Goal: Task Accomplishment & Management: Manage account settings

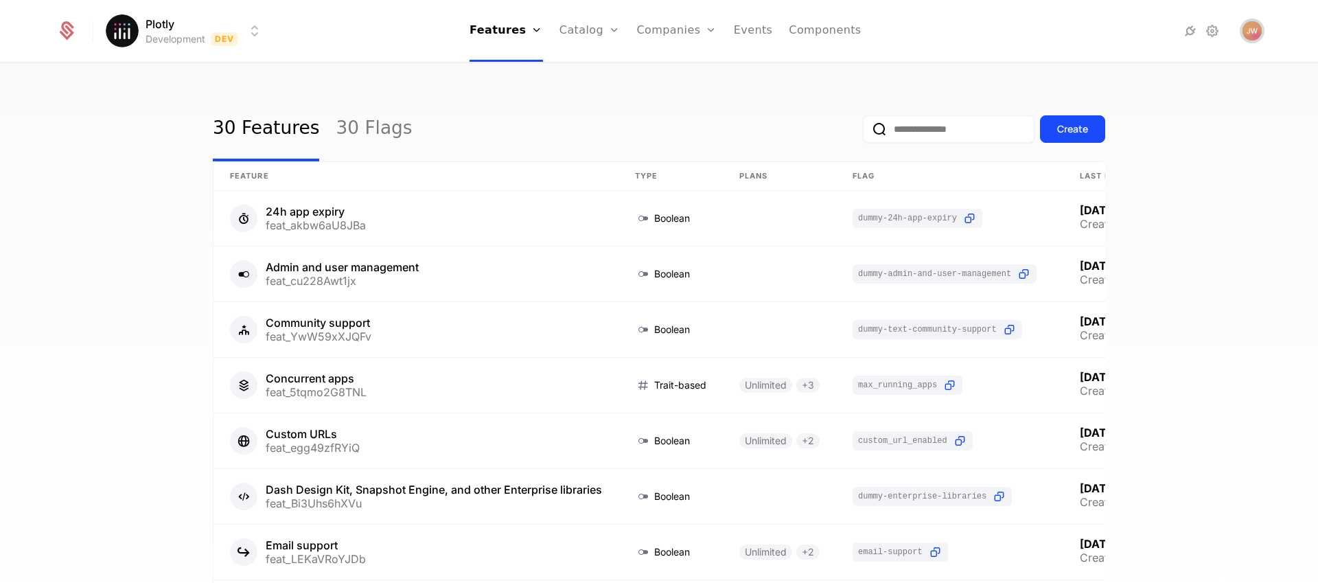
click at [1247, 34] on img "Open user button" at bounding box center [1252, 30] width 19 height 19
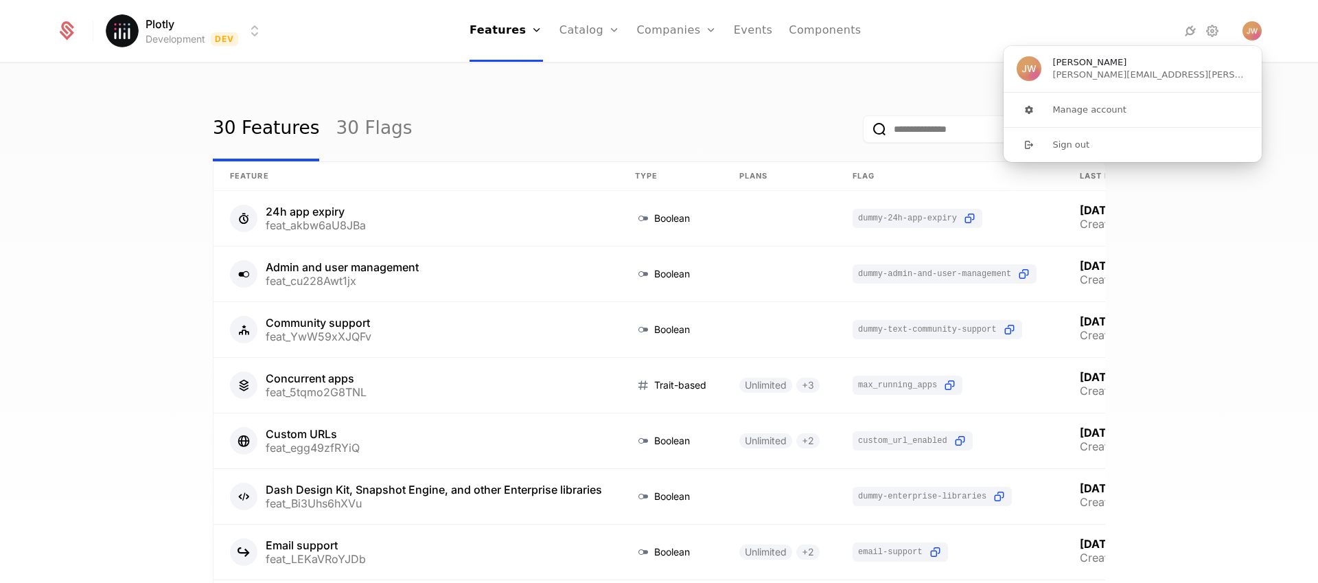
drag, startPoint x: 753, startPoint y: 72, endPoint x: 722, endPoint y: 51, distance: 37.1
click at [753, 73] on div "30 Features 30 Flags Create Feature Type Plans Flag Last Modified 24h app expir…" at bounding box center [659, 327] width 1318 height 527
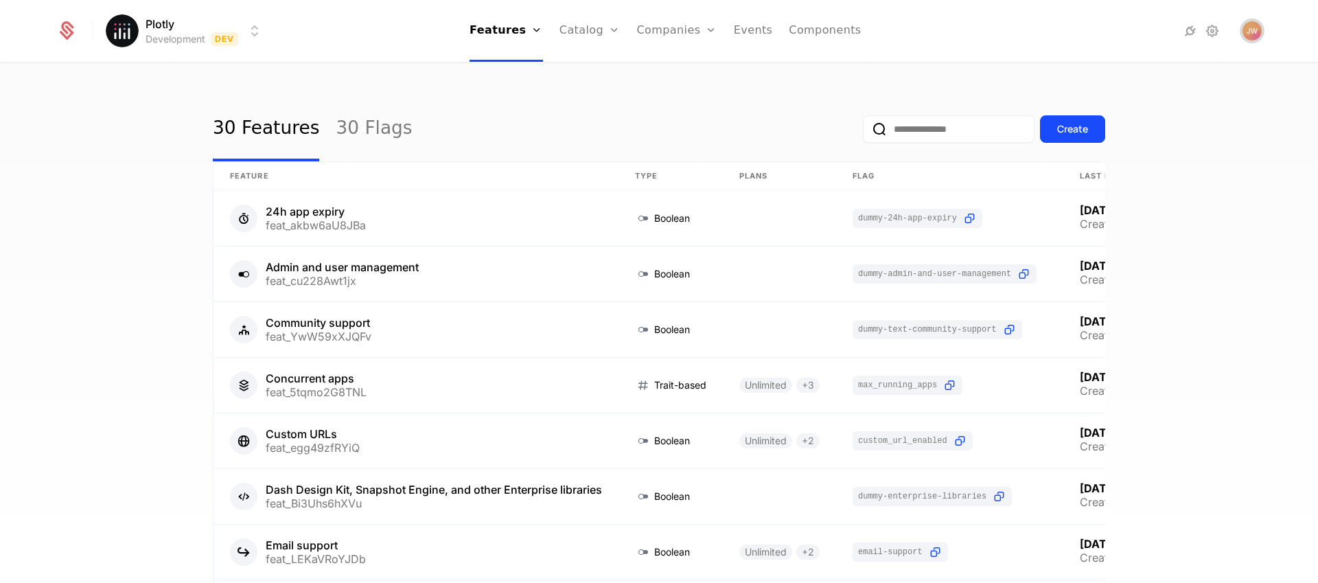
click at [1254, 21] on img "Open user button" at bounding box center [1252, 30] width 19 height 19
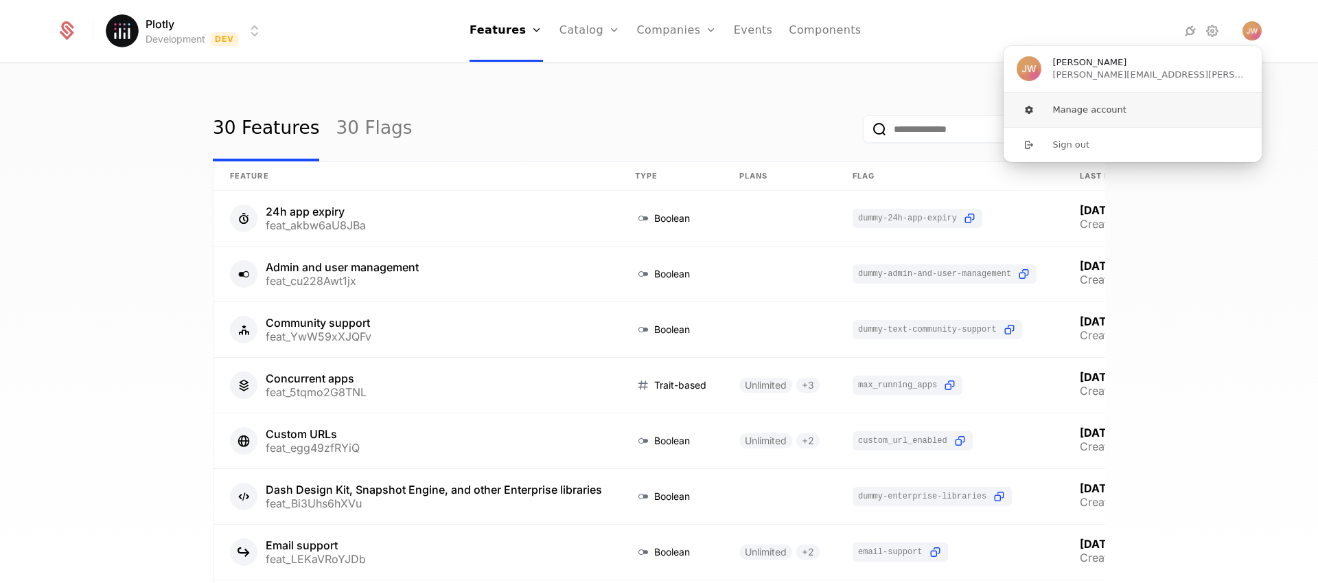
click at [1099, 105] on button "Manage account" at bounding box center [1133, 110] width 260 height 34
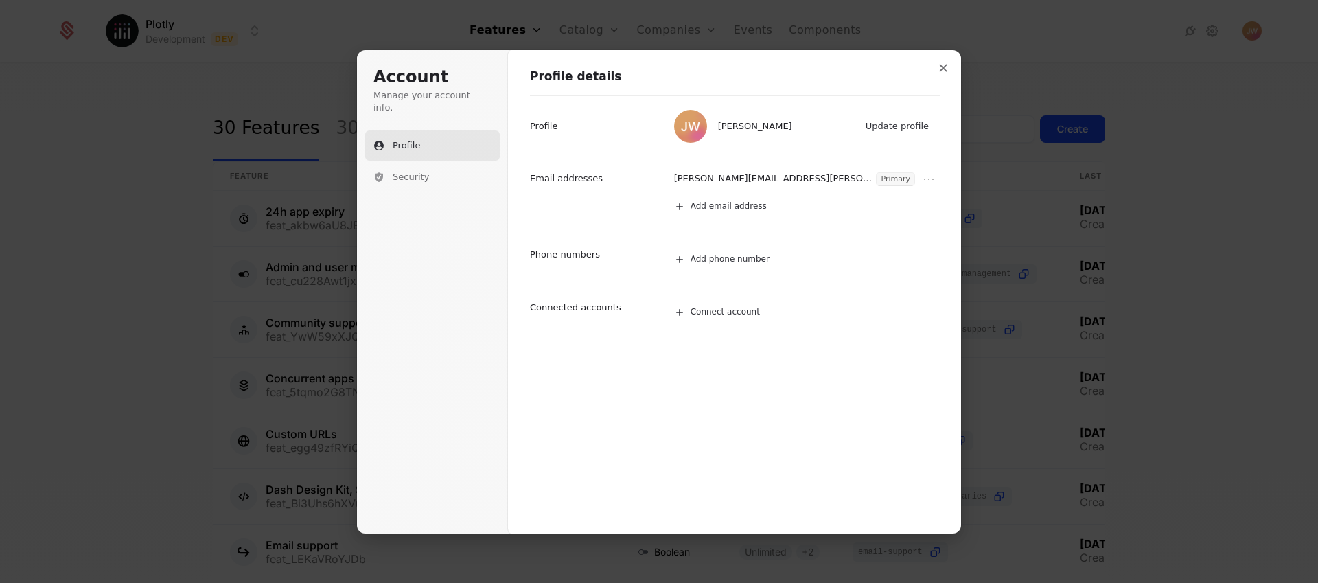
click at [630, 71] on h1 "Profile details" at bounding box center [735, 77] width 410 height 16
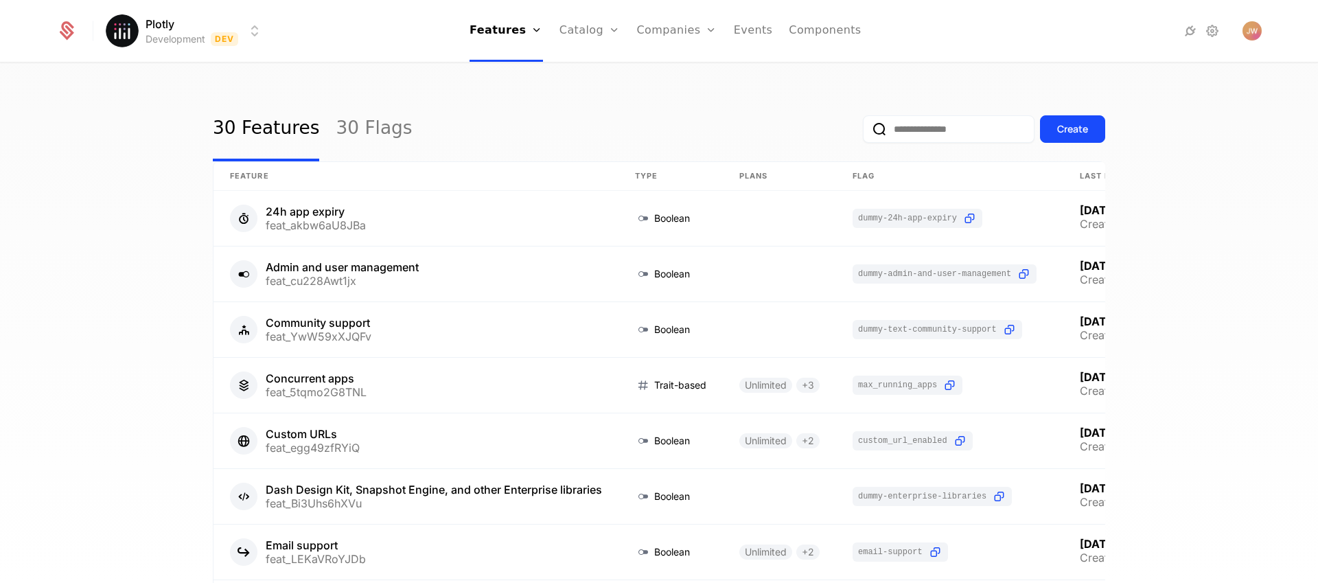
click at [236, 27] on html "Plotly Development Dev Features Features Flags Catalog Plans Add Ons Credits Co…" at bounding box center [659, 291] width 1318 height 583
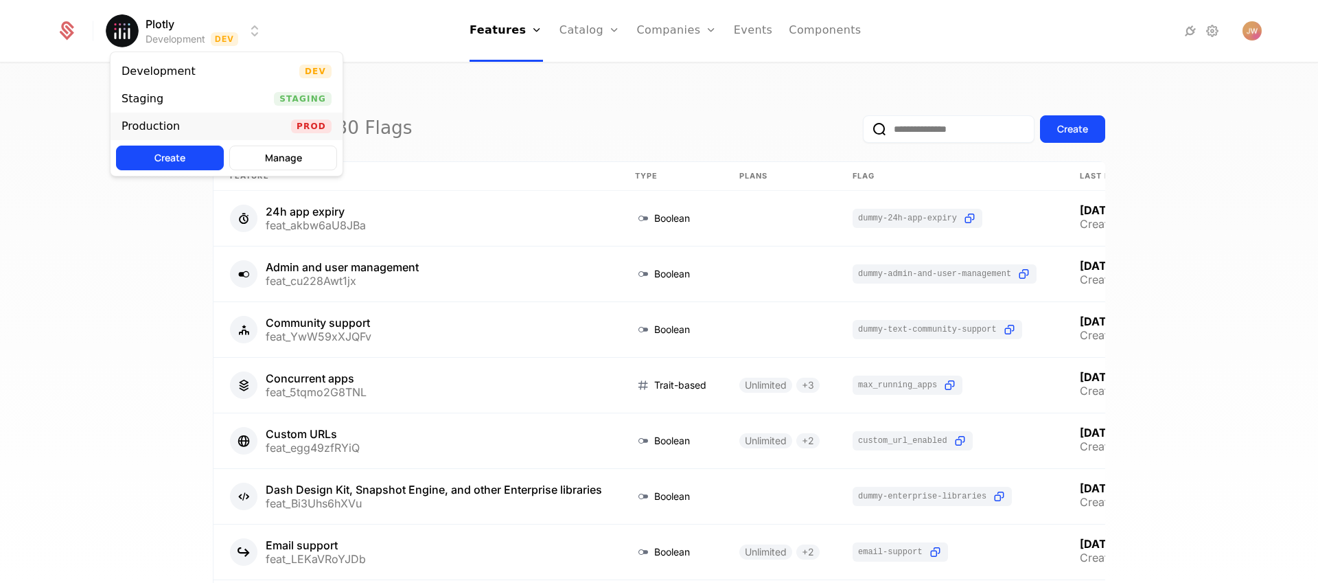
click at [164, 126] on div "Production" at bounding box center [151, 126] width 58 height 11
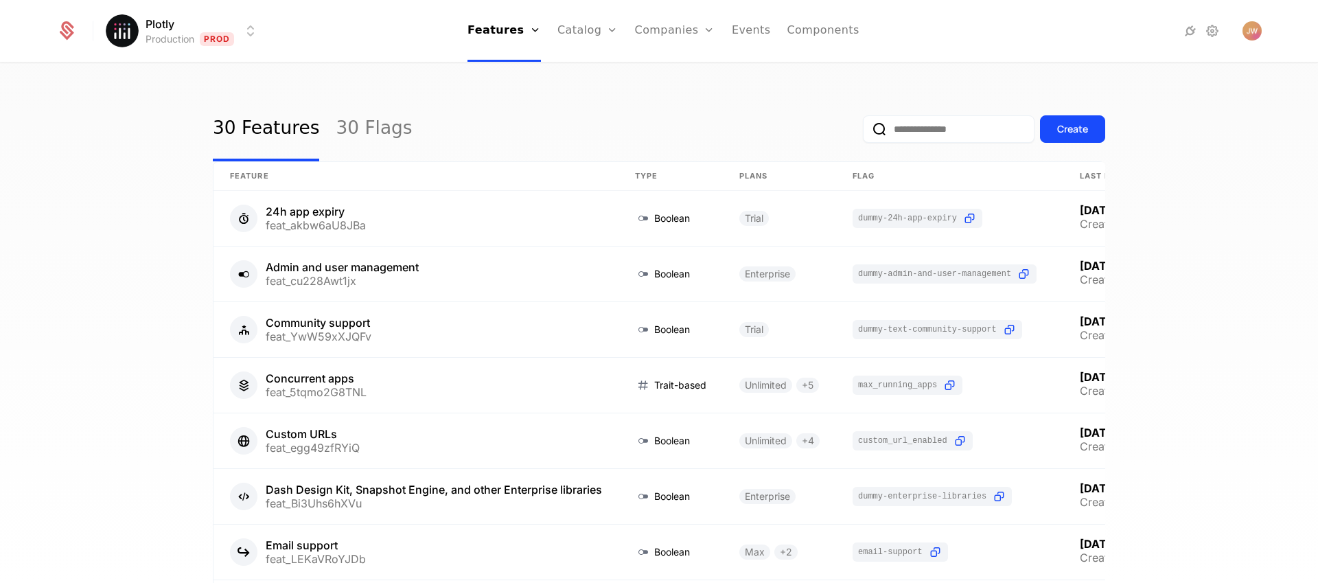
click at [193, 35] on html "Plotly Production Prod Features Features Flags Catalog Plans Add Ons Credits Co…" at bounding box center [659, 291] width 1318 height 583
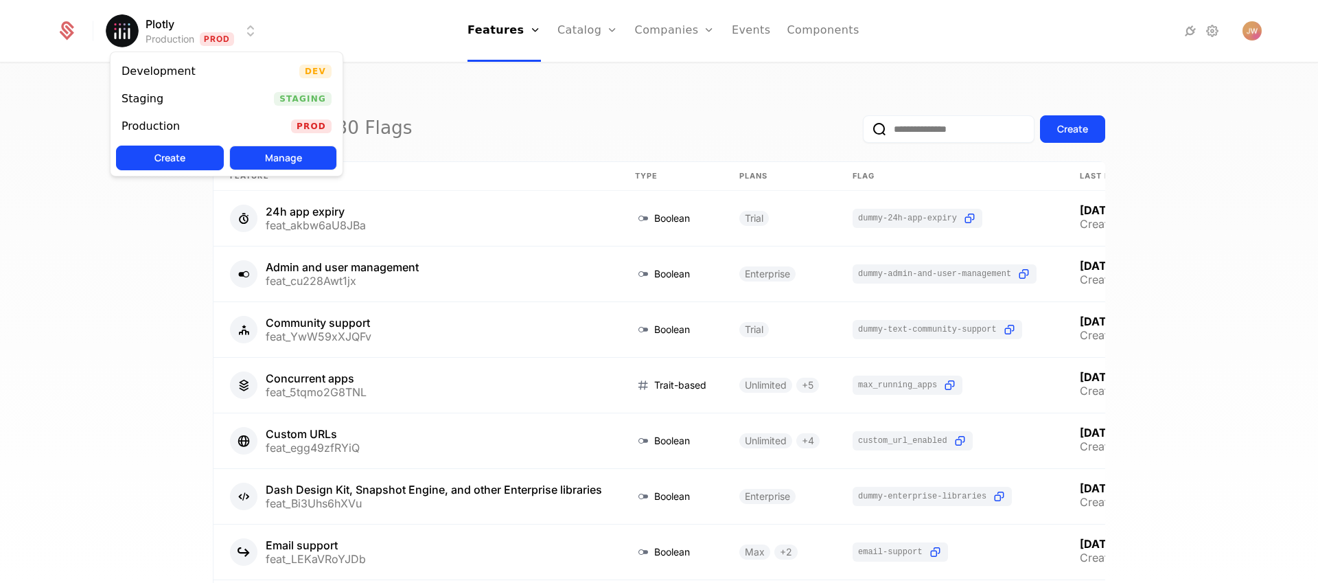
click at [264, 163] on button "Manage" at bounding box center [283, 158] width 108 height 25
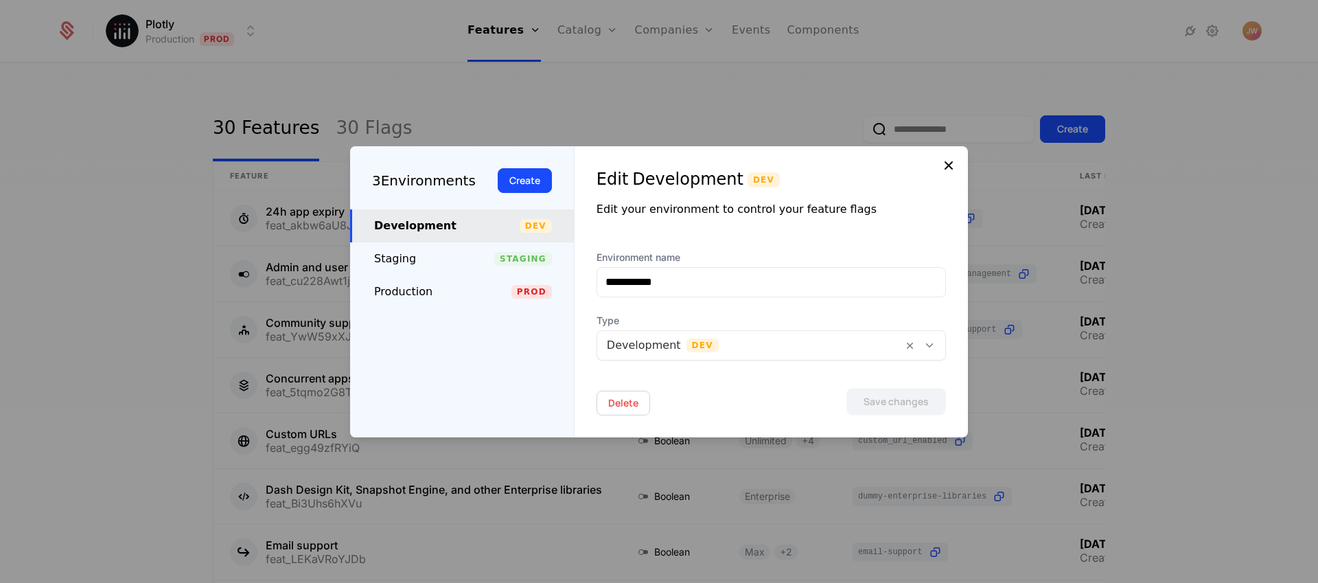
click at [954, 167] on icon at bounding box center [949, 165] width 16 height 16
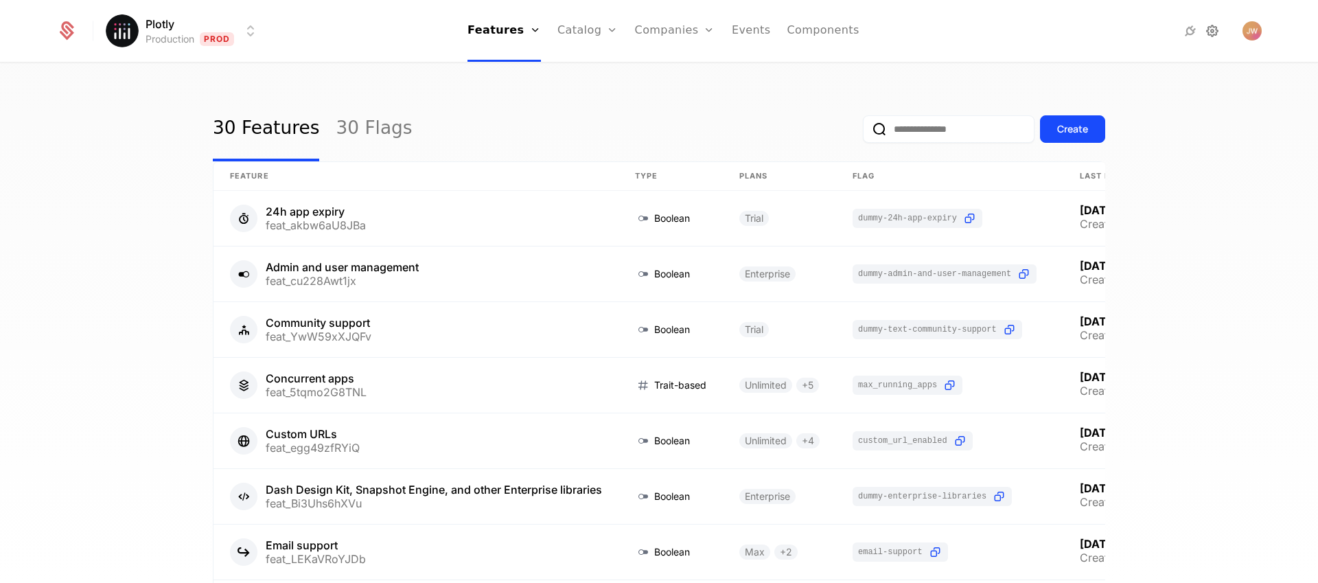
click at [1211, 30] on icon at bounding box center [1212, 31] width 16 height 16
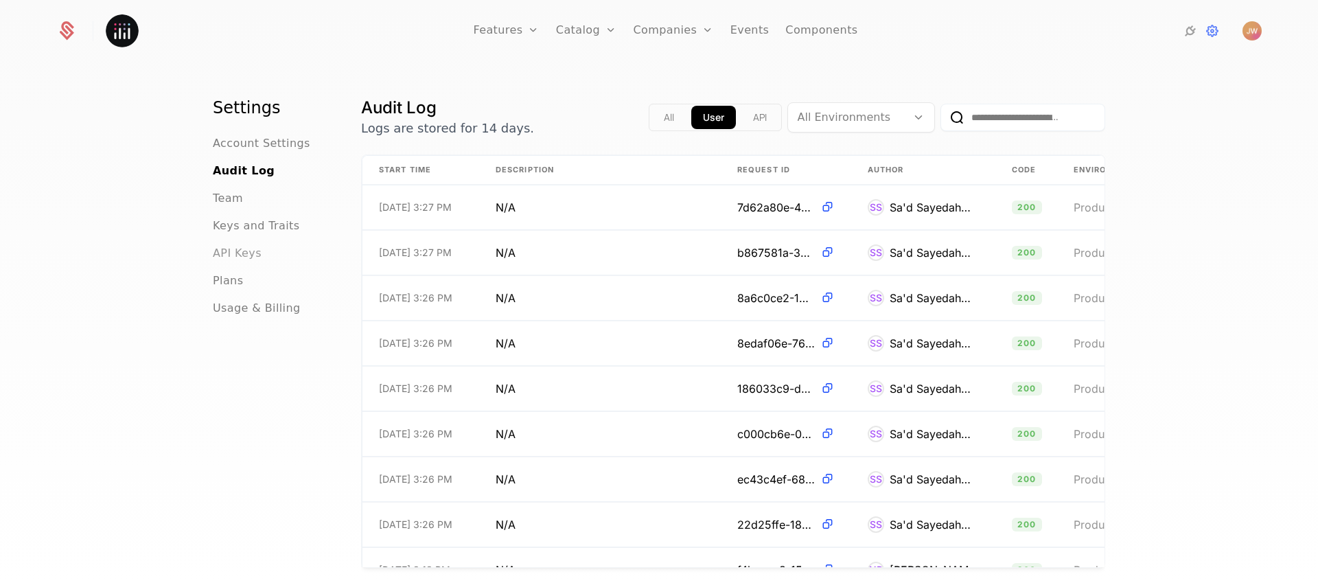
click at [231, 259] on span "API Keys" at bounding box center [237, 253] width 49 height 16
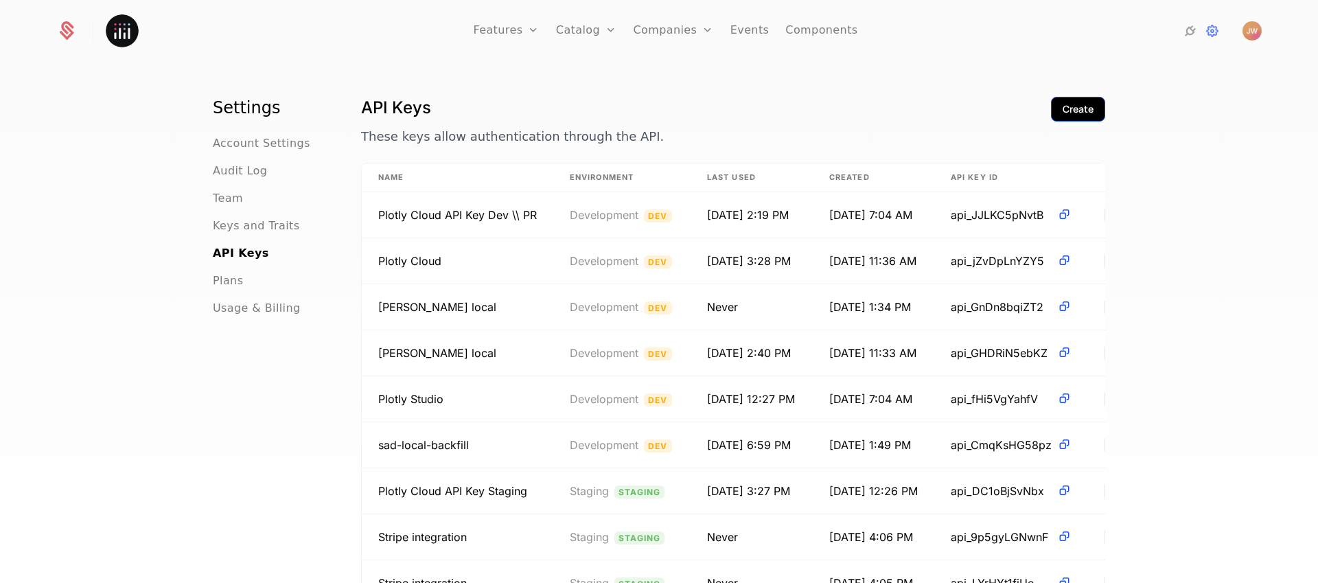
click at [1081, 111] on div "Create" at bounding box center [1078, 109] width 31 height 14
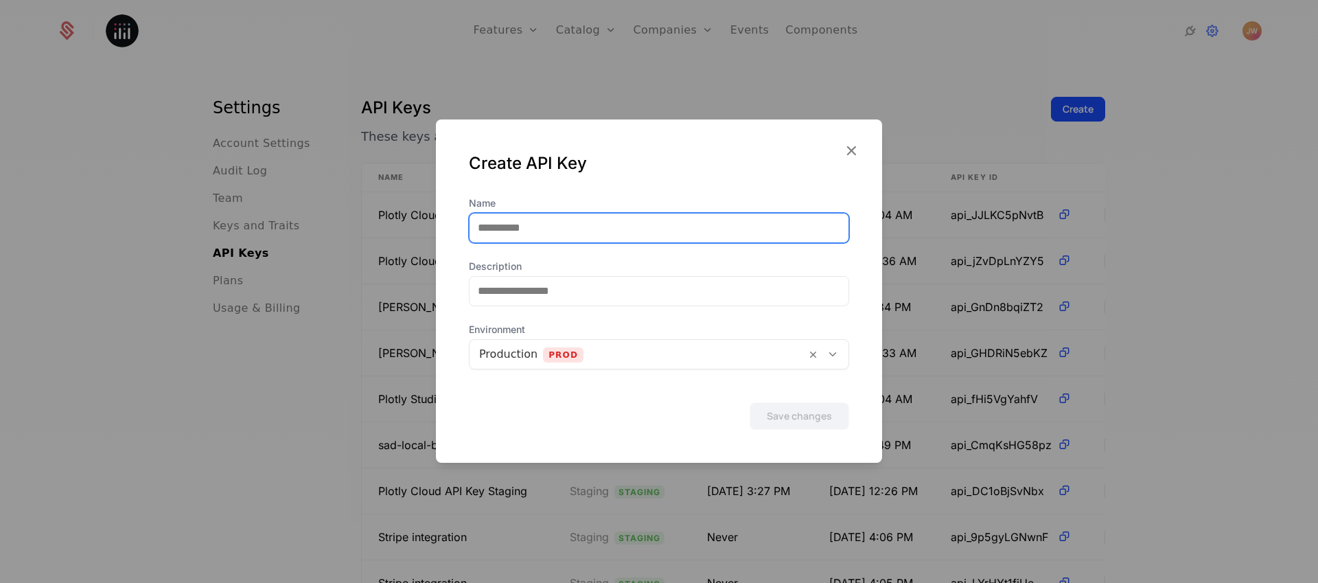
click at [562, 223] on input "Name" at bounding box center [659, 228] width 379 height 29
type input "*"
drag, startPoint x: 609, startPoint y: 229, endPoint x: 494, endPoint y: 214, distance: 116.3
click at [504, 219] on input "**********" at bounding box center [659, 228] width 379 height 29
type input "**********"
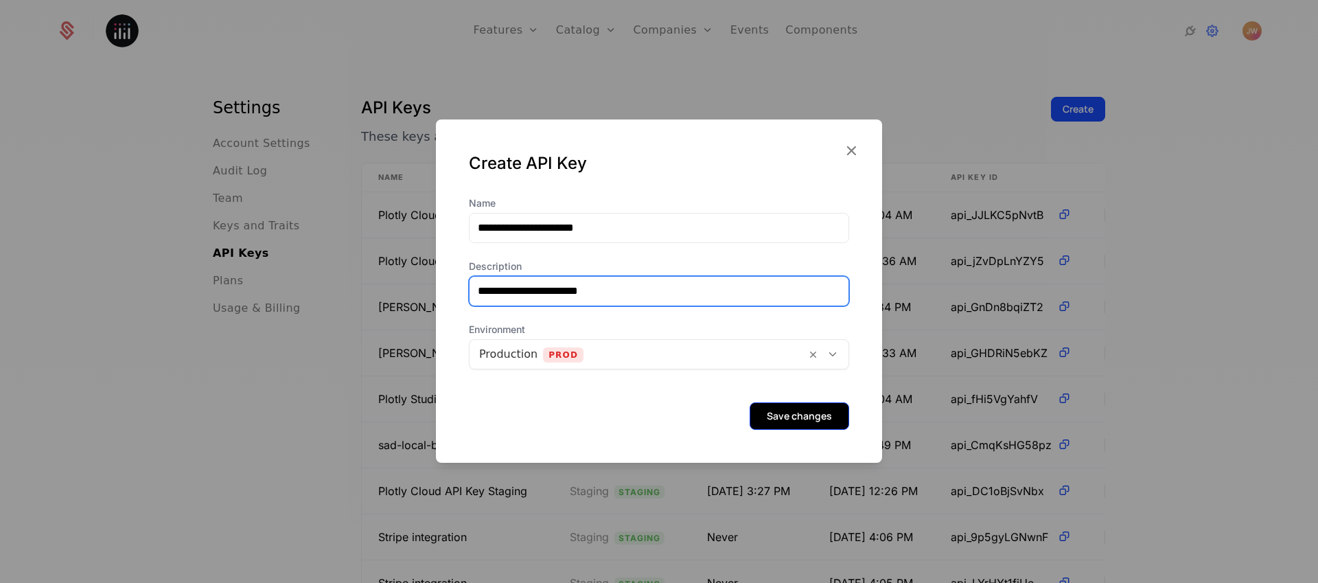
type input "**********"
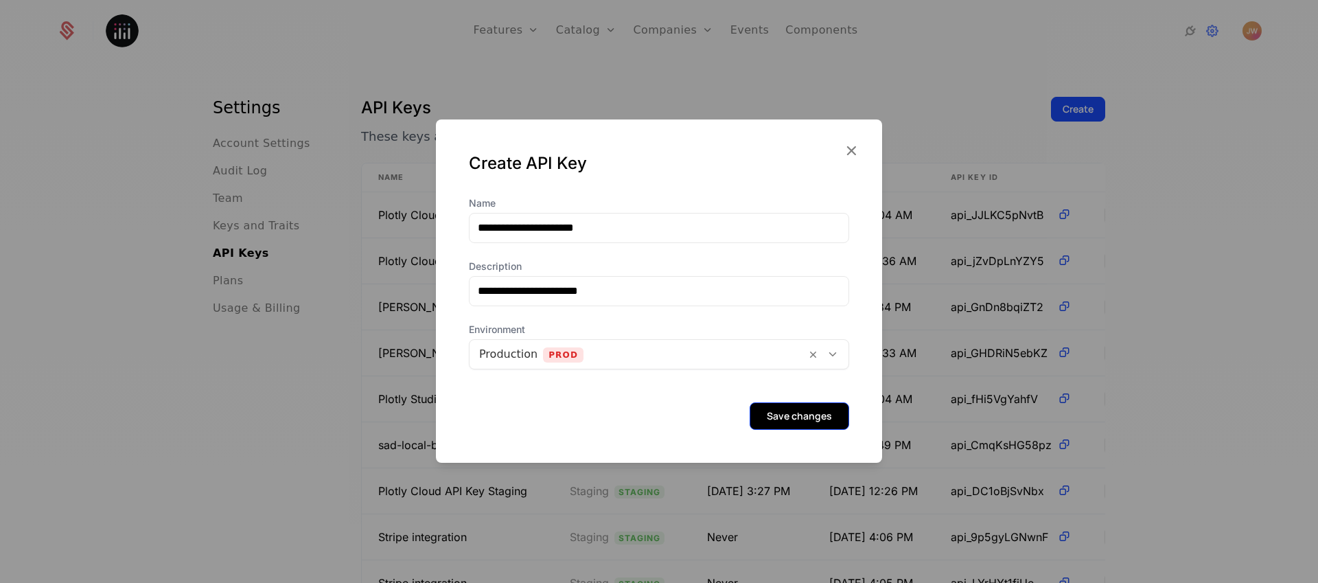
click at [788, 415] on button "Save changes" at bounding box center [800, 415] width 100 height 27
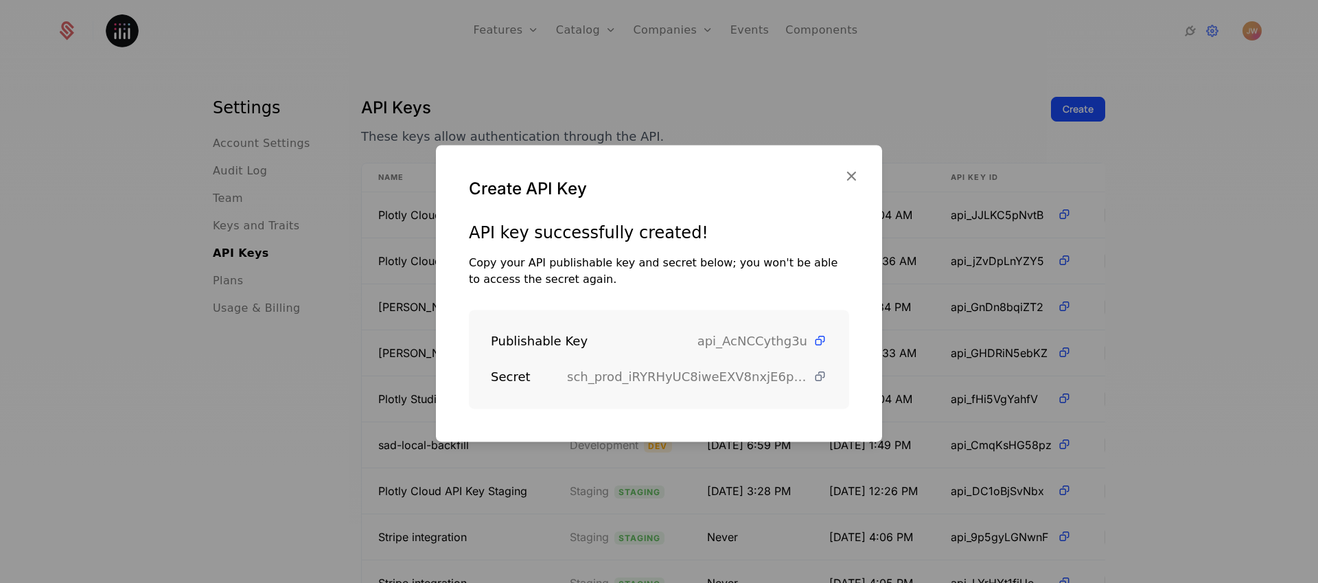
click at [813, 375] on icon at bounding box center [820, 376] width 14 height 14
click at [849, 176] on icon "button" at bounding box center [851, 176] width 18 height 18
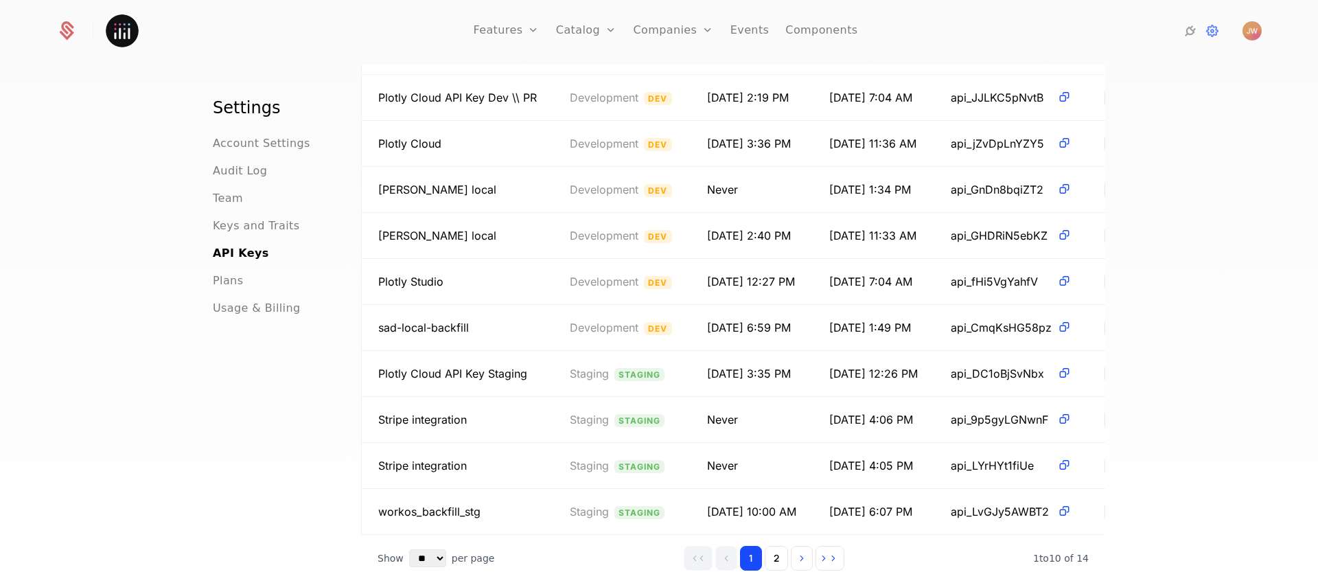
scroll to position [121, 0]
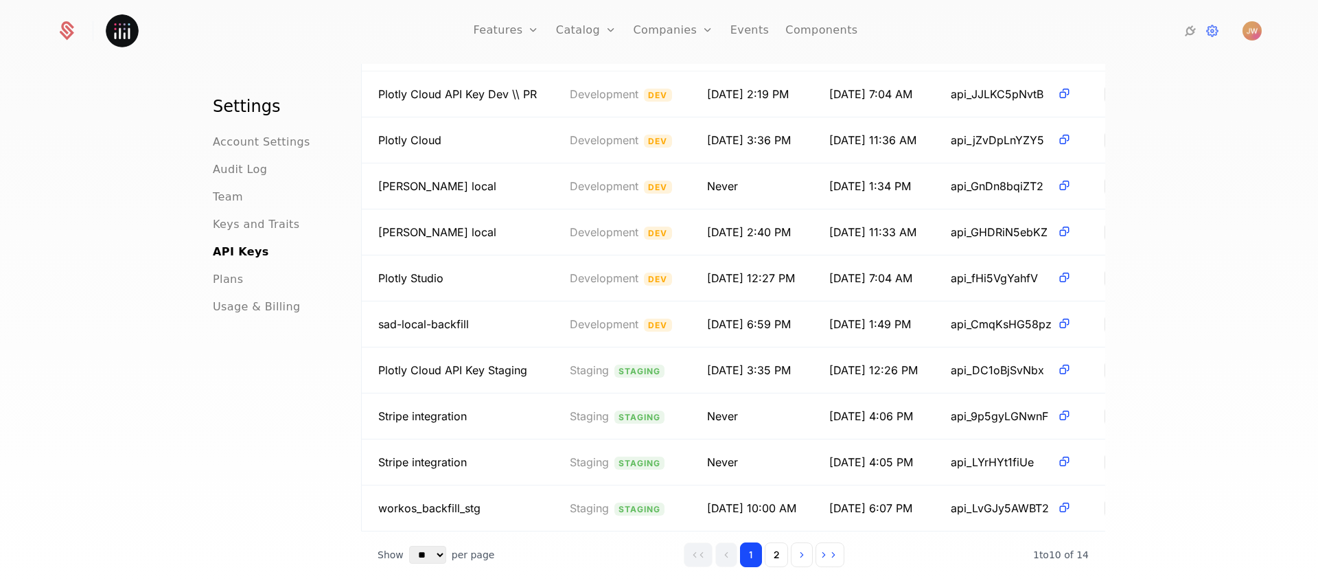
click at [60, 33] on icon at bounding box center [66, 30] width 19 height 19
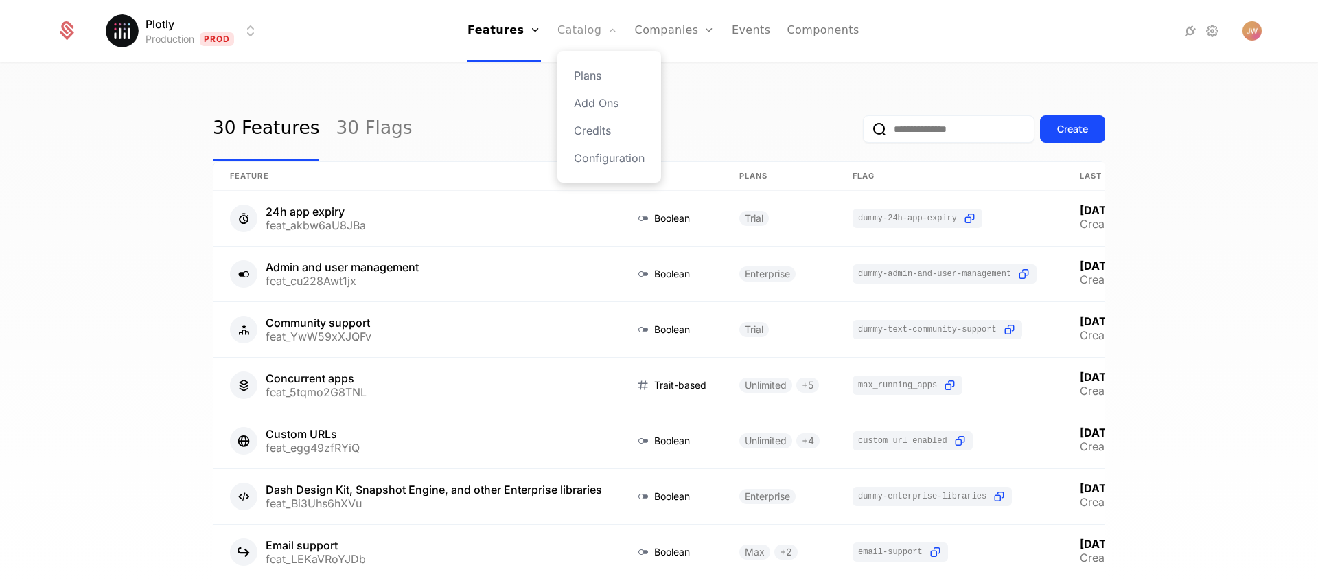
click at [593, 36] on link "Catalog" at bounding box center [588, 31] width 61 height 62
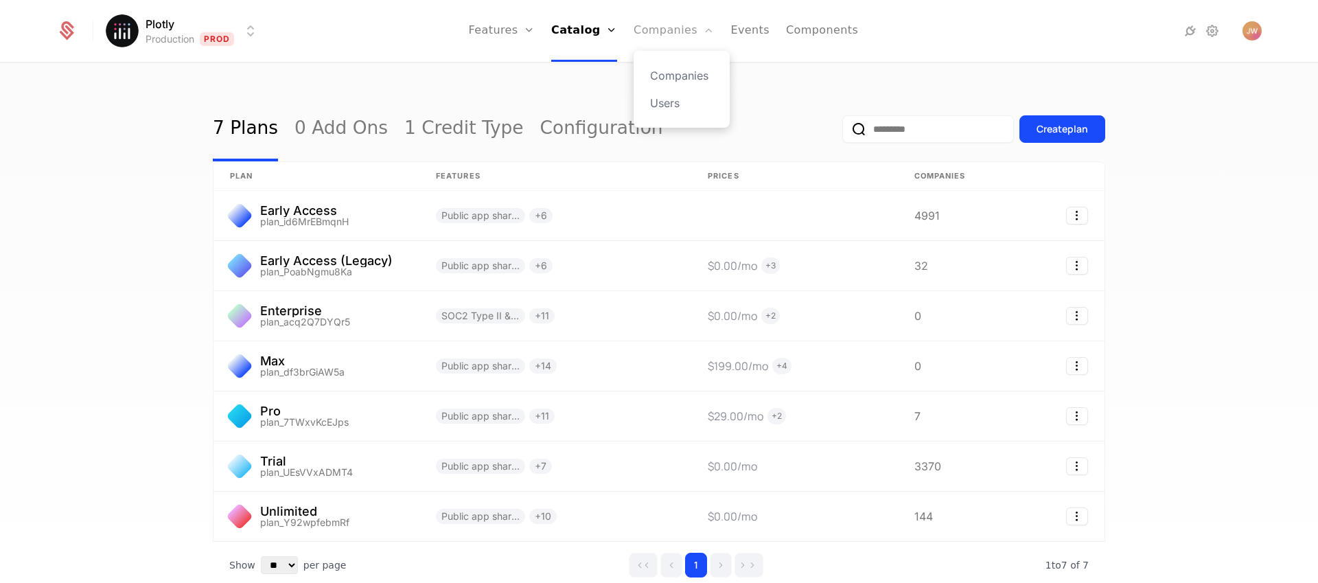
click at [658, 29] on link "Companies" at bounding box center [674, 31] width 80 height 62
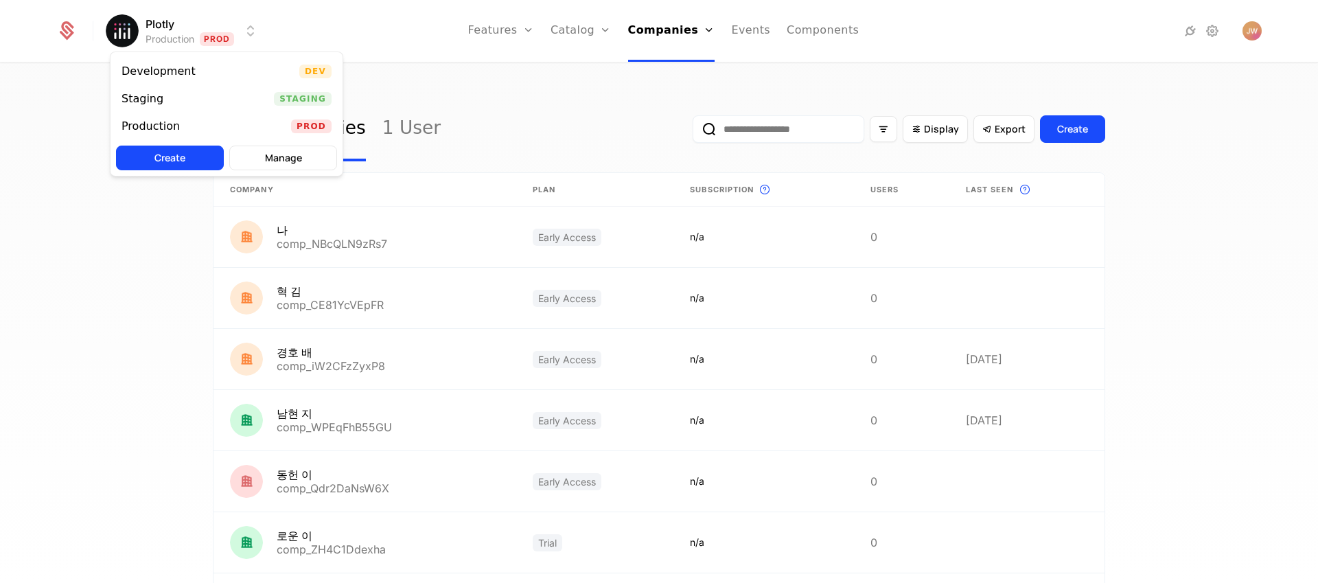
click at [245, 29] on html "Plotly Production Prod Features Features Flags Catalog Plans Add Ons Credits Co…" at bounding box center [659, 291] width 1318 height 583
click at [201, 101] on div "Staging Staging" at bounding box center [227, 98] width 232 height 27
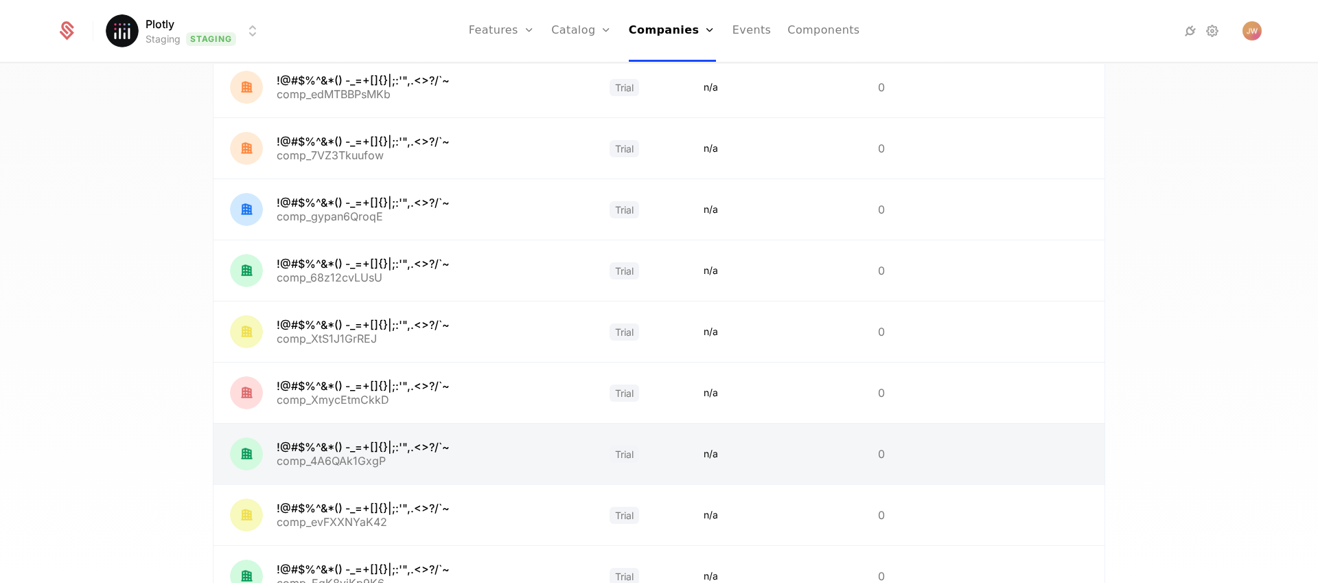
scroll to position [328, 0]
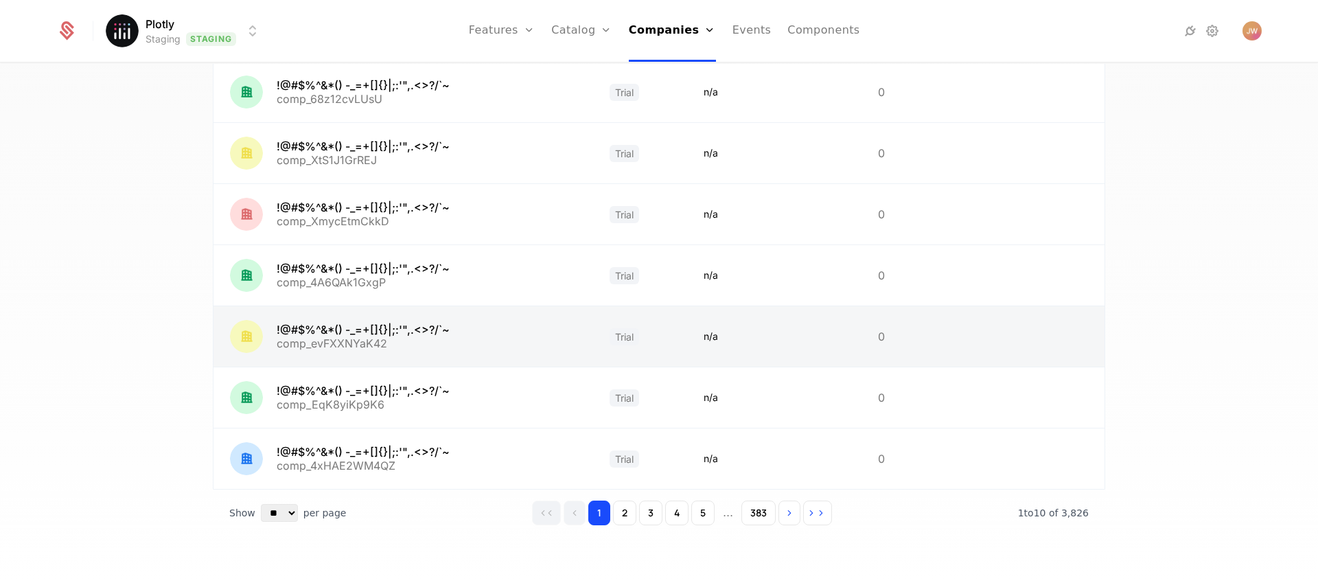
click at [349, 321] on link at bounding box center [404, 336] width 380 height 60
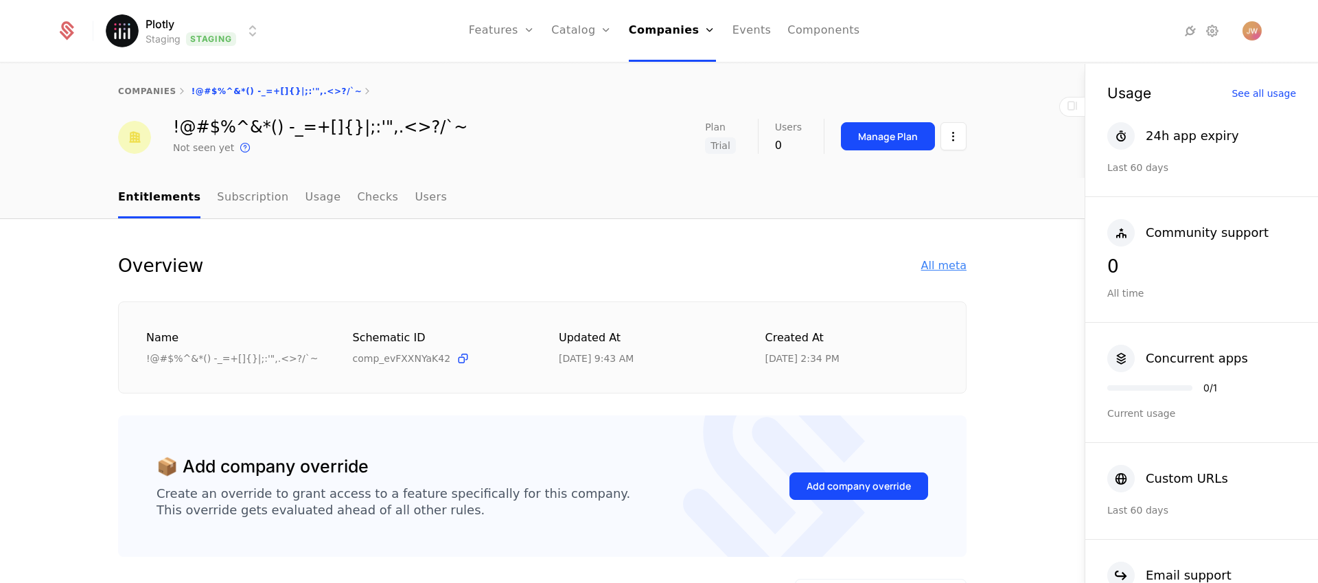
click at [936, 266] on div "All meta" at bounding box center [943, 265] width 45 height 16
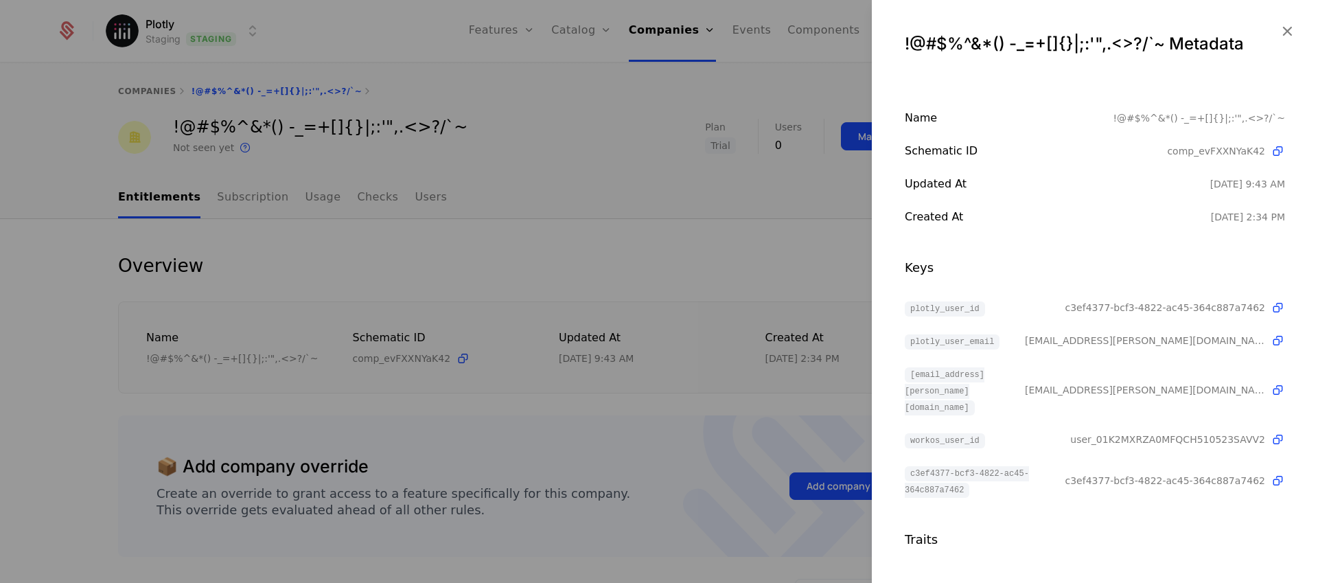
scroll to position [5, 0]
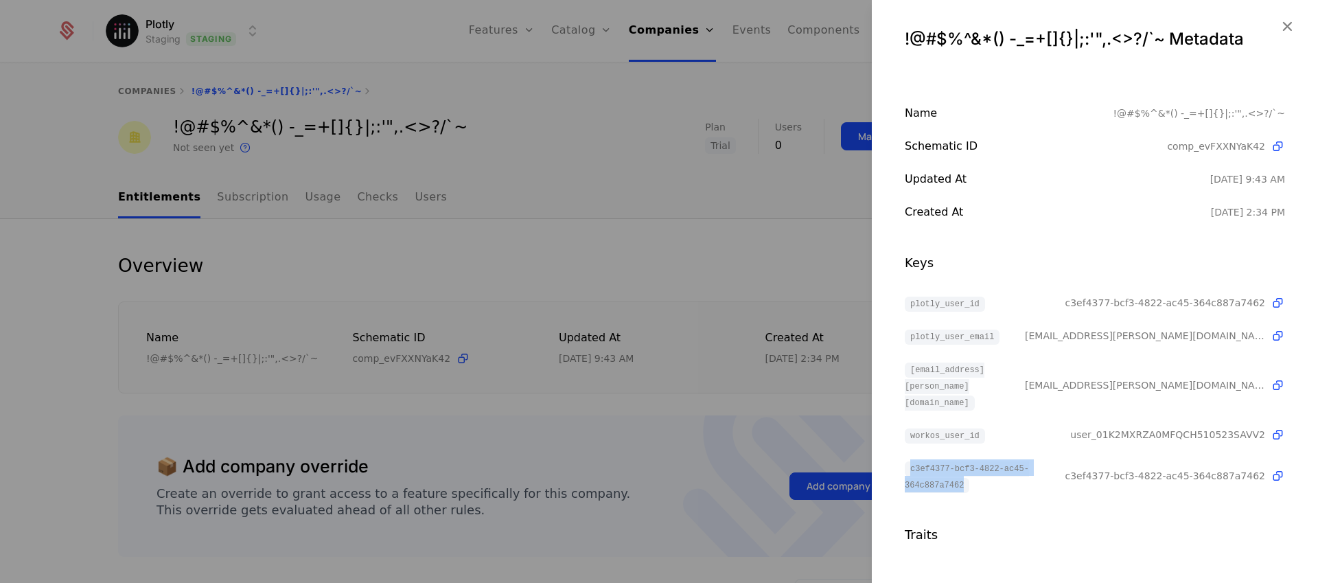
drag, startPoint x: 960, startPoint y: 470, endPoint x: 899, endPoint y: 454, distance: 63.3
click at [899, 454] on div "Name !@#$%^&*() -_=+[]{}|;:'",.<>?/`~ Schematic ID comp_evFXXNYaK42 Updated at …" at bounding box center [1095, 324] width 446 height 439
drag, startPoint x: 906, startPoint y: 367, endPoint x: 1037, endPoint y: 386, distance: 133.2
click at [1025, 386] on div "jade.cassin@playwright.pr-1915-cloud.ci.example.com" at bounding box center [965, 384] width 120 height 49
click at [1000, 426] on div "workos_user_id" at bounding box center [987, 434] width 165 height 16
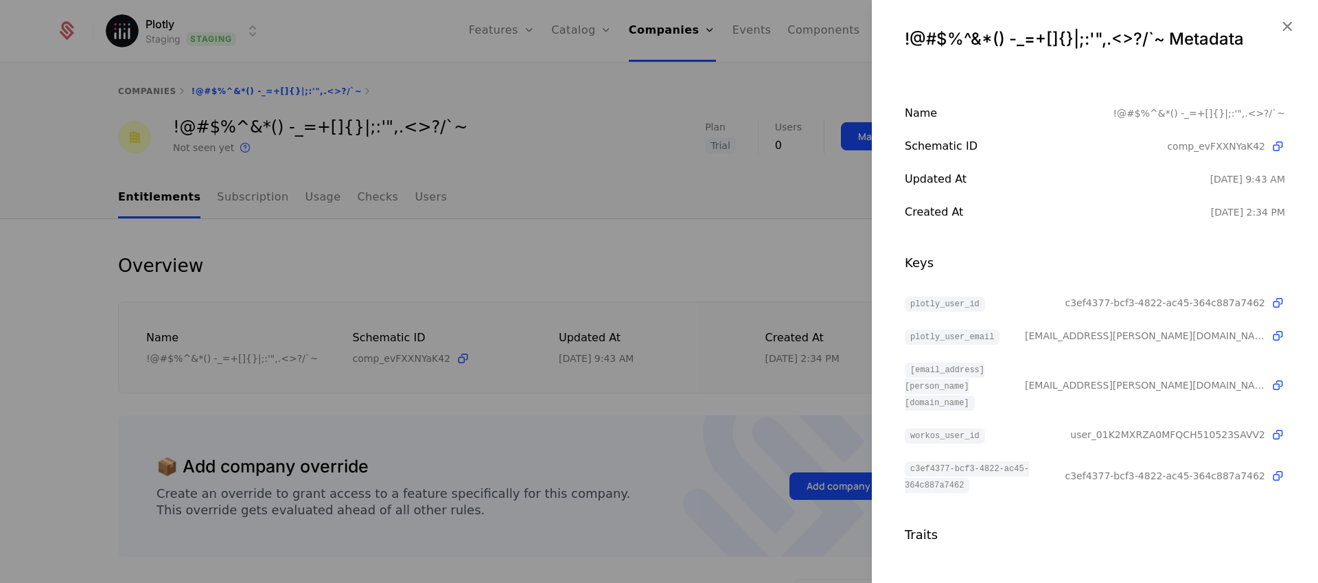
drag, startPoint x: 924, startPoint y: 370, endPoint x: 1035, endPoint y: 387, distance: 113.2
click at [1025, 387] on div "jade.cassin@playwright.pr-1915-cloud.ci.example.com" at bounding box center [965, 384] width 120 height 49
drag, startPoint x: 910, startPoint y: 450, endPoint x: 1031, endPoint y: 466, distance: 121.8
click at [1033, 469] on div "c3ef4377-bcf3-4822-ac45-364c887a7462" at bounding box center [985, 475] width 161 height 33
click at [928, 428] on span "workos_user_id" at bounding box center [945, 435] width 80 height 15
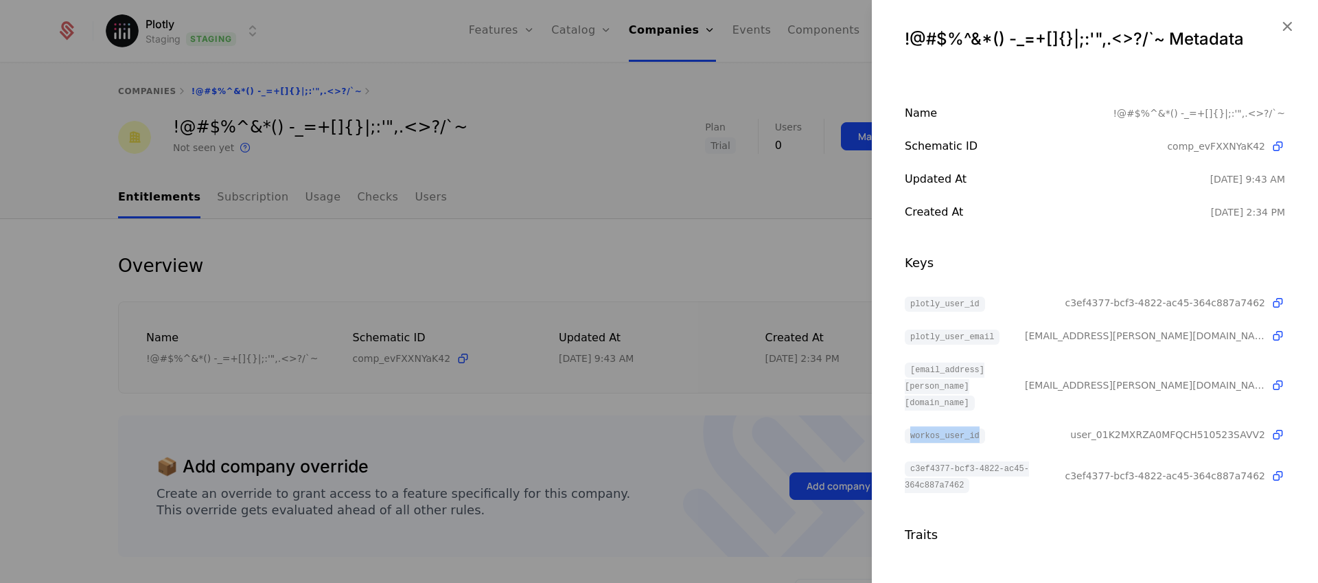
click at [928, 428] on span "workos_user_id" at bounding box center [945, 435] width 80 height 15
drag, startPoint x: 912, startPoint y: 371, endPoint x: 1022, endPoint y: 385, distance: 111.5
click at [985, 387] on span "jade.cassin@playwright.pr-1915-cloud.ci.example.com" at bounding box center [945, 387] width 80 height 48
click at [915, 367] on span "jade.cassin@playwright.pr-1915-cloud.ci.example.com" at bounding box center [945, 387] width 80 height 48
drag, startPoint x: 920, startPoint y: 371, endPoint x: 1042, endPoint y: 380, distance: 122.5
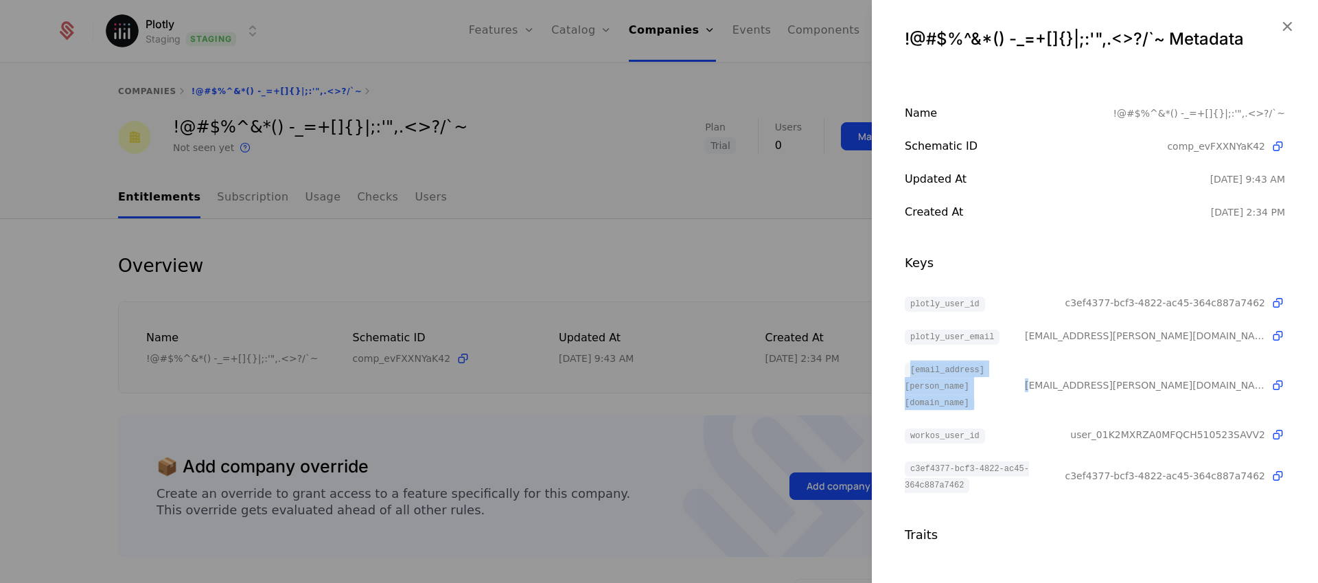
click at [1042, 380] on div "jade.cassin@playwright.pr-1915-cloud.ci.example.com jade.cassin@playwright.pr-1…" at bounding box center [1095, 384] width 380 height 49
click at [985, 389] on span "jade.cassin@playwright.pr-1915-cloud.ci.example.com" at bounding box center [945, 387] width 80 height 48
click at [930, 303] on span "plotly_user_id" at bounding box center [945, 304] width 80 height 15
drag, startPoint x: 912, startPoint y: 367, endPoint x: 1031, endPoint y: 382, distance: 120.4
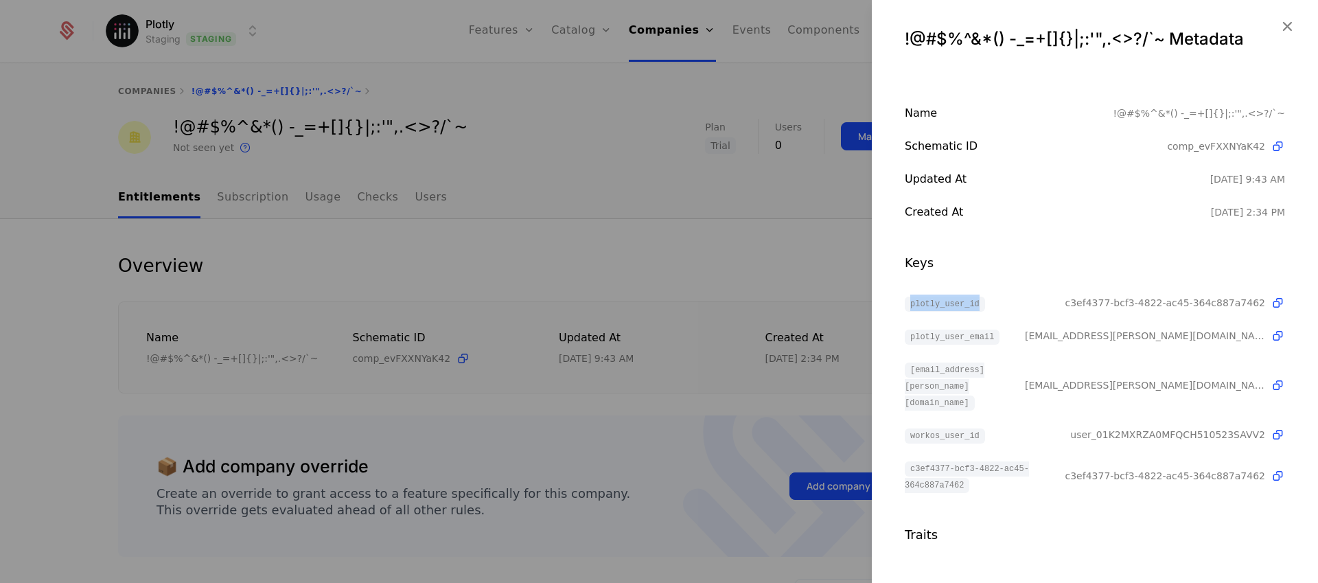
click at [985, 382] on span "[EMAIL_ADDRESS][PERSON_NAME][DOMAIN_NAME]" at bounding box center [945, 387] width 80 height 48
click at [656, 277] on div at bounding box center [659, 291] width 1318 height 583
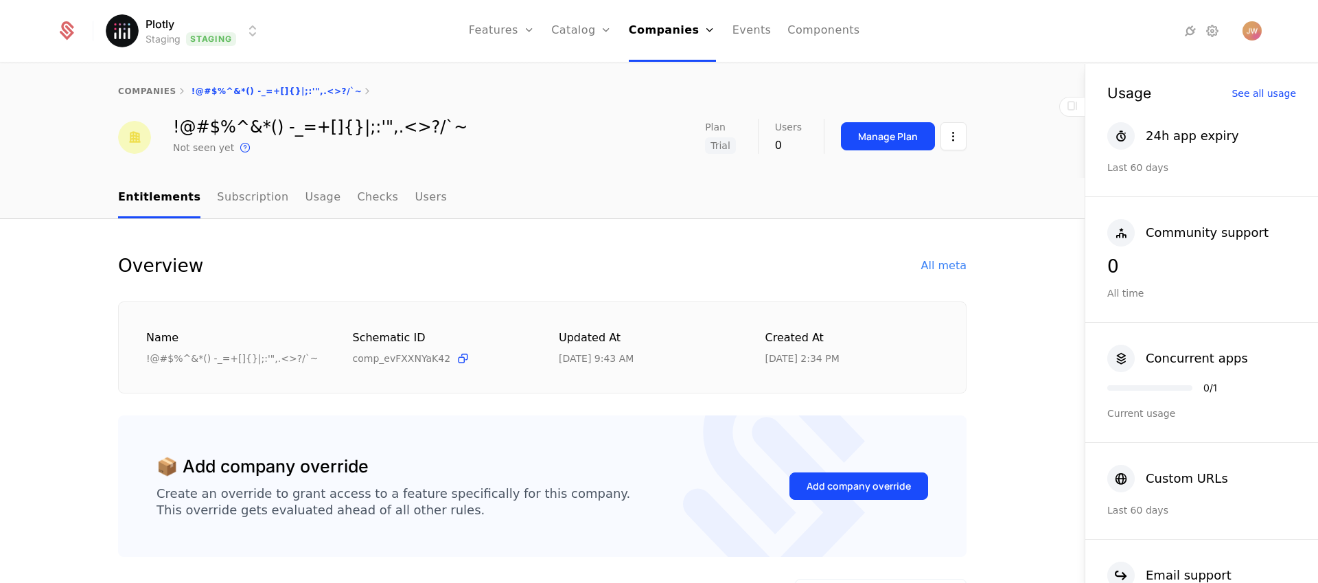
click at [249, 39] on html "Plotly Staging Staging Features Features Flags Catalog Plans Add Ons Credits Co…" at bounding box center [659, 291] width 1318 height 583
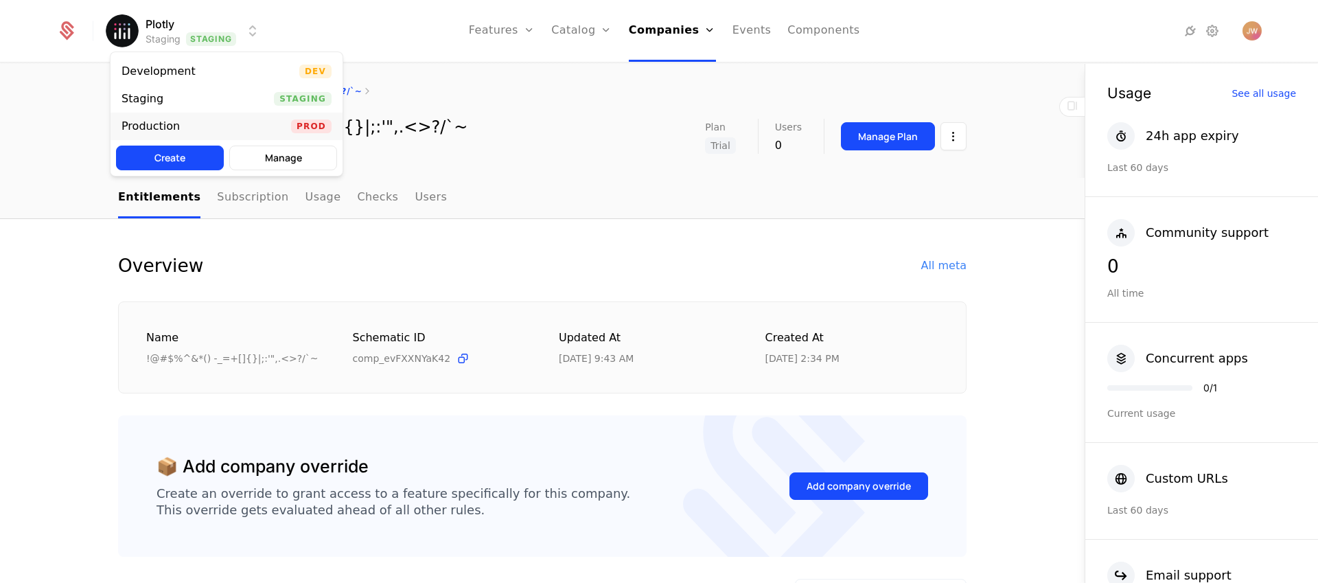
click at [236, 128] on div "Production Prod" at bounding box center [227, 126] width 232 height 27
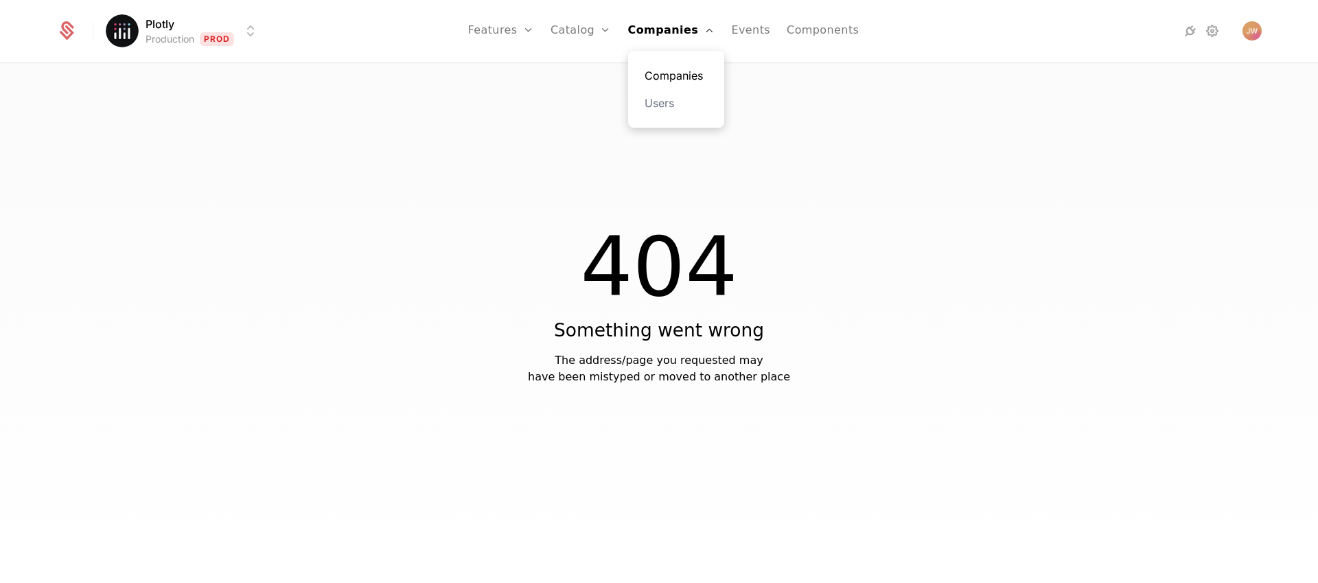
click at [685, 72] on link "Companies" at bounding box center [676, 75] width 63 height 16
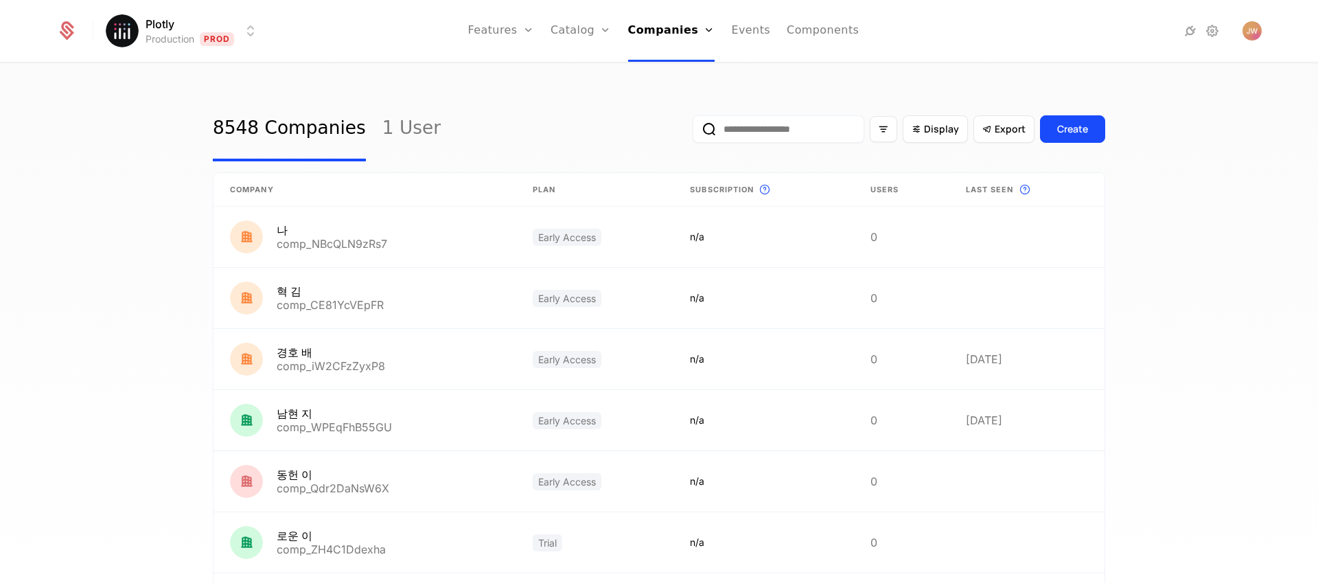
click at [781, 137] on input "email" at bounding box center [779, 128] width 172 height 27
paste input "**********"
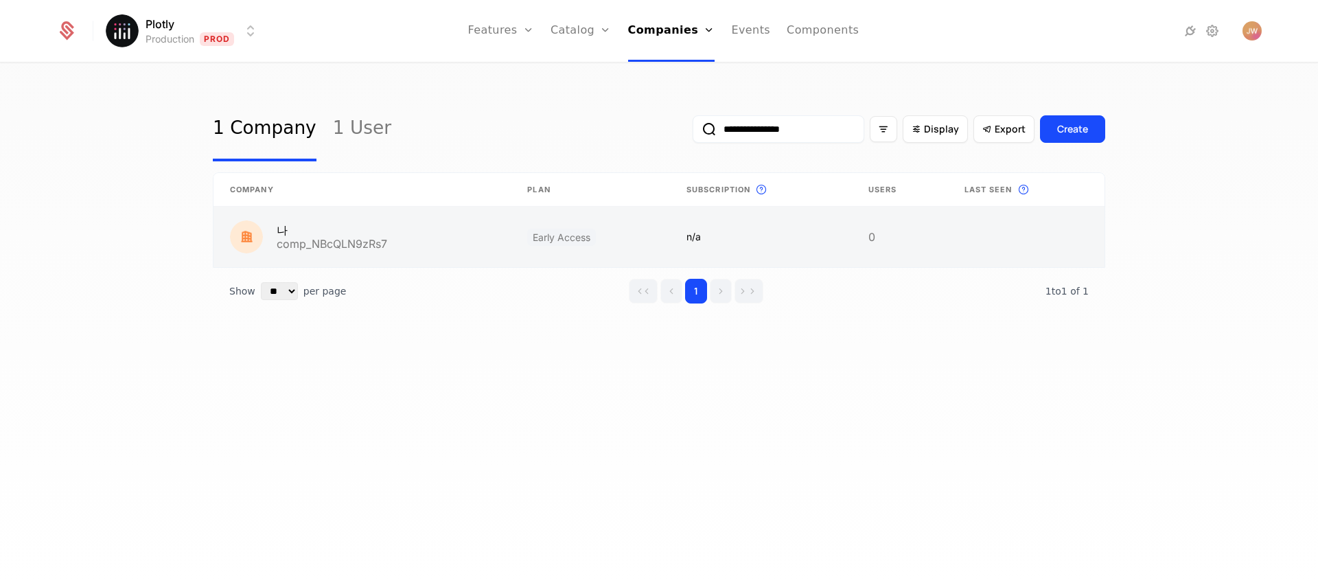
type input "**********"
click at [404, 242] on link at bounding box center [362, 237] width 297 height 60
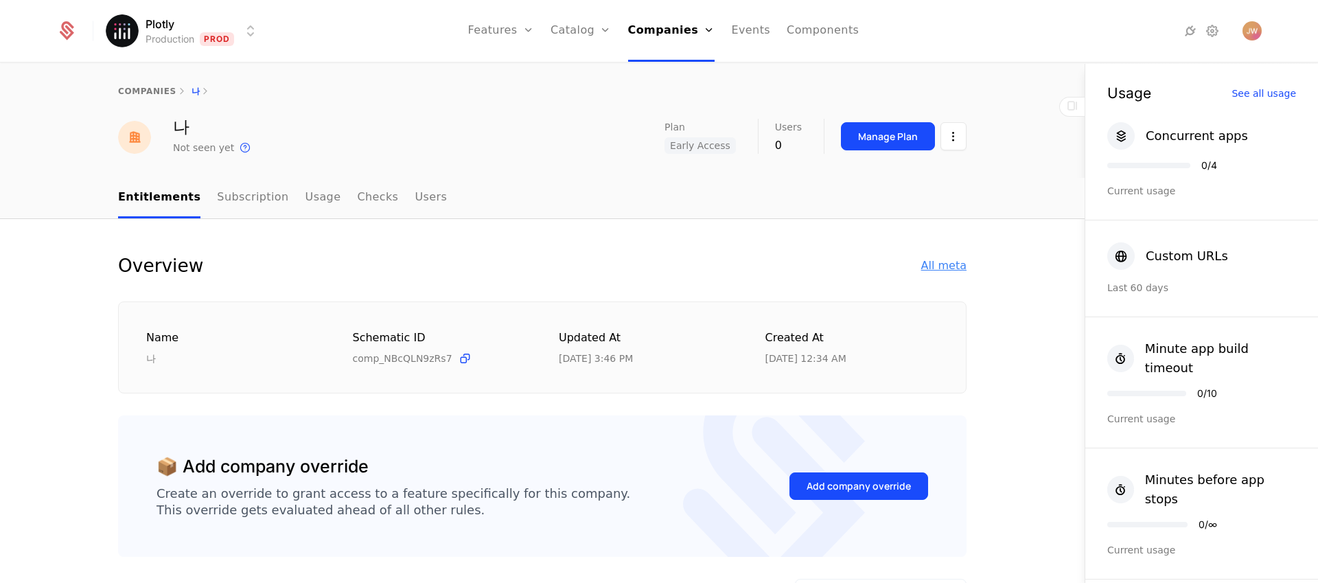
click at [959, 273] on div "All meta" at bounding box center [943, 265] width 45 height 16
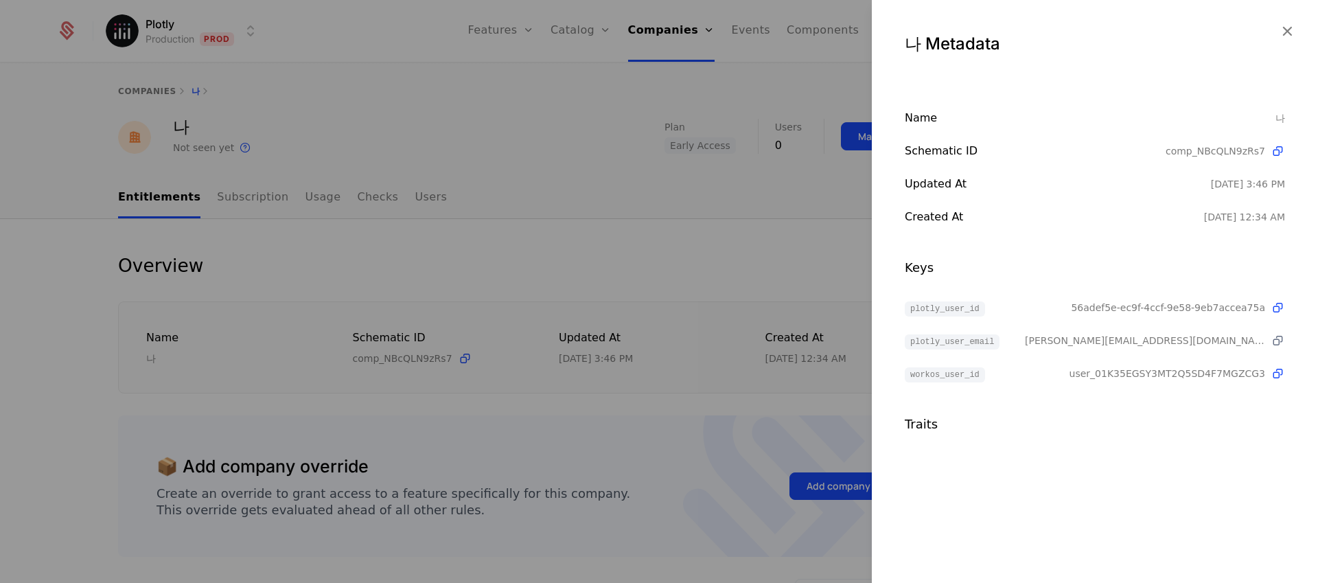
click at [1278, 341] on icon at bounding box center [1278, 341] width 14 height 14
click at [652, 241] on div at bounding box center [659, 291] width 1318 height 583
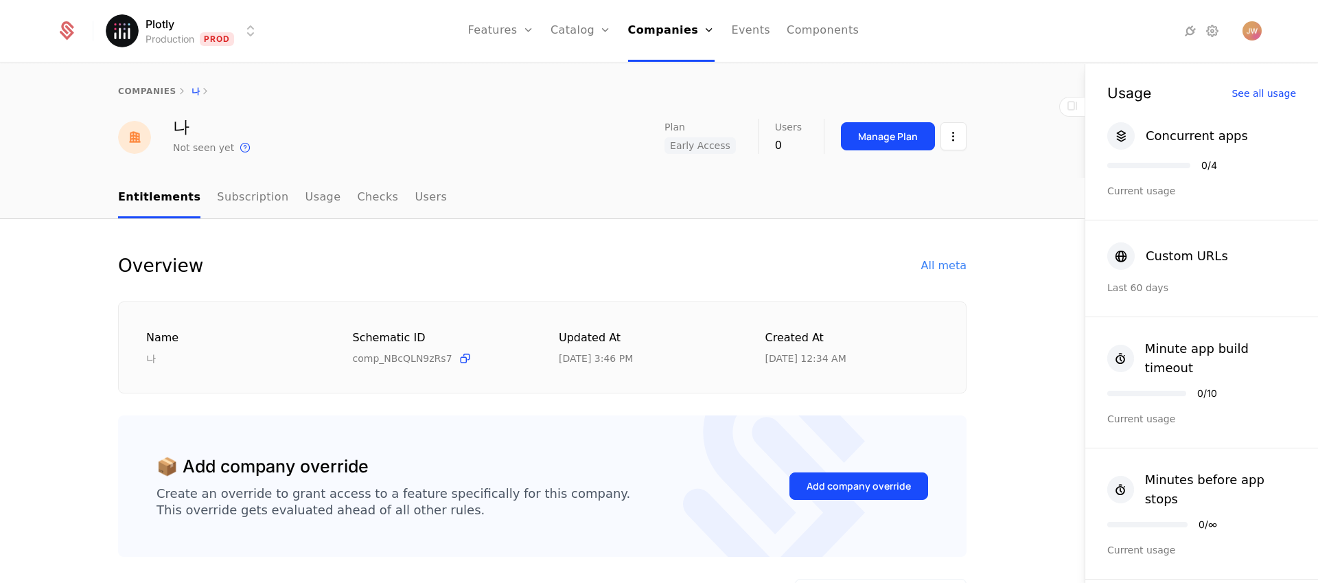
click at [223, 46] on div "Plotly Production Prod Features Features Flags Catalog Plans Add Ons Credits Co…" at bounding box center [659, 31] width 1206 height 62
click at [222, 38] on html "Plotly Production Prod Features Features Flags Catalog Plans Add Ons Credits Co…" at bounding box center [659, 291] width 1318 height 583
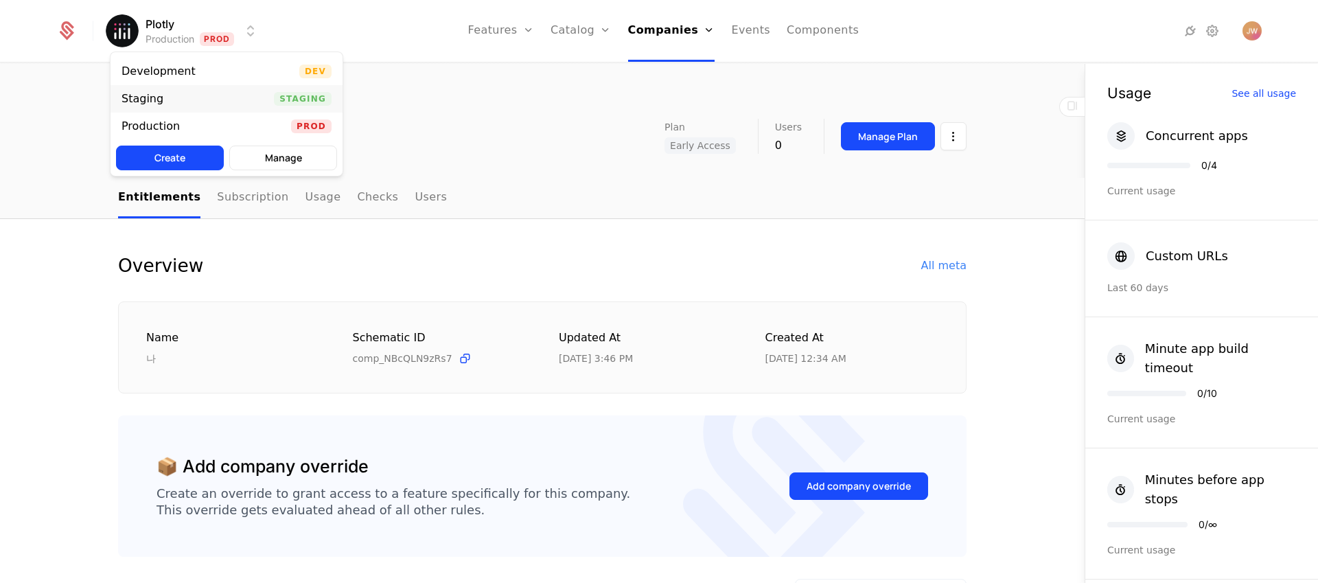
click at [236, 101] on div "Staging Staging" at bounding box center [227, 98] width 232 height 27
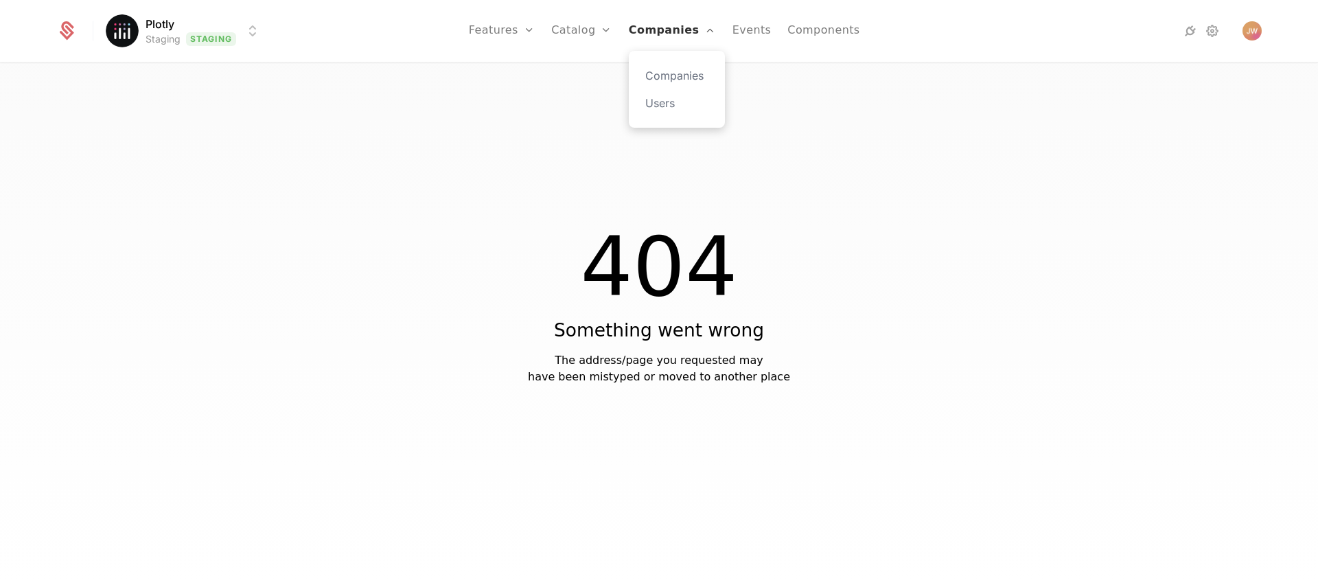
click at [644, 34] on link "Companies" at bounding box center [672, 31] width 87 height 62
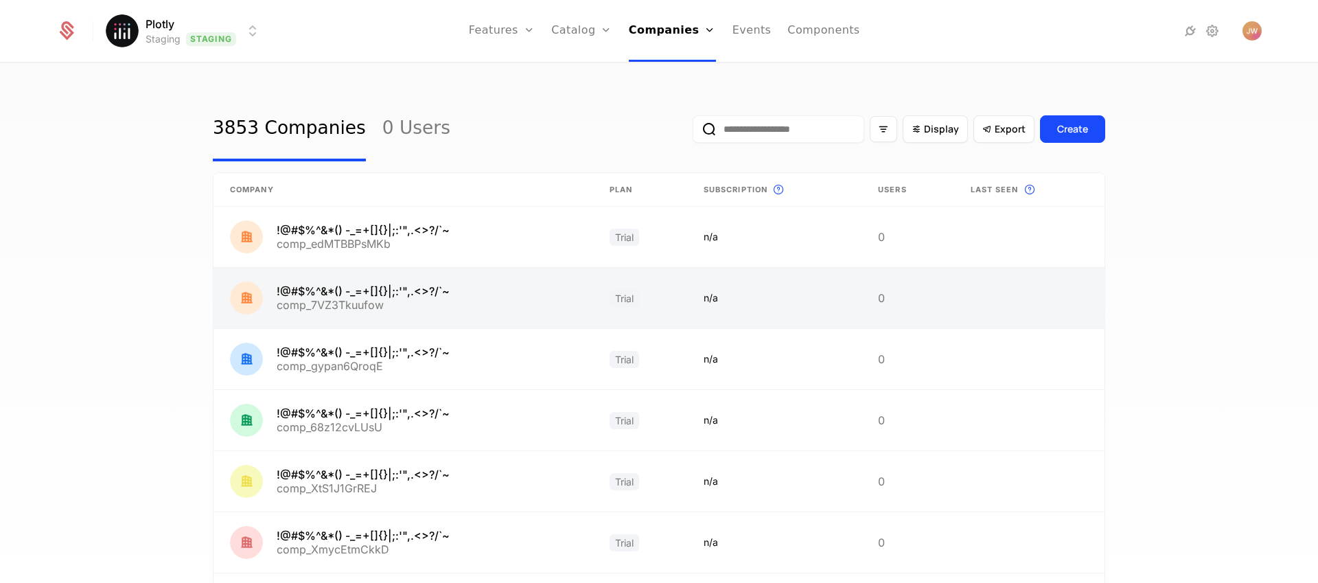
click at [353, 297] on link at bounding box center [404, 298] width 380 height 60
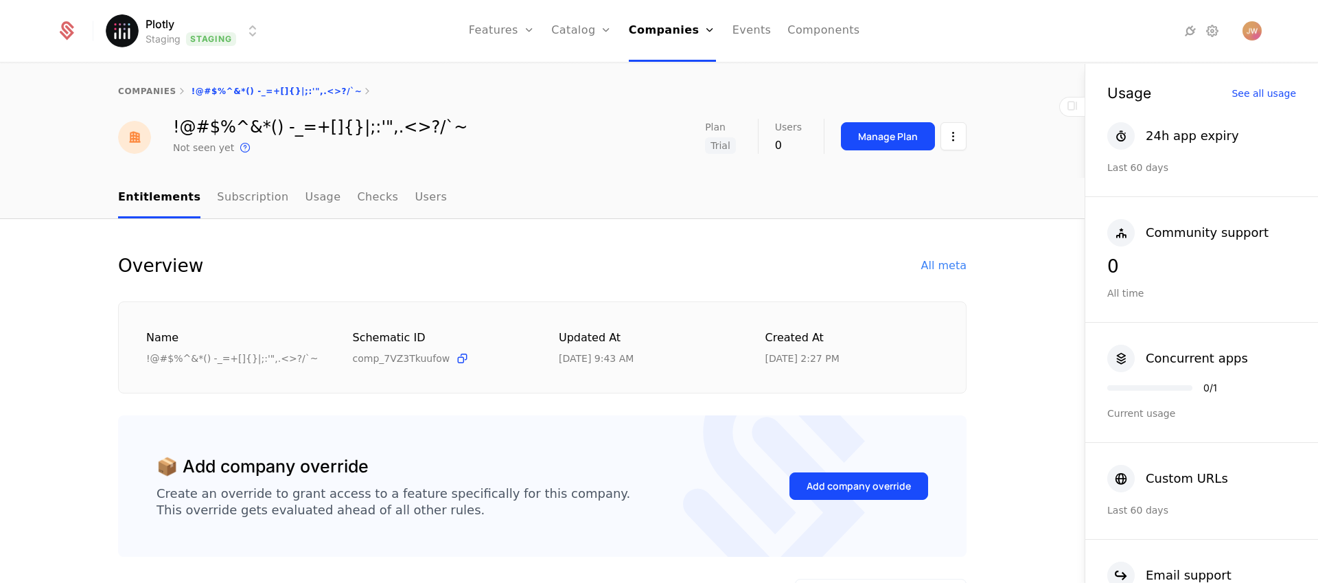
click at [950, 256] on div "Overview All meta" at bounding box center [542, 265] width 849 height 27
click at [950, 261] on div "All meta" at bounding box center [943, 265] width 45 height 16
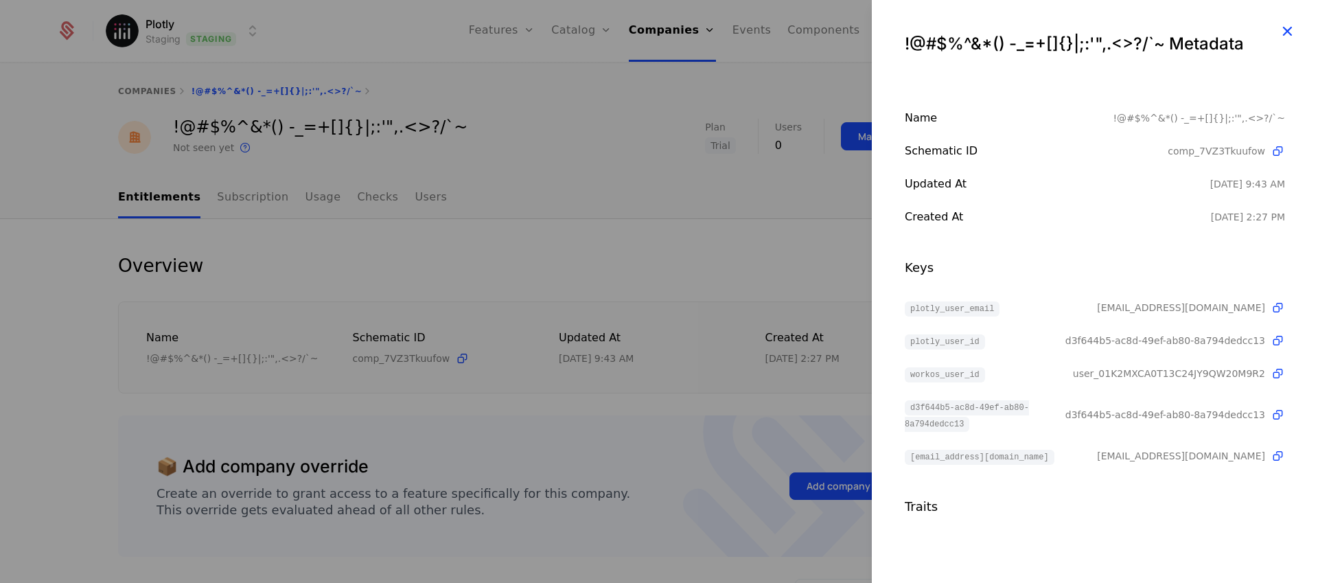
click at [1279, 36] on icon "button" at bounding box center [1288, 31] width 18 height 18
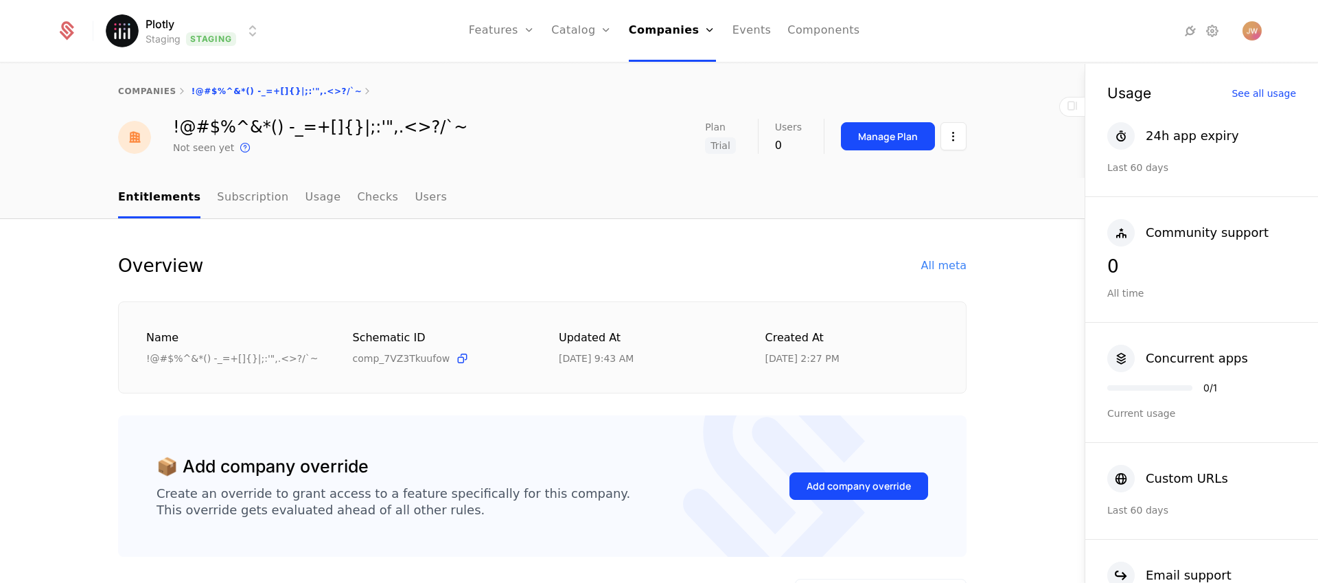
click at [963, 135] on div "!@#$%^&*() -_=+[]{}|;:'",.<>?/`~ Not seen yet This is the date a track or ident…" at bounding box center [542, 137] width 893 height 37
click at [959, 133] on html "Plotly Staging Staging Features Features Flags Catalog Plans Add Ons Credits Co…" at bounding box center [659, 291] width 1318 height 583
click at [910, 174] on div "Edit company" at bounding box center [883, 177] width 85 height 19
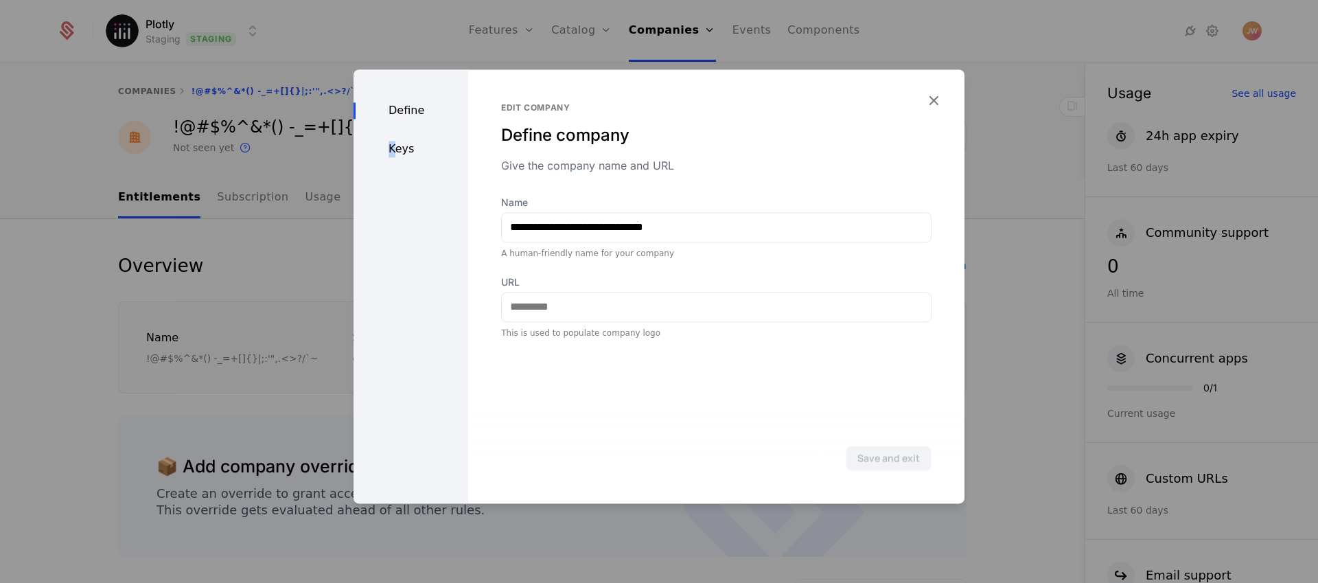
click at [393, 147] on div "Keys" at bounding box center [411, 149] width 115 height 16
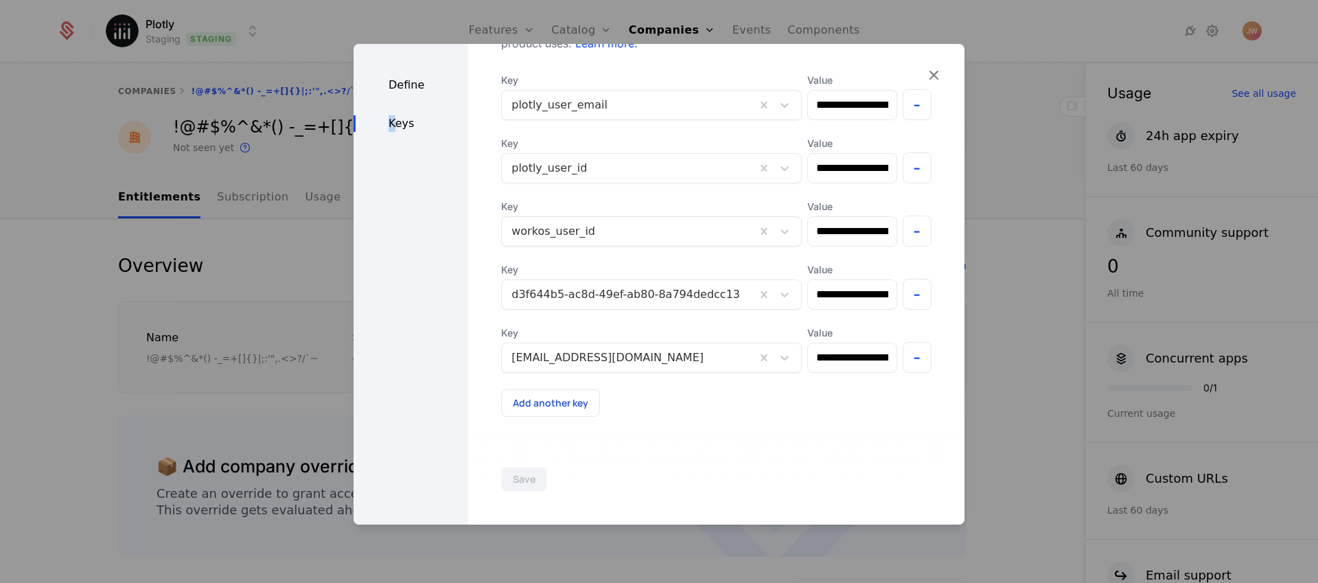
scroll to position [132, 0]
click at [903, 294] on button "-" at bounding box center [918, 292] width 30 height 31
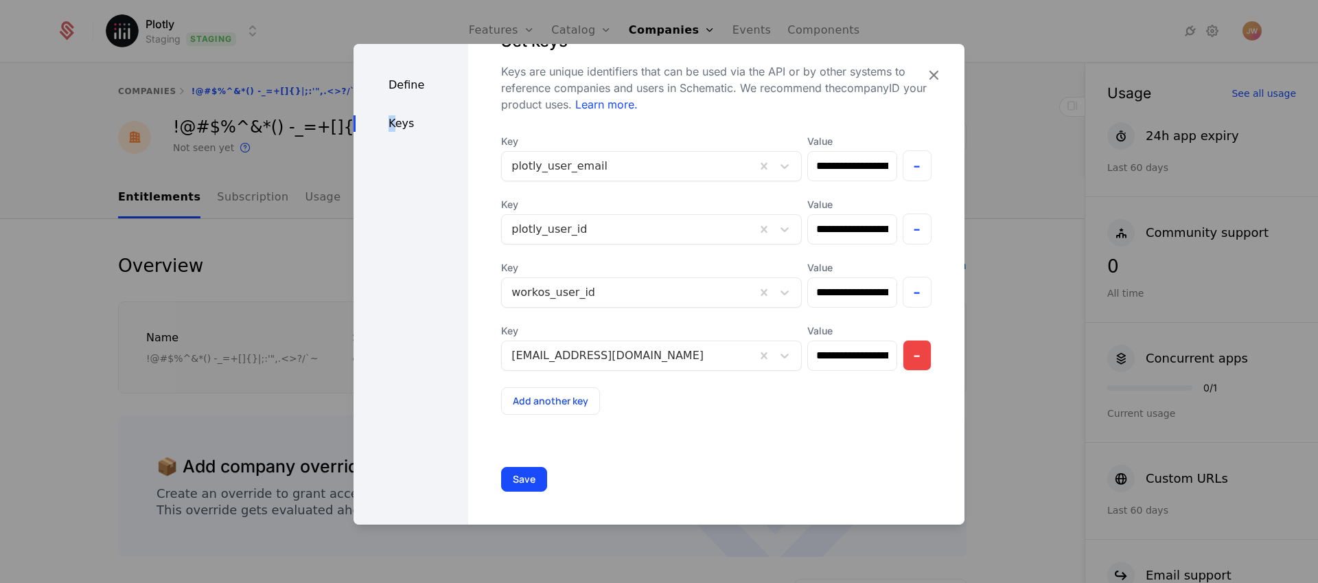
click at [903, 360] on button "-" at bounding box center [918, 355] width 30 height 31
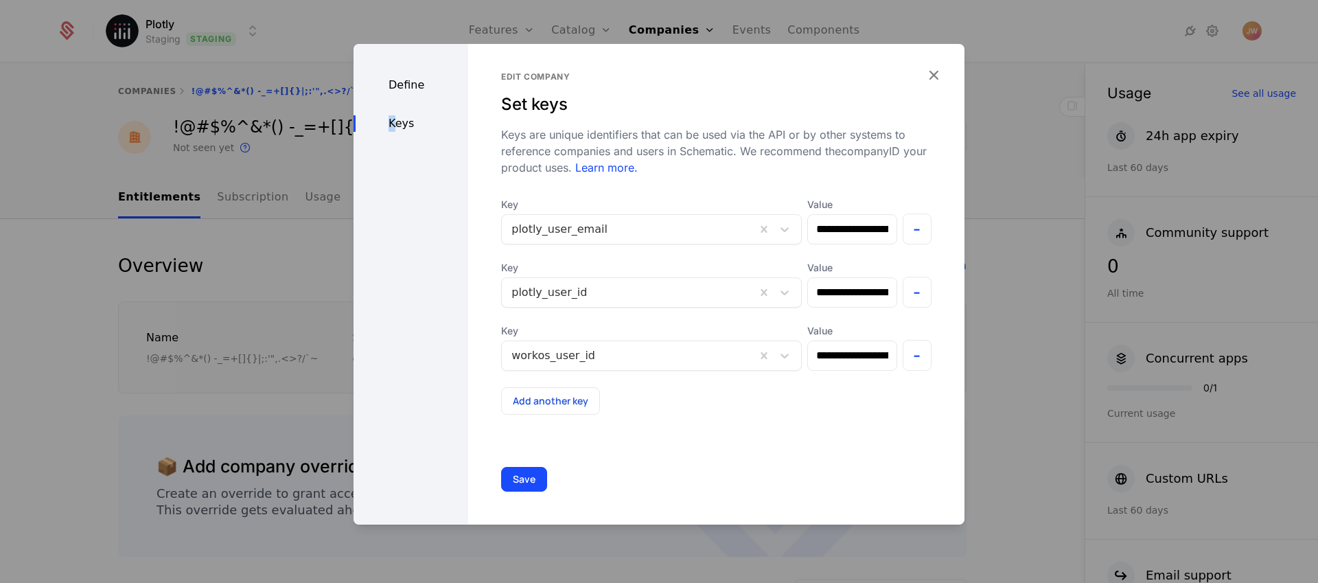
scroll to position [5, 0]
click at [525, 483] on button "Save" at bounding box center [524, 479] width 46 height 25
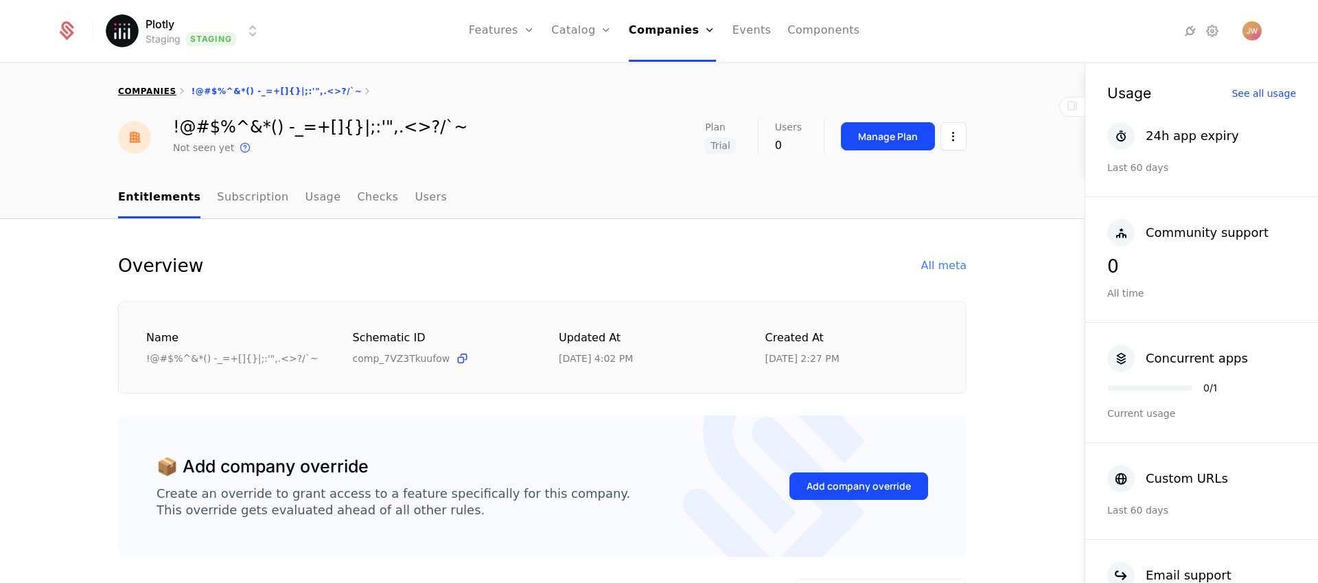
click at [148, 91] on link "companies" at bounding box center [147, 92] width 58 height 10
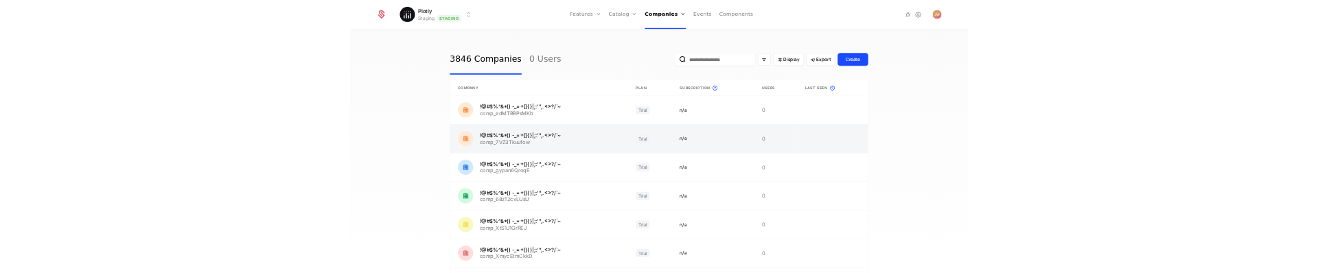
scroll to position [3, 0]
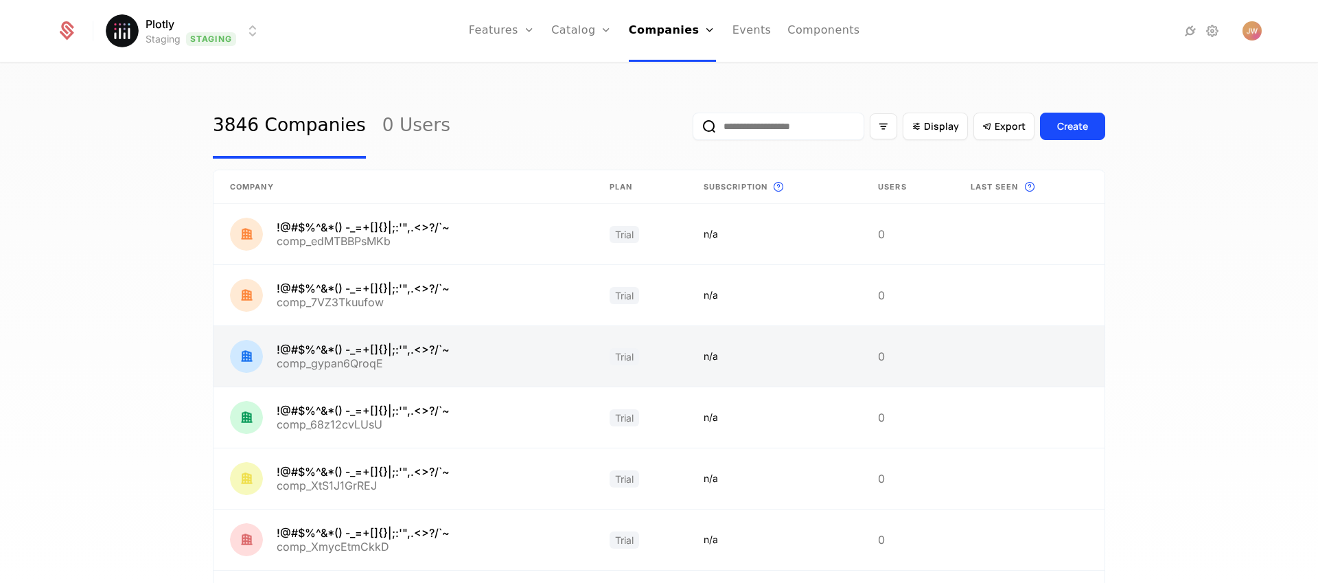
click at [351, 348] on link at bounding box center [404, 356] width 380 height 60
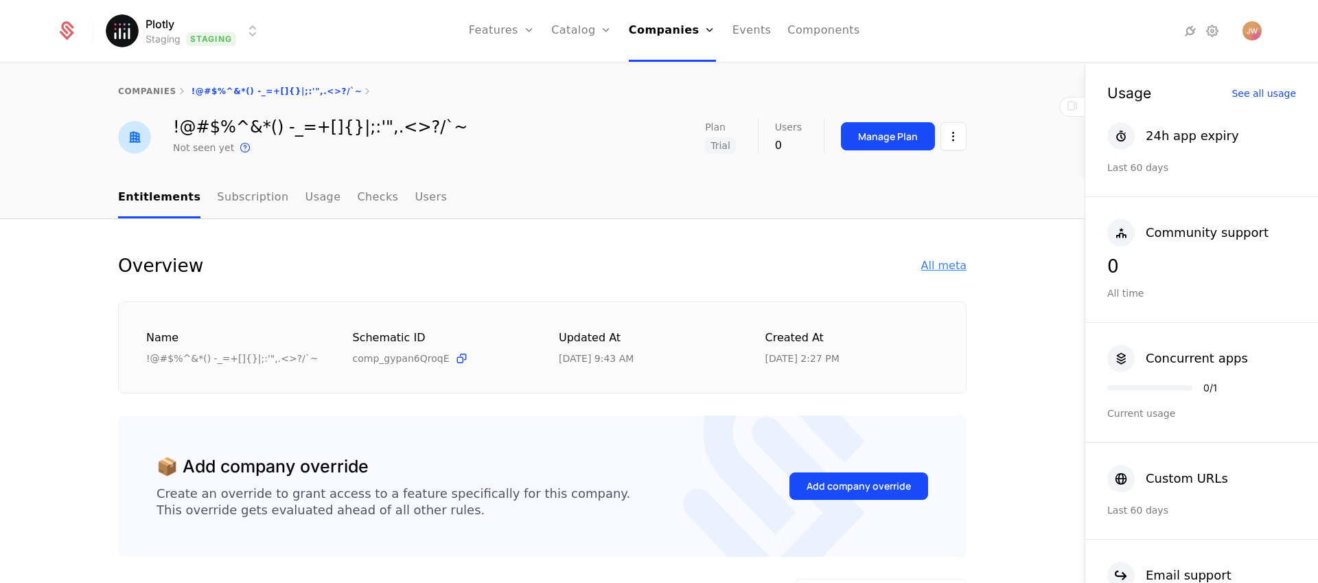
click at [928, 260] on div "All meta" at bounding box center [943, 265] width 45 height 16
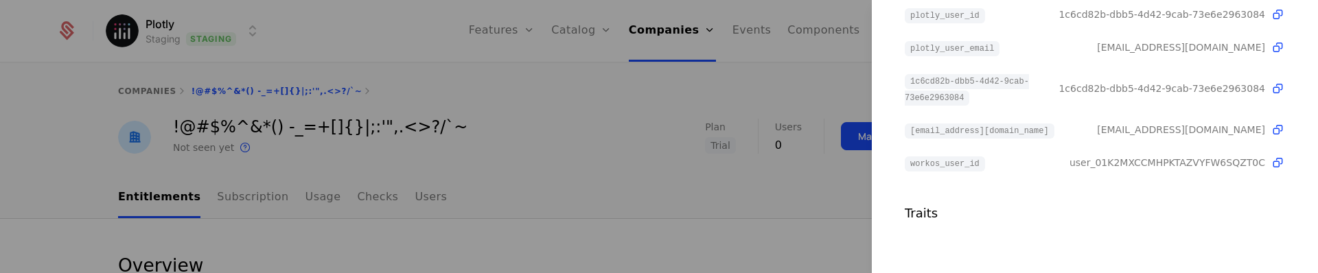
scroll to position [314, 0]
click at [824, 167] on div at bounding box center [659, 136] width 1318 height 273
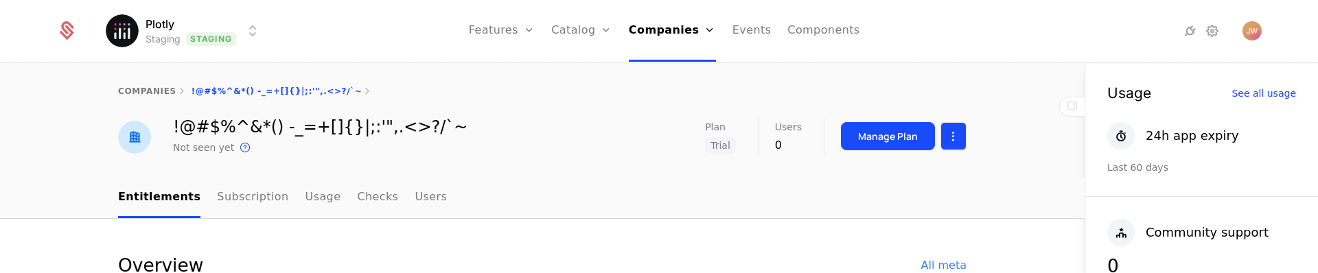
click at [944, 135] on html "Plotly Staging Staging Features Features Flags Catalog Plans Add Ons Credits Co…" at bounding box center [659, 136] width 1318 height 273
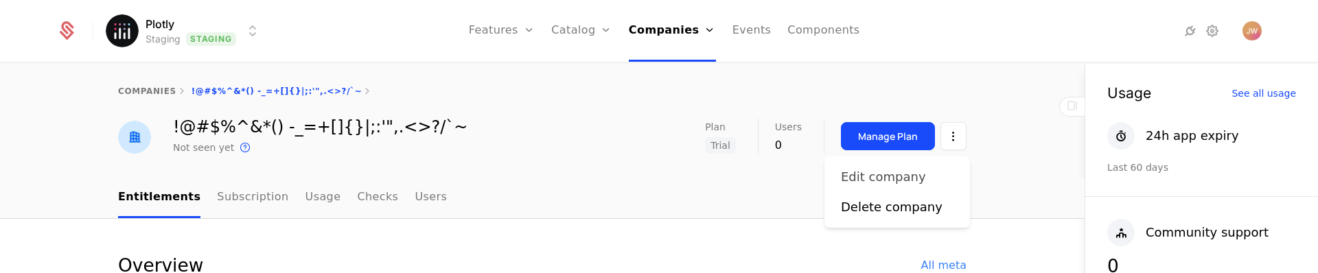
click at [869, 180] on div "Edit company" at bounding box center [883, 177] width 85 height 19
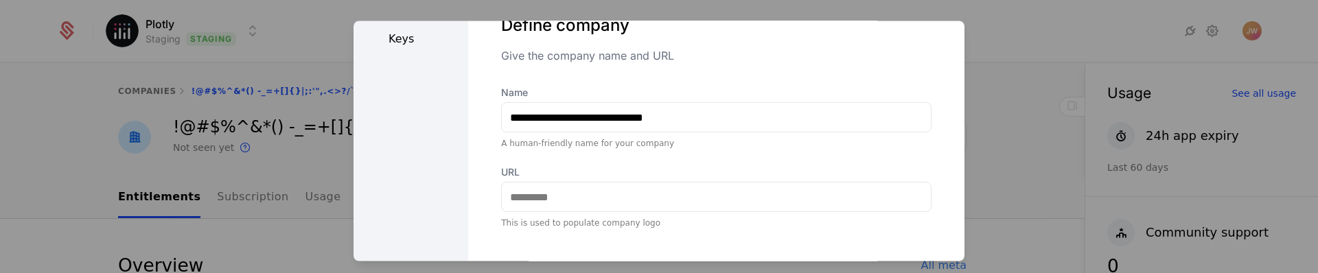
scroll to position [0, 0]
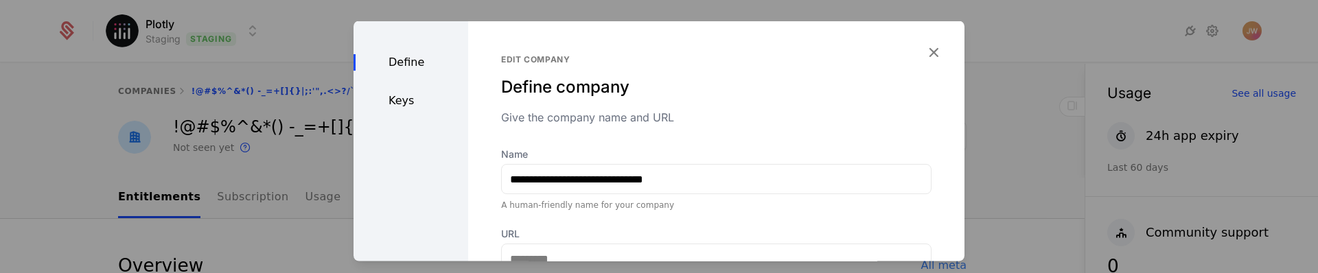
click at [411, 113] on div "Define Keys" at bounding box center [411, 238] width 115 height 434
click at [410, 108] on div "Keys" at bounding box center [411, 101] width 115 height 16
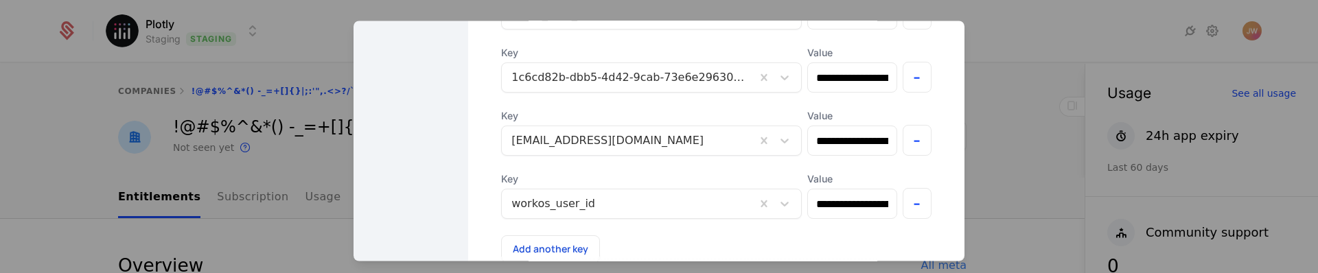
scroll to position [106, 0]
click at [903, 143] on button "-" at bounding box center [918, 141] width 30 height 31
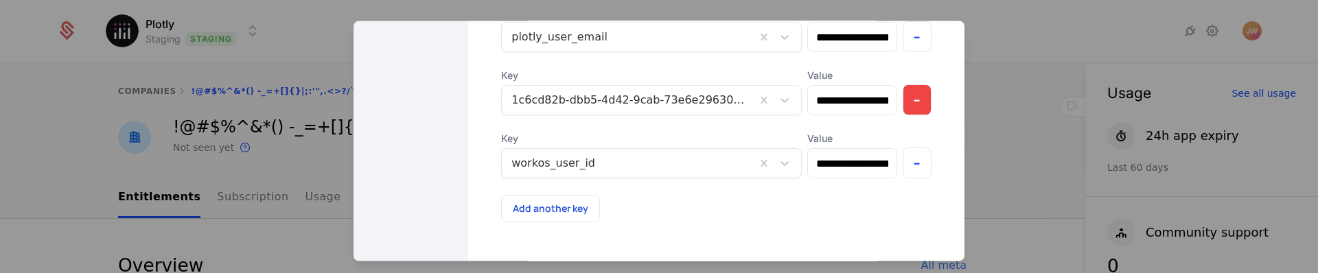
scroll to position [135, 0]
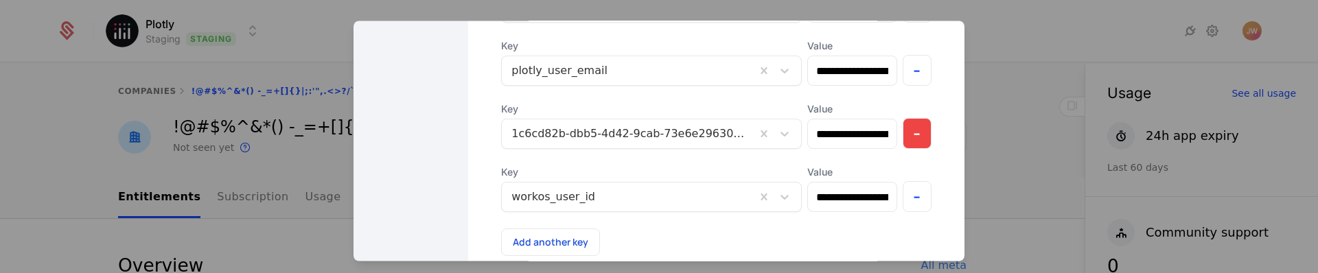
click at [903, 130] on button "-" at bounding box center [918, 134] width 30 height 31
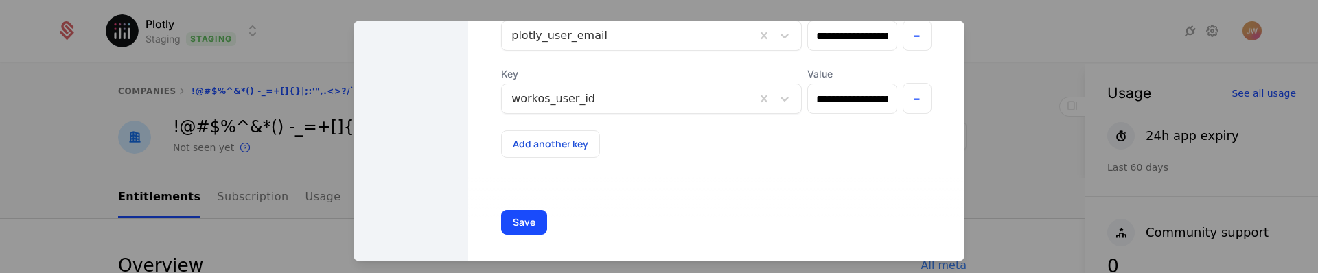
scroll to position [240, 0]
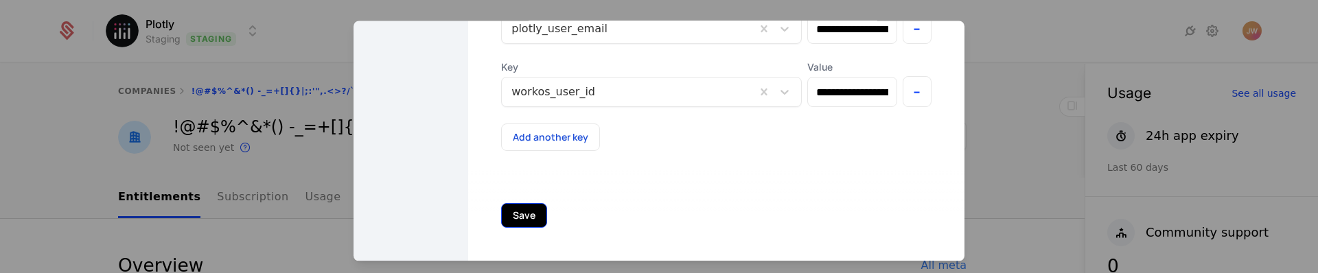
click at [515, 214] on button "Save" at bounding box center [524, 216] width 46 height 25
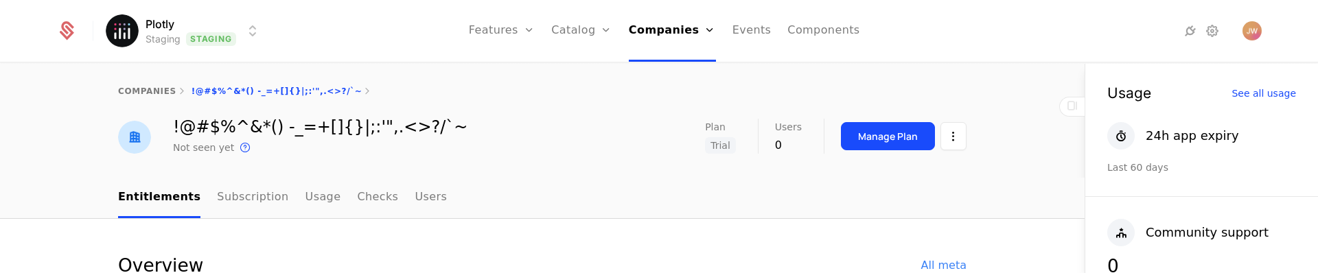
click at [154, 98] on div "companies !@#$%^&*() -_=+[]{}|;:'",.<>?/`~" at bounding box center [542, 91] width 1085 height 55
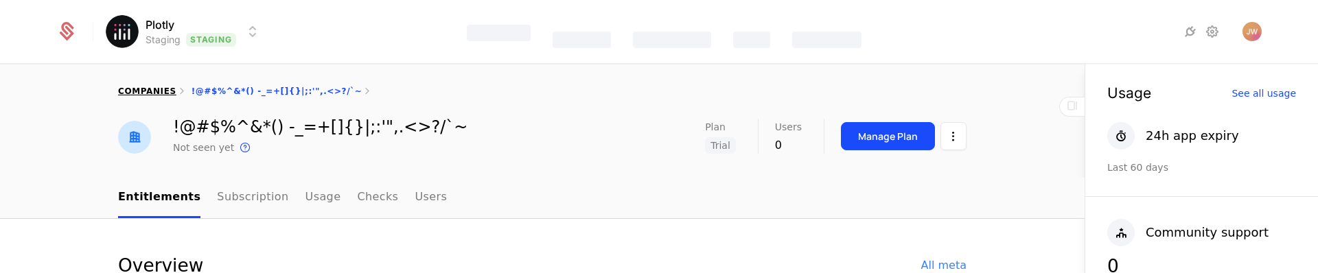
click at [155, 94] on link "companies" at bounding box center [147, 92] width 58 height 10
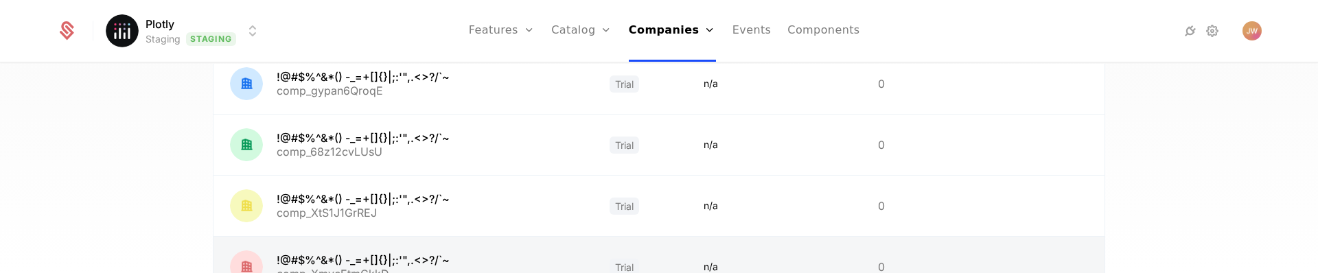
scroll to position [372, 0]
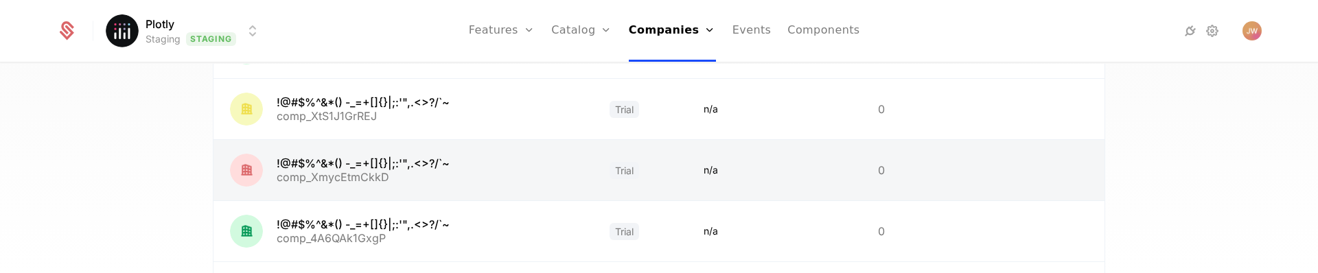
click at [330, 162] on link at bounding box center [404, 170] width 380 height 60
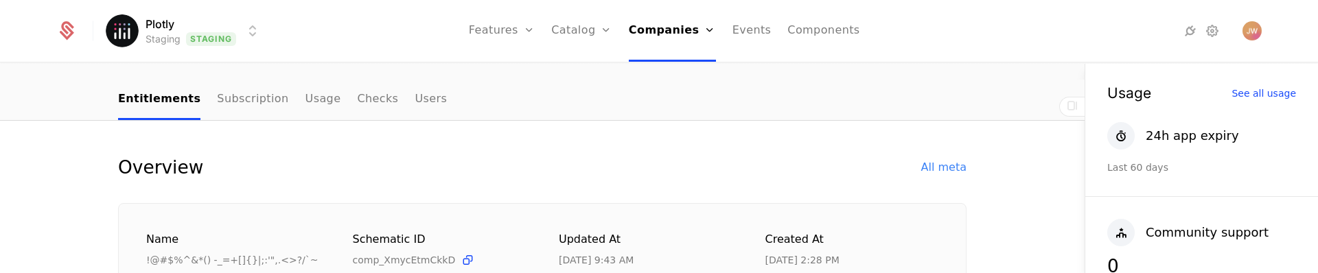
scroll to position [111, 0]
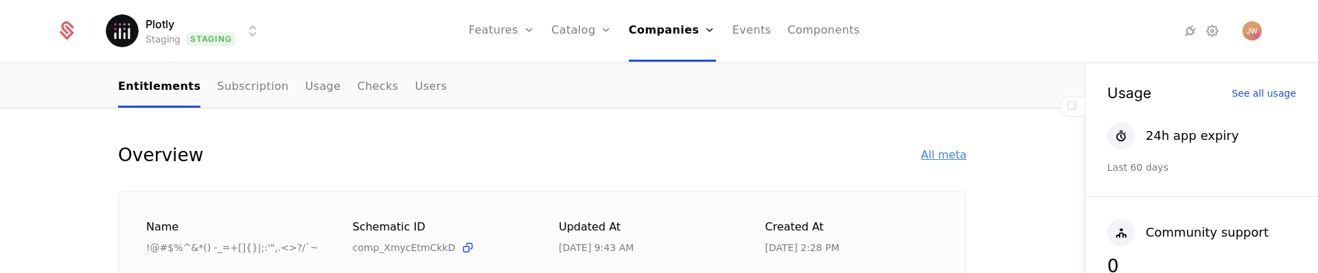
click at [950, 159] on div "All meta" at bounding box center [943, 155] width 45 height 16
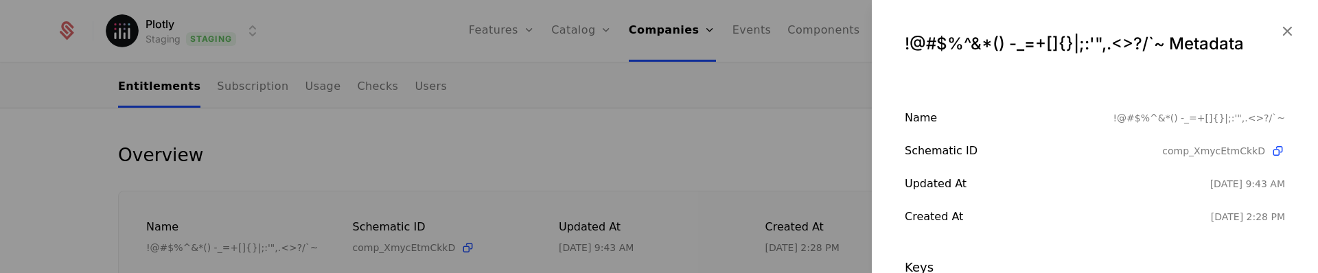
click at [858, 163] on div at bounding box center [659, 136] width 1318 height 273
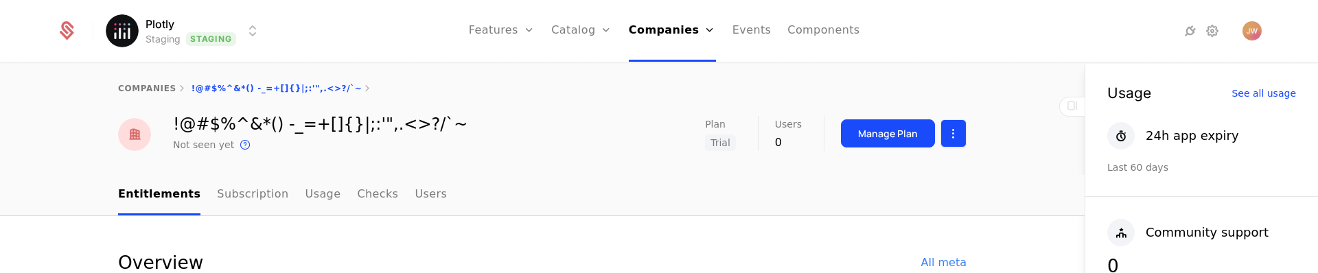
scroll to position [0, 0]
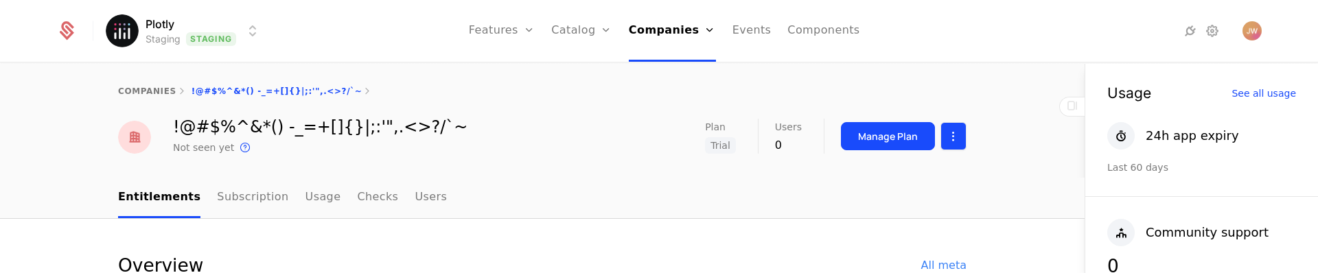
click at [945, 135] on html "Plotly Staging Staging Features Features Flags Catalog Plans Add Ons Credits Co…" at bounding box center [659, 136] width 1318 height 273
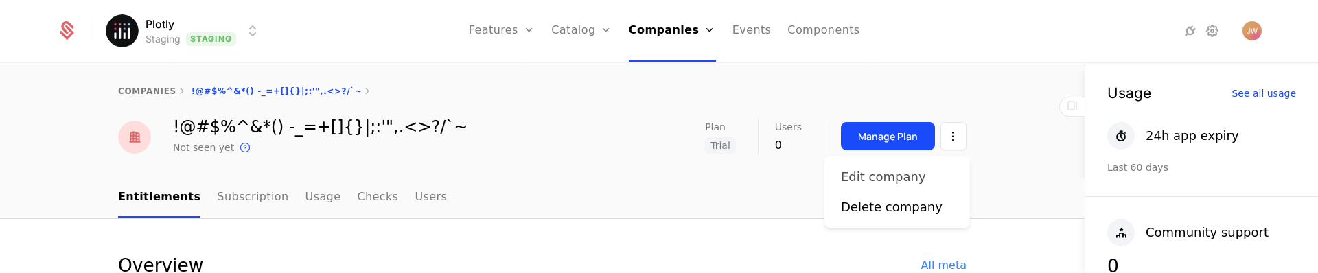
click at [885, 179] on div "Edit company" at bounding box center [883, 177] width 85 height 19
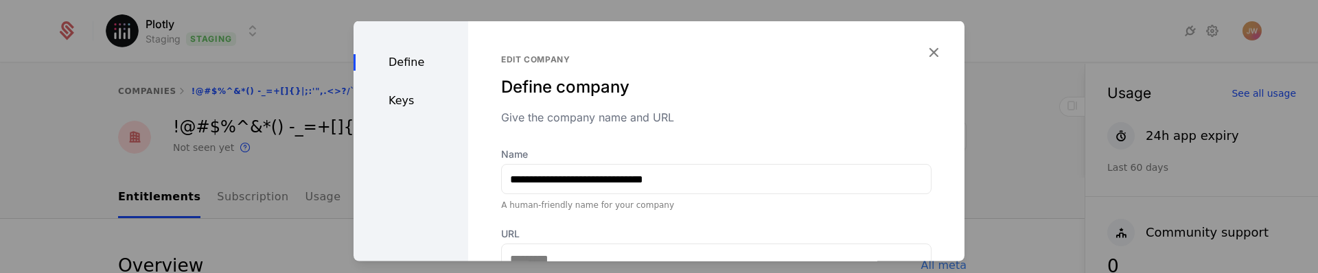
click at [410, 96] on div "Keys" at bounding box center [411, 101] width 115 height 16
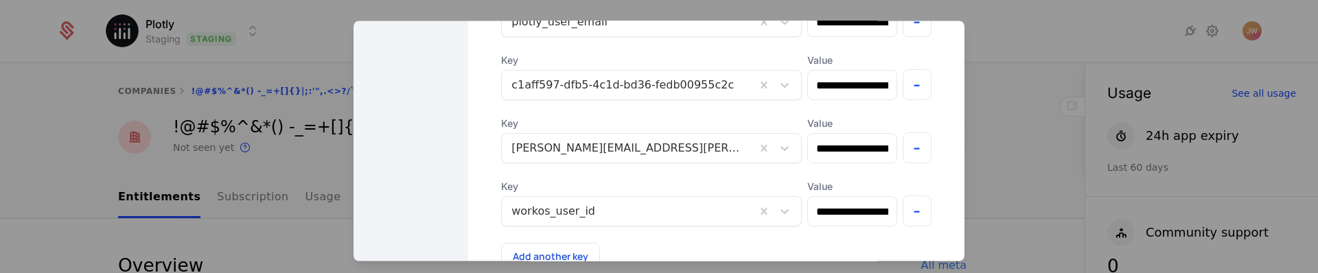
scroll to position [124, 0]
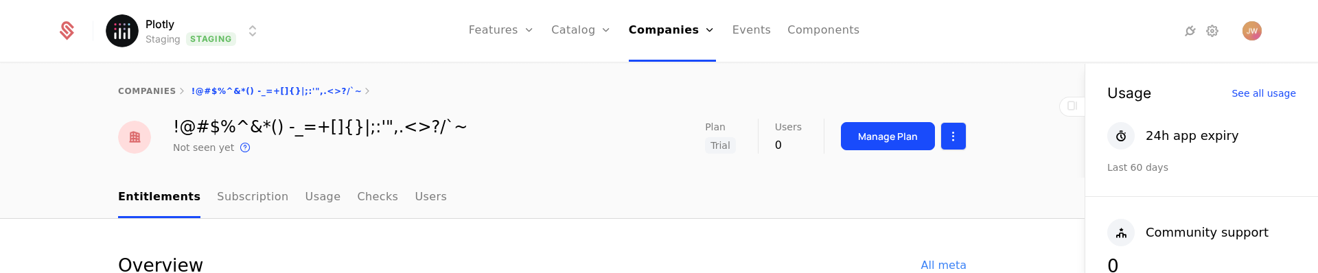
click at [950, 138] on html "Plotly Staging Staging Features Features Flags Catalog Plans Add Ons Credits Co…" at bounding box center [659, 136] width 1318 height 273
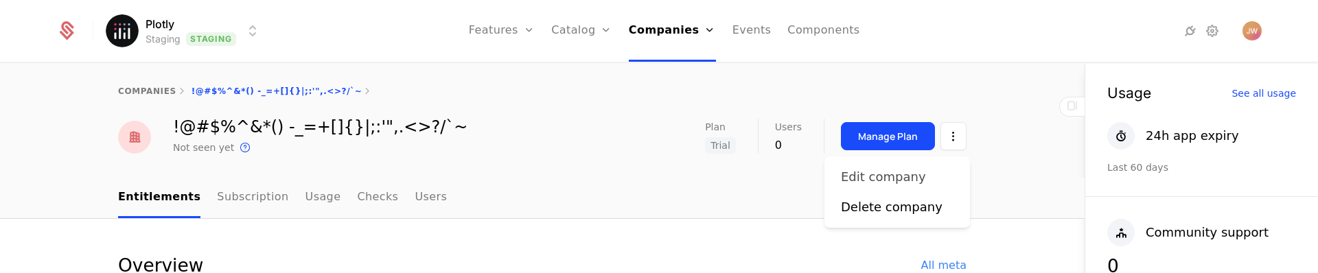
click at [882, 173] on div "Edit company" at bounding box center [883, 177] width 85 height 19
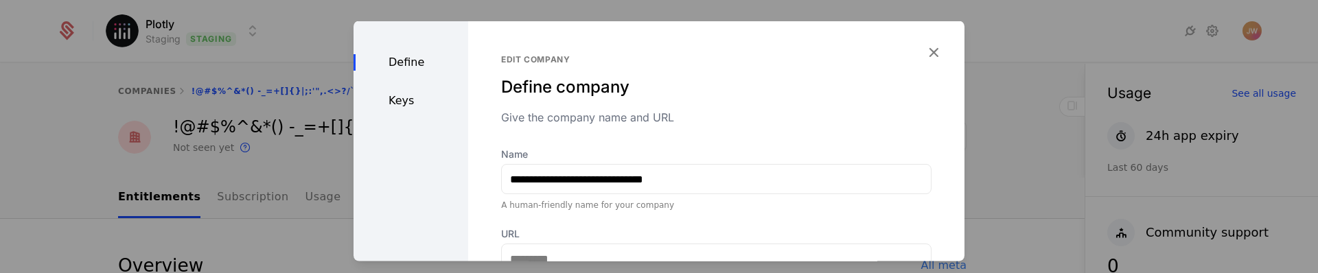
click at [417, 105] on div "Keys" at bounding box center [411, 101] width 115 height 16
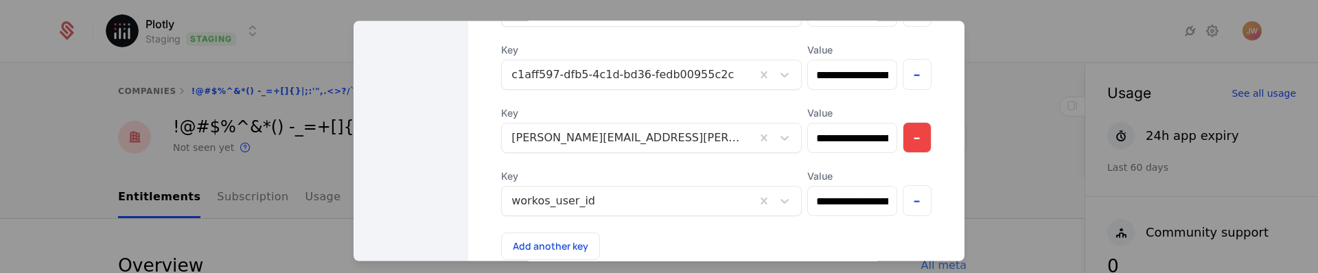
scroll to position [119, 0]
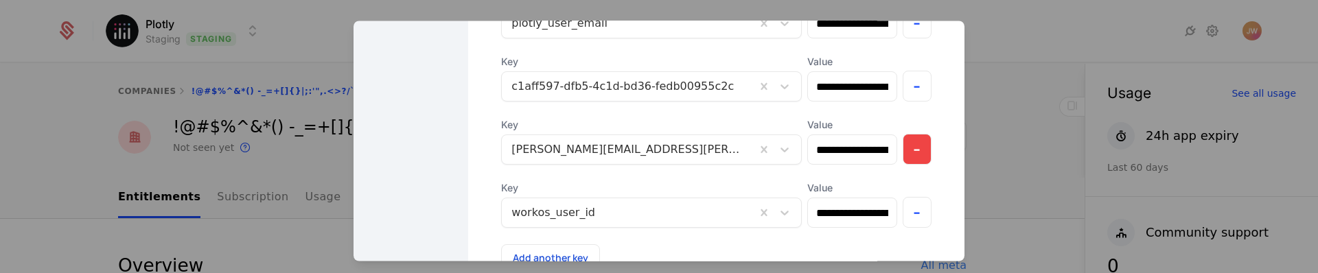
click at [903, 151] on button "-" at bounding box center [918, 150] width 30 height 31
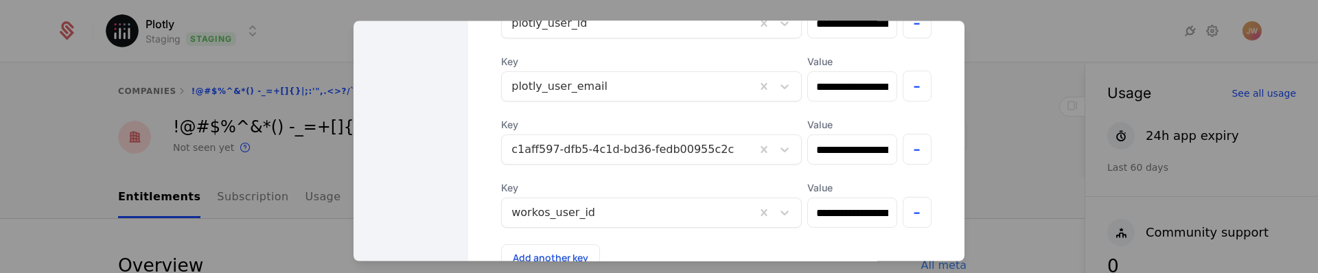
scroll to position [69, 0]
click at [903, 146] on button "-" at bounding box center [918, 150] width 30 height 31
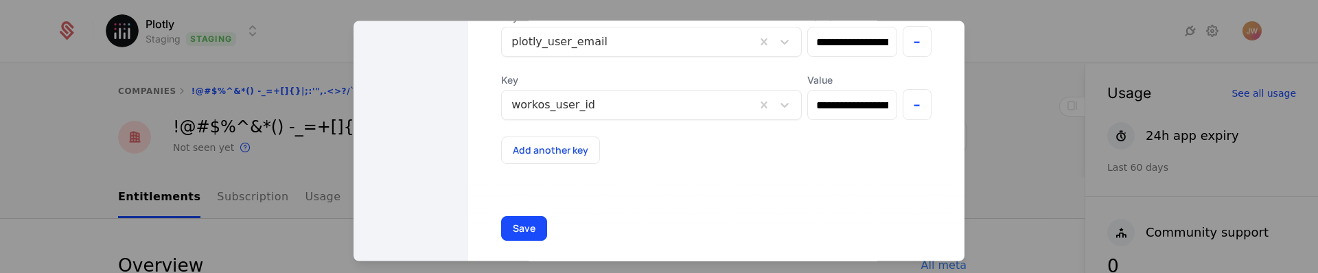
scroll to position [240, 0]
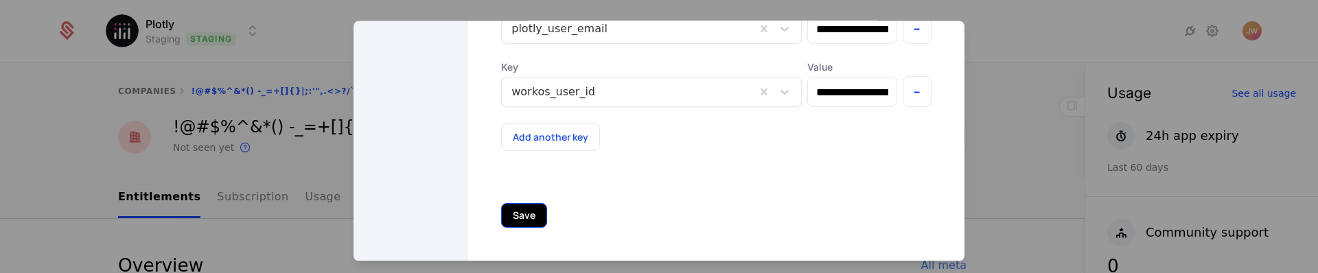
click at [520, 216] on button "Save" at bounding box center [524, 216] width 46 height 25
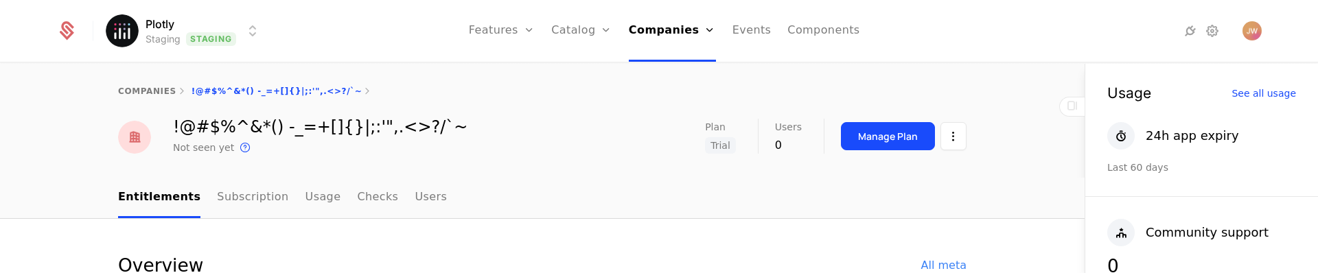
click at [205, 30] on html "Plotly Staging Staging Features Features Flags Catalog Plans Add Ons Credits Co…" at bounding box center [659, 136] width 1318 height 273
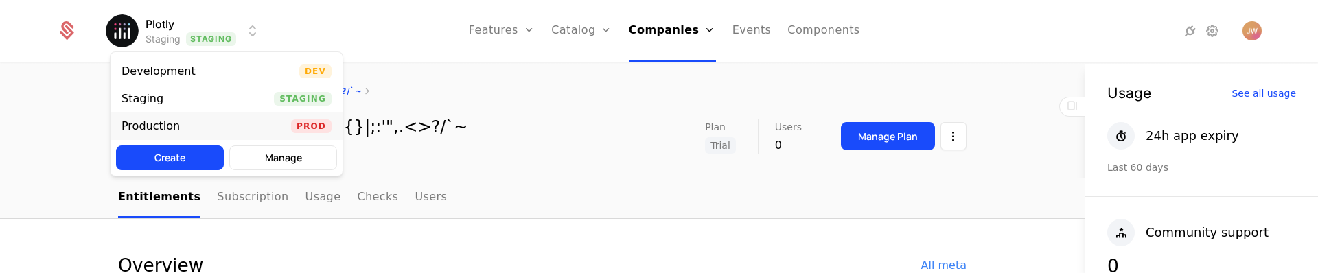
click at [186, 130] on div "Production" at bounding box center [156, 126] width 69 height 14
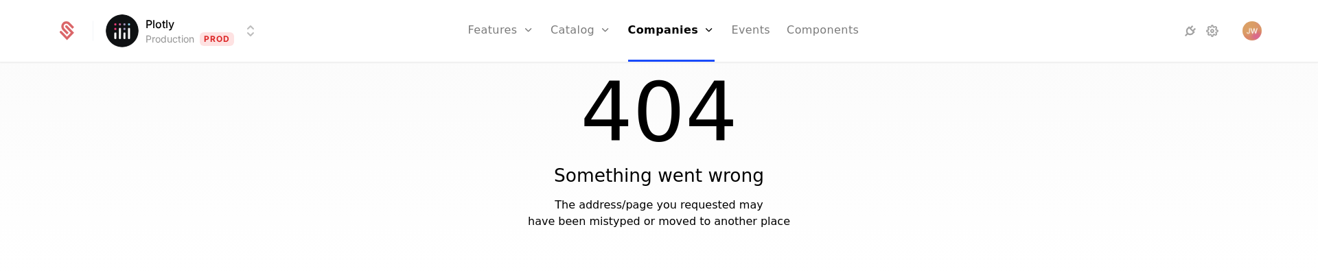
click at [822, 141] on div "404 Something went wrong The address/page you requested may have been mistyped …" at bounding box center [659, 173] width 1318 height 218
click at [1002, 172] on div "404 Something went wrong The address/page you requested may have been mistyped …" at bounding box center [659, 173] width 1318 height 218
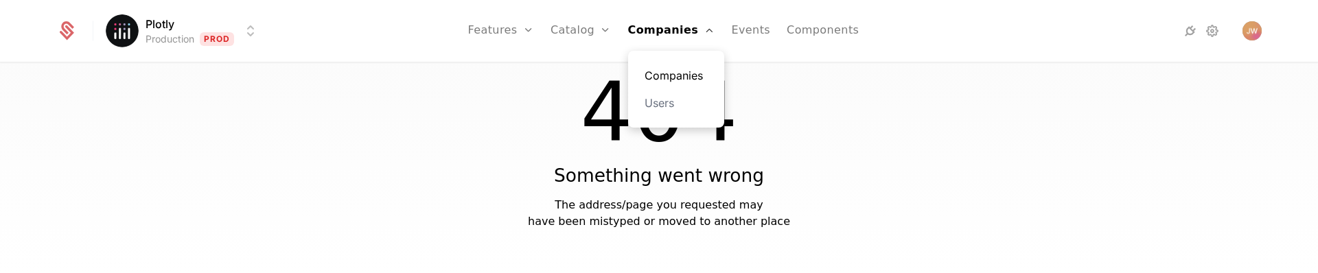
click at [675, 68] on link "Companies" at bounding box center [676, 75] width 63 height 16
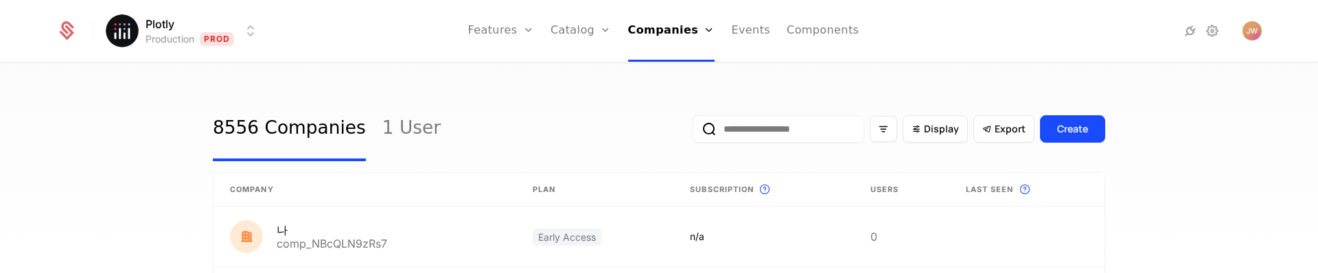
click at [750, 127] on input "email" at bounding box center [779, 128] width 172 height 27
paste input "**********"
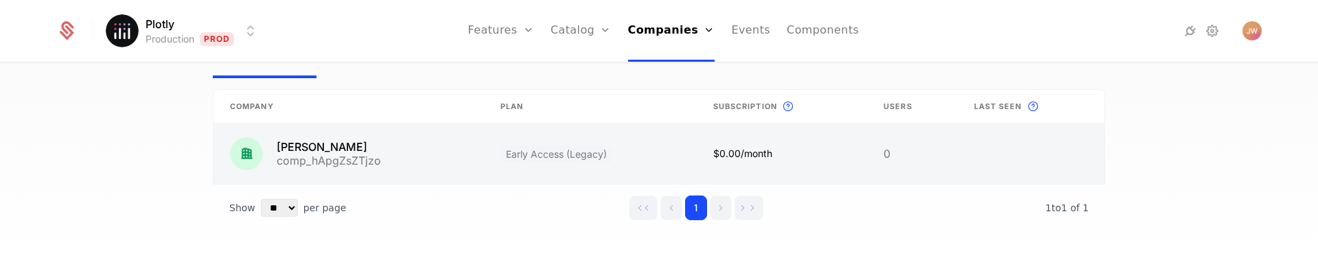
scroll to position [88, 0]
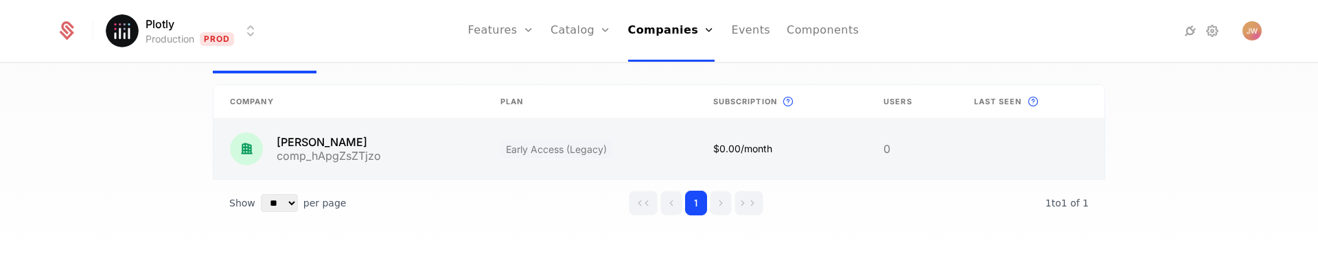
type input "**********"
click at [315, 143] on link at bounding box center [349, 149] width 271 height 60
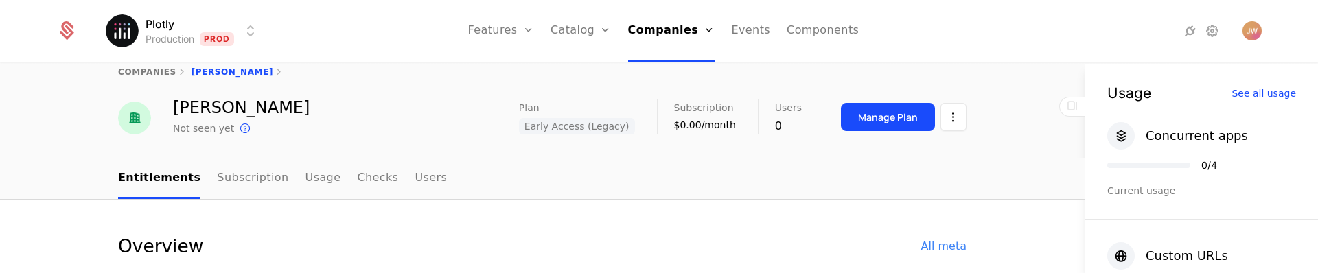
scroll to position [24, 0]
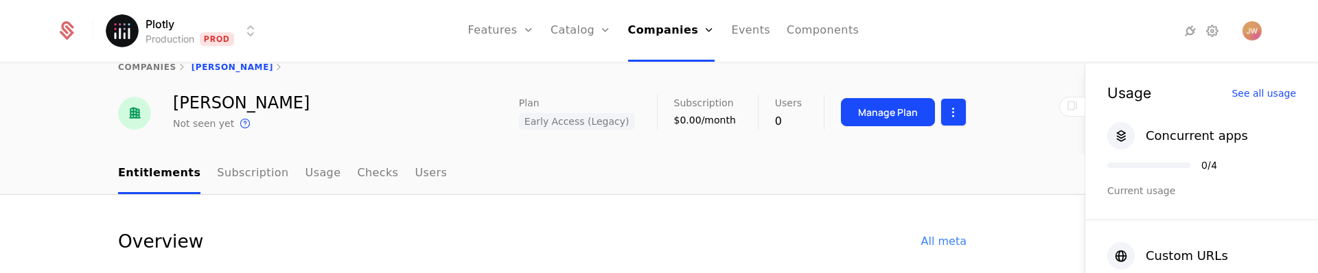
click at [943, 108] on html "Plotly Production Prod Features Features Flags Catalog Plans Add Ons Credits Co…" at bounding box center [659, 136] width 1318 height 273
click at [870, 151] on div "Edit company" at bounding box center [883, 153] width 85 height 19
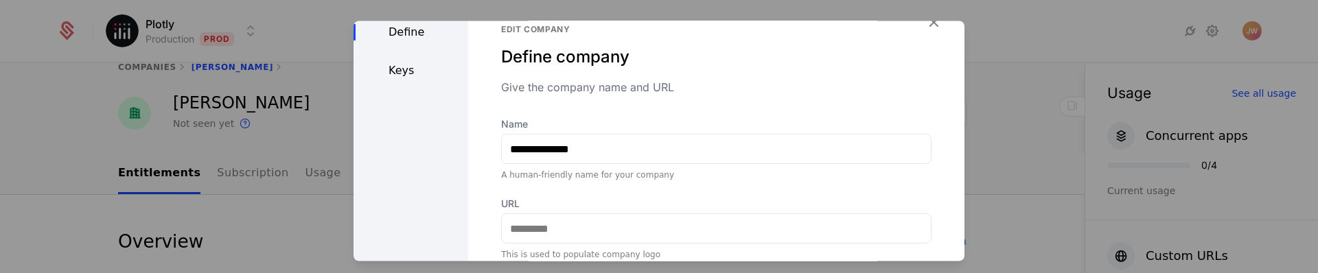
scroll to position [0, 0]
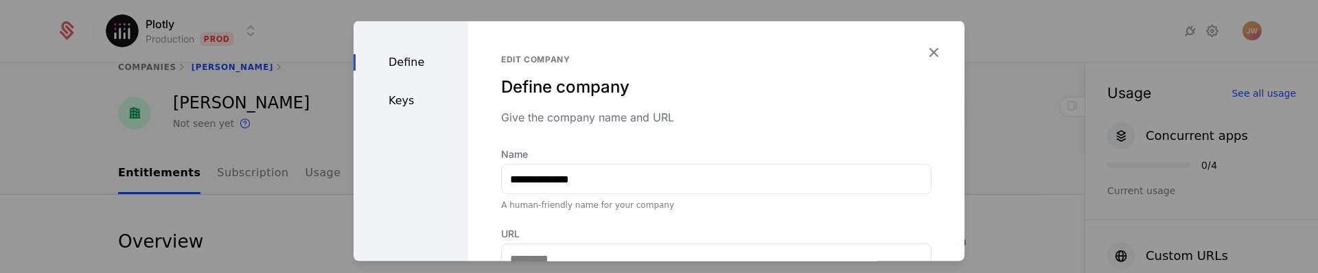
click at [400, 101] on div "Keys" at bounding box center [411, 101] width 115 height 16
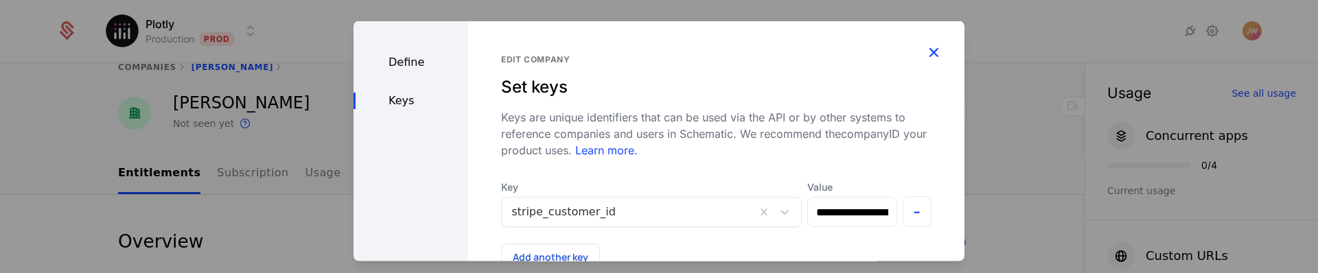
click at [926, 51] on icon "button" at bounding box center [934, 52] width 18 height 18
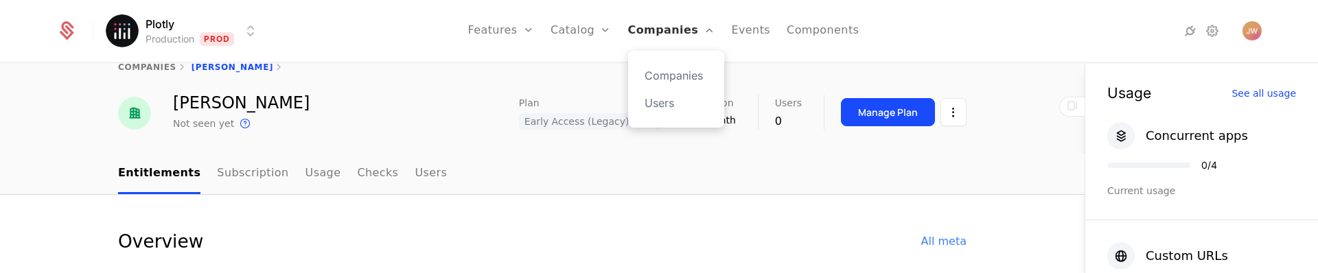
click at [698, 27] on link "Companies" at bounding box center [671, 31] width 87 height 62
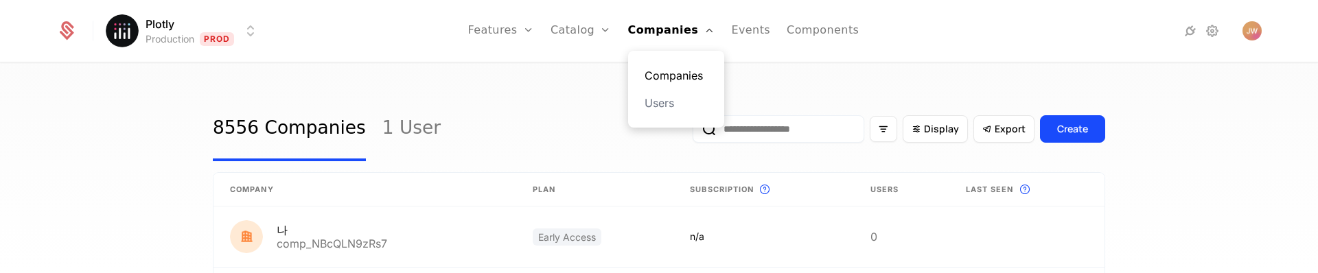
click at [680, 73] on link "Companies" at bounding box center [676, 75] width 63 height 16
click at [780, 134] on input "email" at bounding box center [779, 128] width 172 height 27
paste input "**********"
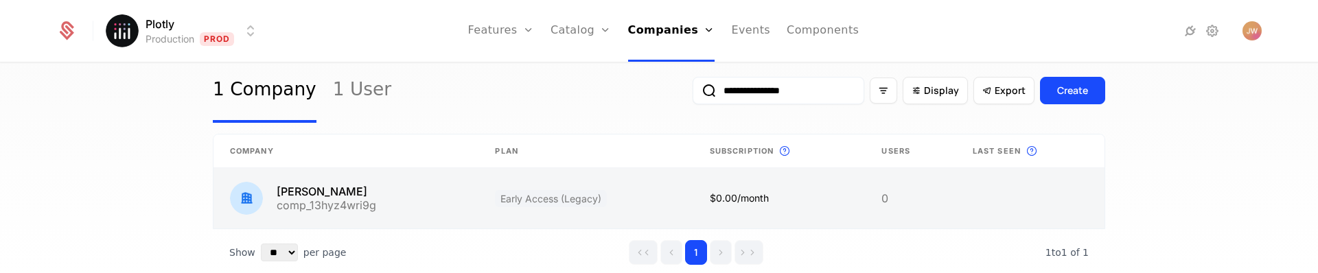
scroll to position [51, 0]
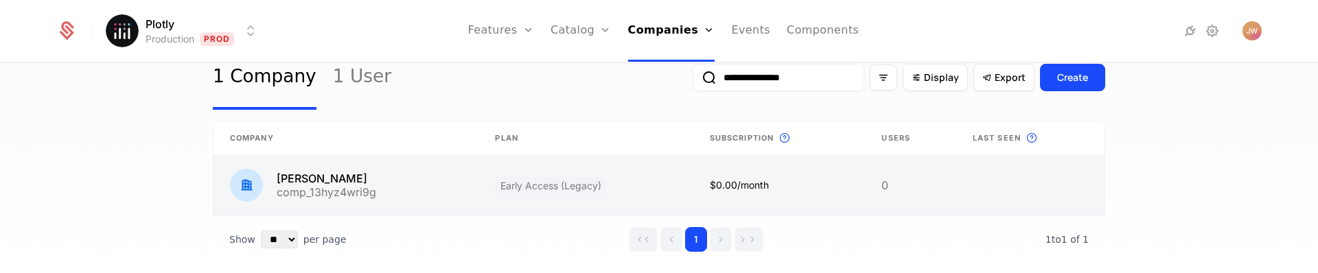
type input "**********"
click at [332, 186] on link at bounding box center [346, 185] width 265 height 60
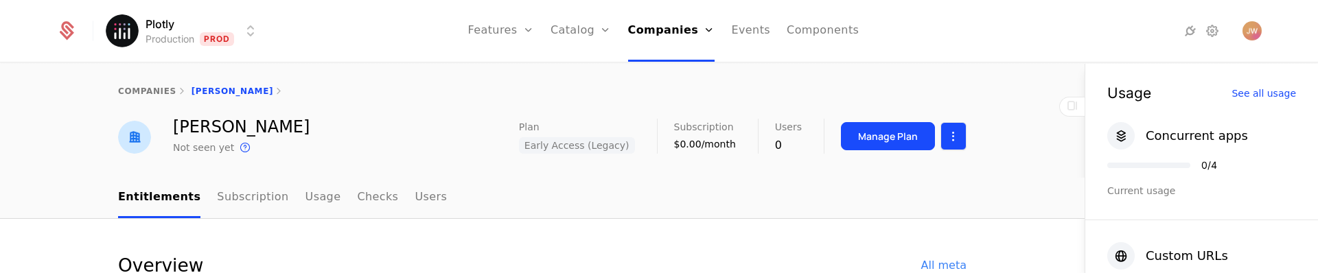
click at [952, 143] on html "Plotly Production Prod Features Features Flags Catalog Plans Add Ons Credits Co…" at bounding box center [659, 136] width 1318 height 273
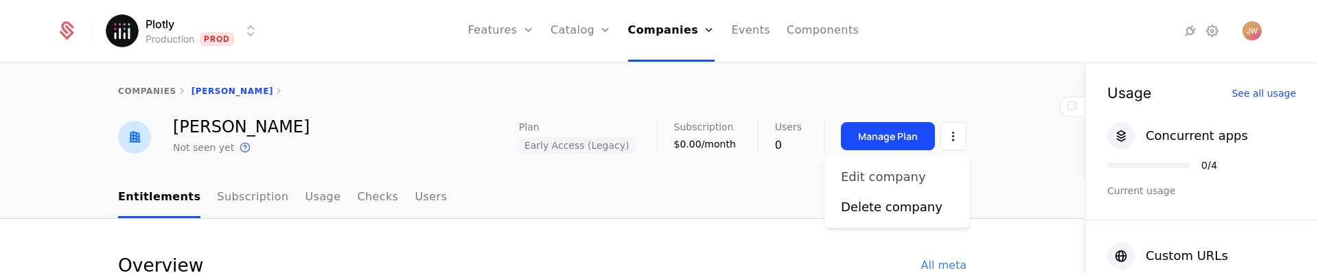
click at [878, 178] on div "Edit company" at bounding box center [883, 177] width 85 height 19
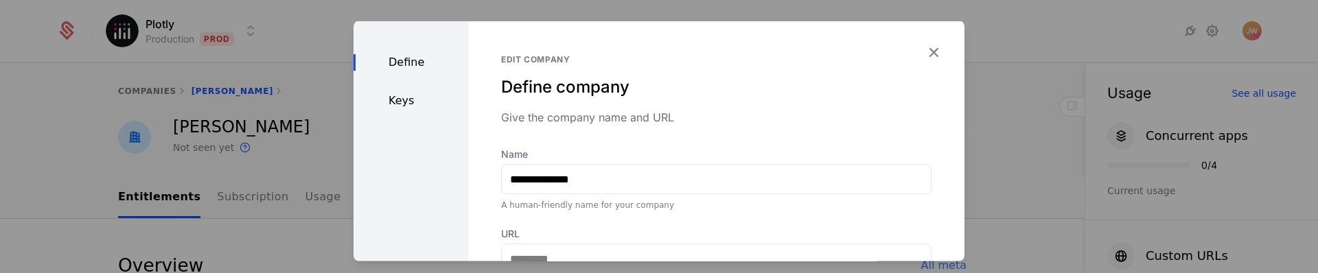
click at [405, 103] on div "Keys" at bounding box center [411, 101] width 115 height 16
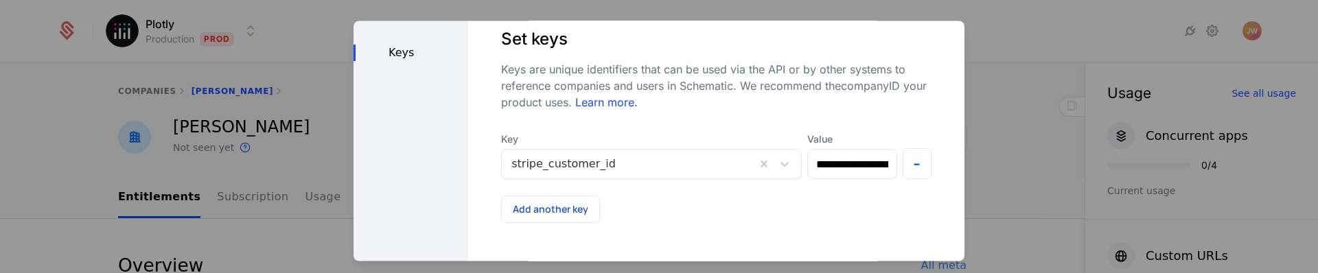
scroll to position [46, 0]
click at [1003, 185] on div at bounding box center [659, 136] width 1318 height 273
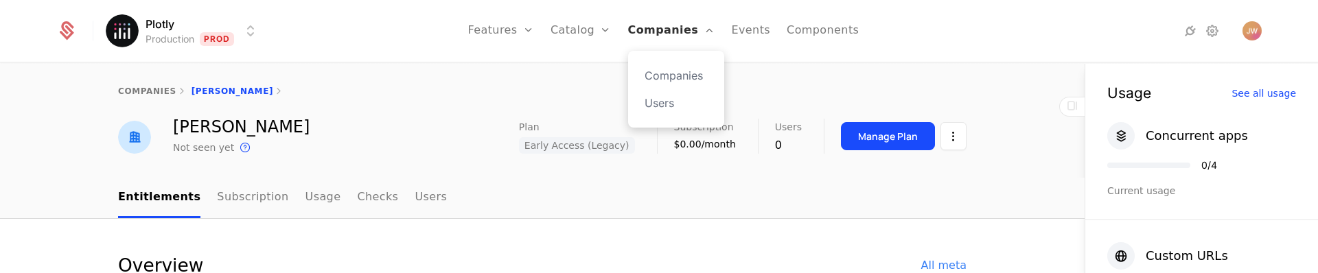
click at [680, 33] on link "Companies" at bounding box center [671, 31] width 87 height 62
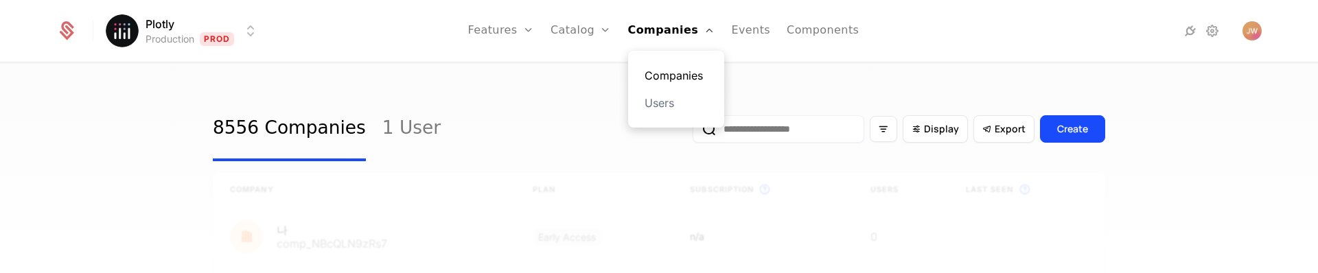
click at [683, 71] on link "Companies" at bounding box center [676, 75] width 63 height 16
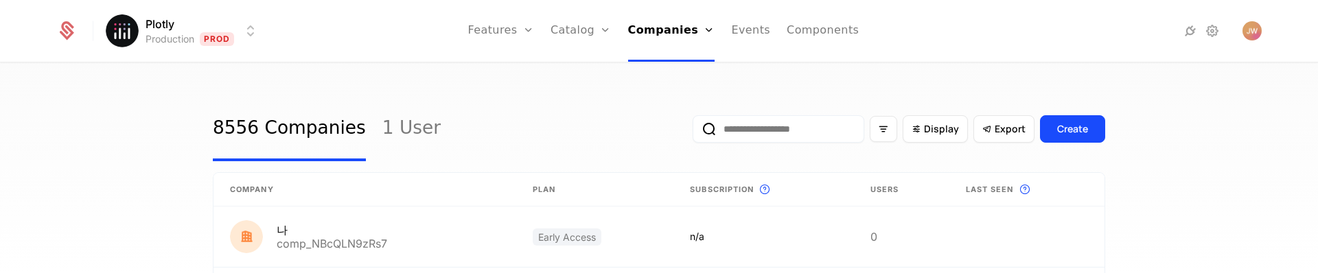
drag, startPoint x: 786, startPoint y: 130, endPoint x: 805, endPoint y: 128, distance: 18.6
click at [786, 130] on input "email" at bounding box center [779, 128] width 172 height 27
paste input "**********"
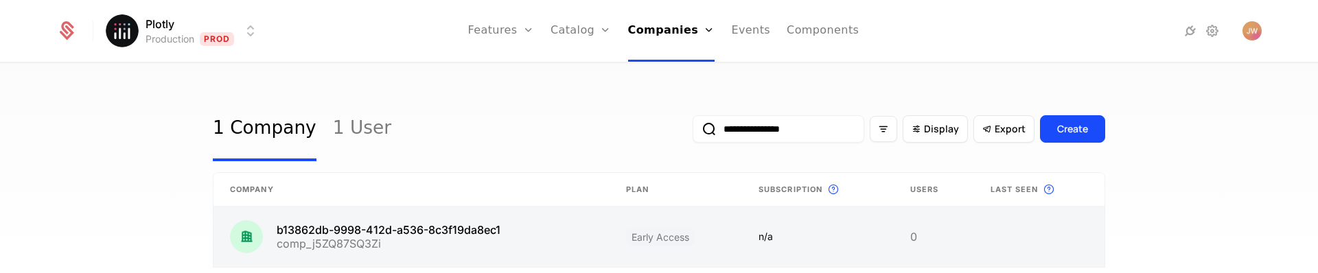
type input "**********"
click at [364, 229] on link at bounding box center [412, 237] width 396 height 60
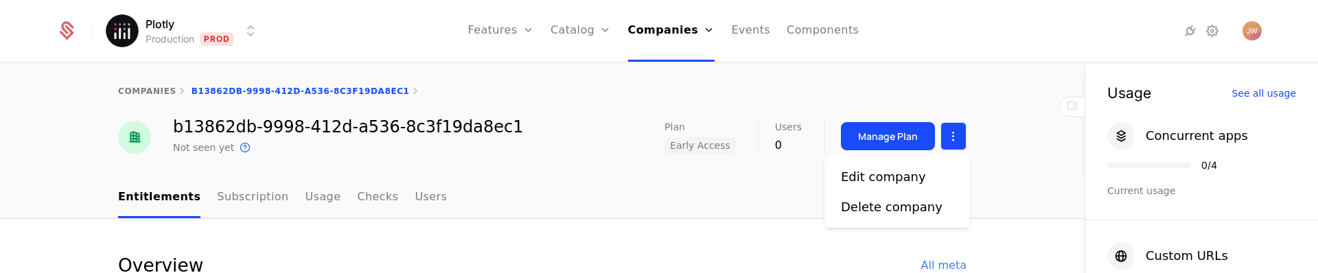
click at [945, 133] on html "Plotly Production Prod Features Features Flags Catalog Plans Add Ons Credits Co…" at bounding box center [659, 136] width 1318 height 273
click at [896, 174] on div "Edit company" at bounding box center [883, 177] width 85 height 19
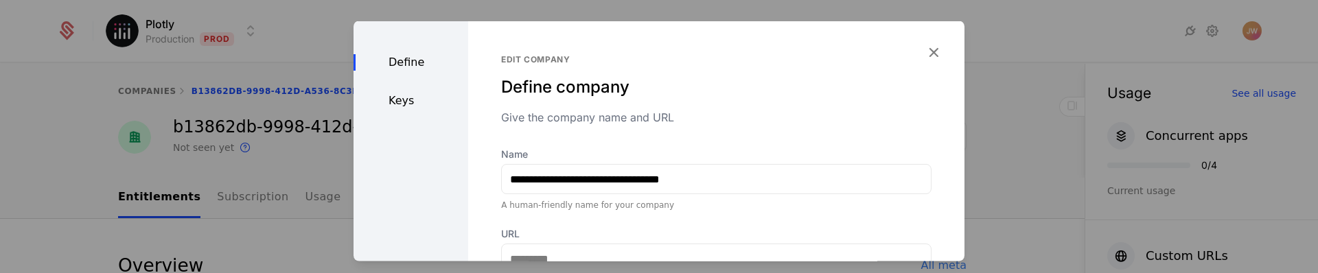
click at [416, 100] on div "Keys" at bounding box center [411, 101] width 115 height 16
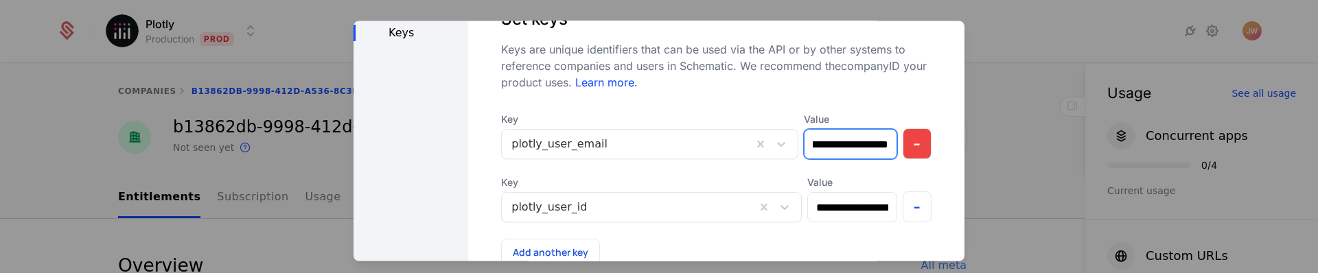
scroll to position [0, 49]
drag, startPoint x: 792, startPoint y: 150, endPoint x: 902, endPoint y: 144, distance: 110.0
click at [902, 144] on div "**********" at bounding box center [716, 136] width 431 height 47
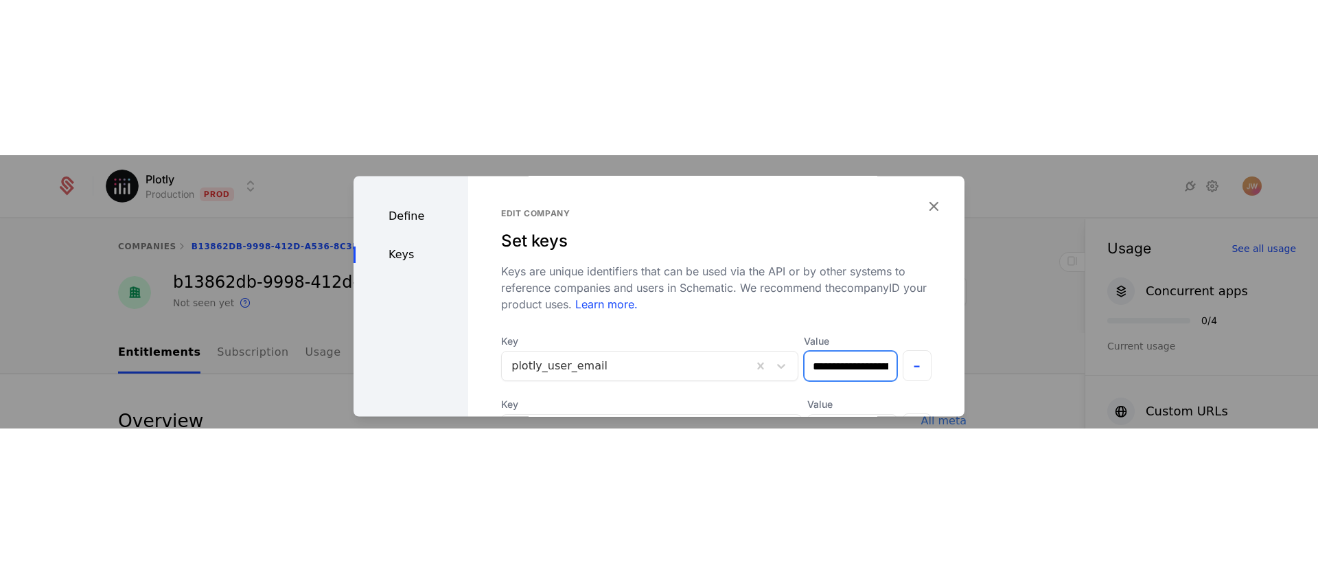
scroll to position [0, 0]
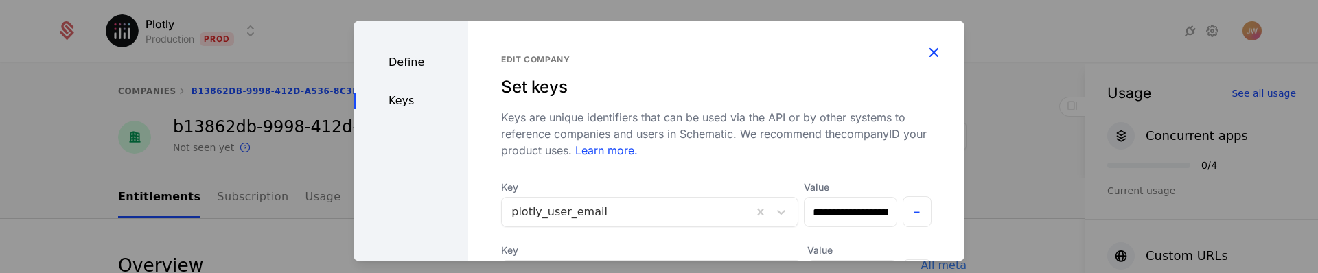
click at [925, 43] on icon "button" at bounding box center [934, 52] width 18 height 18
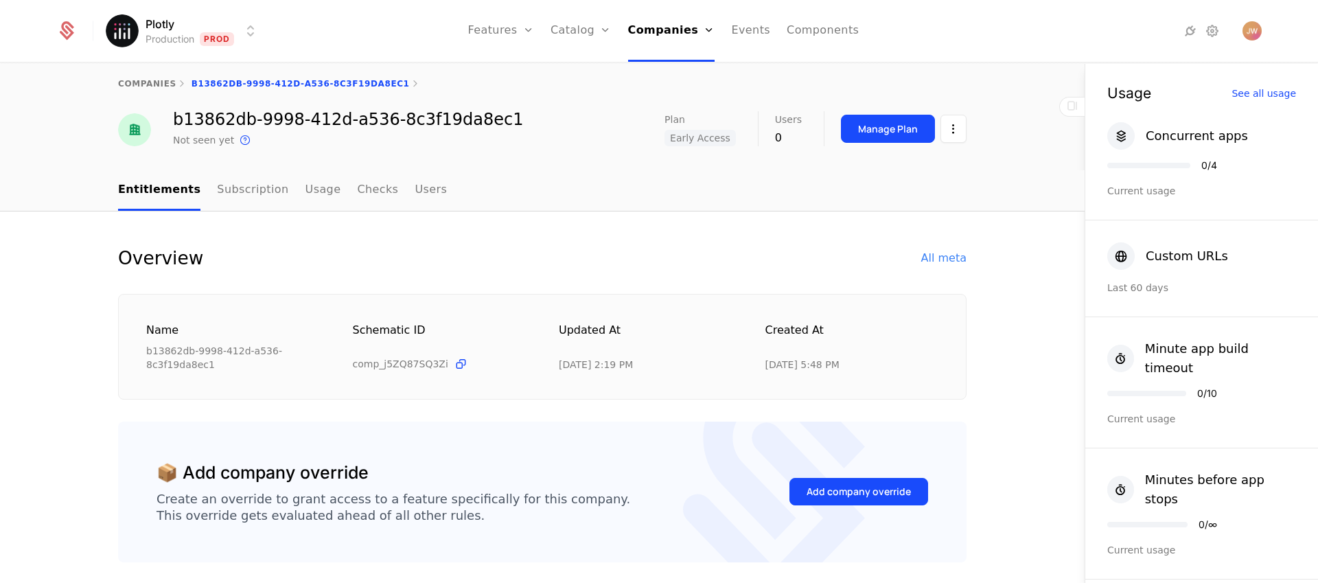
scroll to position [20, 0]
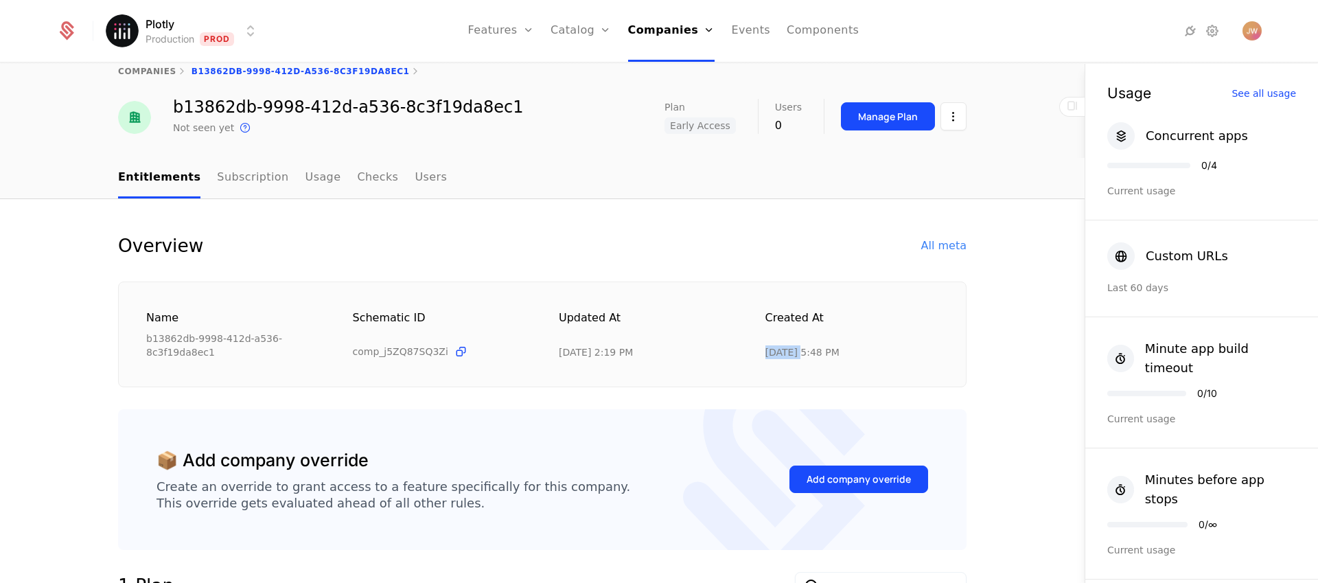
drag, startPoint x: 762, startPoint y: 352, endPoint x: 793, endPoint y: 353, distance: 30.9
click at [793, 273] on div "8/25/25, 5:48 PM" at bounding box center [803, 352] width 74 height 14
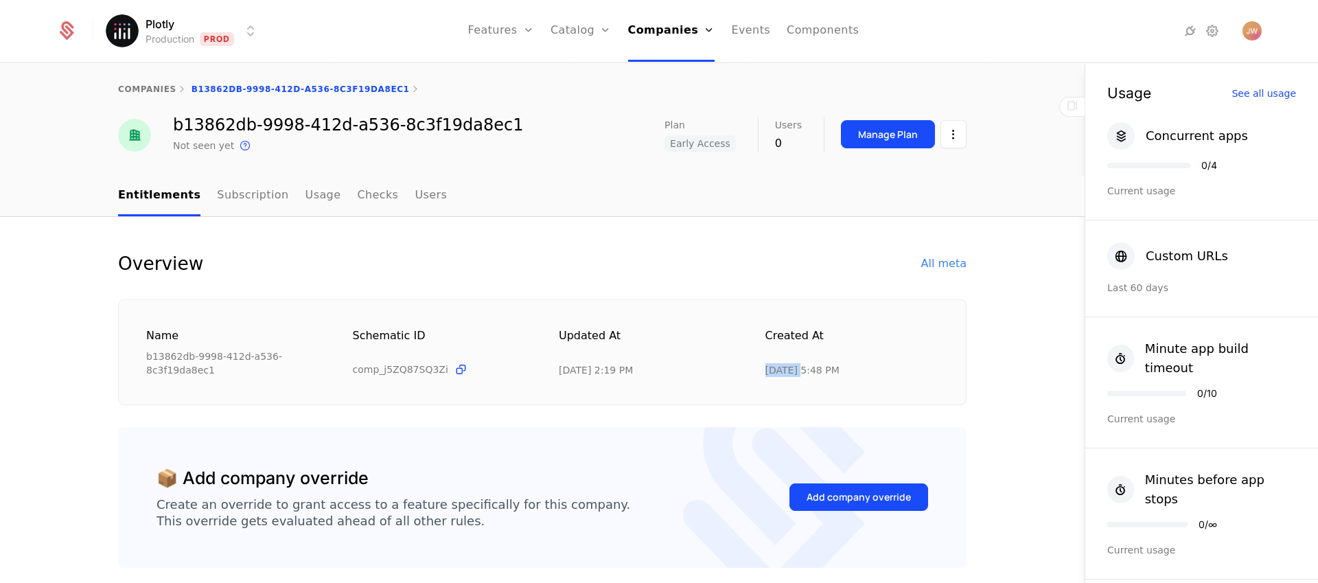
scroll to position [3, 0]
click at [921, 266] on div "All meta" at bounding box center [943, 263] width 45 height 16
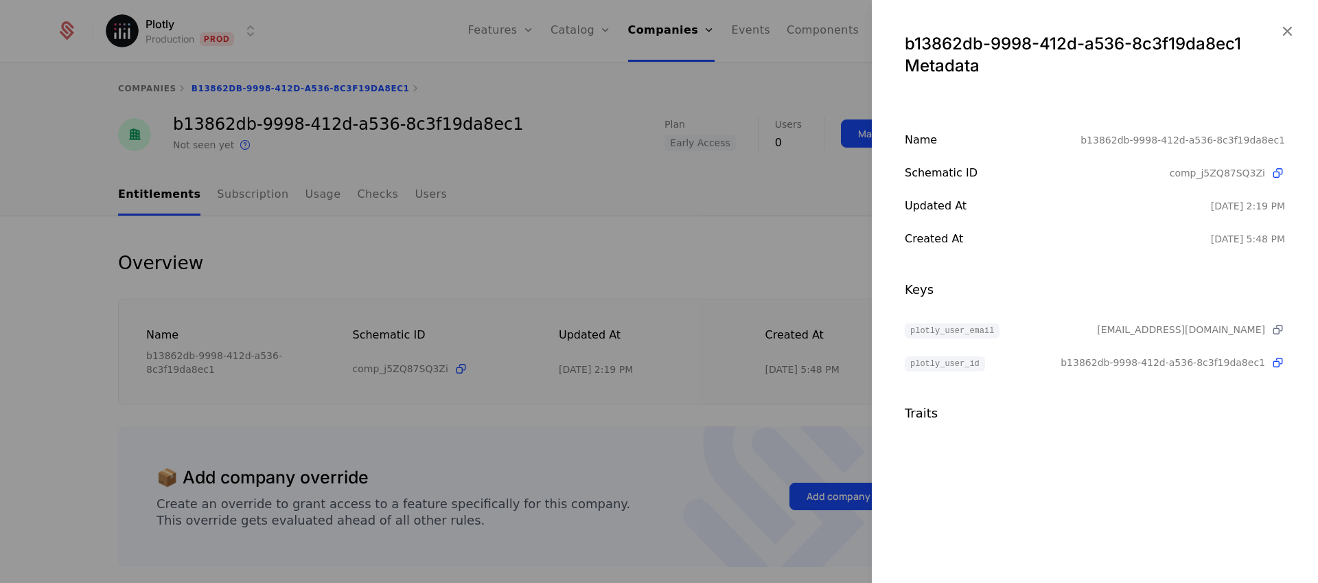
click at [1283, 273] on icon at bounding box center [1278, 330] width 14 height 14
click at [781, 170] on div at bounding box center [659, 291] width 1318 height 583
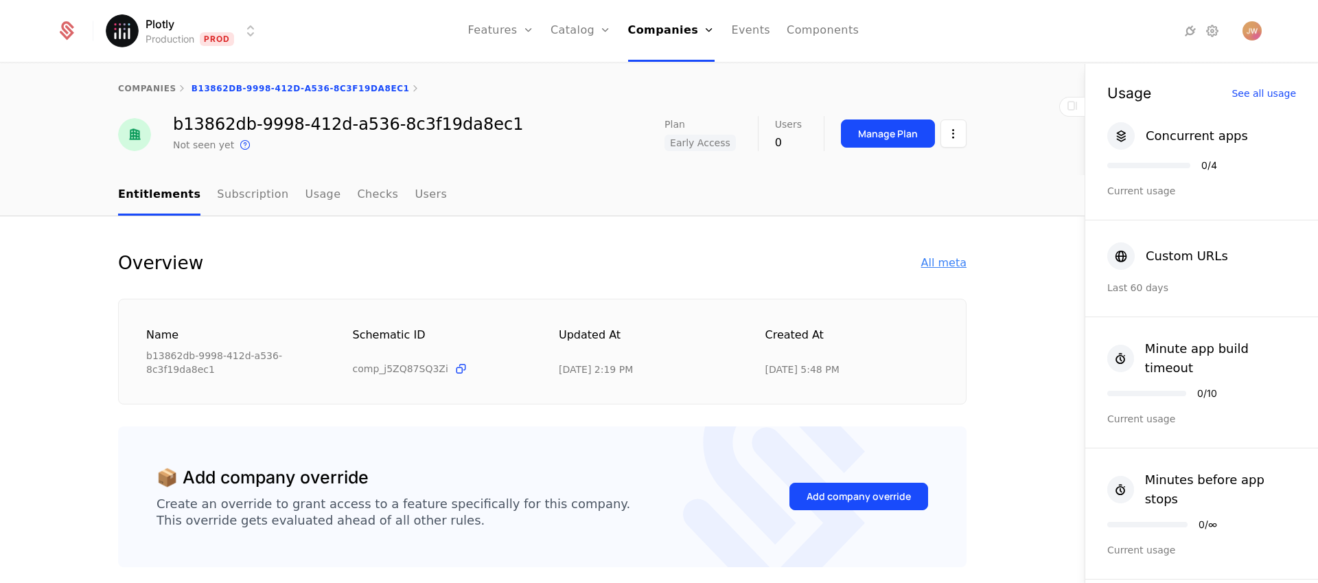
click at [934, 262] on div "All meta" at bounding box center [943, 263] width 45 height 16
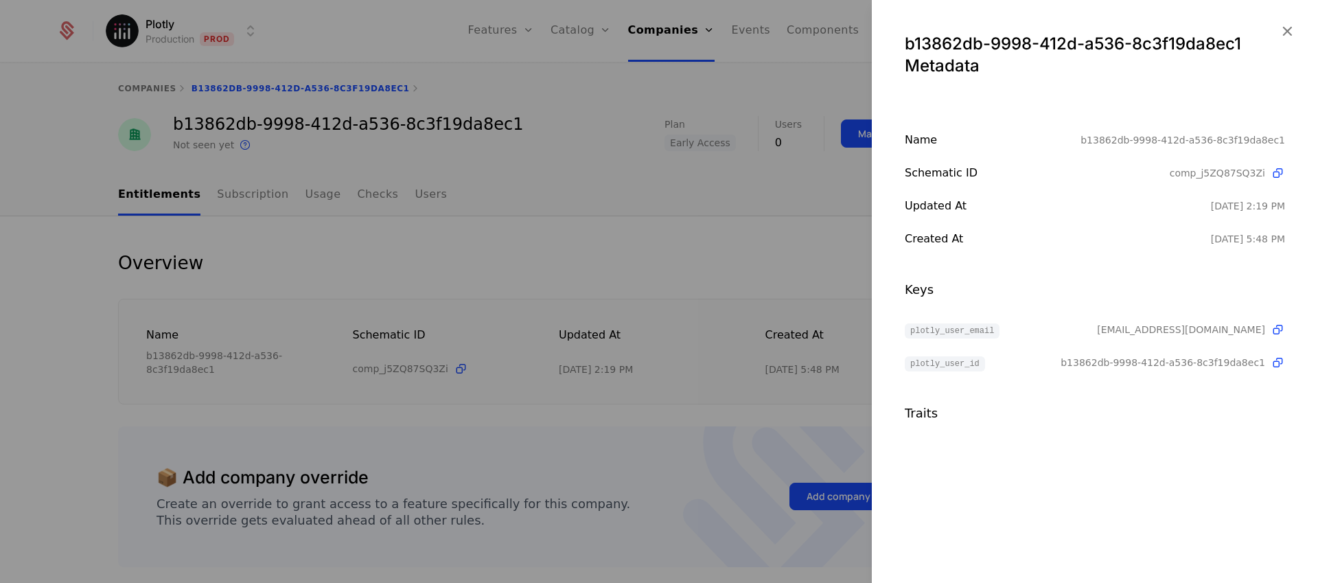
drag, startPoint x: 817, startPoint y: 330, endPoint x: 845, endPoint y: 282, distance: 55.7
click at [817, 273] on div at bounding box center [659, 291] width 1318 height 583
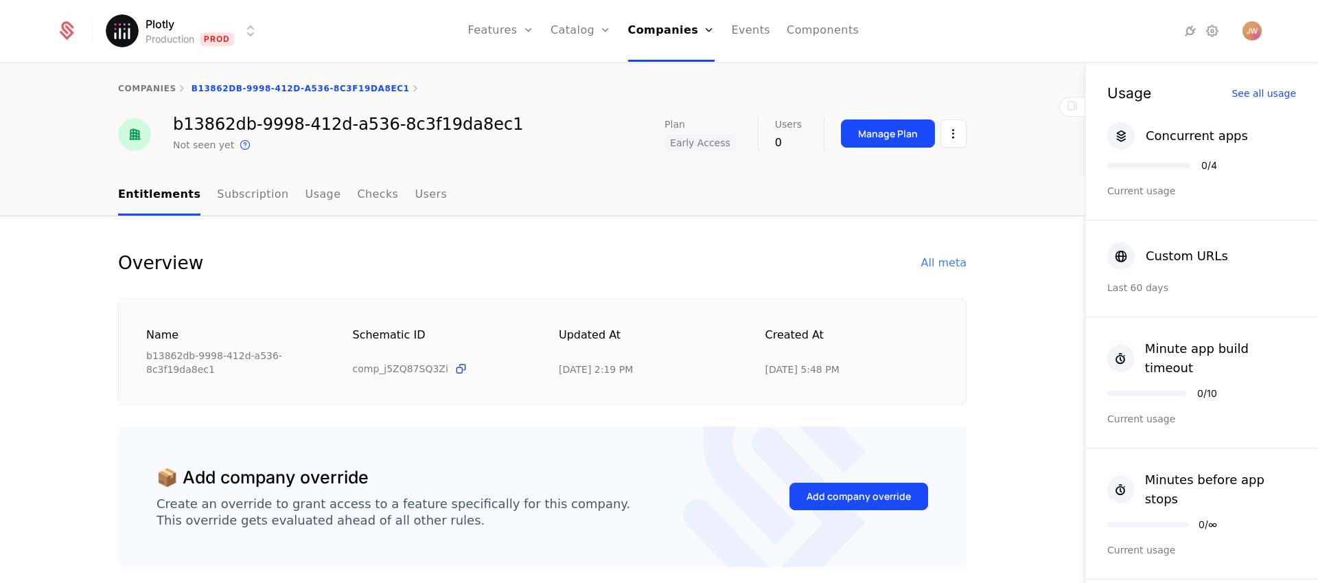
drag, startPoint x: 892, startPoint y: 138, endPoint x: 943, endPoint y: 155, distance: 53.6
click at [928, 181] on div "companies b13862db-9998-412d-a536-8c3f19da8ec1 b13862db-9998-412d-a536-8c3f19da…" at bounding box center [542, 324] width 1085 height 520
click at [948, 129] on html "Plotly Production Prod Features Features Flags Catalog Plans Add Ons Credits Co…" at bounding box center [659, 291] width 1318 height 583
click at [926, 174] on div "Edit company" at bounding box center [889, 174] width 96 height 19
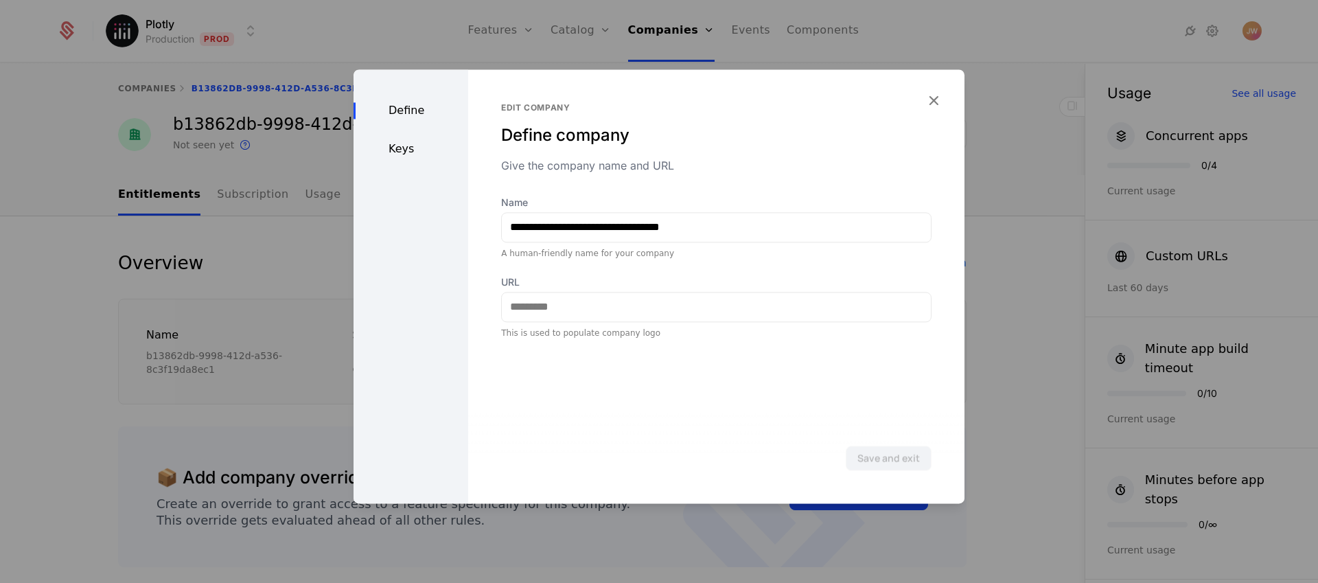
click at [431, 154] on div "Keys" at bounding box center [411, 149] width 115 height 16
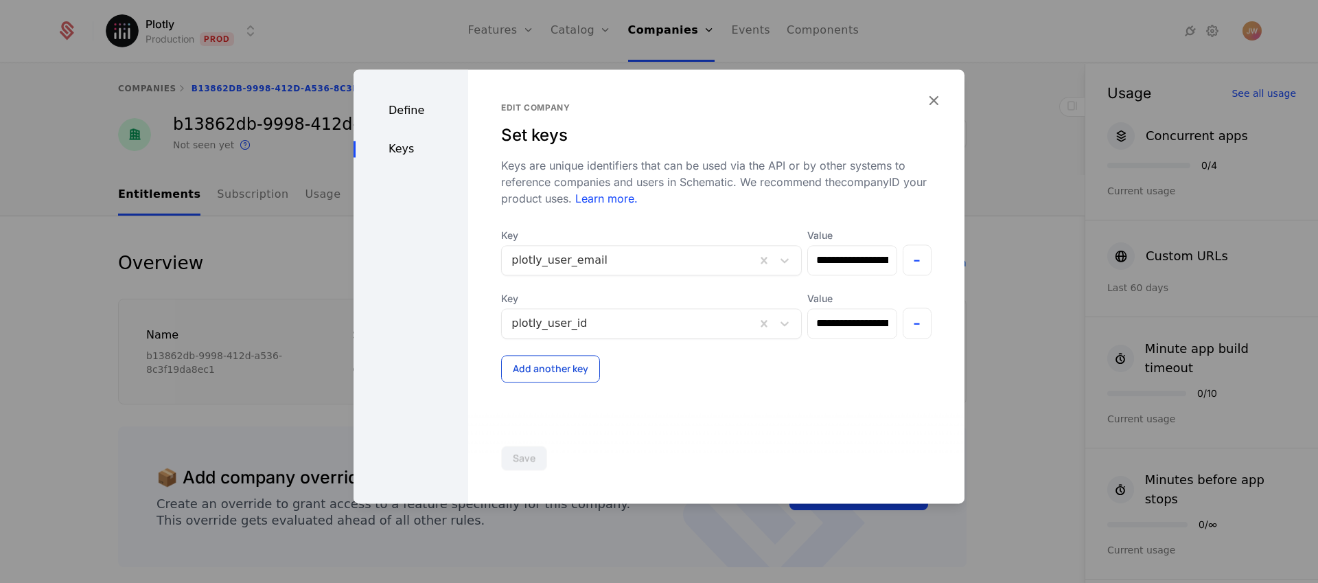
click at [553, 273] on button "Add another key" at bounding box center [550, 368] width 99 height 27
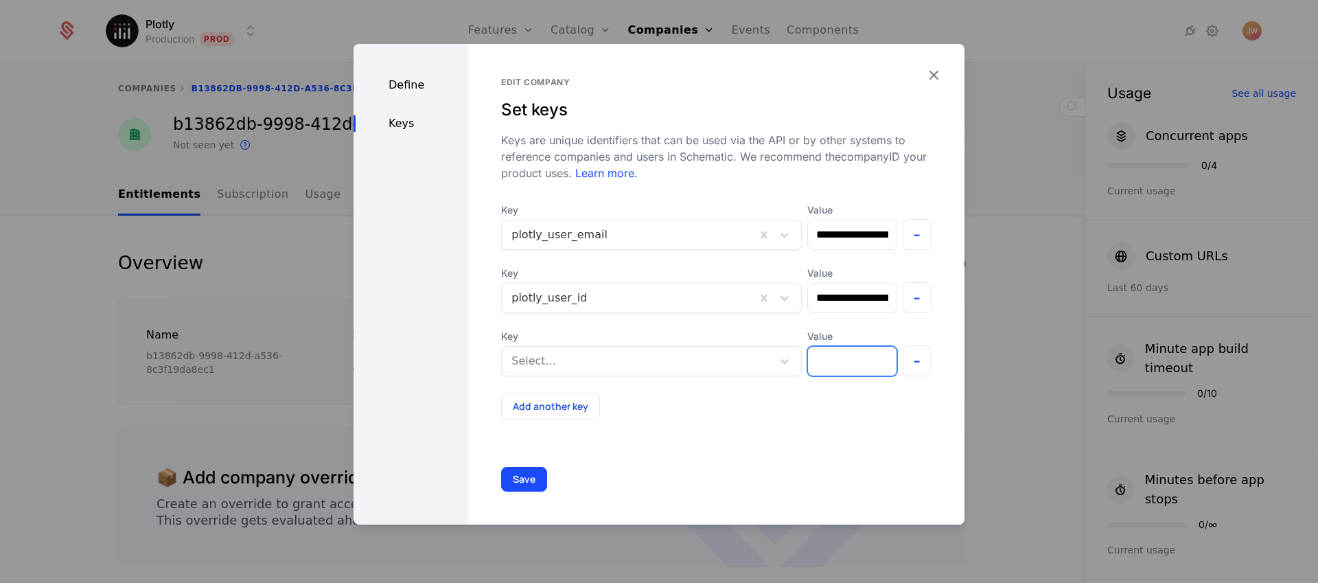
click at [828, 273] on input "Value" at bounding box center [852, 361] width 88 height 29
paste input "**********"
type input "**********"
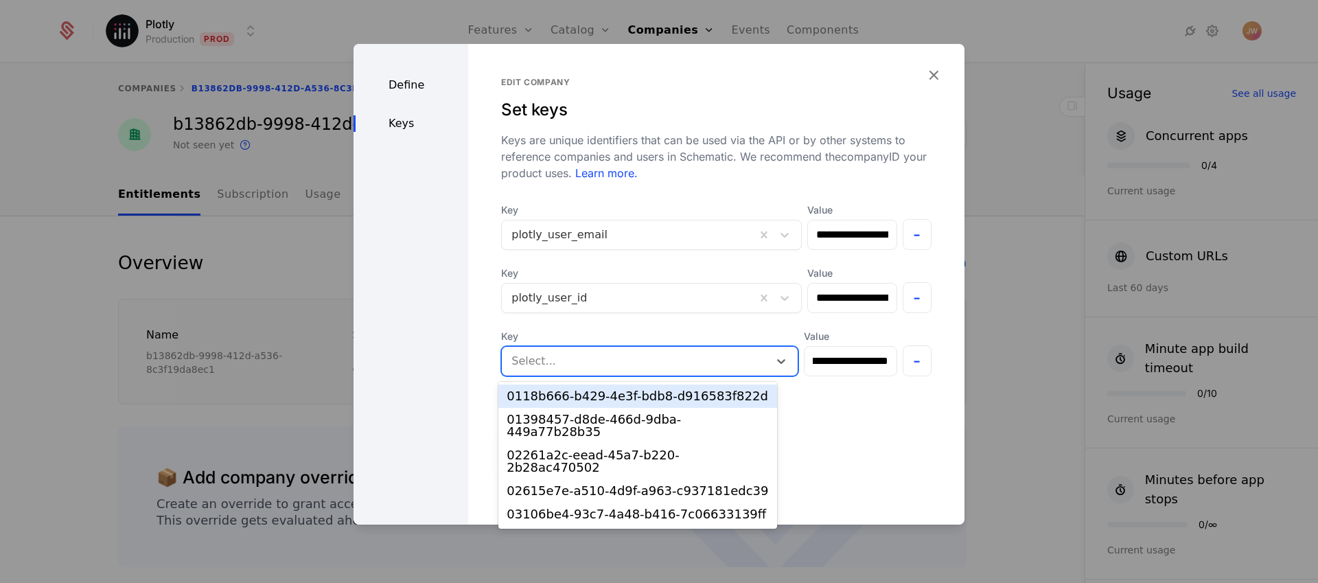
click at [705, 273] on div at bounding box center [635, 361] width 247 height 19
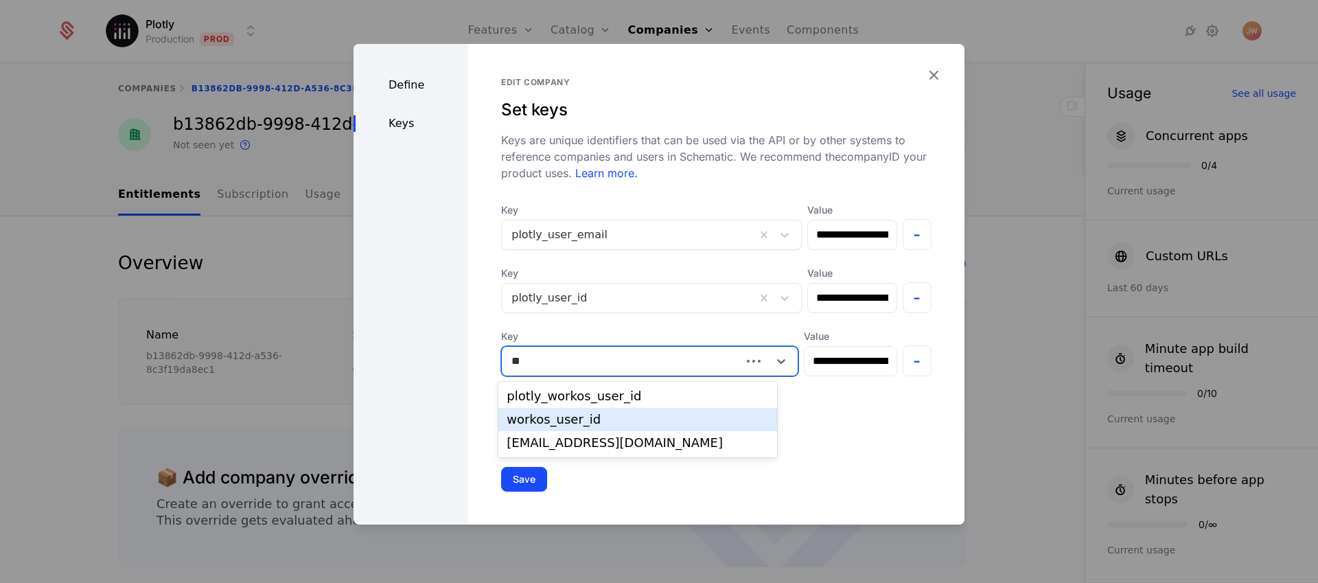
type input "*"
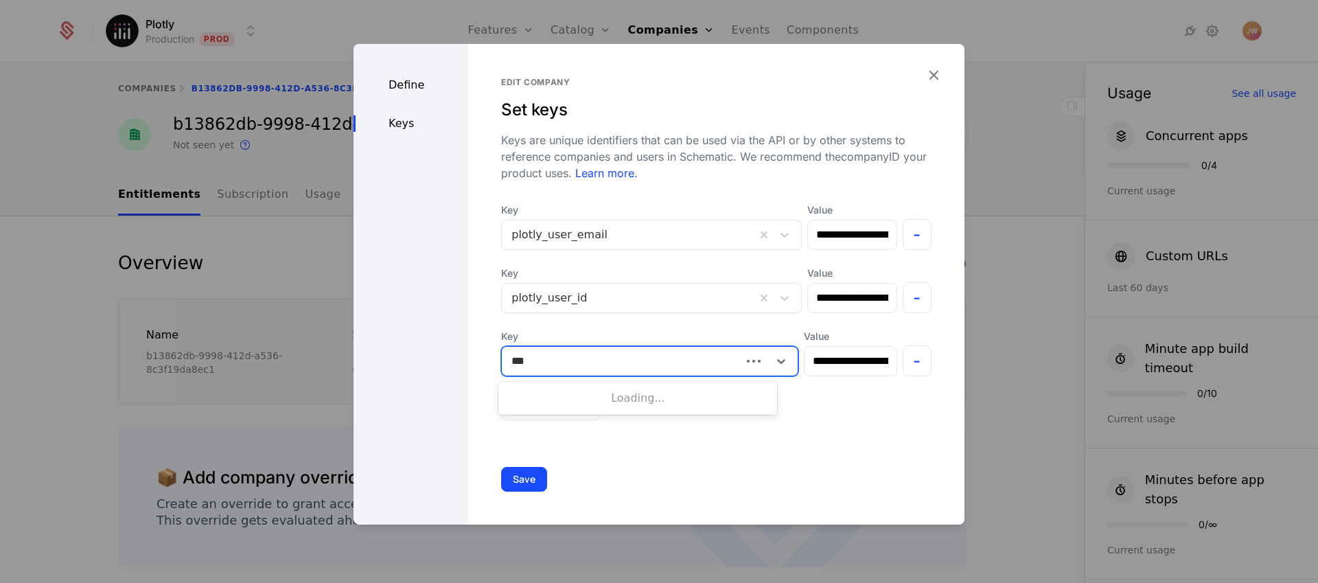
type input "****"
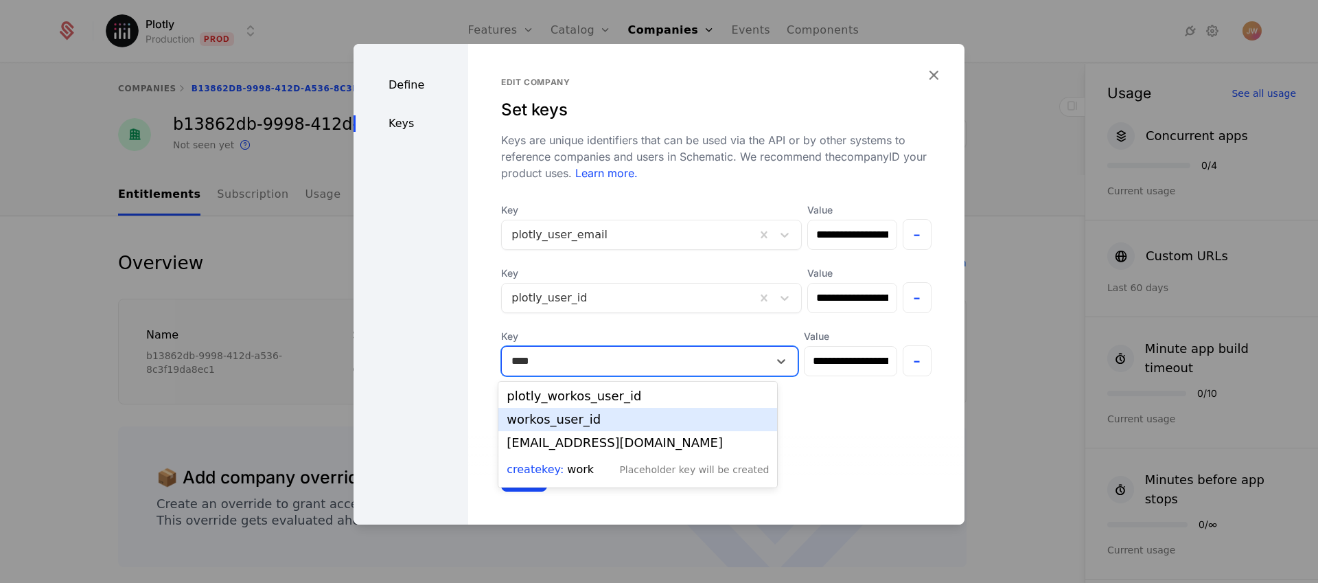
click at [577, 273] on div "workos_user_id" at bounding box center [638, 419] width 262 height 12
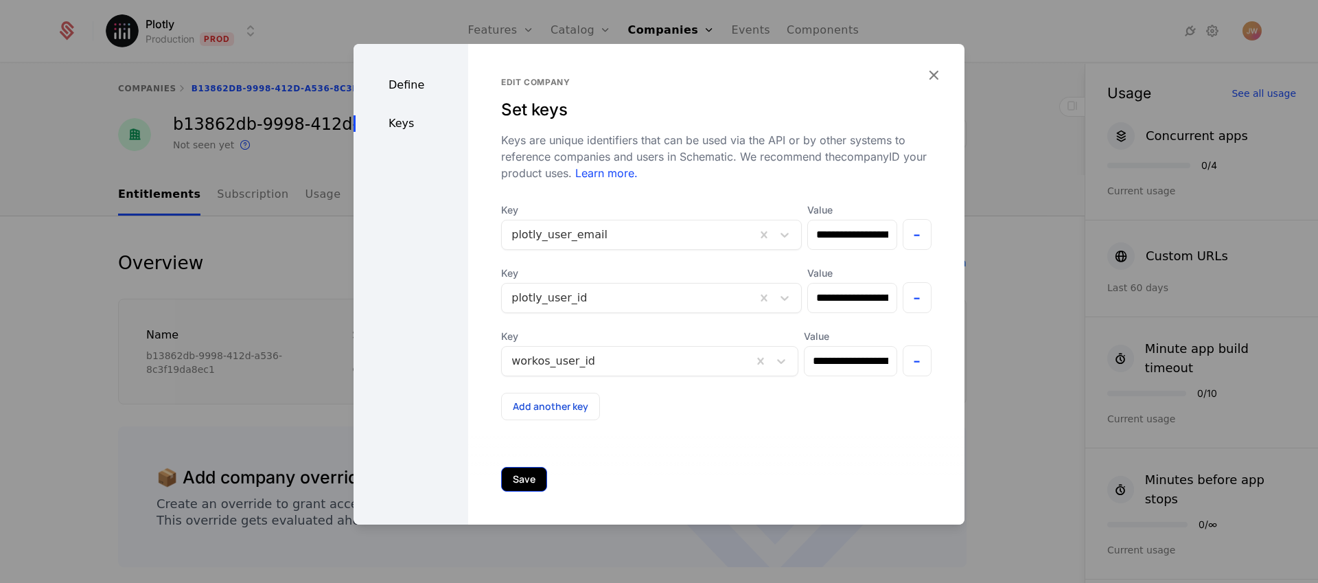
click at [530, 273] on button "Save" at bounding box center [524, 479] width 46 height 25
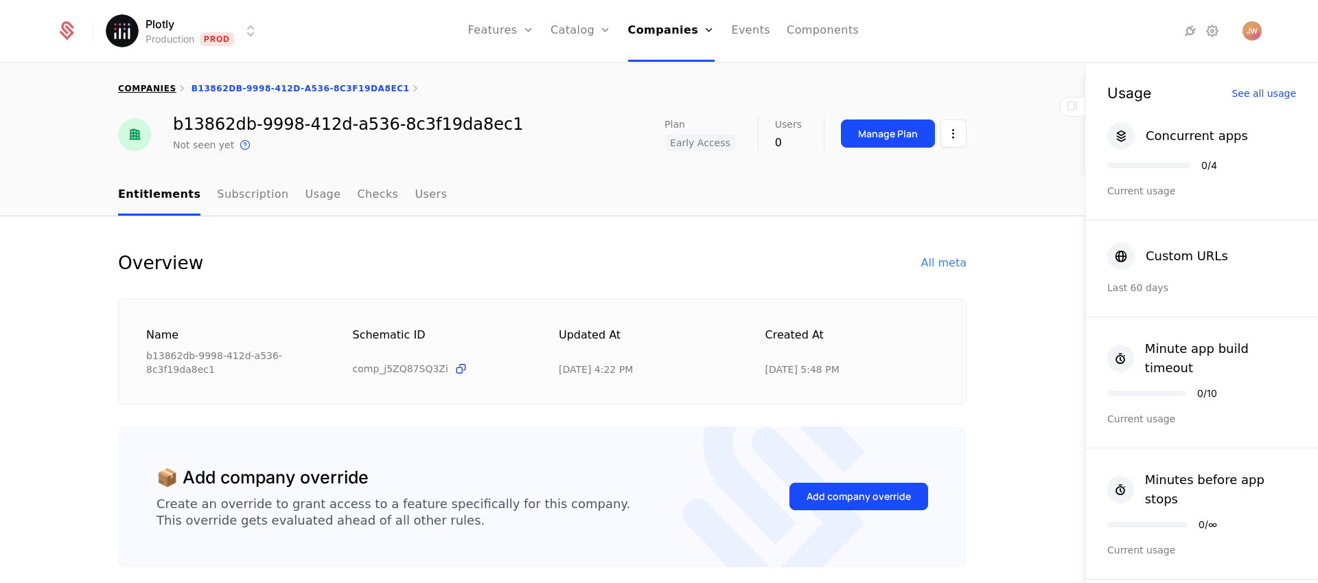
click at [157, 84] on link "companies" at bounding box center [147, 89] width 58 height 10
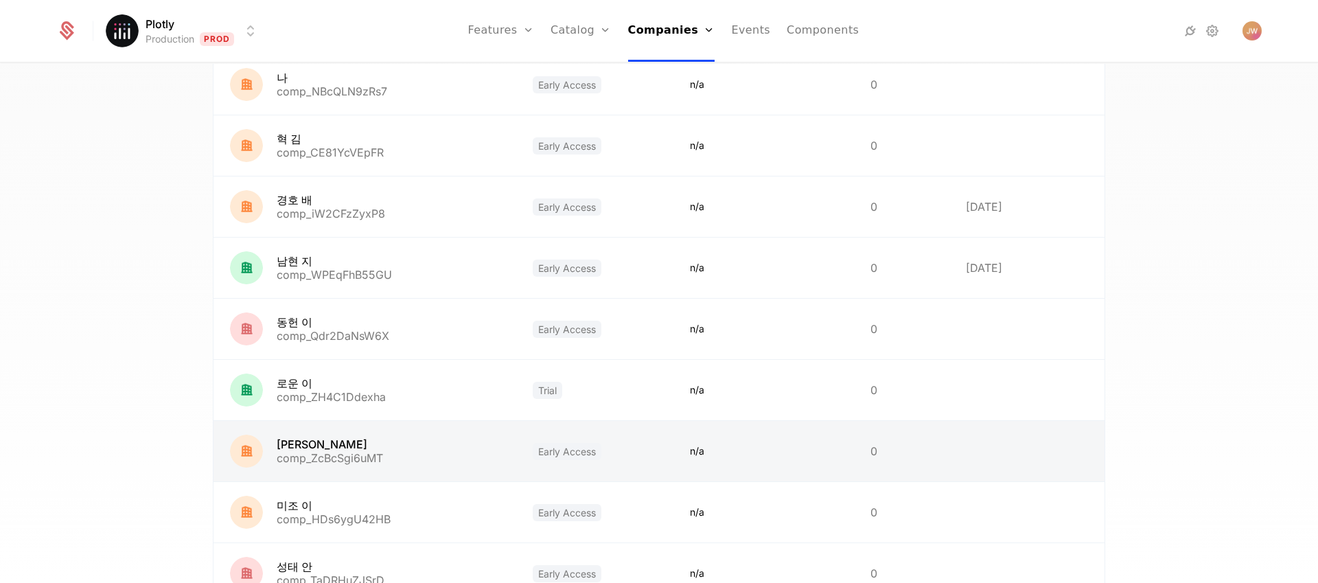
scroll to position [328, 0]
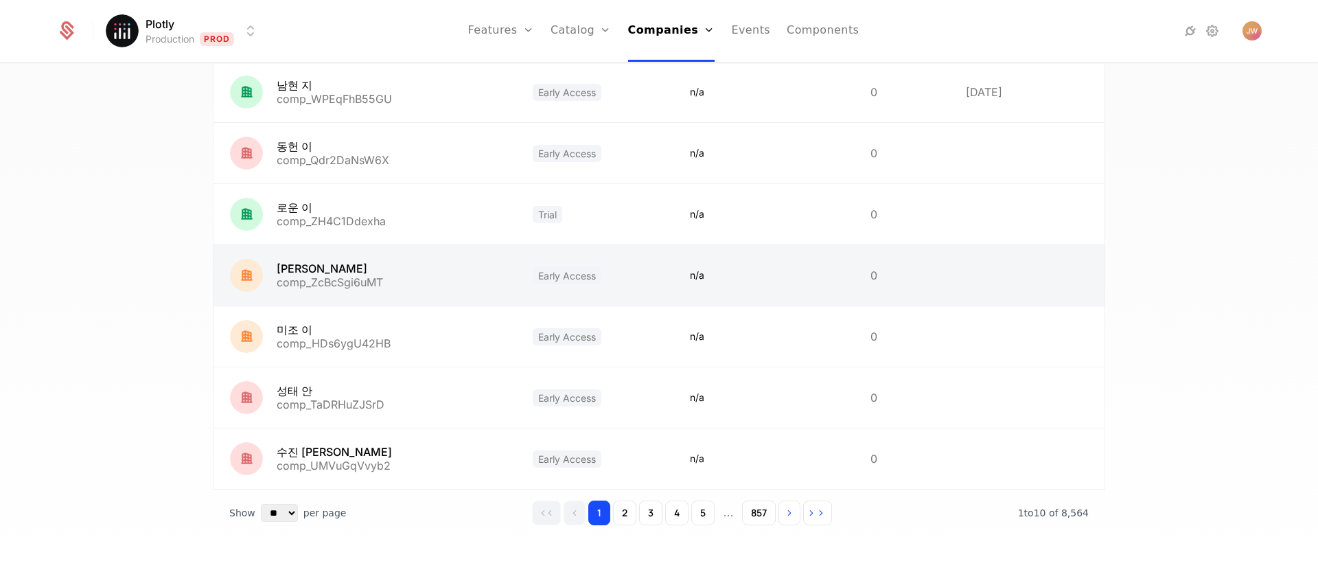
click at [336, 273] on link at bounding box center [365, 275] width 303 height 60
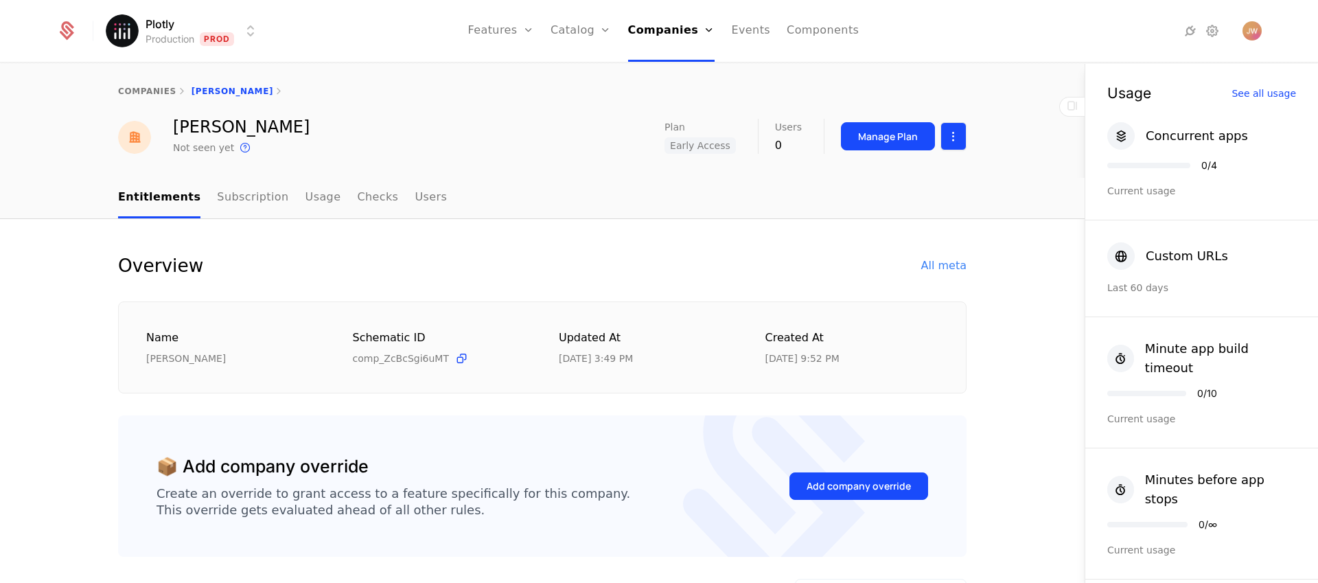
click at [954, 130] on html "Plotly Production Prod Features Features Flags Catalog Plans Add Ons Credits Co…" at bounding box center [659, 291] width 1318 height 583
click at [898, 170] on div "Edit company" at bounding box center [883, 177] width 85 height 19
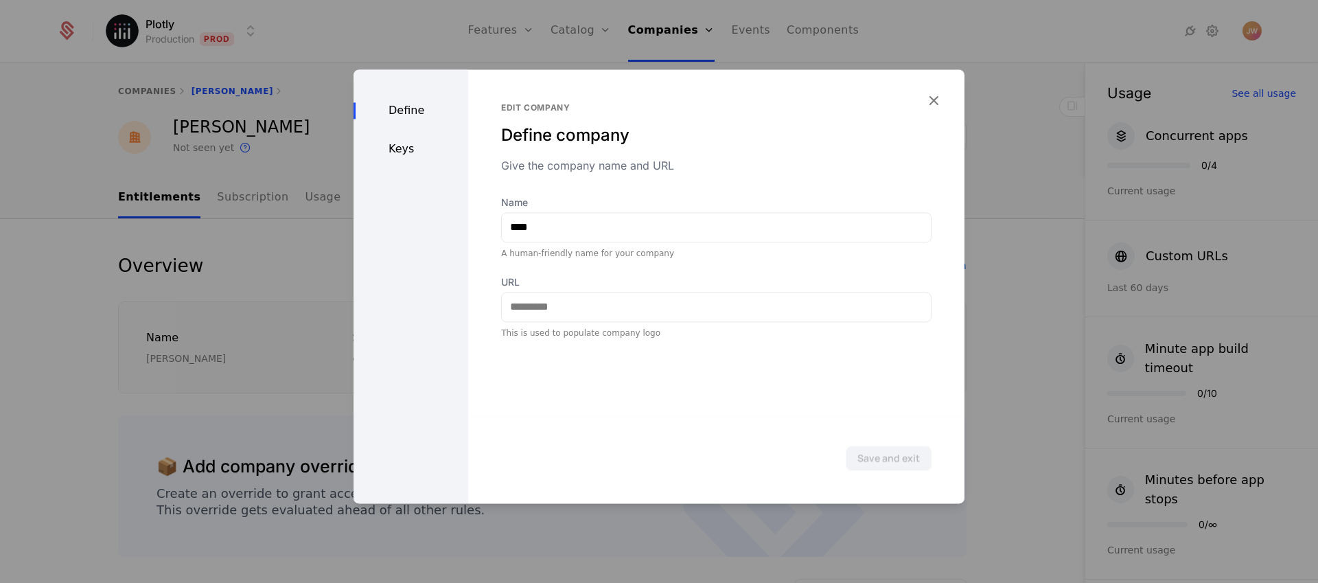
click at [401, 153] on div "Keys" at bounding box center [411, 149] width 115 height 16
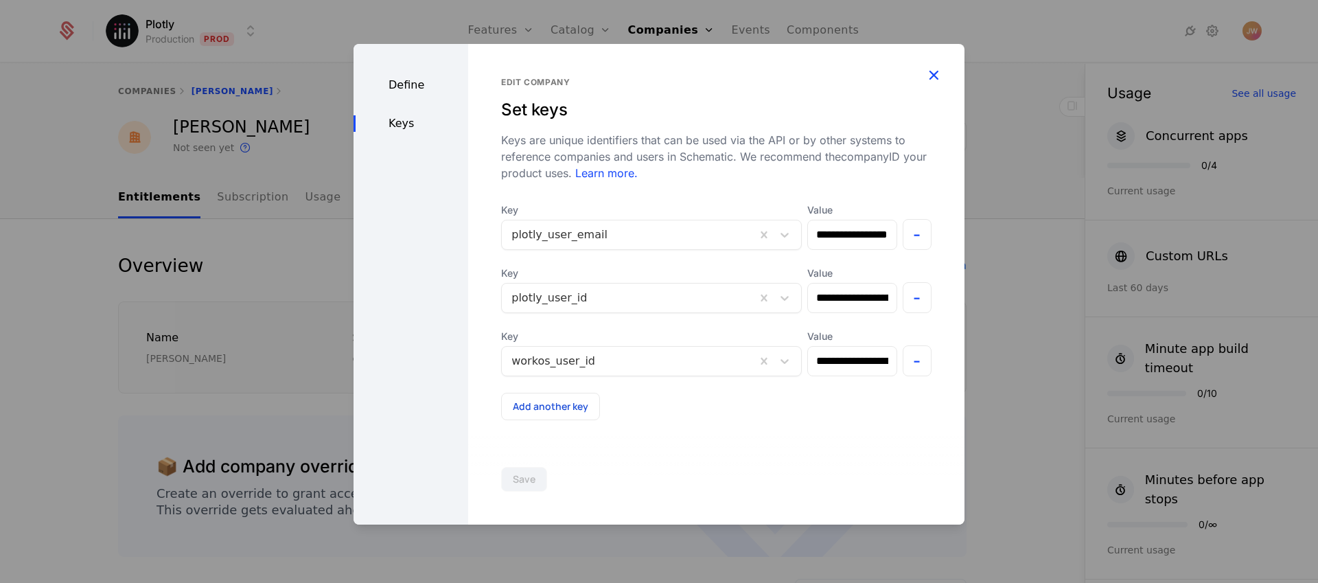
click at [935, 74] on icon "button" at bounding box center [934, 75] width 18 height 18
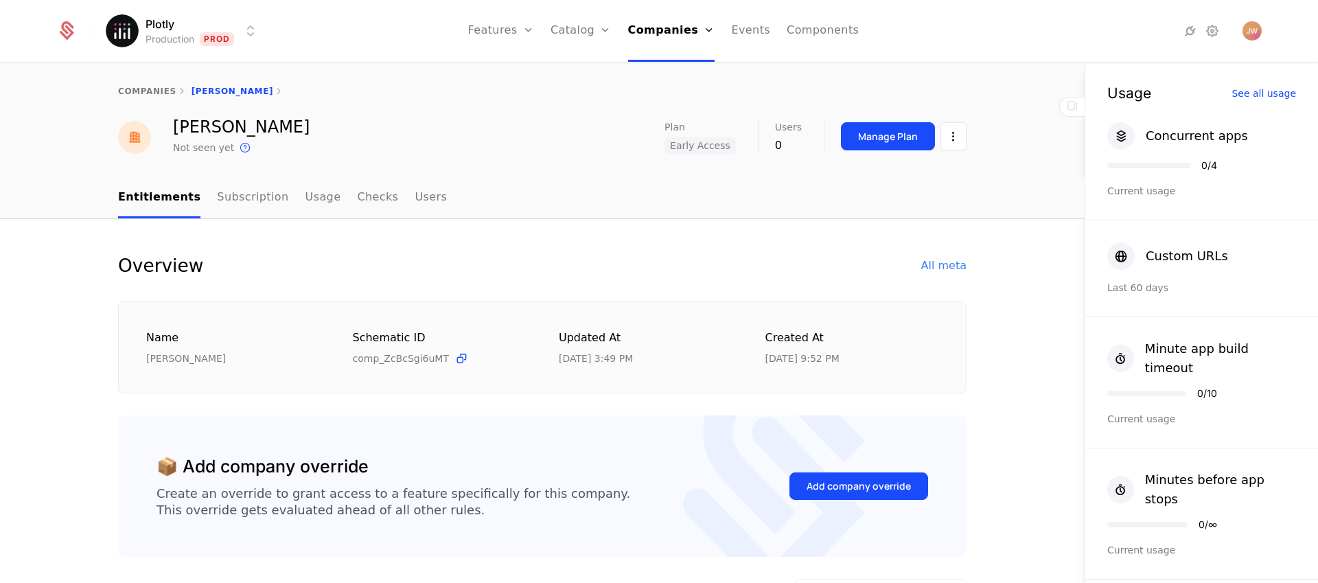
click at [185, 29] on html "Plotly Production Prod Features Features Flags Catalog Plans Add Ons Credits Co…" at bounding box center [659, 291] width 1318 height 583
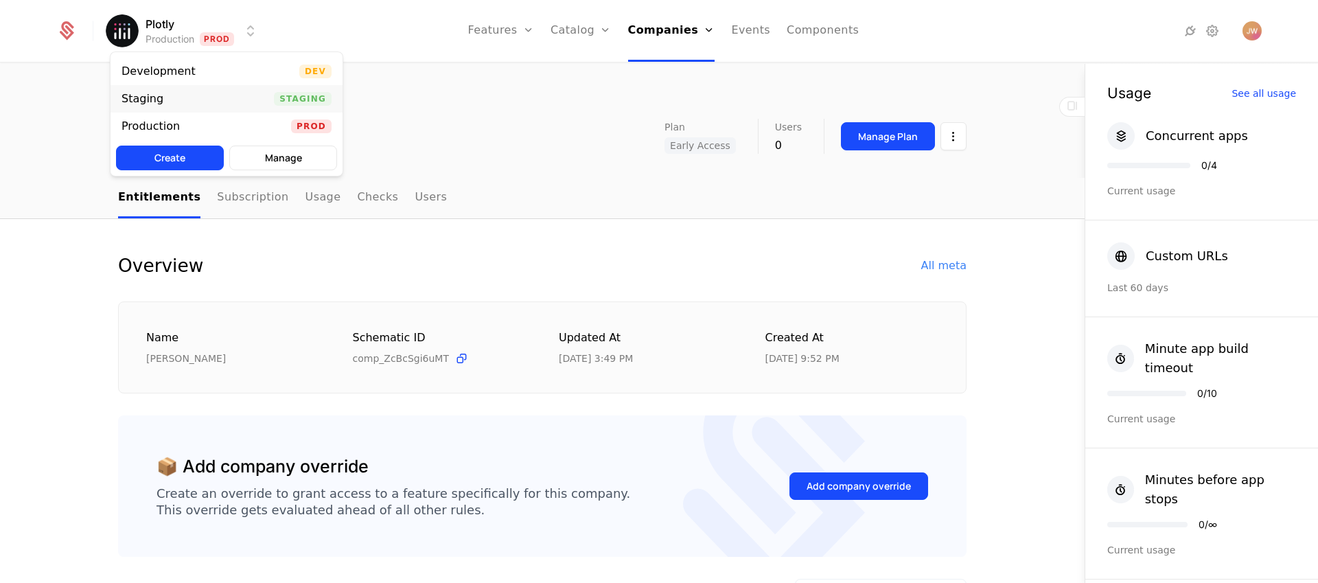
click at [244, 100] on div "Staging Staging" at bounding box center [227, 98] width 232 height 27
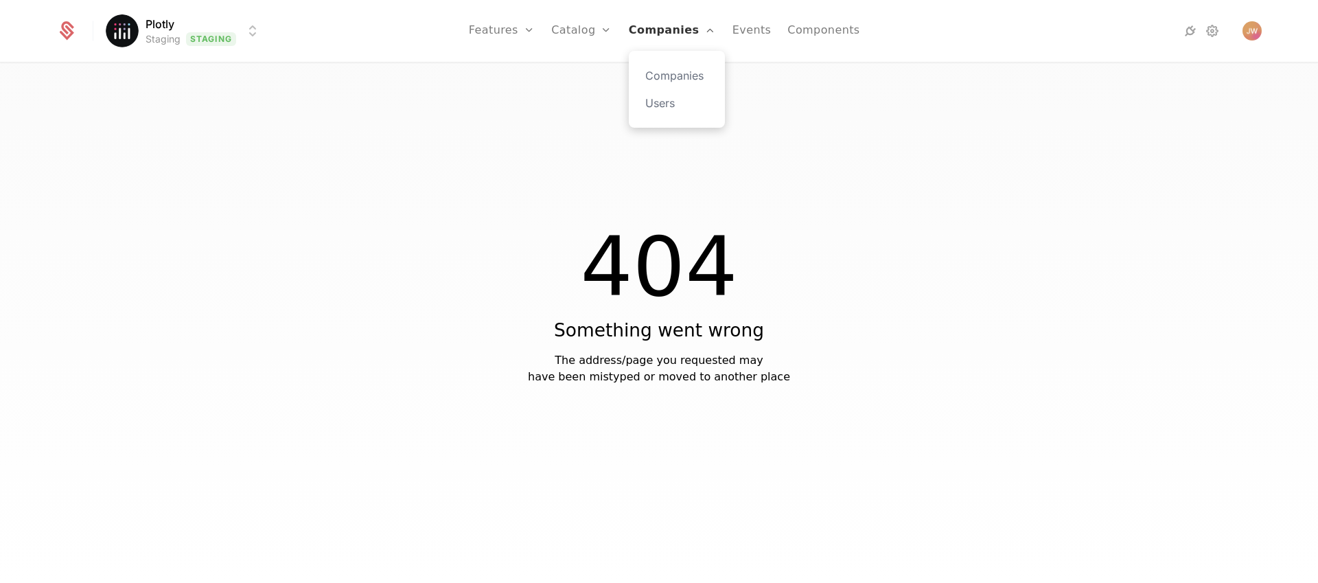
click at [681, 38] on link "Companies" at bounding box center [672, 31] width 87 height 62
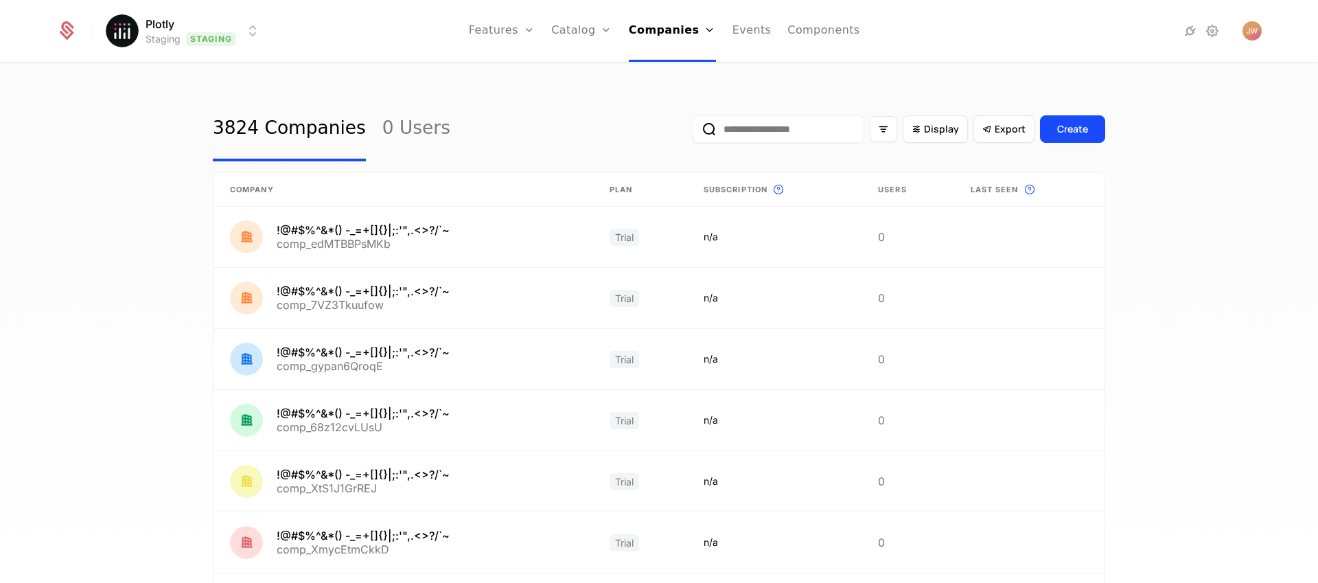
click at [527, 115] on div "3824 Companies 0 Users Display Export Create" at bounding box center [659, 129] width 893 height 65
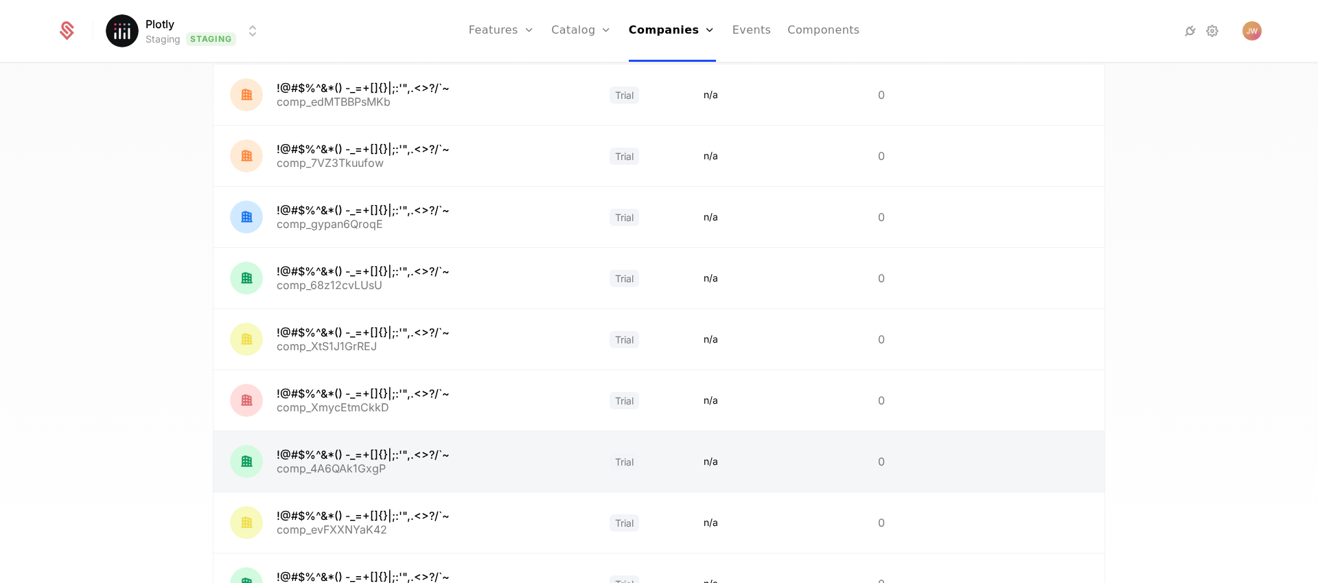
scroll to position [328, 0]
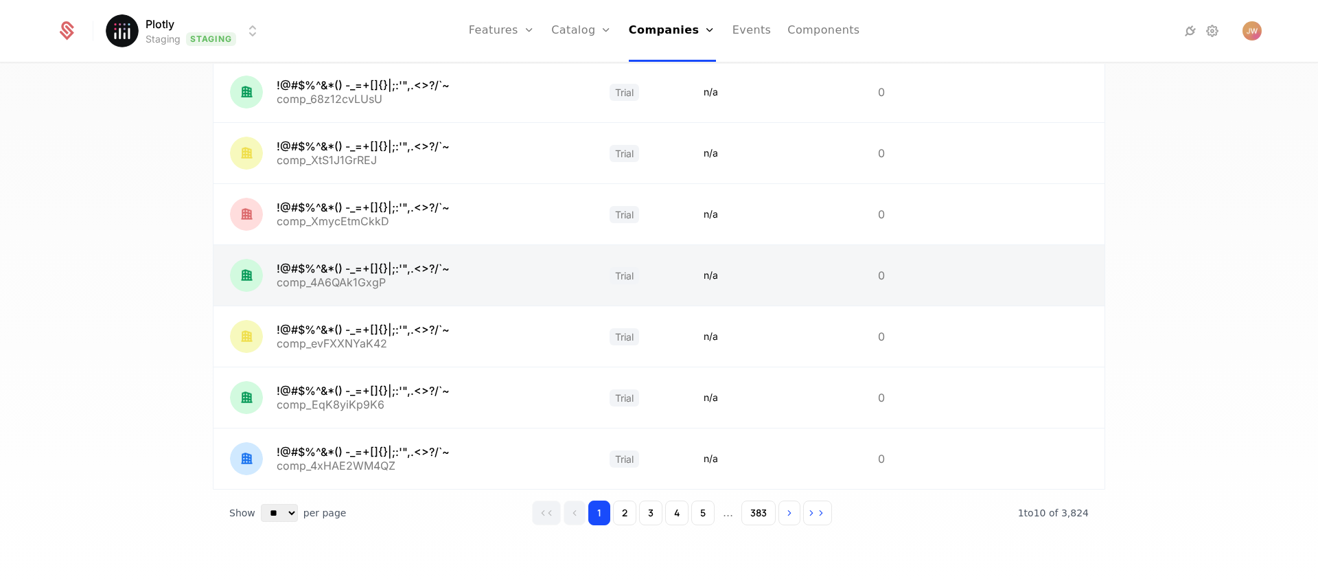
click at [345, 258] on link at bounding box center [404, 275] width 380 height 60
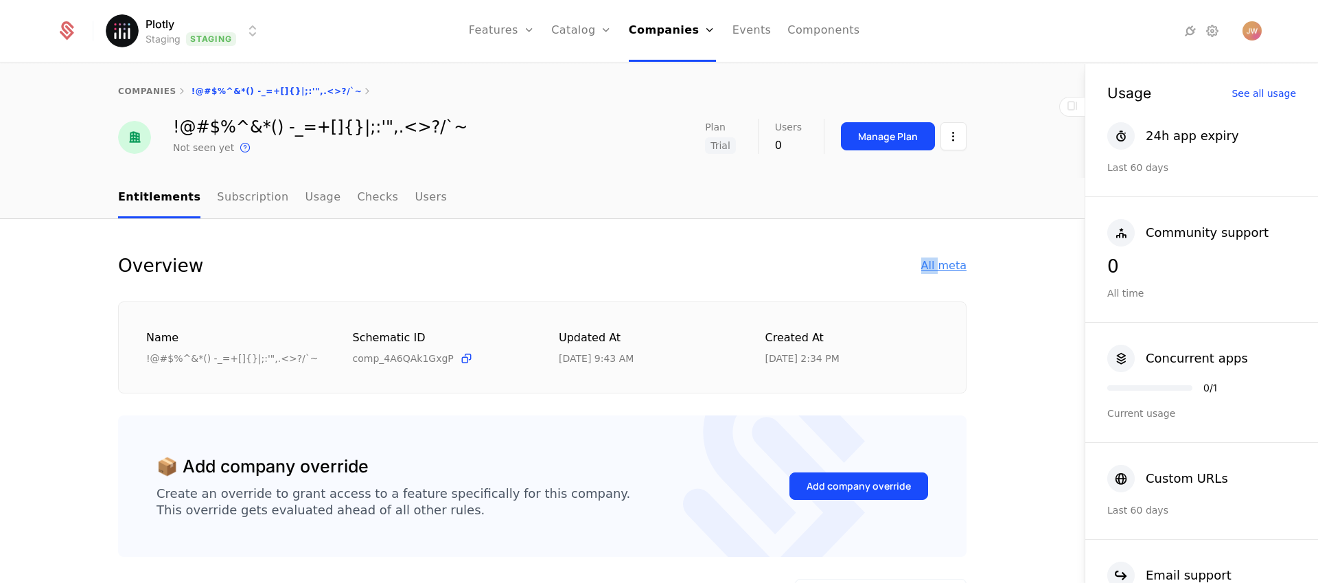
click at [935, 257] on div "Overview All meta" at bounding box center [542, 265] width 849 height 27
click at [941, 268] on div "All meta" at bounding box center [943, 265] width 45 height 16
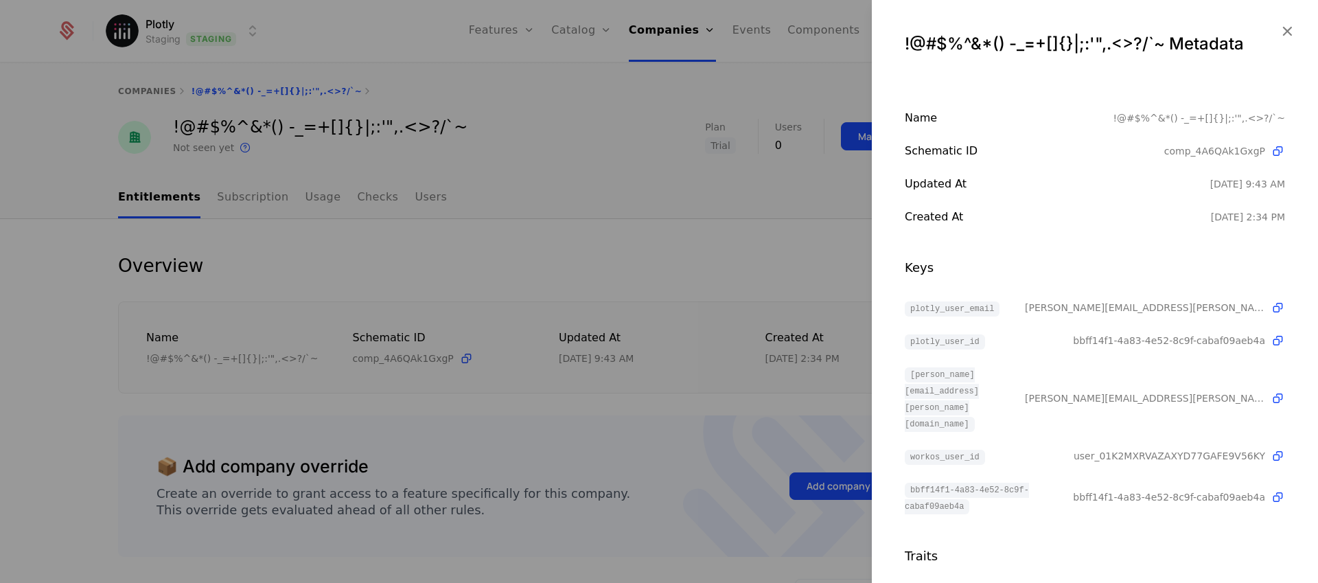
click at [792, 222] on div at bounding box center [659, 291] width 1318 height 583
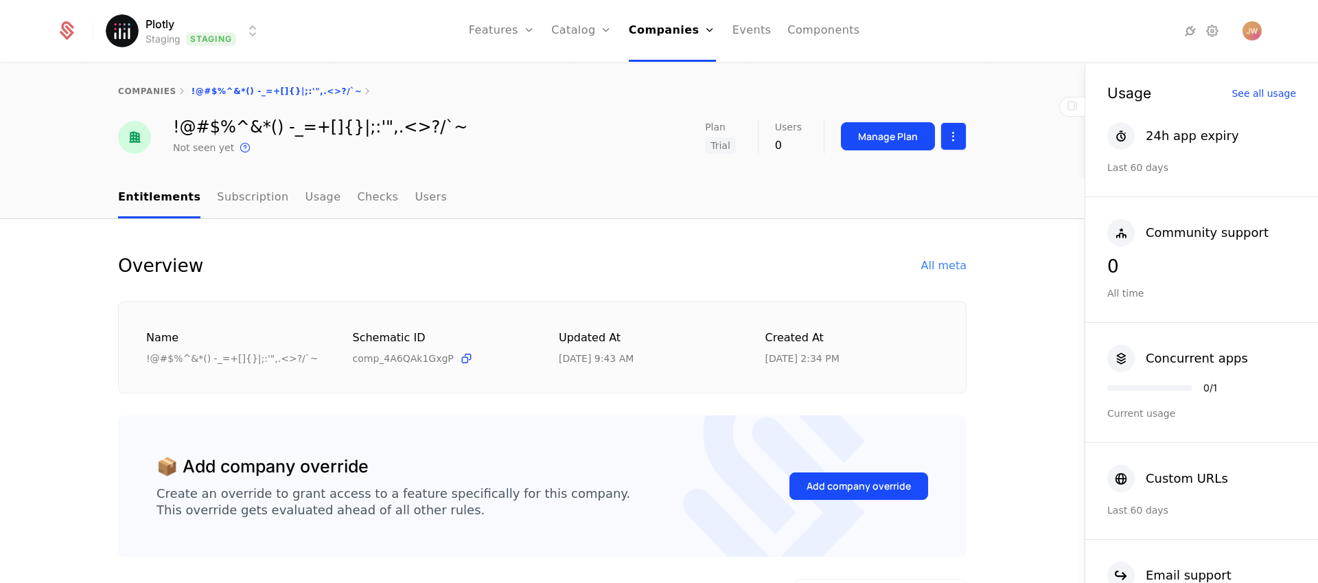
click at [946, 129] on html "Plotly Staging Staging Features Features Flags Catalog Plans Add Ons Credits Co…" at bounding box center [659, 291] width 1318 height 583
click at [868, 175] on div "Edit company" at bounding box center [883, 177] width 85 height 19
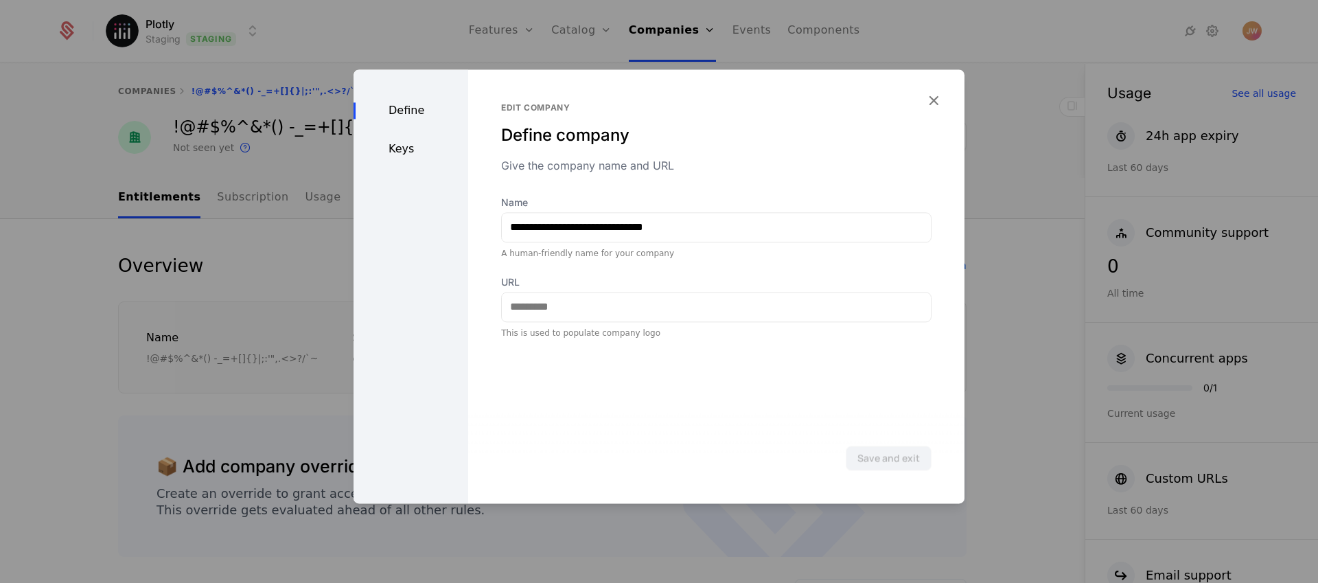
click at [411, 151] on div "Keys" at bounding box center [411, 149] width 115 height 16
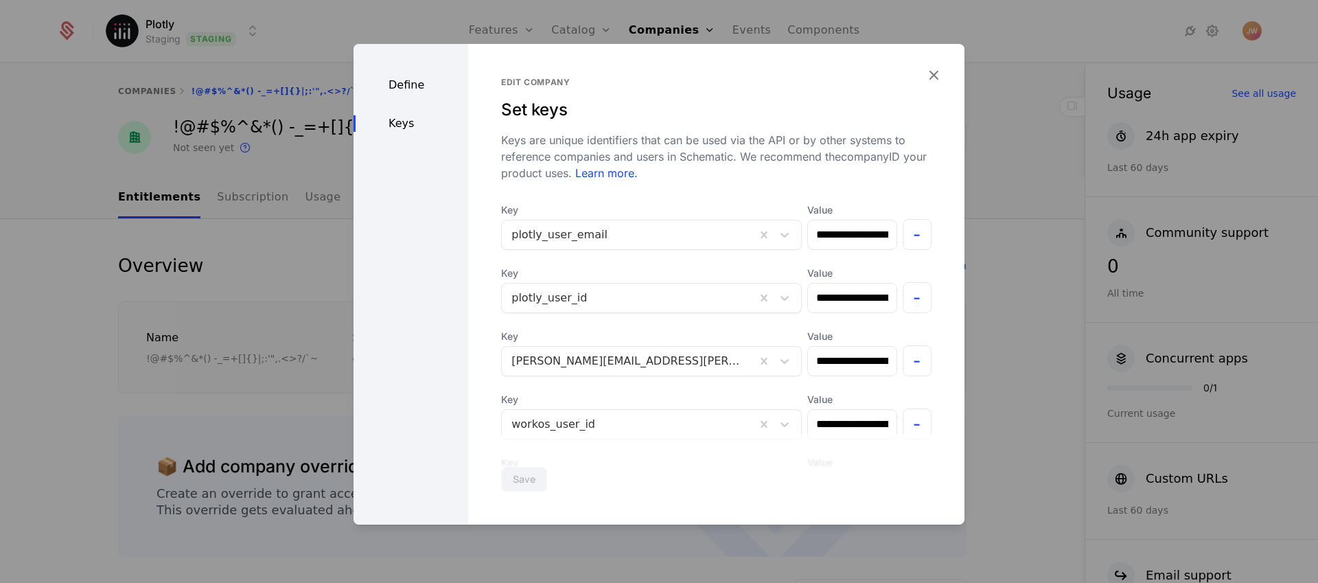
drag, startPoint x: 293, startPoint y: 245, endPoint x: 320, endPoint y: 164, distance: 85.3
click at [293, 246] on div at bounding box center [659, 291] width 1318 height 583
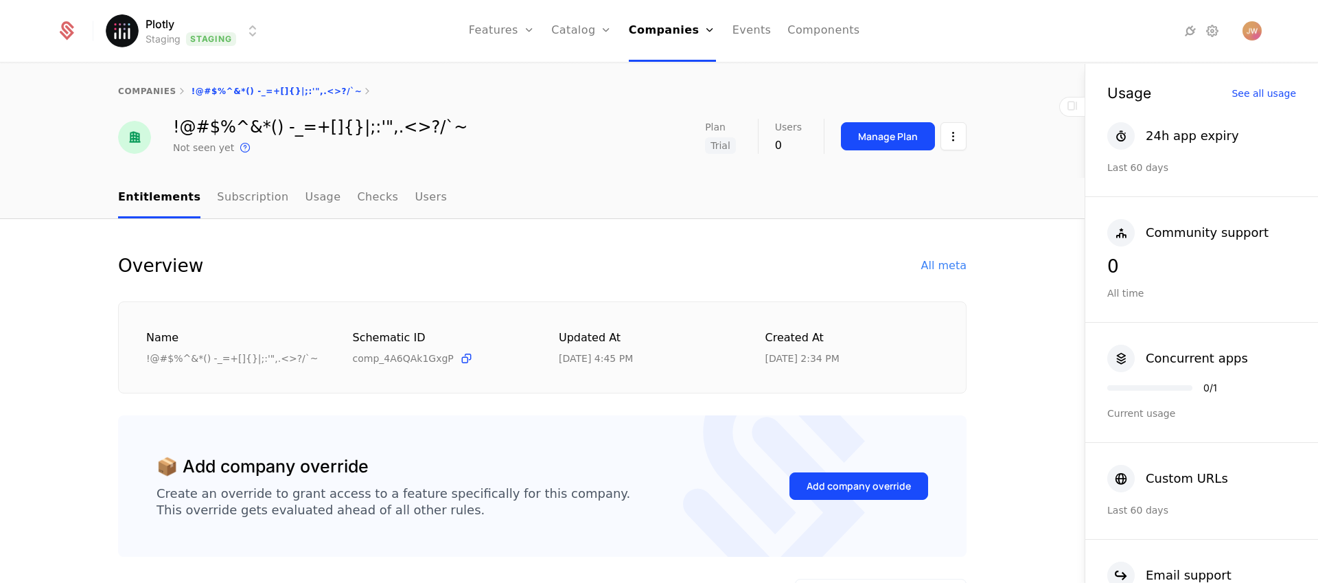
click at [779, 258] on div "Overview All meta" at bounding box center [542, 265] width 849 height 27
click at [954, 137] on html "Plotly Staging Staging Features Features Flags Catalog Plans Add Ons Credits Co…" at bounding box center [659, 291] width 1318 height 583
click at [902, 177] on div "Edit company" at bounding box center [883, 177] width 85 height 19
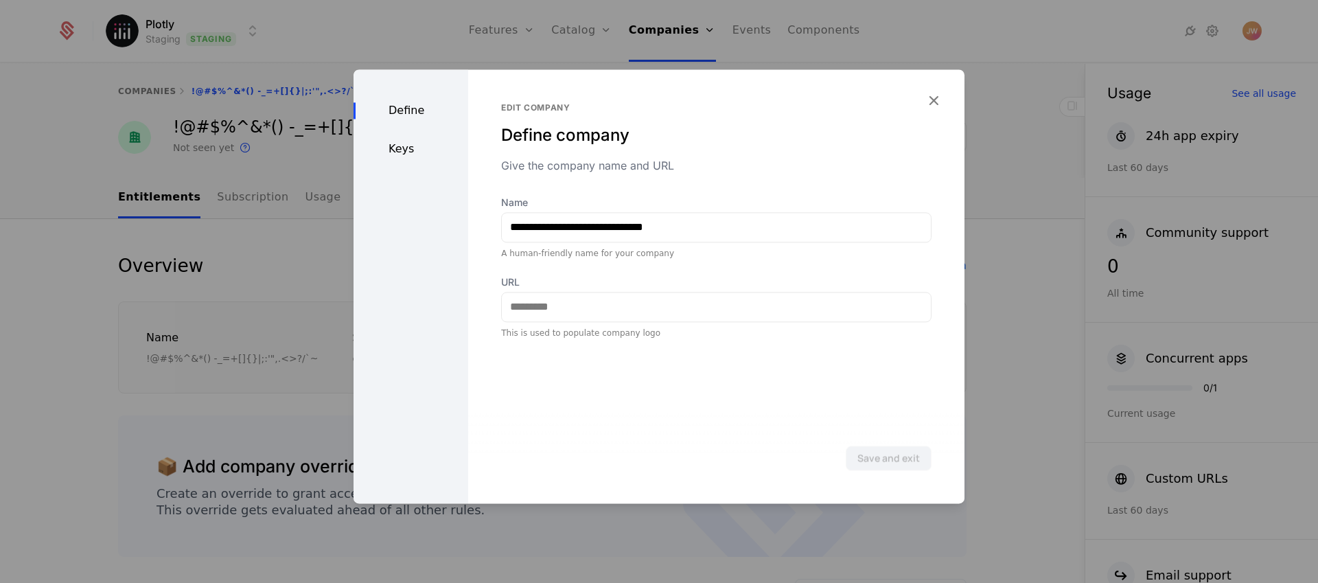
click at [422, 153] on div "Keys" at bounding box center [411, 149] width 115 height 16
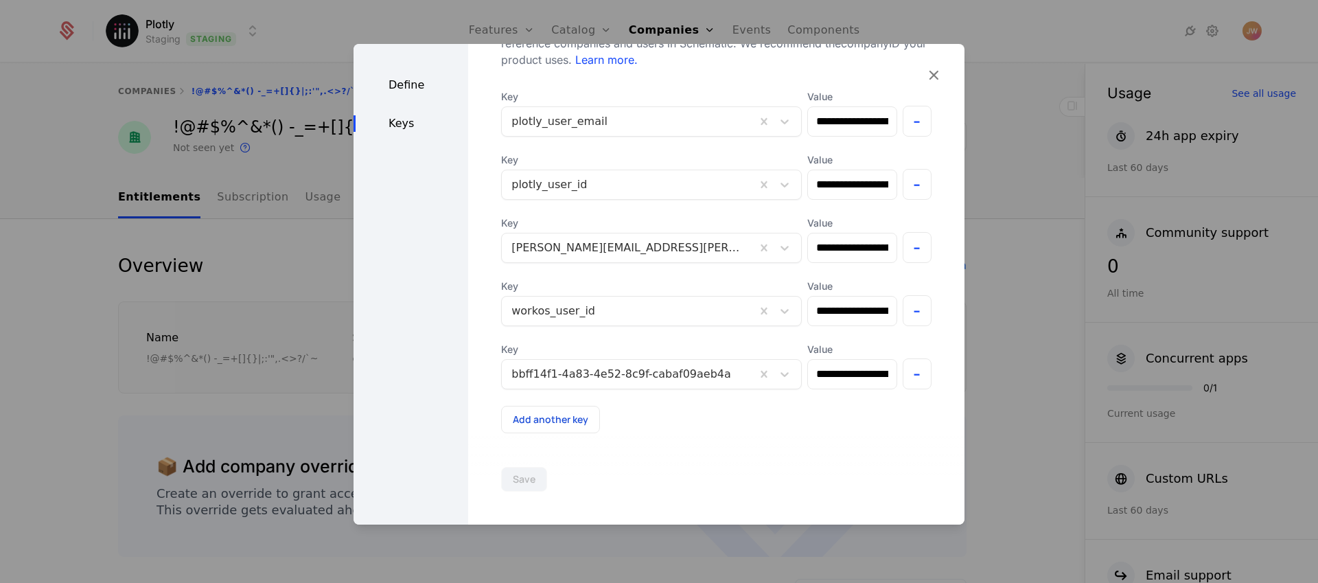
scroll to position [132, 0]
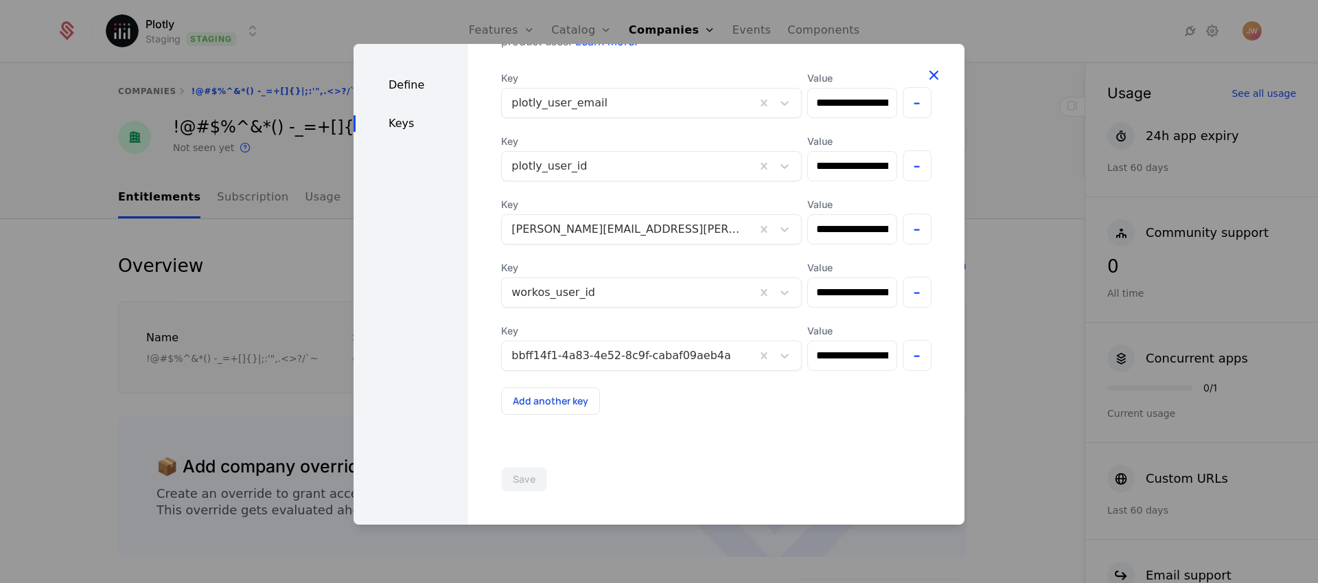
click at [932, 76] on icon "button" at bounding box center [934, 75] width 18 height 18
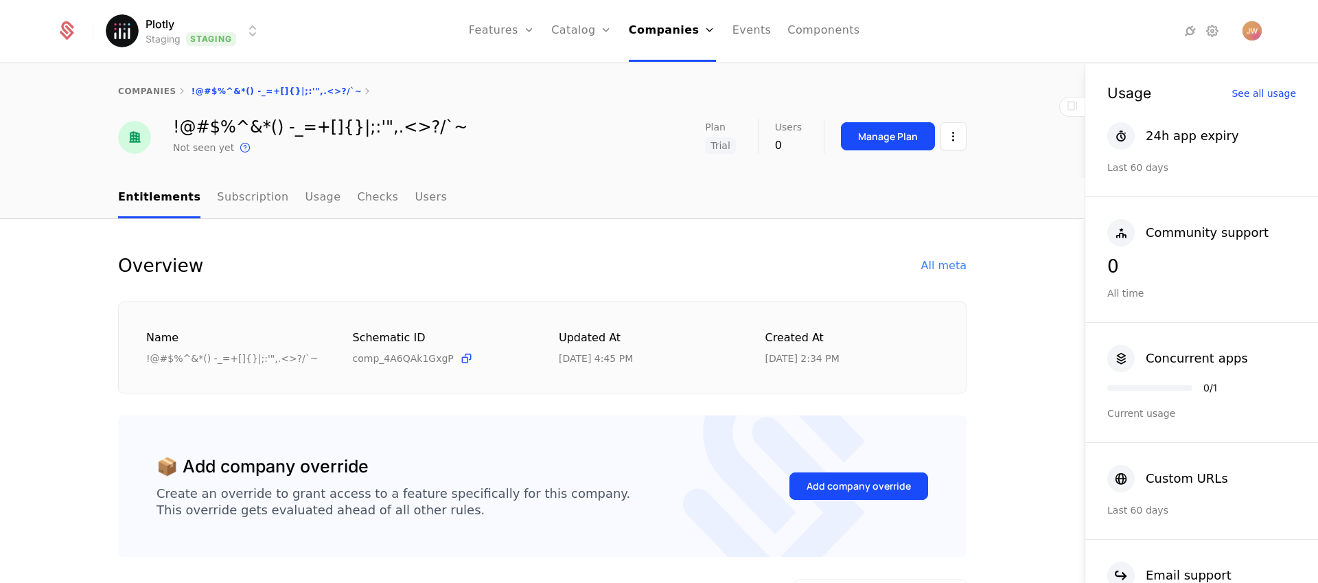
click at [943, 277] on div "Overview All meta" at bounding box center [542, 265] width 849 height 27
click at [943, 268] on div "All meta" at bounding box center [943, 265] width 45 height 16
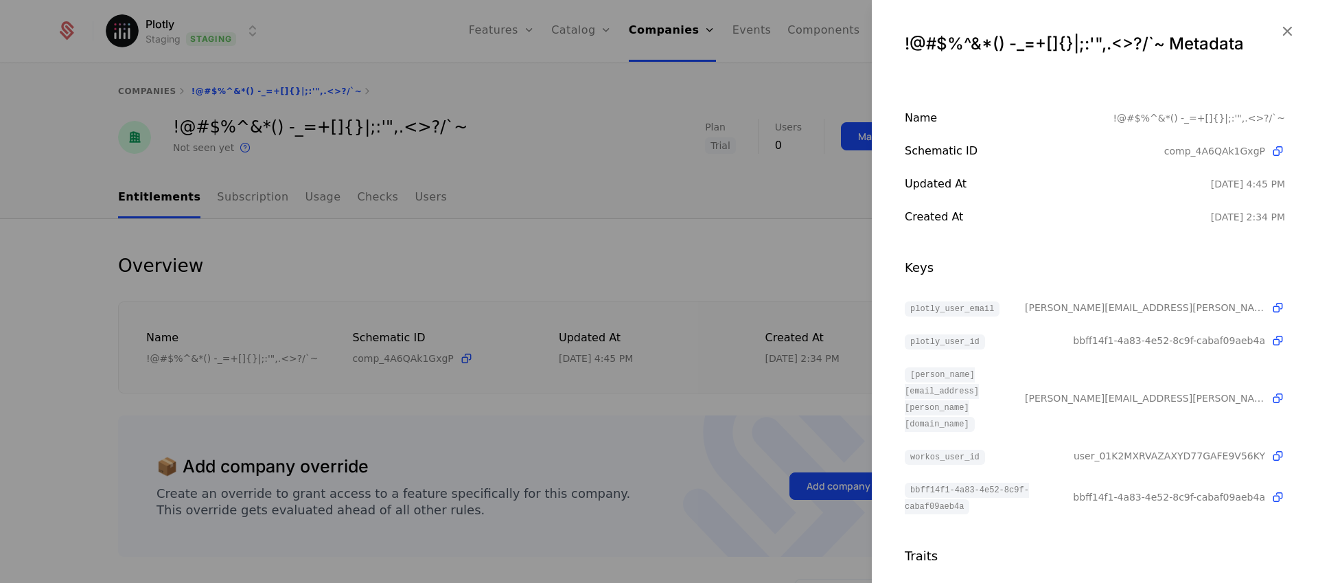
scroll to position [5, 0]
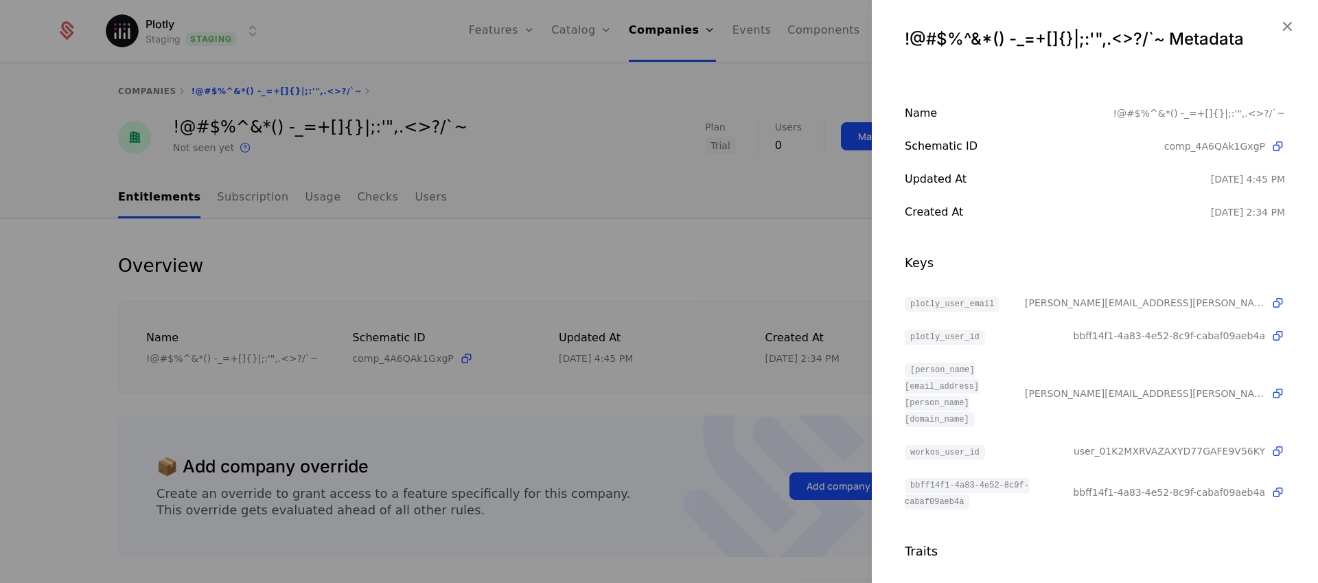
drag, startPoint x: 1000, startPoint y: 375, endPoint x: 905, endPoint y: 351, distance: 98.4
click at [905, 351] on div "plotly_user_email [PERSON_NAME][EMAIL_ADDRESS][PERSON_NAME][DOMAIN_NAME] plotly…" at bounding box center [1095, 402] width 380 height 214
click at [689, 290] on div at bounding box center [659, 291] width 1318 height 583
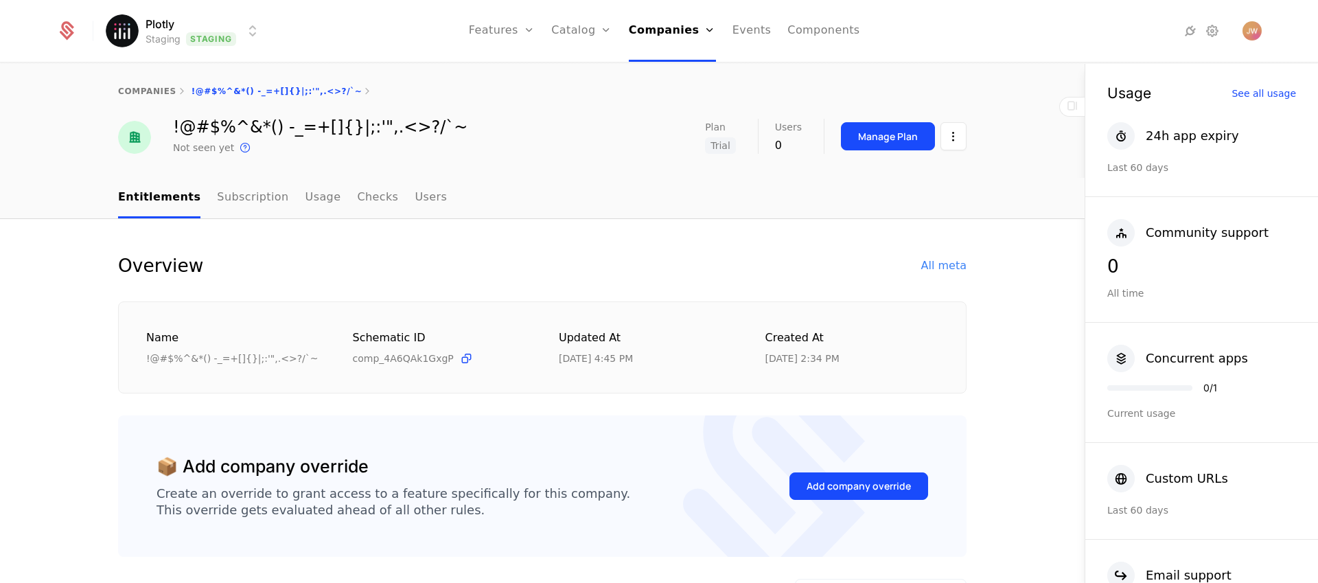
click at [615, 253] on div "Overview All meta" at bounding box center [542, 265] width 849 height 27
click at [950, 266] on div "All meta" at bounding box center [943, 265] width 45 height 16
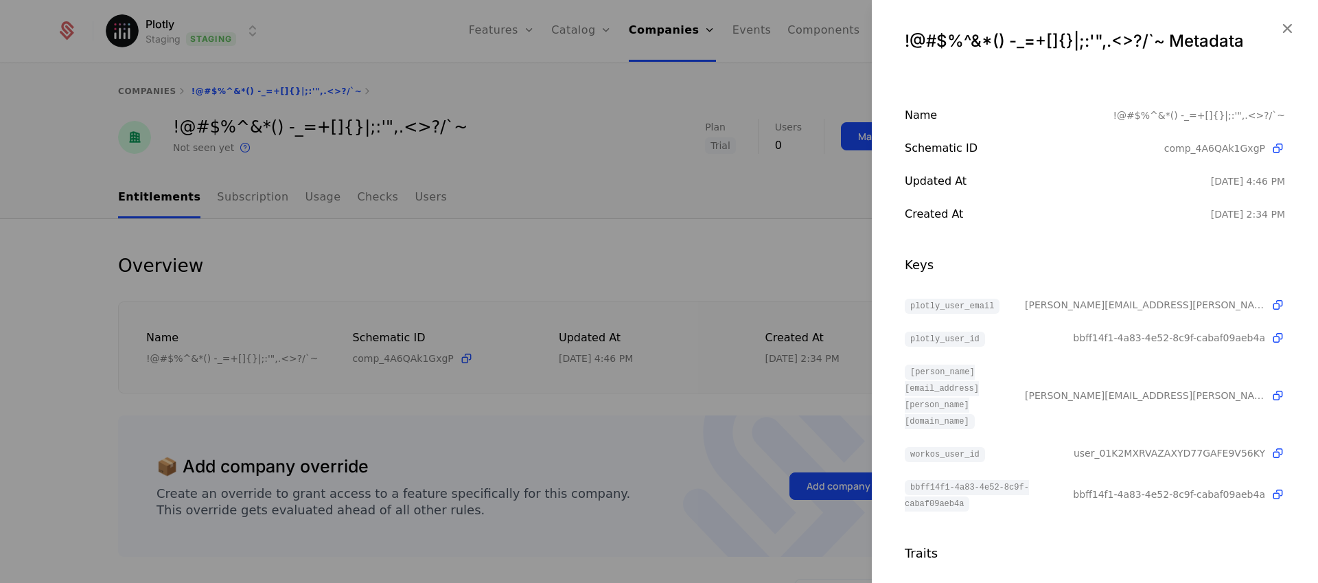
scroll to position [5, 0]
click at [711, 245] on div at bounding box center [659, 291] width 1318 height 583
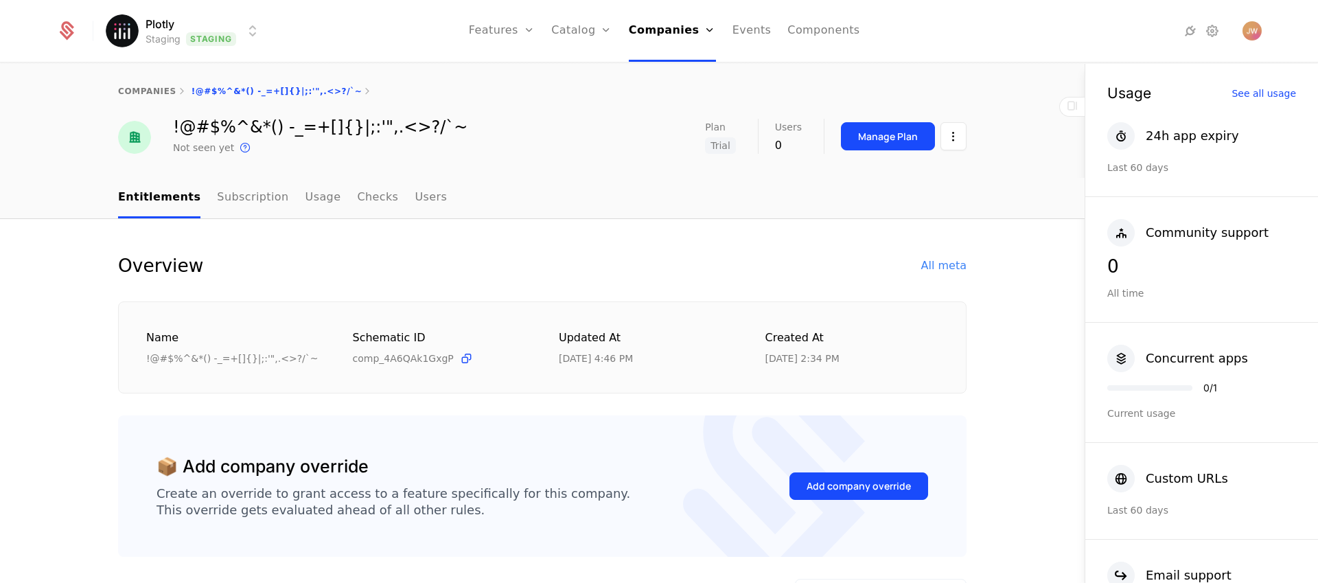
click at [700, 260] on div "Overview All meta" at bounding box center [542, 265] width 849 height 27
click at [953, 267] on div "All meta" at bounding box center [943, 265] width 45 height 16
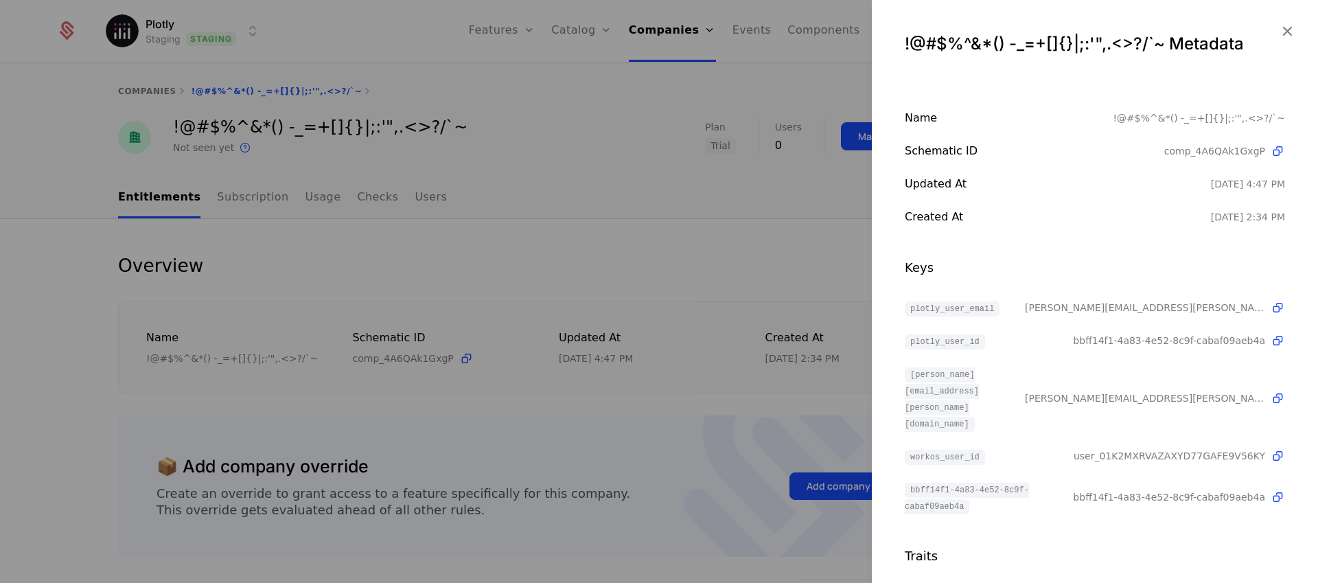
click at [759, 288] on div at bounding box center [659, 291] width 1318 height 583
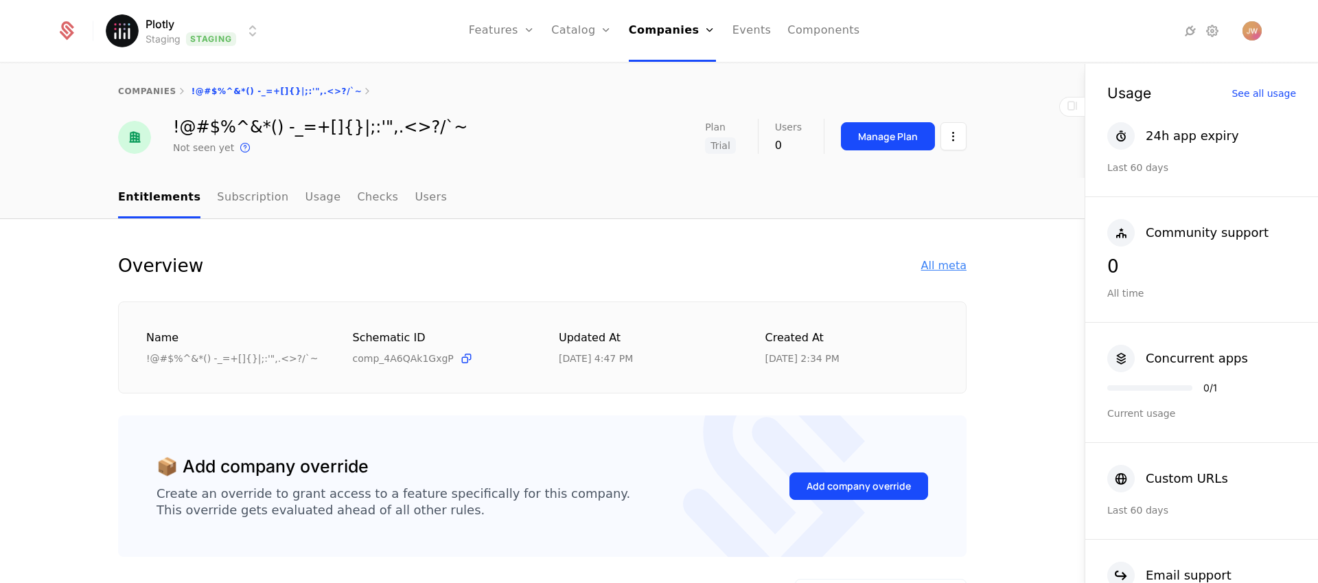
click at [950, 267] on div "All meta" at bounding box center [943, 265] width 45 height 16
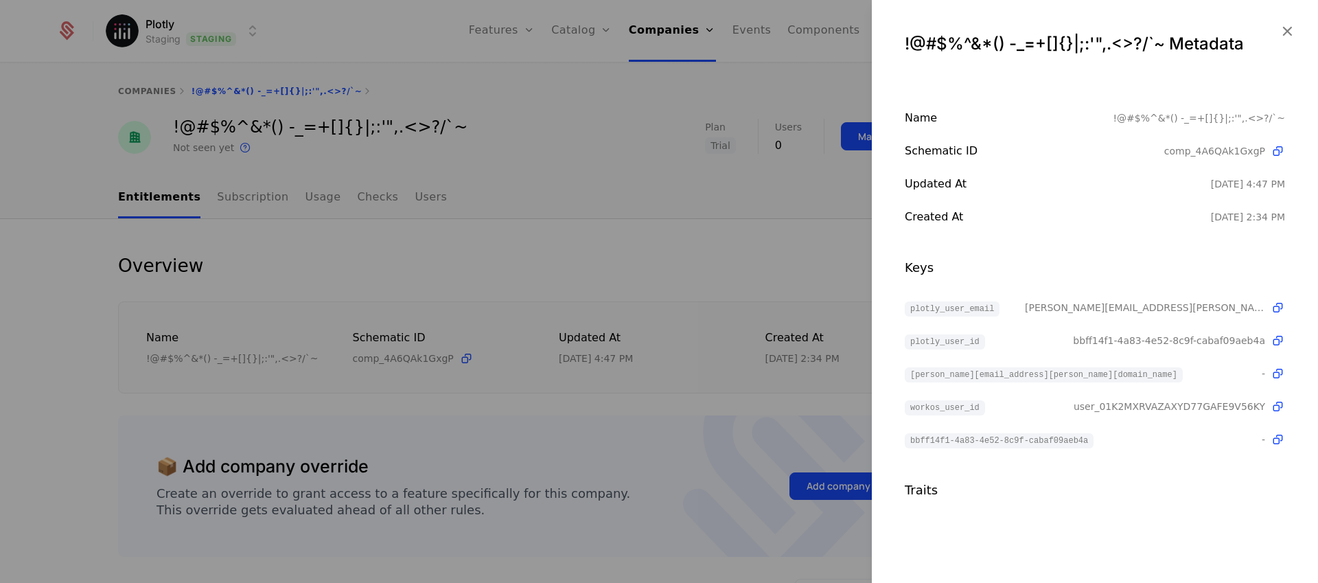
click at [827, 238] on div at bounding box center [659, 291] width 1318 height 583
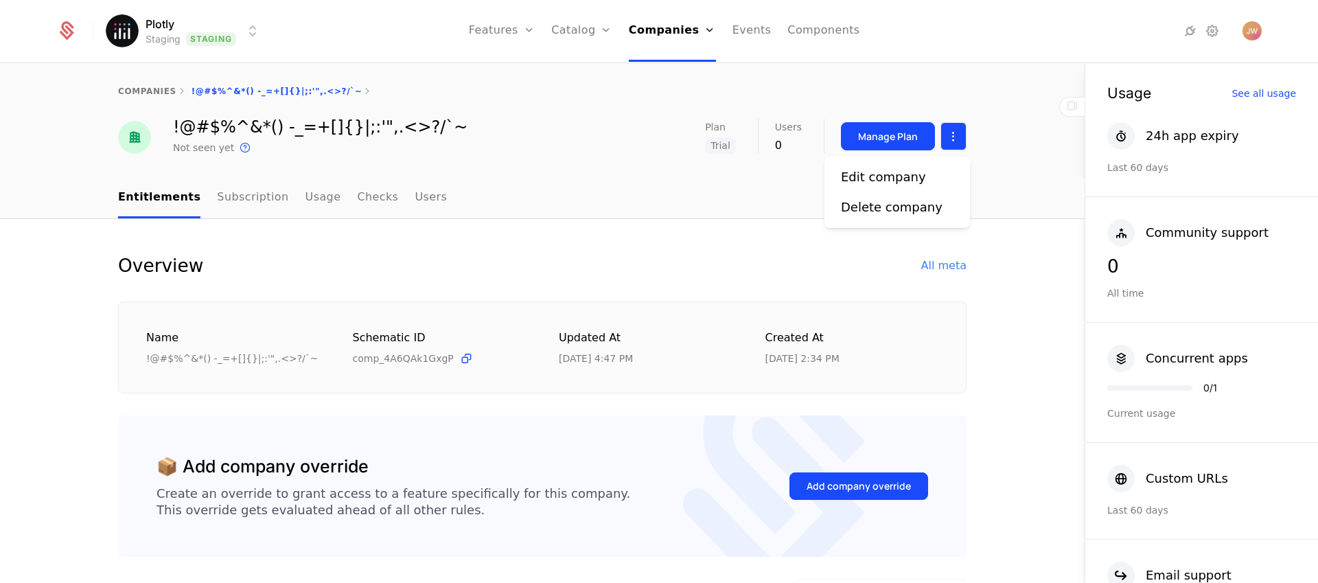
click at [948, 138] on html "Plotly Staging Staging Features Features Flags Catalog Plans Add Ons Credits Co…" at bounding box center [659, 291] width 1318 height 583
click at [878, 170] on div "Edit company" at bounding box center [883, 177] width 85 height 19
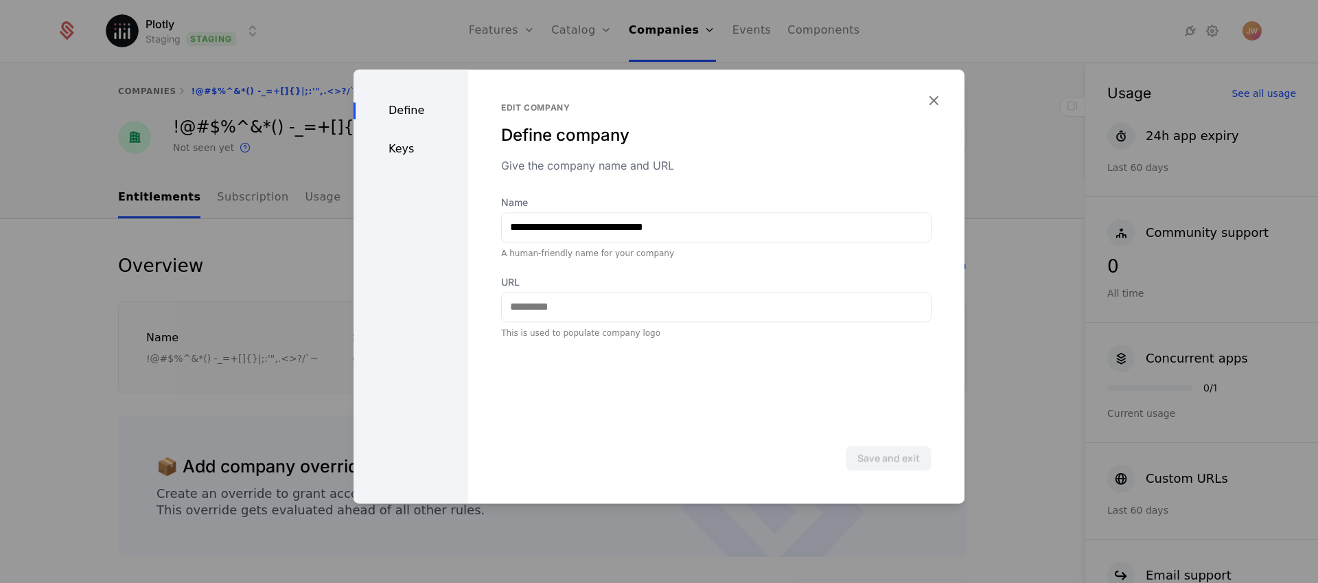
click at [381, 148] on div "Keys" at bounding box center [411, 149] width 115 height 16
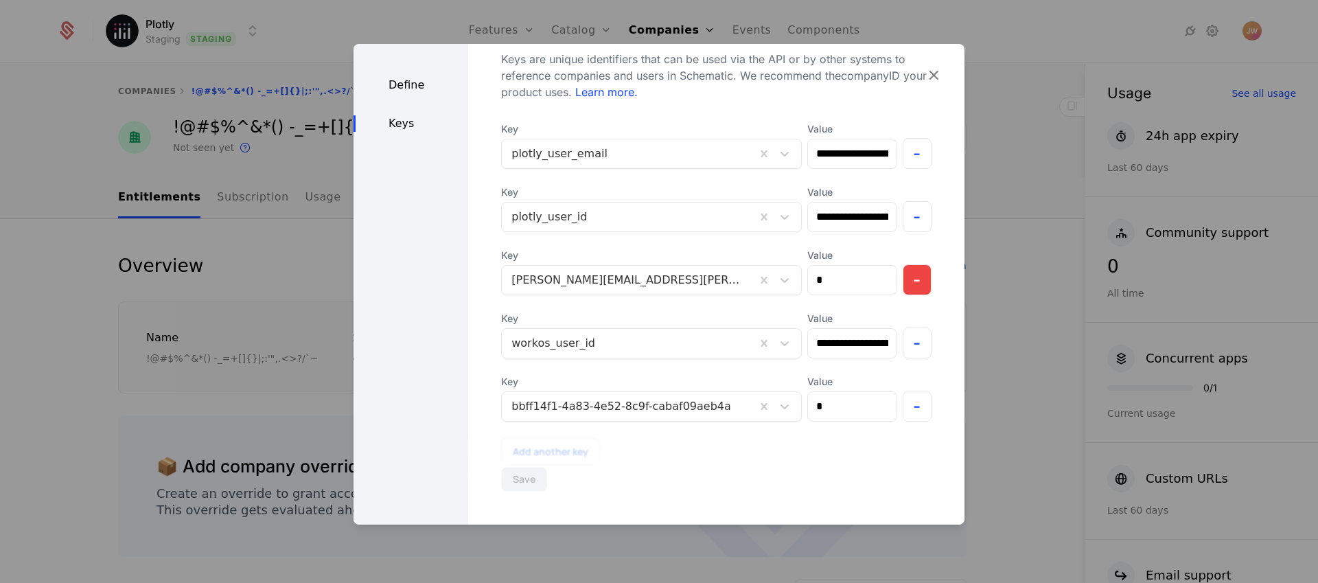
click at [904, 277] on button "-" at bounding box center [918, 279] width 30 height 31
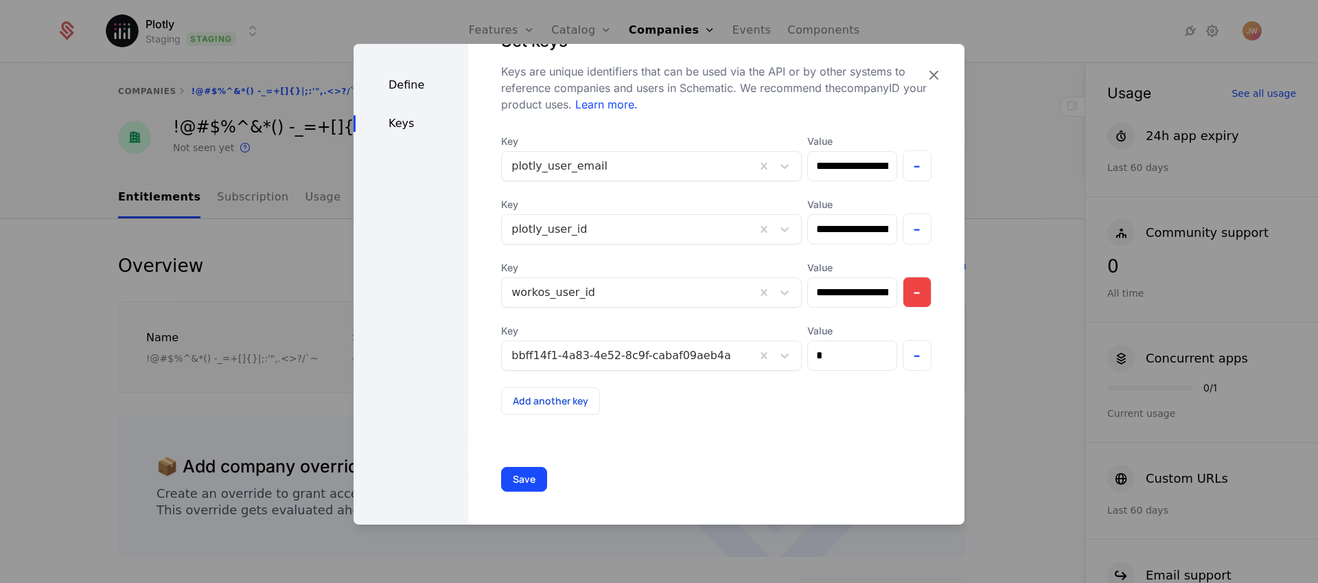
drag, startPoint x: 902, startPoint y: 358, endPoint x: 884, endPoint y: 367, distance: 19.0
click at [903, 358] on button "-" at bounding box center [918, 355] width 30 height 31
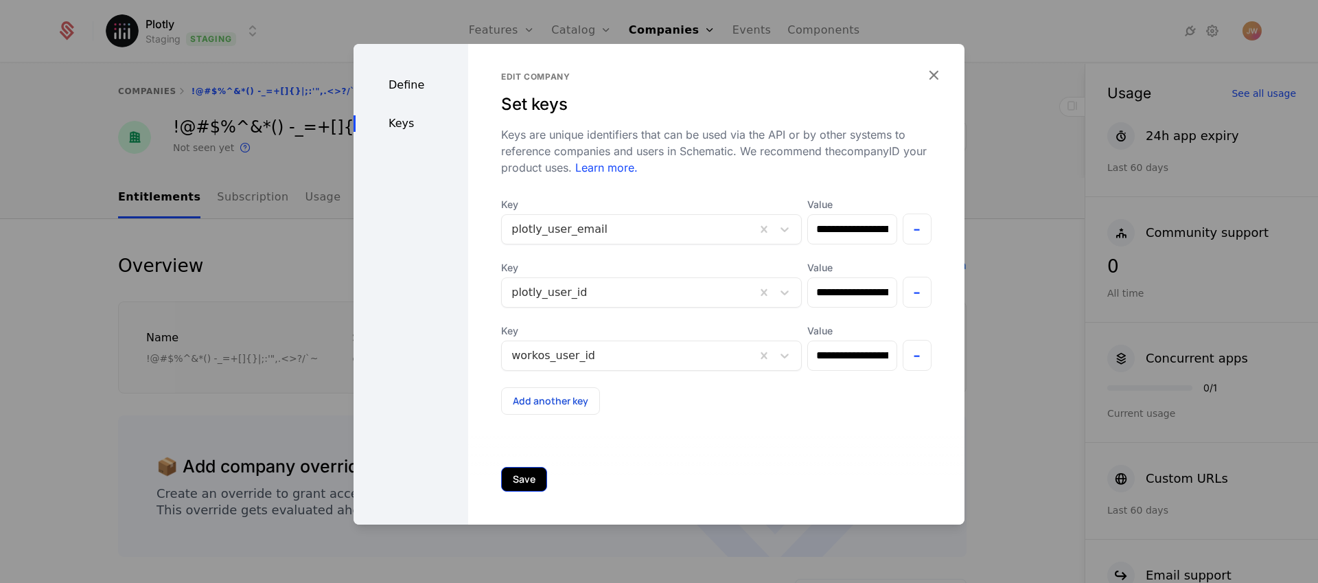
click at [520, 484] on button "Save" at bounding box center [524, 479] width 46 height 25
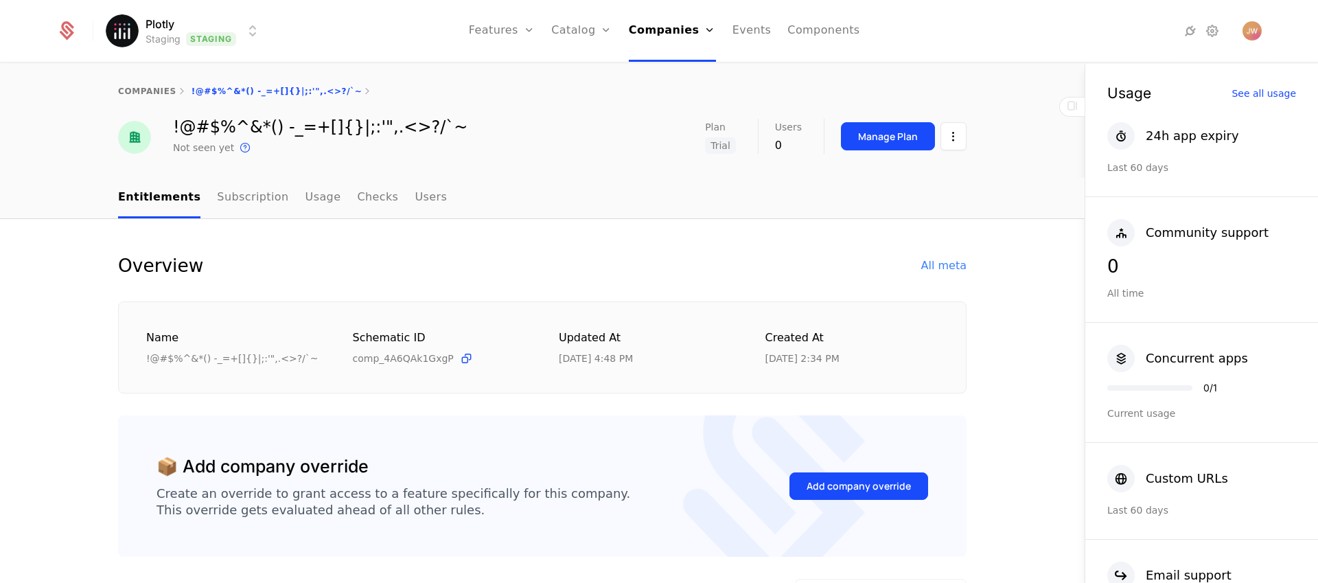
click at [225, 89] on div "companies !@#$%^&*() -_=+[]{}|;:'",.<>?/`~" at bounding box center [542, 91] width 849 height 11
click at [227, 92] on div "companies !@#$%^&*() -_=+[]{}|;:'",.<>?/`~" at bounding box center [542, 91] width 849 height 11
click at [148, 95] on link "companies" at bounding box center [147, 92] width 58 height 10
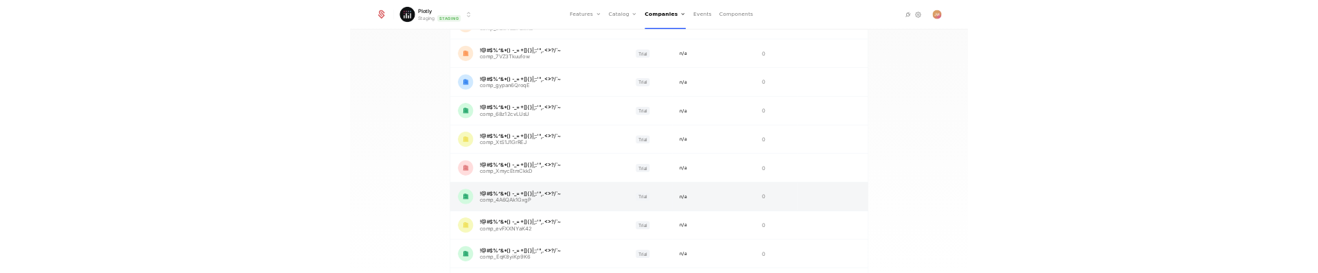
scroll to position [284, 0]
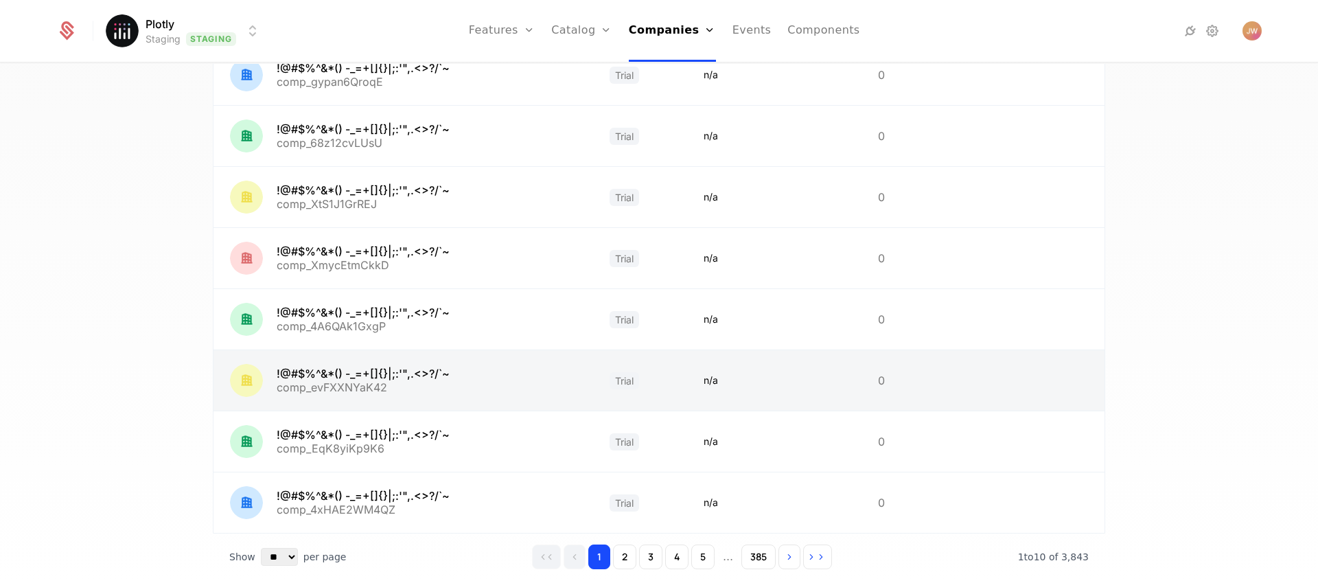
click at [358, 377] on link at bounding box center [404, 380] width 380 height 60
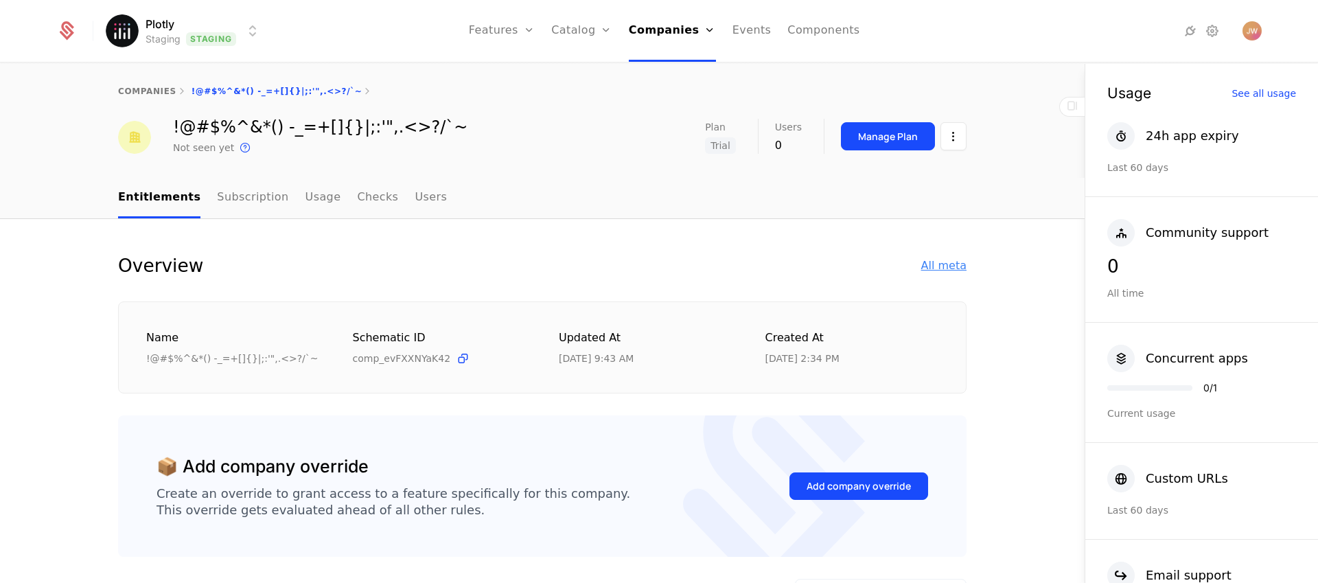
click at [924, 265] on div "All meta" at bounding box center [943, 265] width 45 height 16
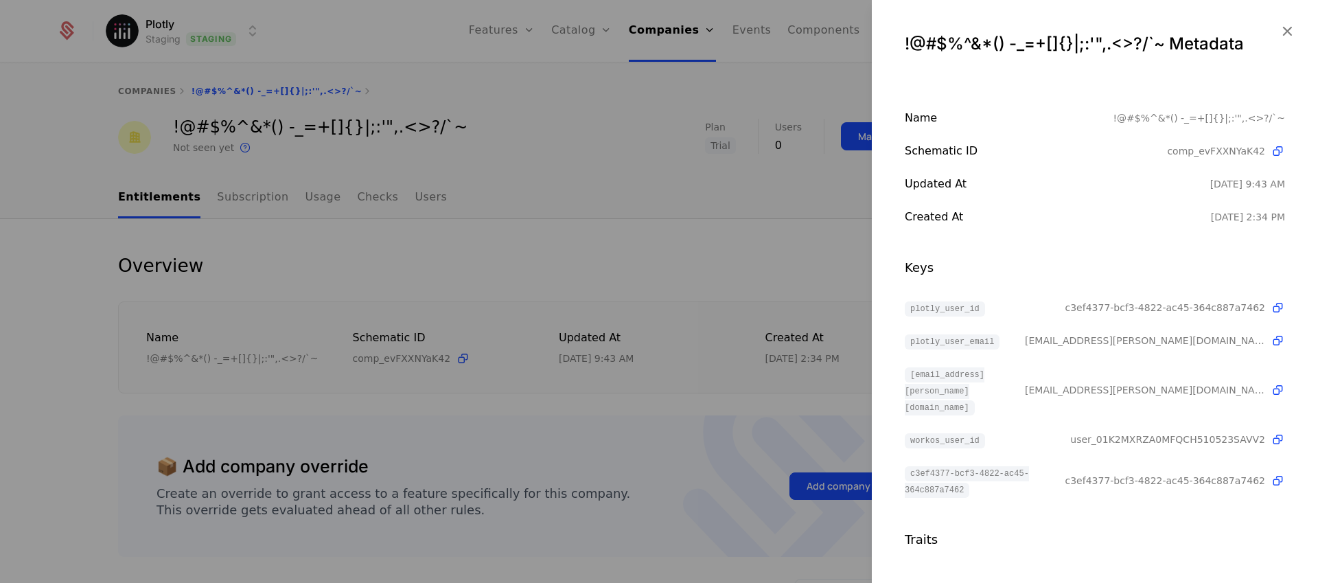
click at [729, 282] on div at bounding box center [659, 291] width 1318 height 583
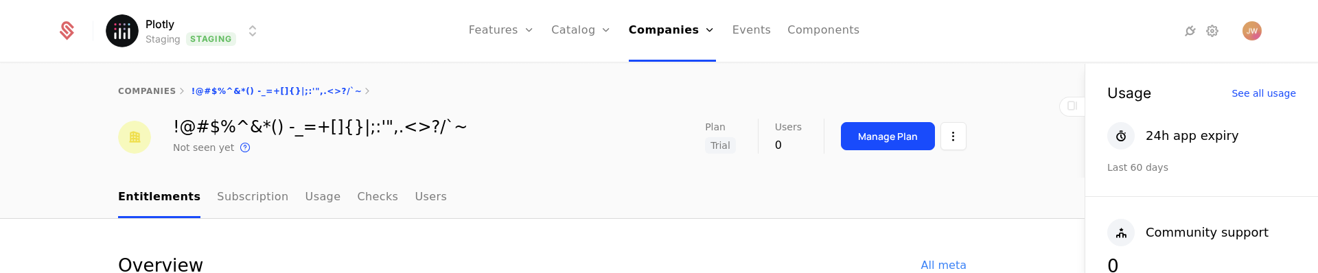
click at [503, 176] on div "companies !@#$%^&*() -_=+[]{}|;:'",.<>?/`~ !@#$%^&*() -_=+[]{}|;:'",.<>?/`~ Not…" at bounding box center [542, 121] width 1085 height 114
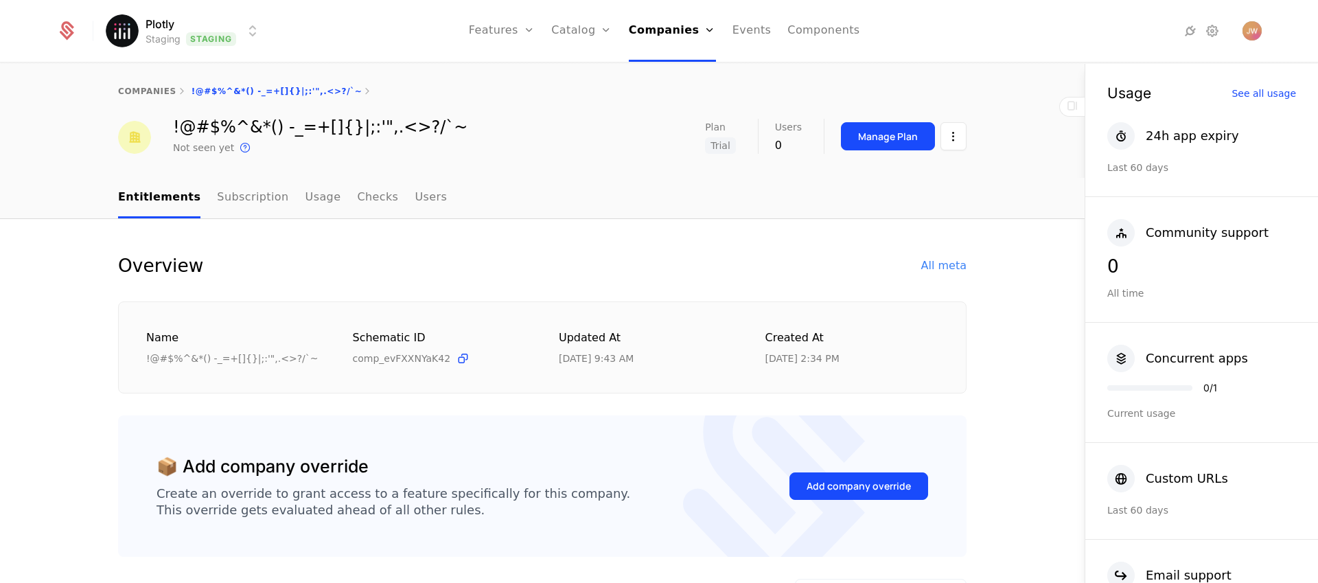
click at [692, 264] on div "Overview All meta" at bounding box center [542, 265] width 849 height 27
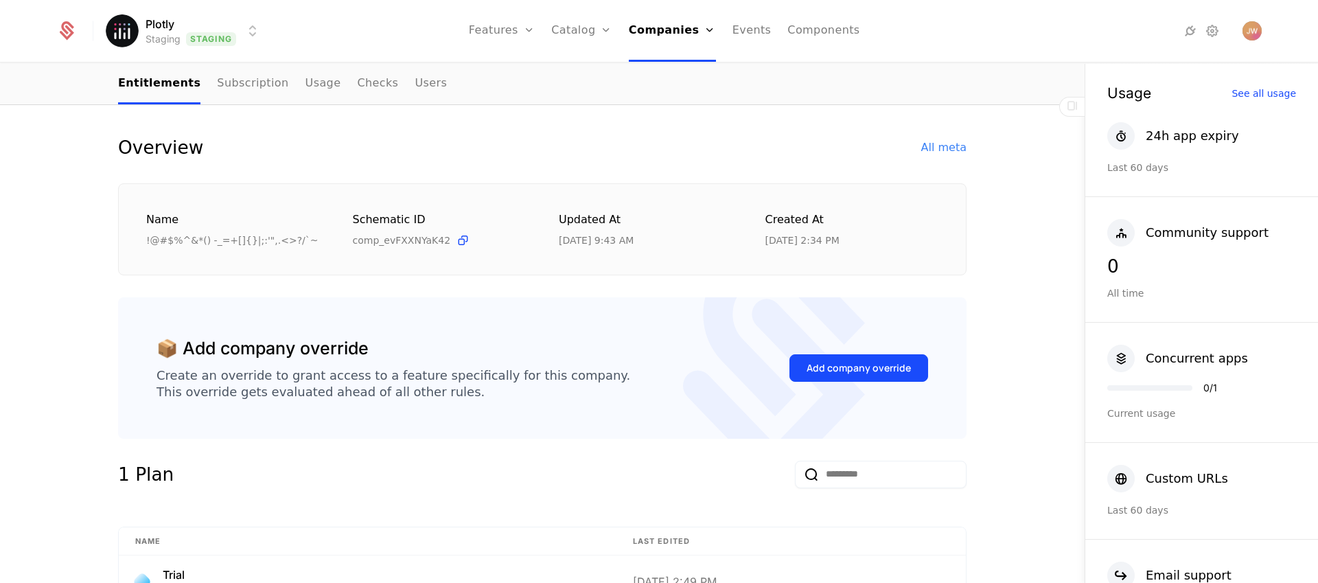
scroll to position [126, 0]
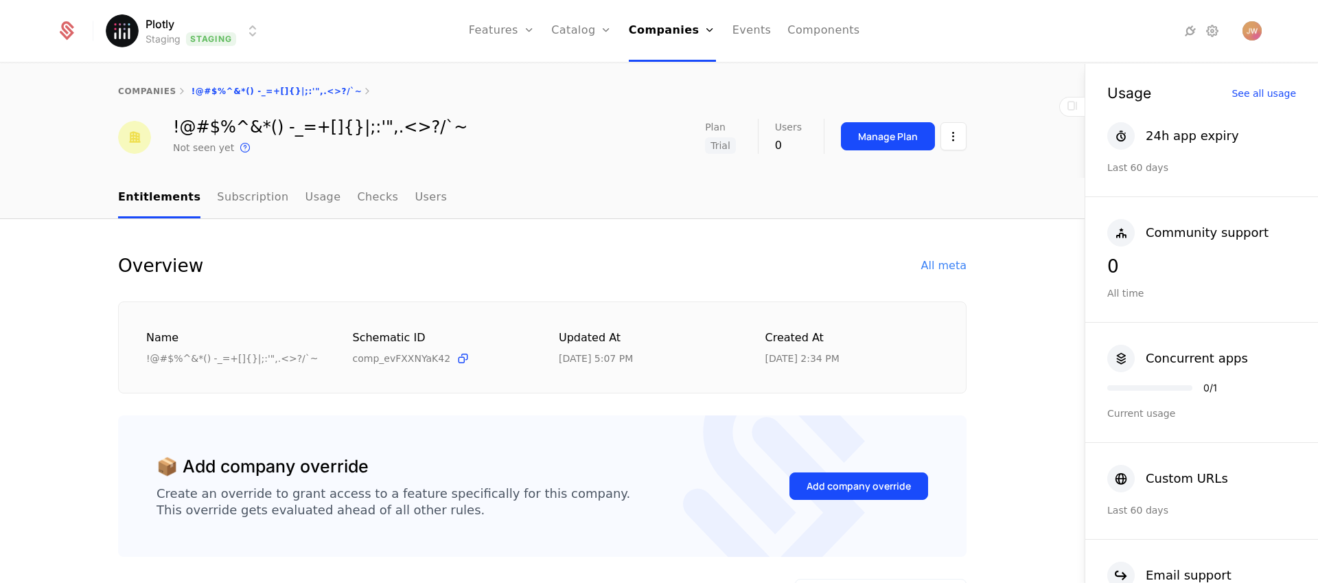
click at [943, 277] on div "Overview All meta" at bounding box center [542, 265] width 849 height 27
click at [945, 266] on div "All meta" at bounding box center [943, 265] width 45 height 16
click at [951, 262] on div "All meta" at bounding box center [943, 265] width 45 height 16
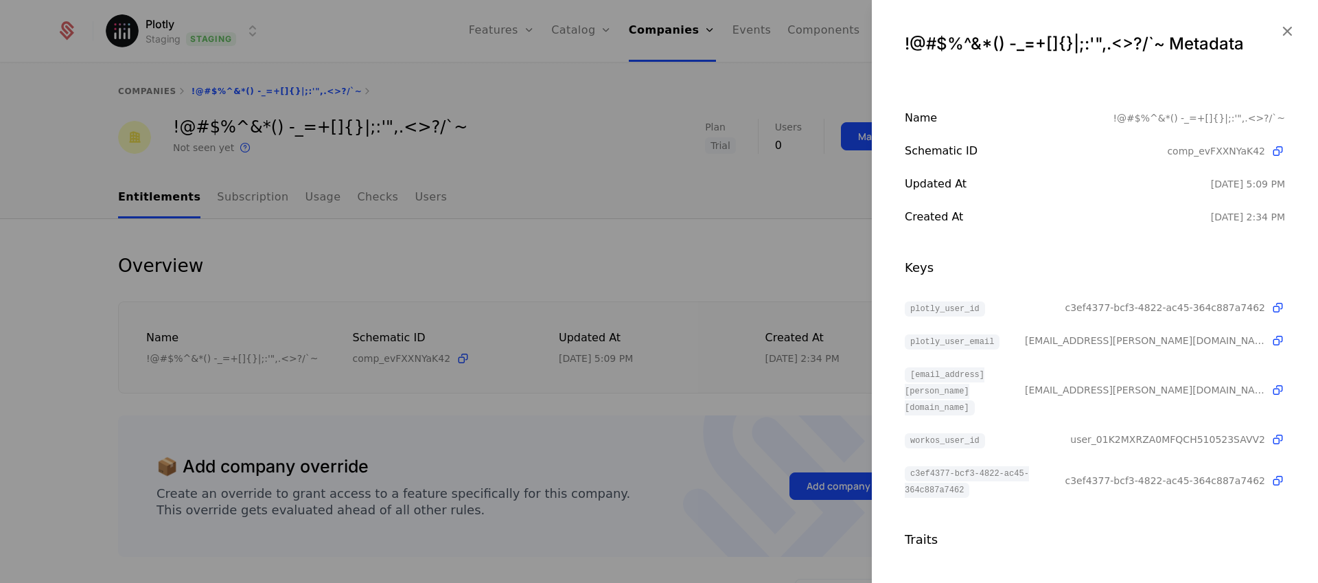
drag, startPoint x: 913, startPoint y: 459, endPoint x: 905, endPoint y: 456, distance: 8.0
click at [905, 466] on span "c3ef4377-bcf3-4822-ac45-364c887a7462" at bounding box center [967, 482] width 124 height 32
drag, startPoint x: 916, startPoint y: 455, endPoint x: 895, endPoint y: 461, distance: 21.3
click at [895, 461] on div "Name !@#$%^&*() -_=+[]{}|;:'",.<>?/`~ Schematic ID comp_evFXXNYaK42 Updated at …" at bounding box center [1095, 329] width 446 height 439
click at [920, 466] on span "c3ef4377-bcf3-4822-ac45-364c887a7462" at bounding box center [967, 482] width 124 height 32
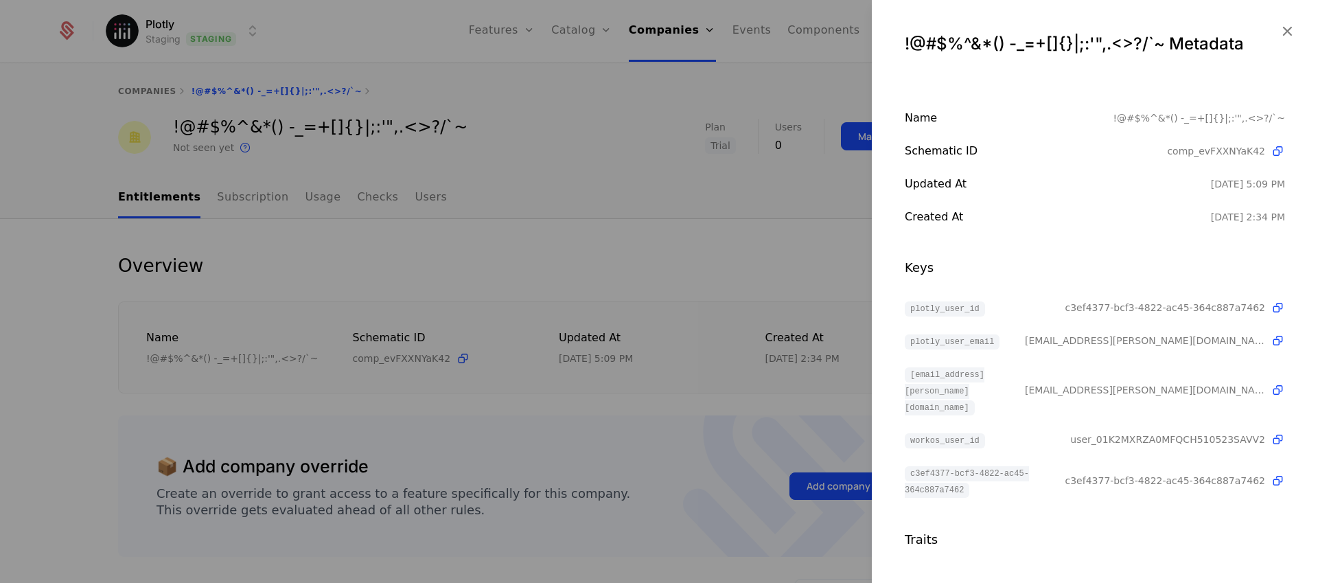
drag, startPoint x: 806, startPoint y: 193, endPoint x: 869, endPoint y: 164, distance: 68.8
click at [806, 192] on div at bounding box center [659, 291] width 1318 height 583
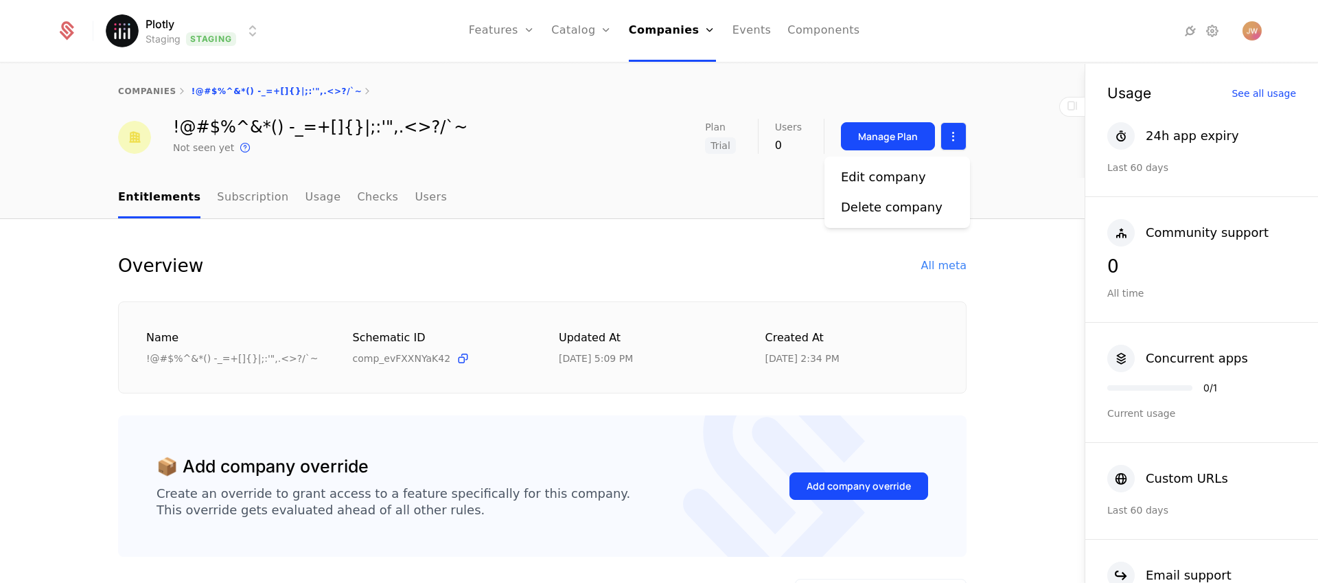
click at [956, 135] on html "Plotly Staging Staging Features Features Flags Catalog Plans Add Ons Credits Co…" at bounding box center [659, 291] width 1318 height 583
click at [892, 170] on div "Edit company" at bounding box center [883, 177] width 85 height 19
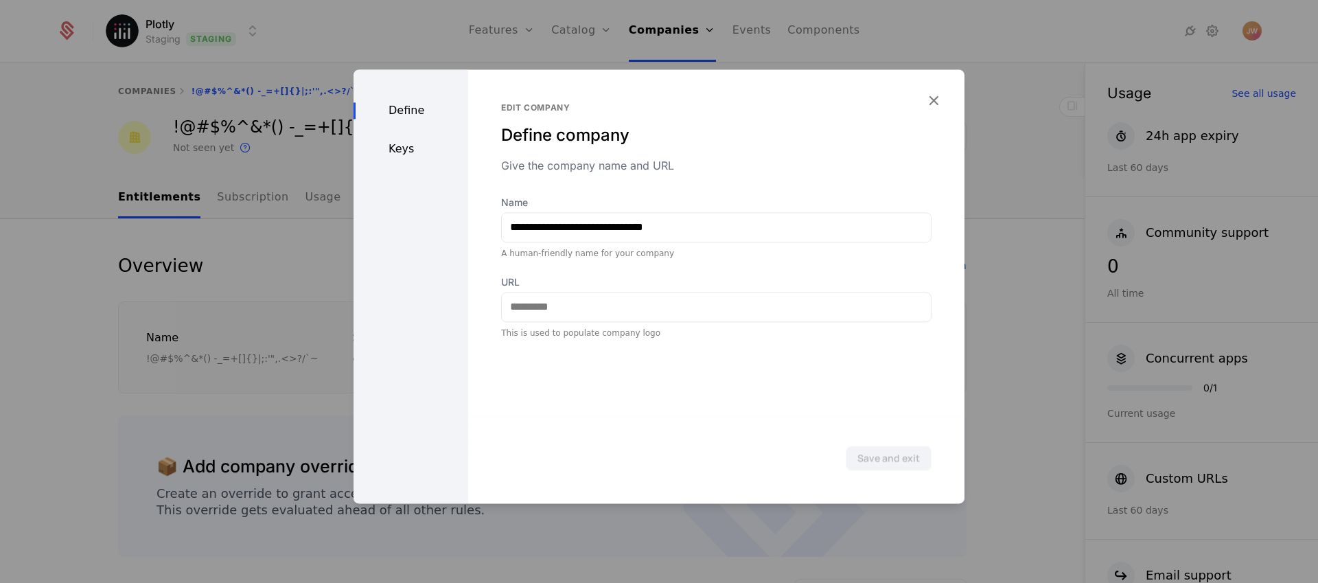
click at [416, 151] on div "Keys" at bounding box center [411, 149] width 115 height 16
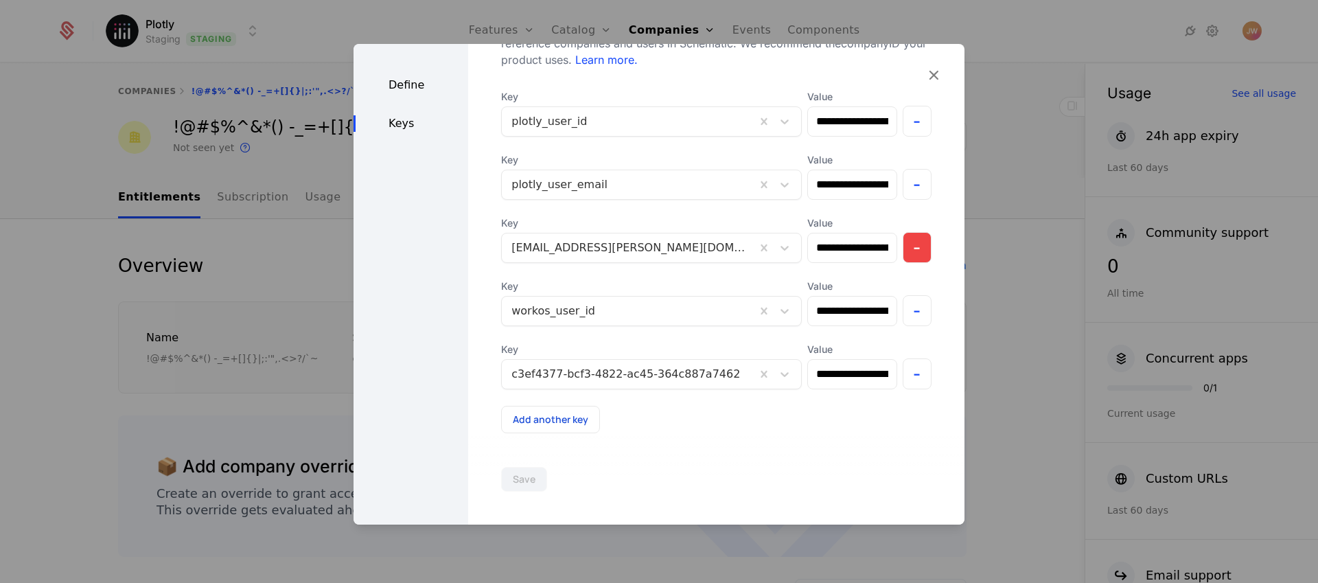
click at [904, 246] on button "-" at bounding box center [918, 247] width 30 height 31
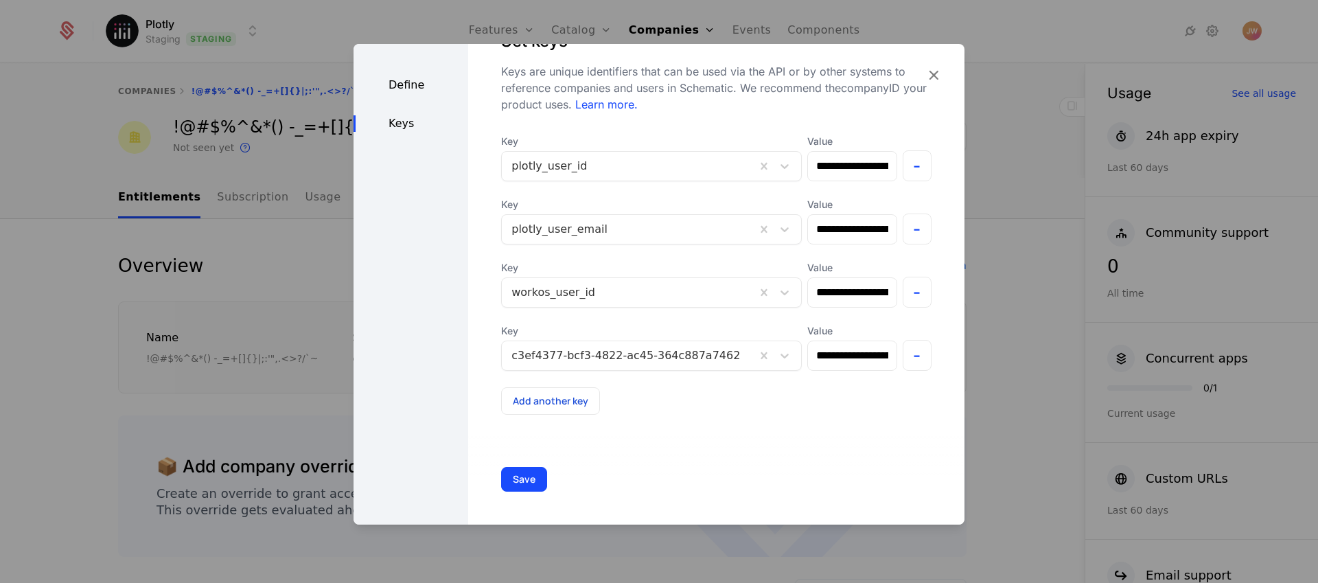
scroll to position [69, 0]
click at [903, 354] on button "-" at bounding box center [918, 355] width 30 height 31
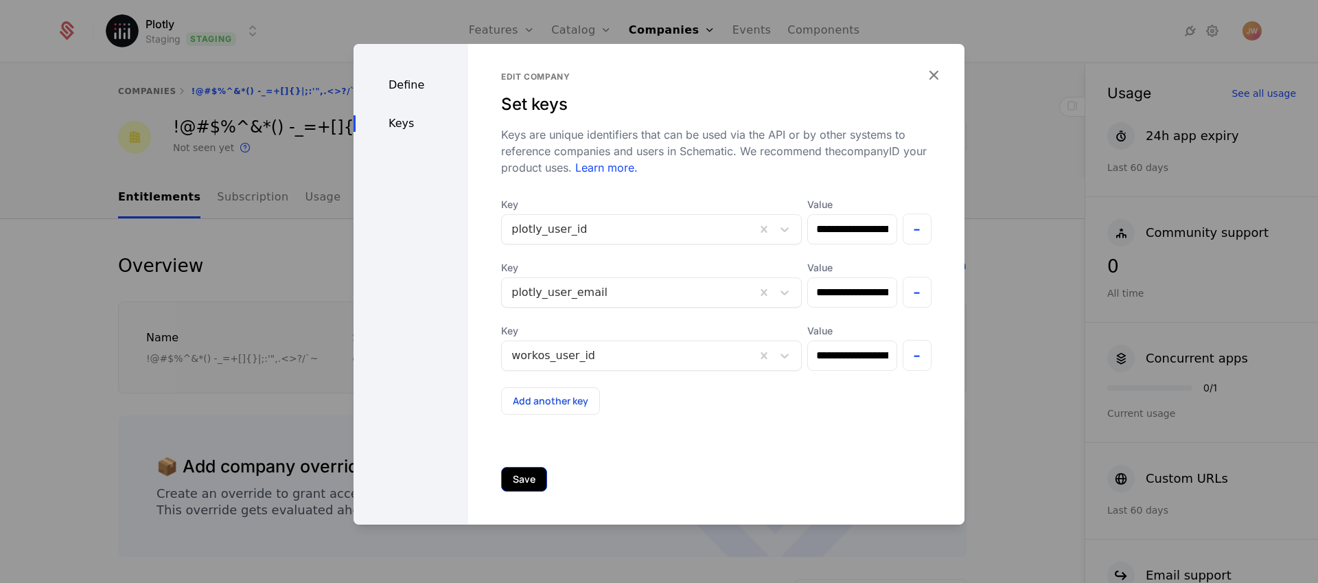
click at [517, 479] on button "Save" at bounding box center [524, 479] width 46 height 25
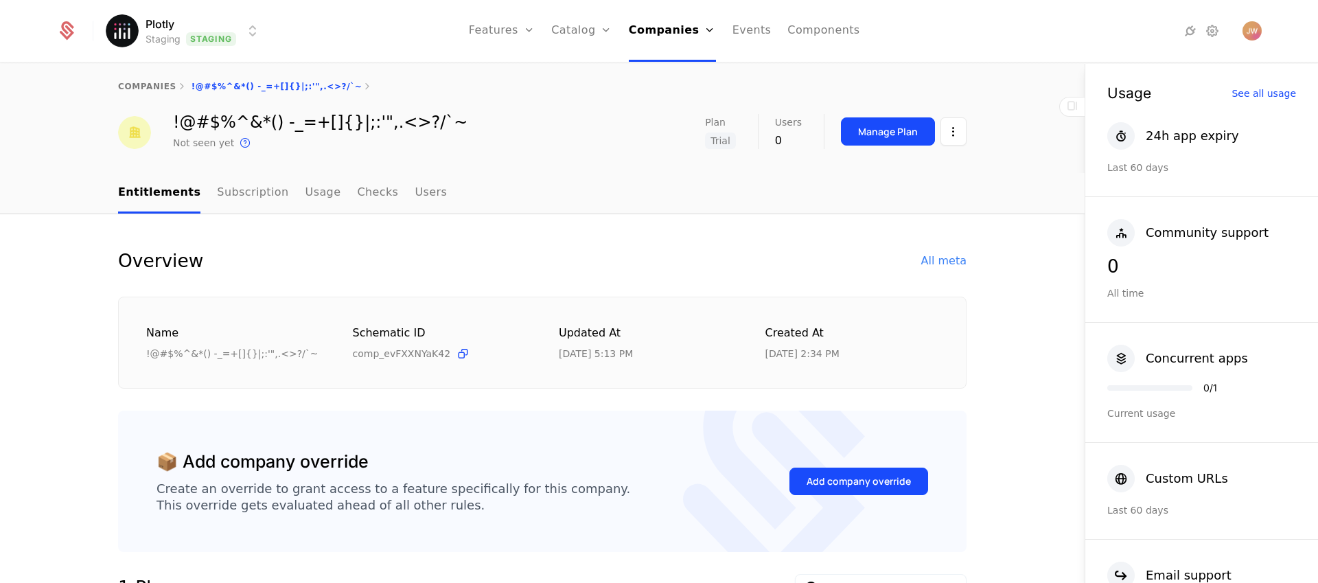
scroll to position [0, 0]
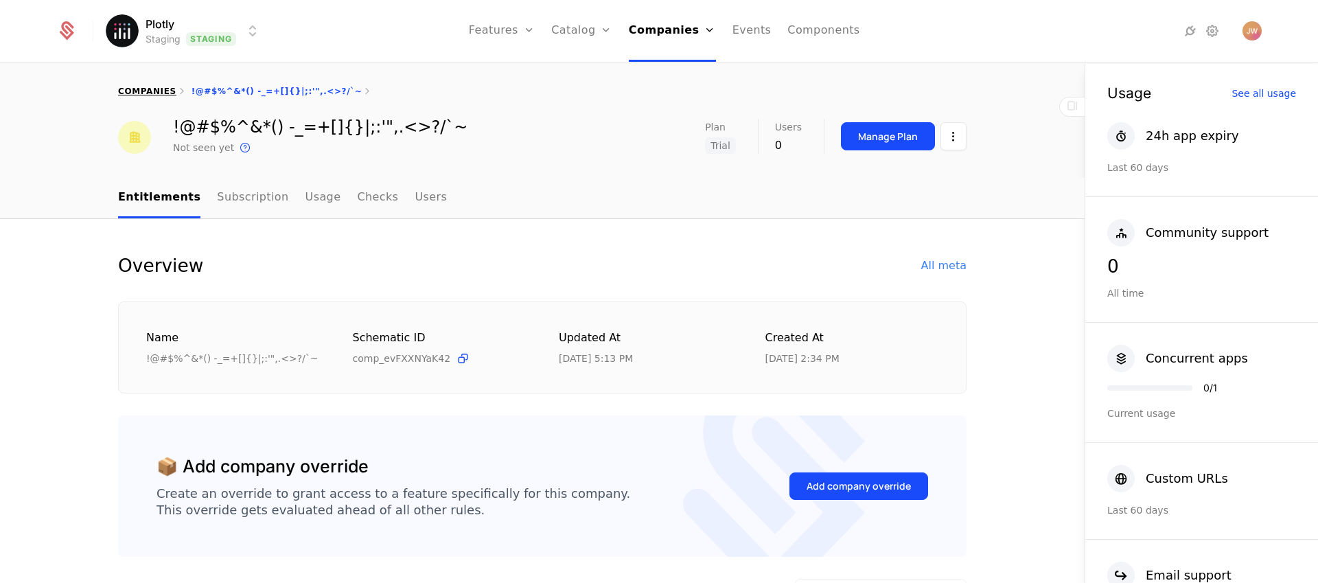
click at [154, 91] on link "companies" at bounding box center [147, 92] width 58 height 10
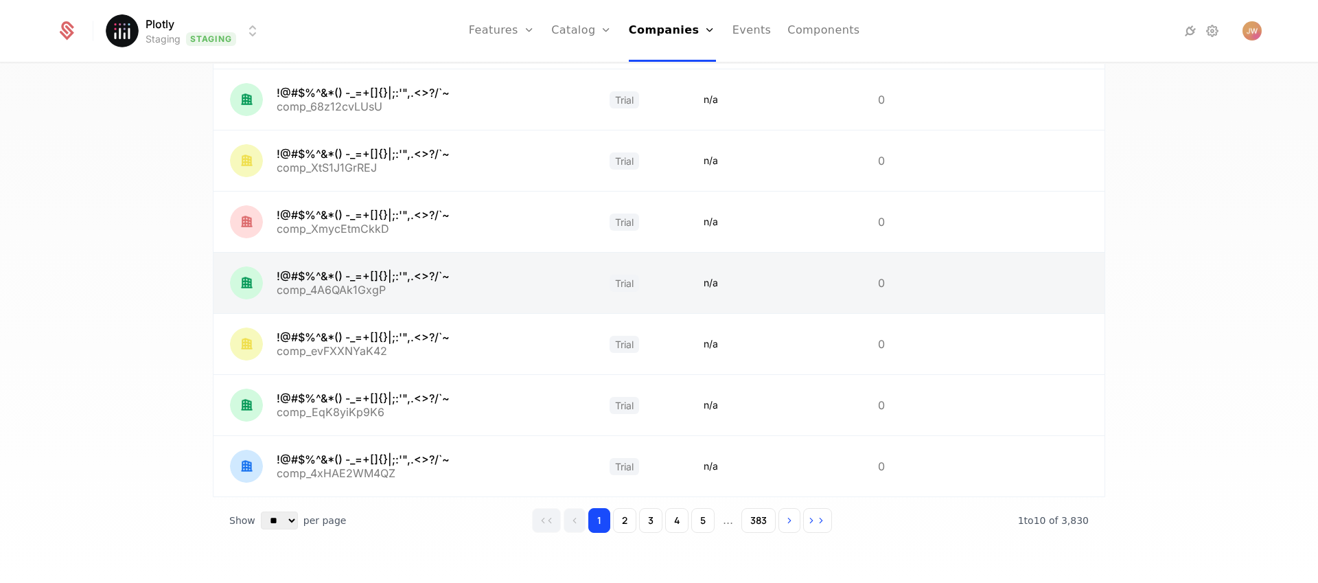
scroll to position [328, 0]
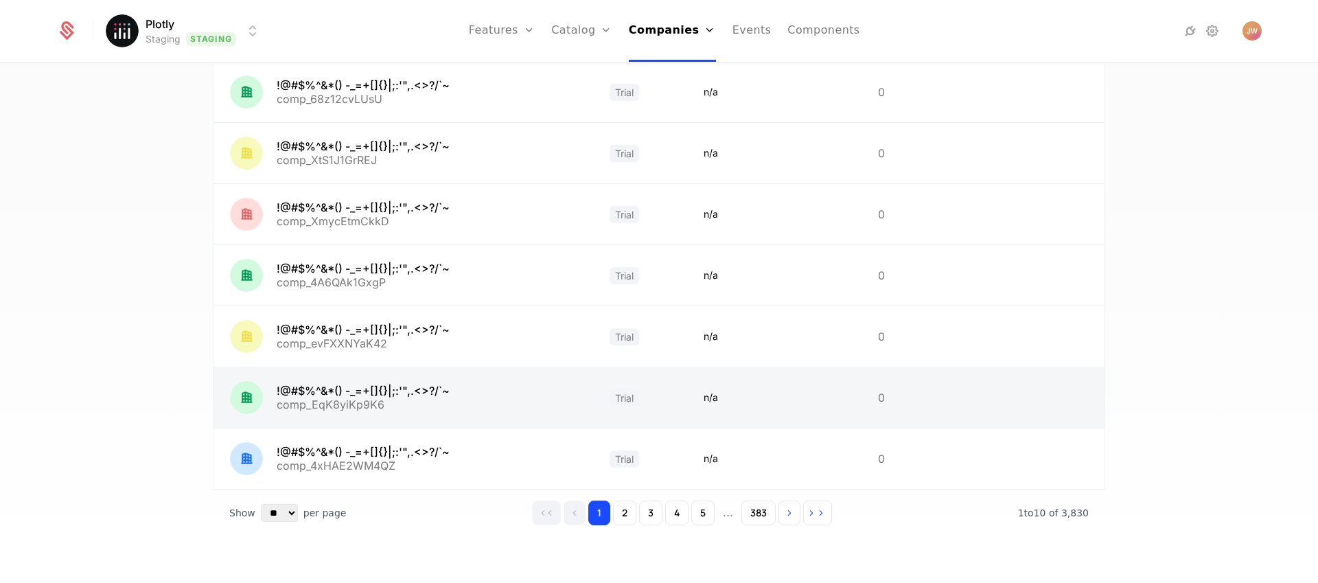
click at [328, 396] on link at bounding box center [404, 397] width 380 height 60
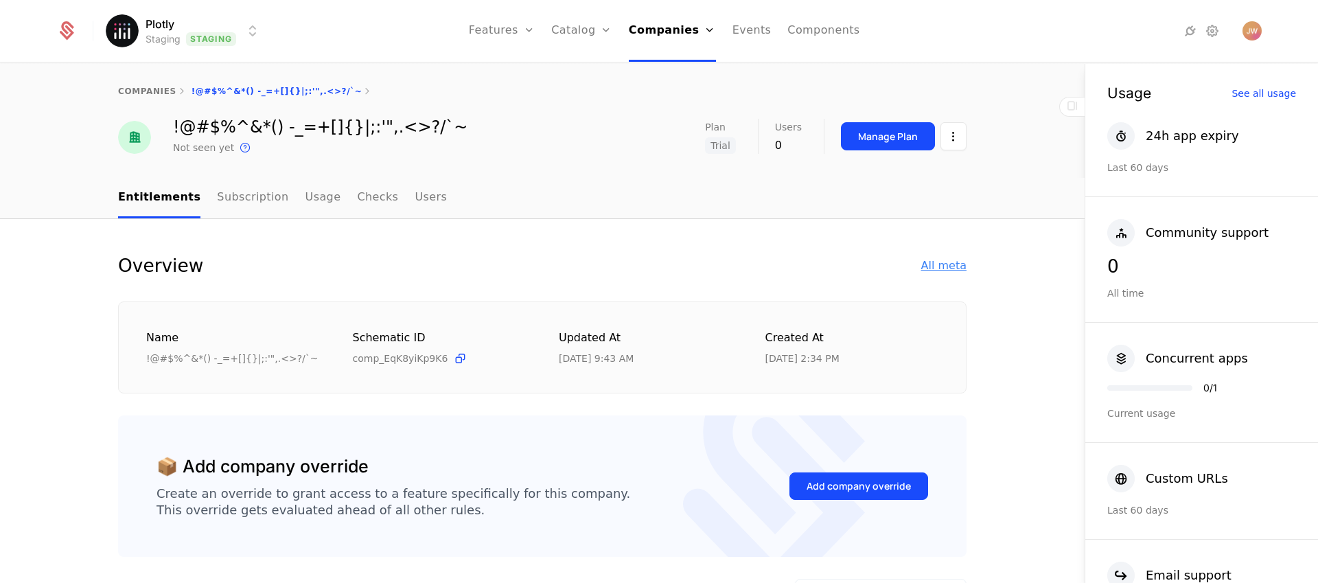
click at [943, 260] on div "All meta" at bounding box center [943, 265] width 45 height 16
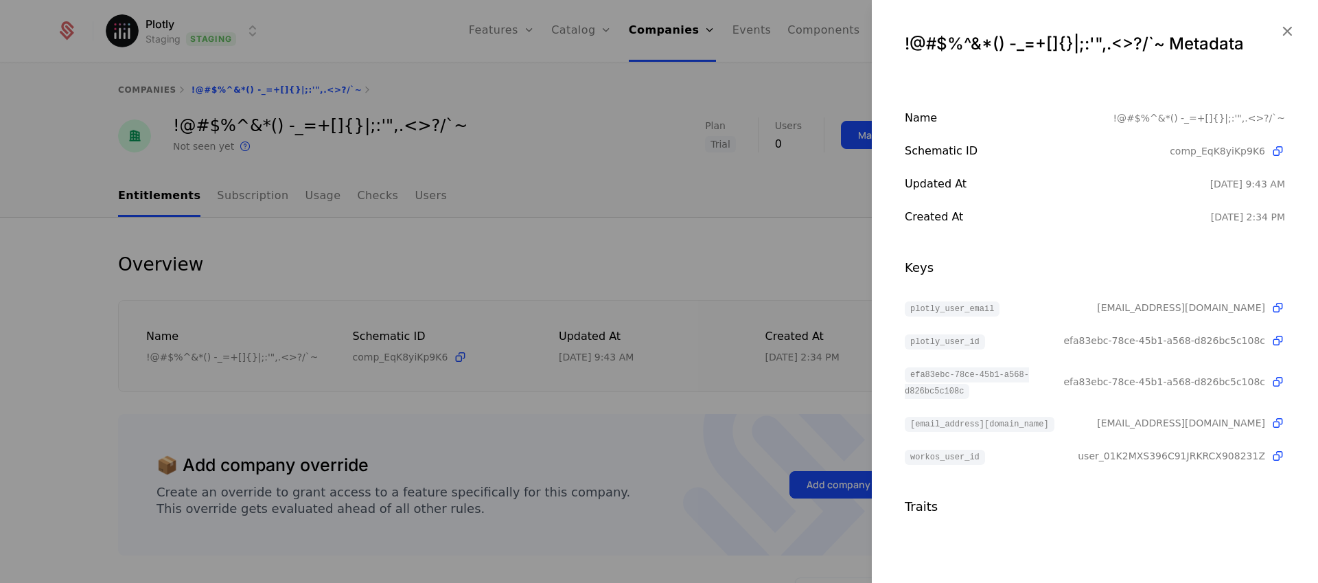
scroll to position [3, 0]
click at [731, 268] on div at bounding box center [659, 291] width 1318 height 583
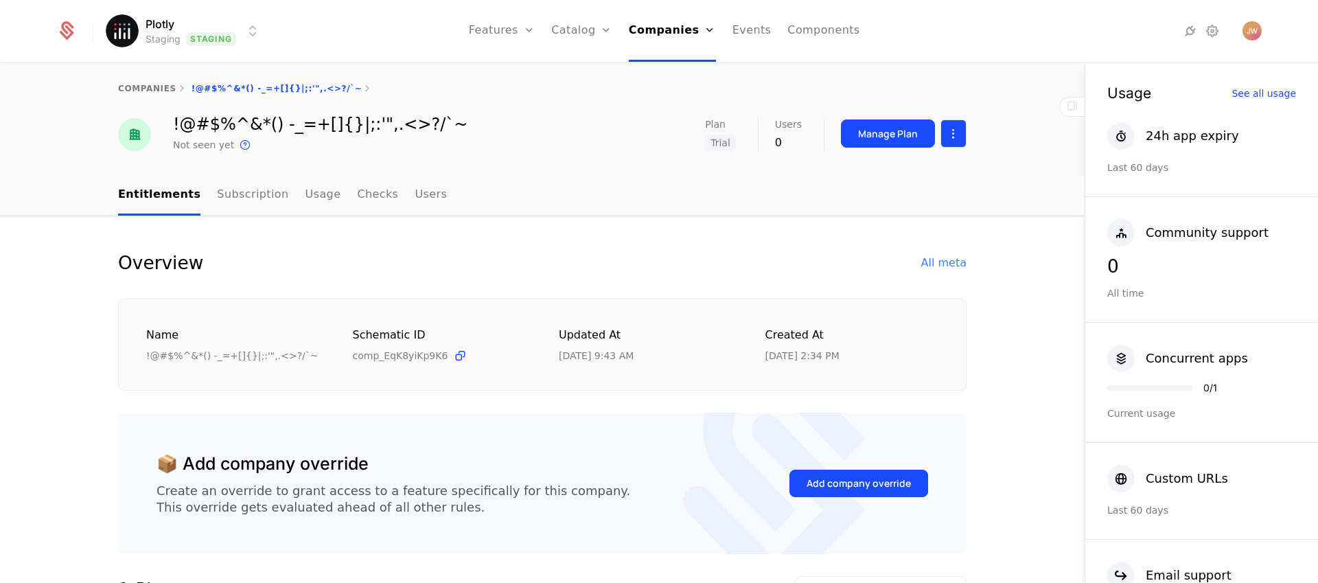
click at [944, 133] on html "Plotly Staging Staging Features Features Flags Catalog Plans Add Ons Credits Co…" at bounding box center [659, 291] width 1318 height 583
click at [881, 168] on div "Edit company" at bounding box center [883, 174] width 85 height 19
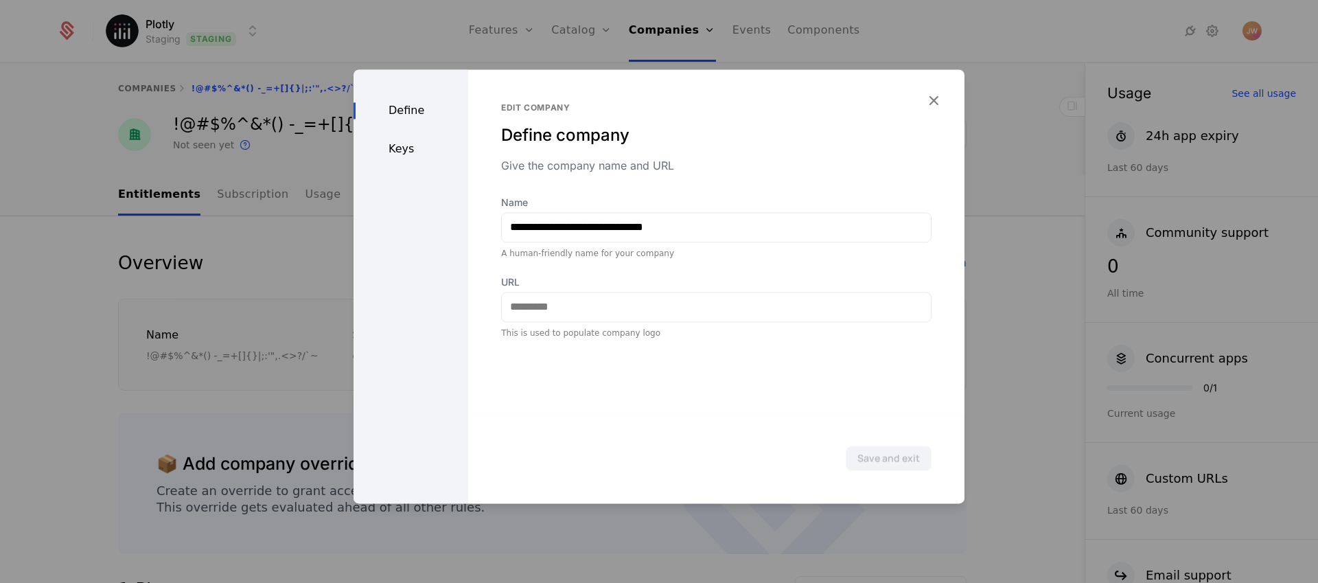
click at [406, 144] on div "Keys" at bounding box center [411, 149] width 115 height 16
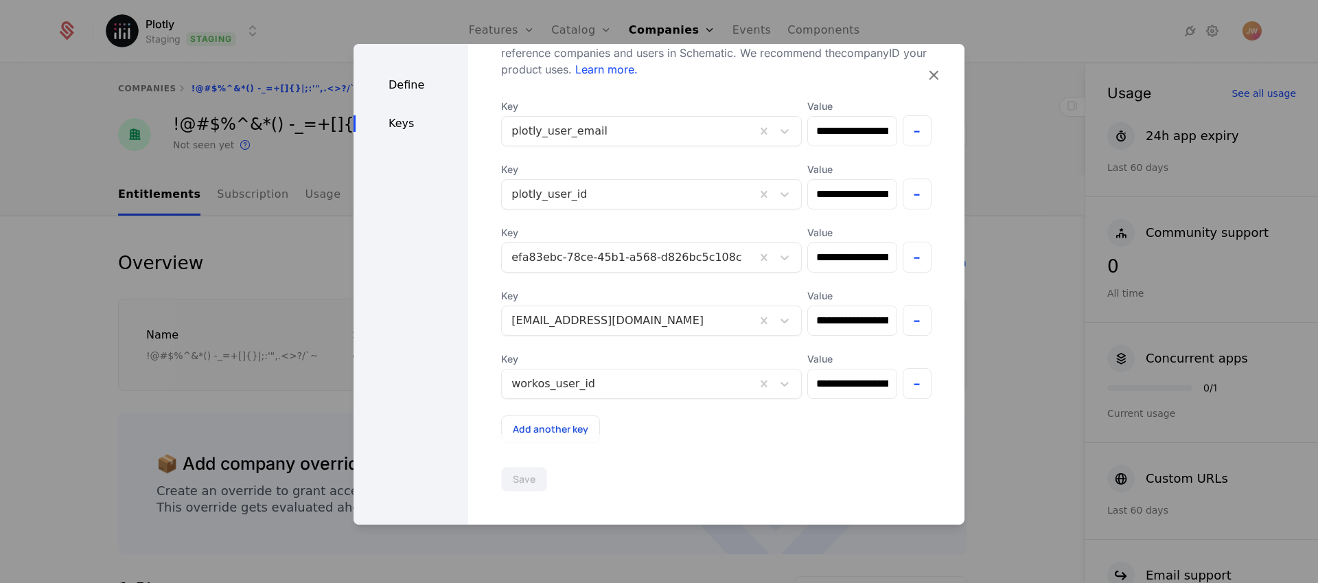
scroll to position [132, 0]
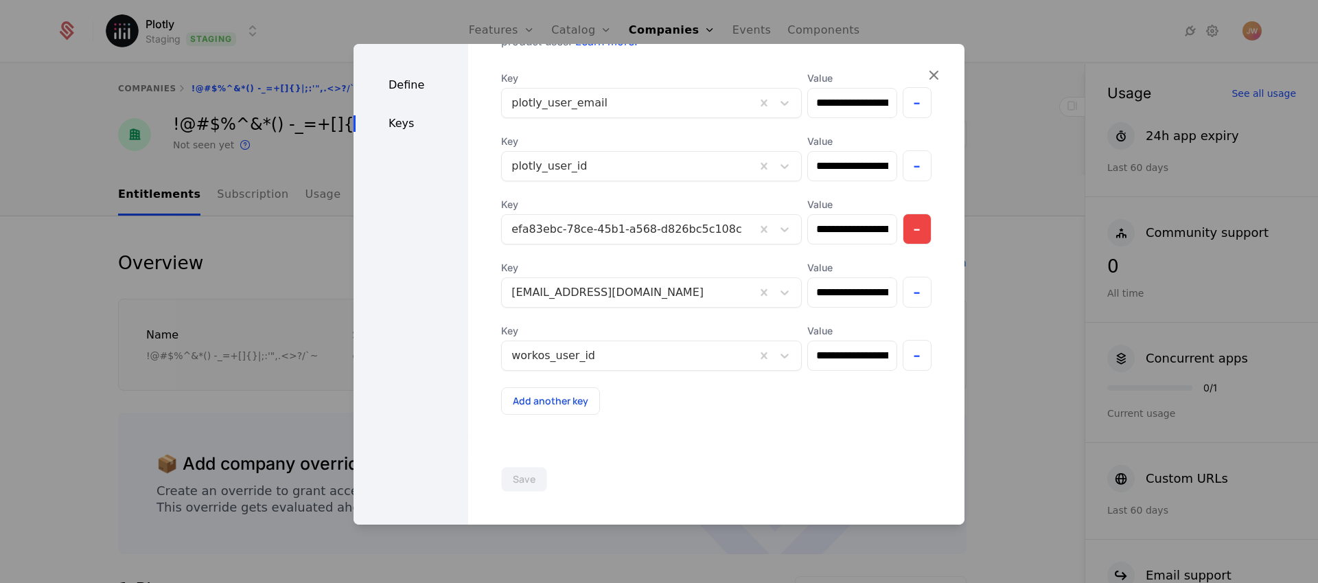
click at [903, 229] on button "-" at bounding box center [918, 229] width 30 height 31
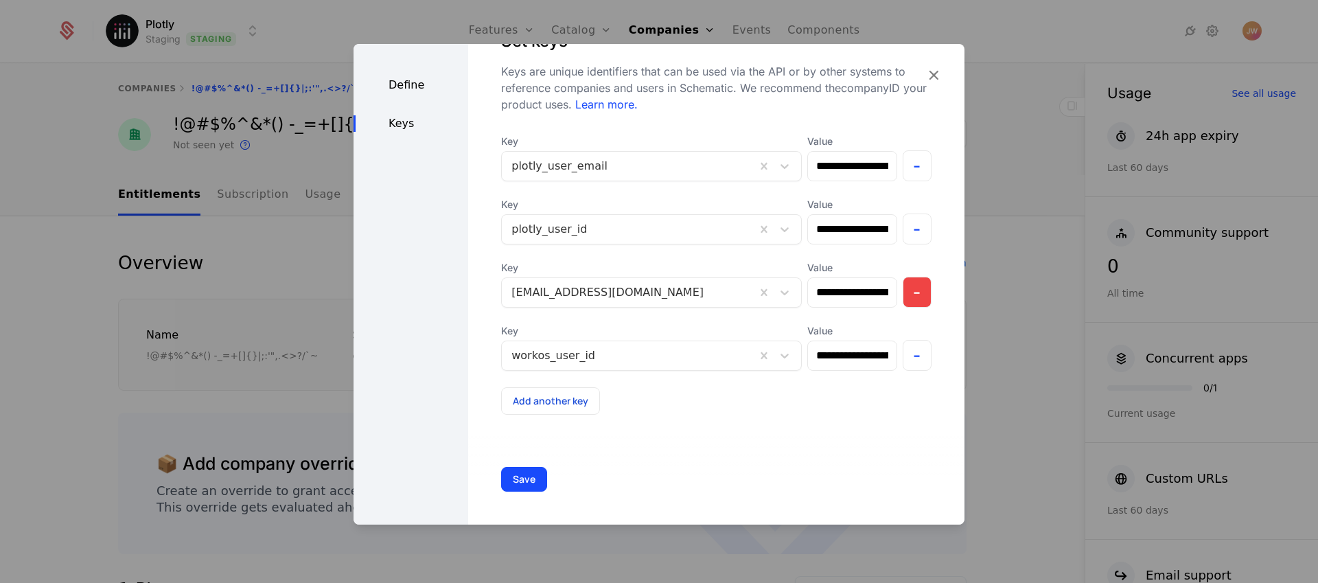
scroll to position [69, 0]
click at [903, 286] on button "-" at bounding box center [918, 292] width 30 height 31
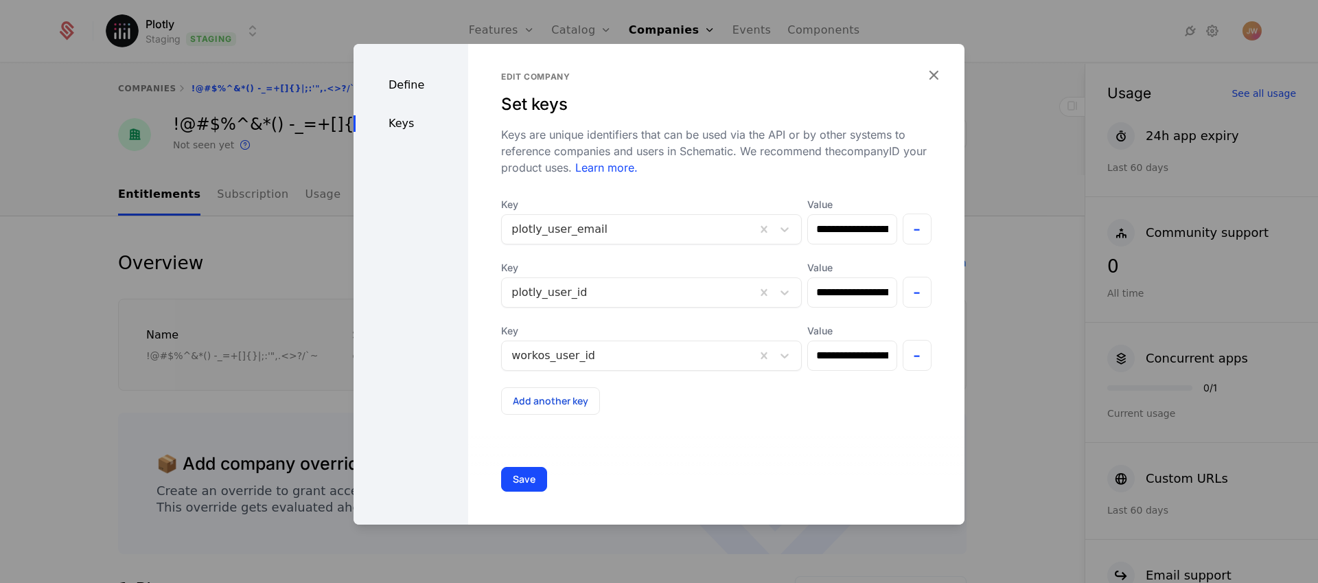
scroll to position [5, 0]
click at [531, 481] on button "Save" at bounding box center [524, 479] width 46 height 25
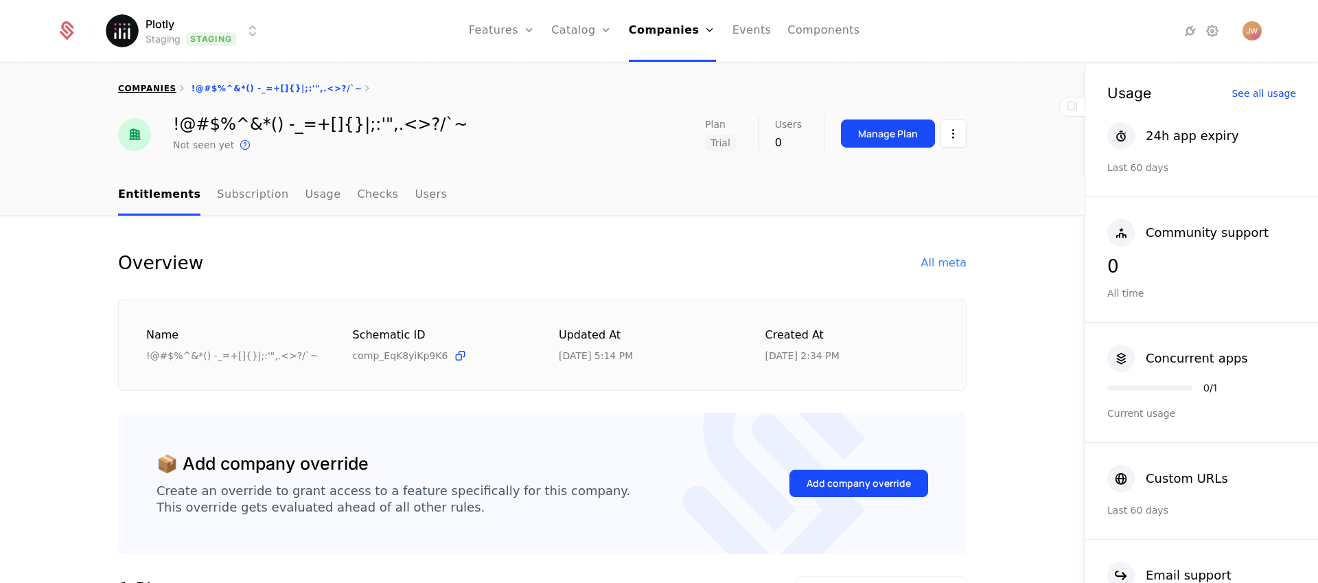
click at [155, 89] on link "companies" at bounding box center [147, 89] width 58 height 10
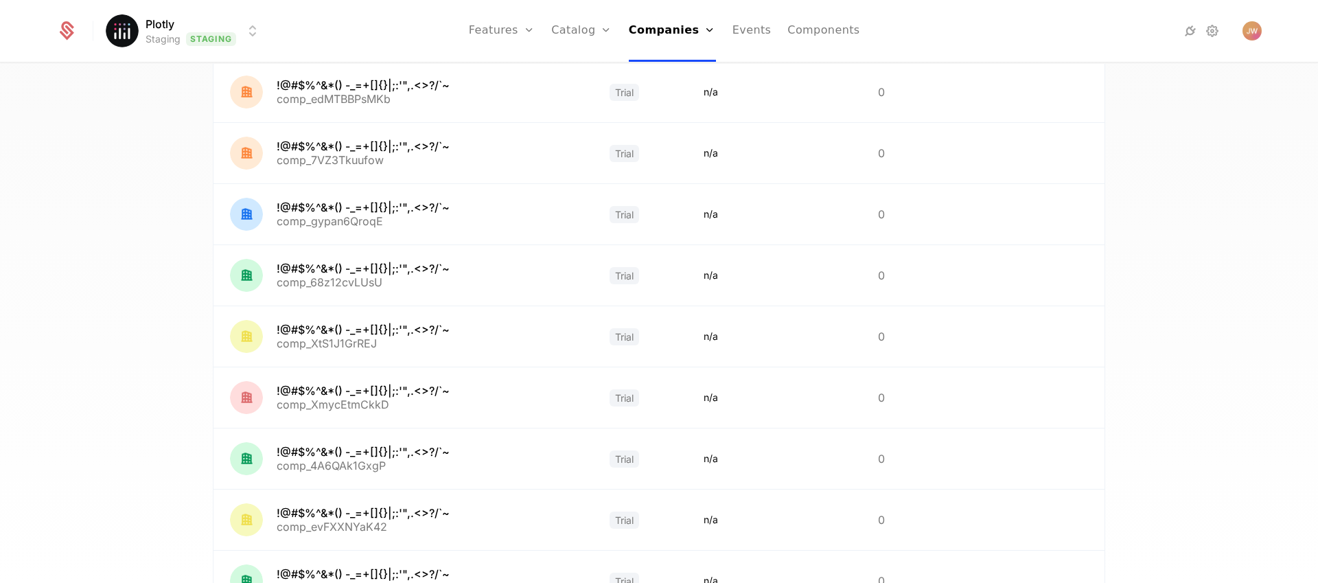
scroll to position [328, 0]
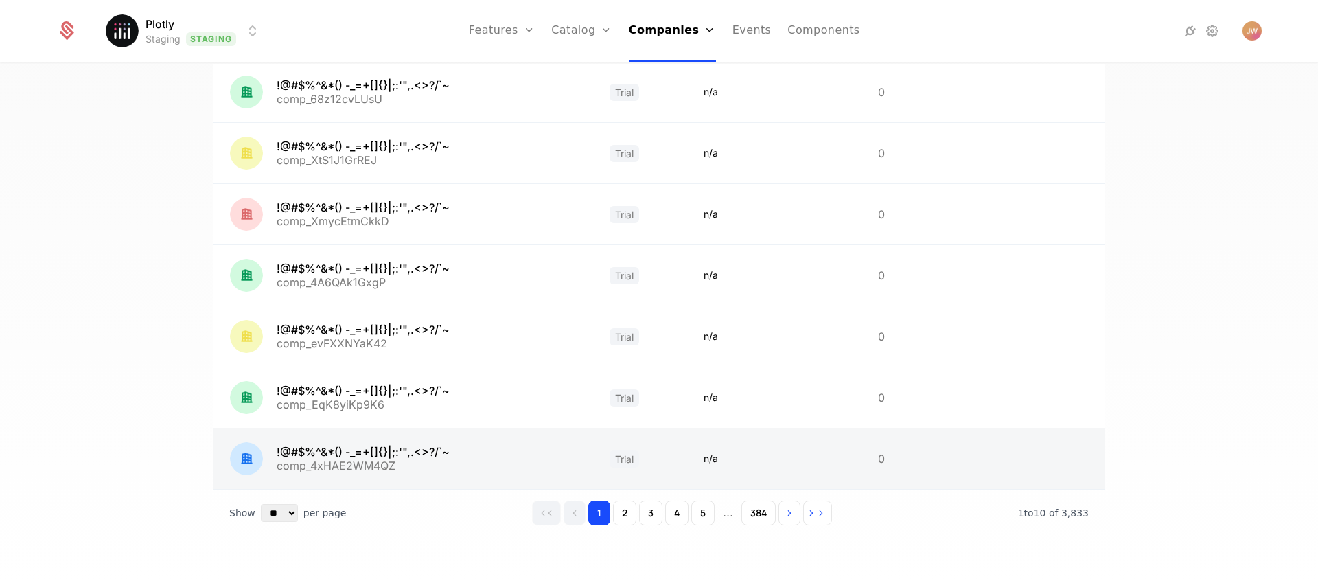
click at [340, 459] on link at bounding box center [404, 458] width 380 height 60
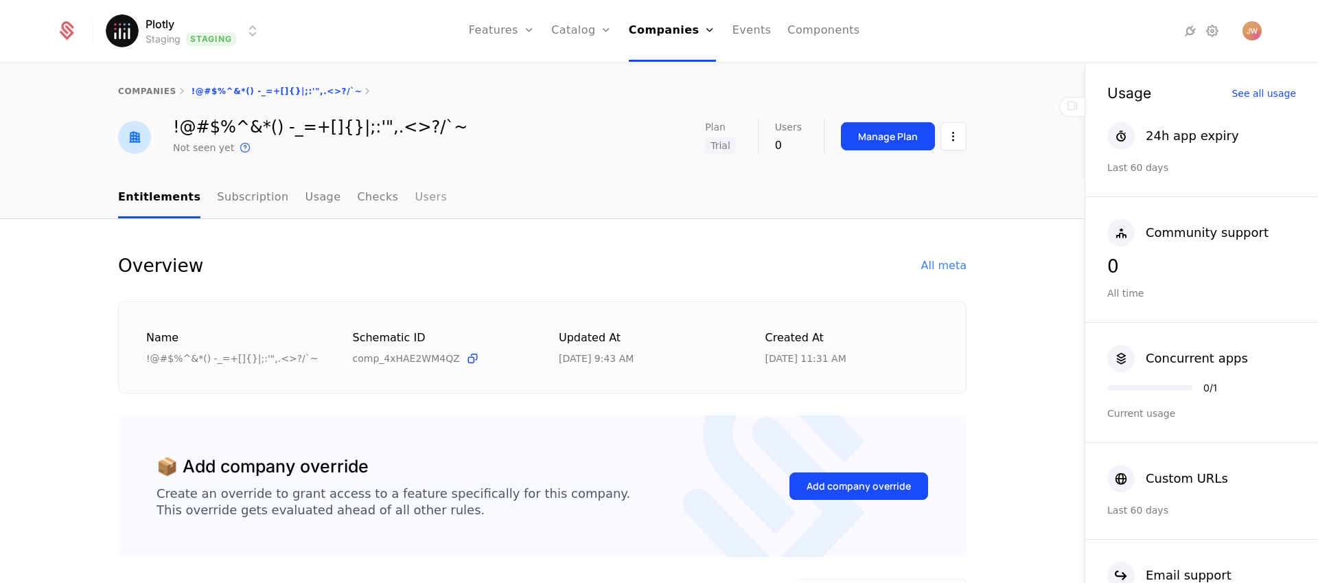
click at [415, 196] on link "Users" at bounding box center [431, 198] width 32 height 41
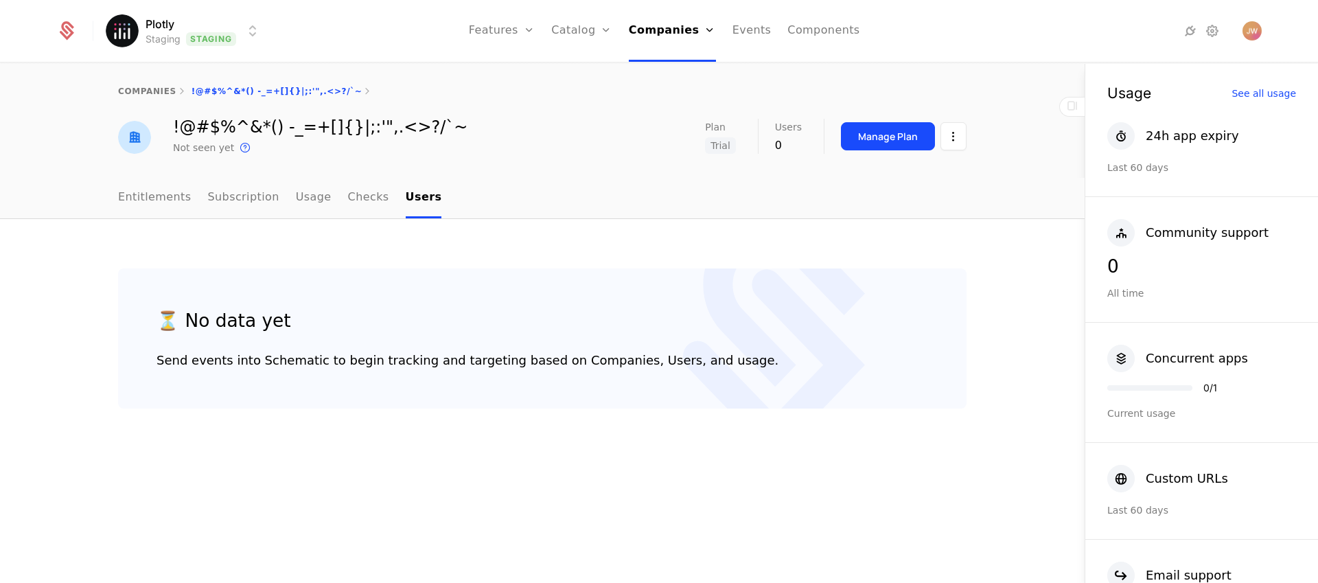
click at [332, 200] on ul "Entitlements Subscription Usage Checks Users" at bounding box center [279, 198] width 323 height 41
click at [135, 198] on link "Entitlements" at bounding box center [154, 198] width 73 height 41
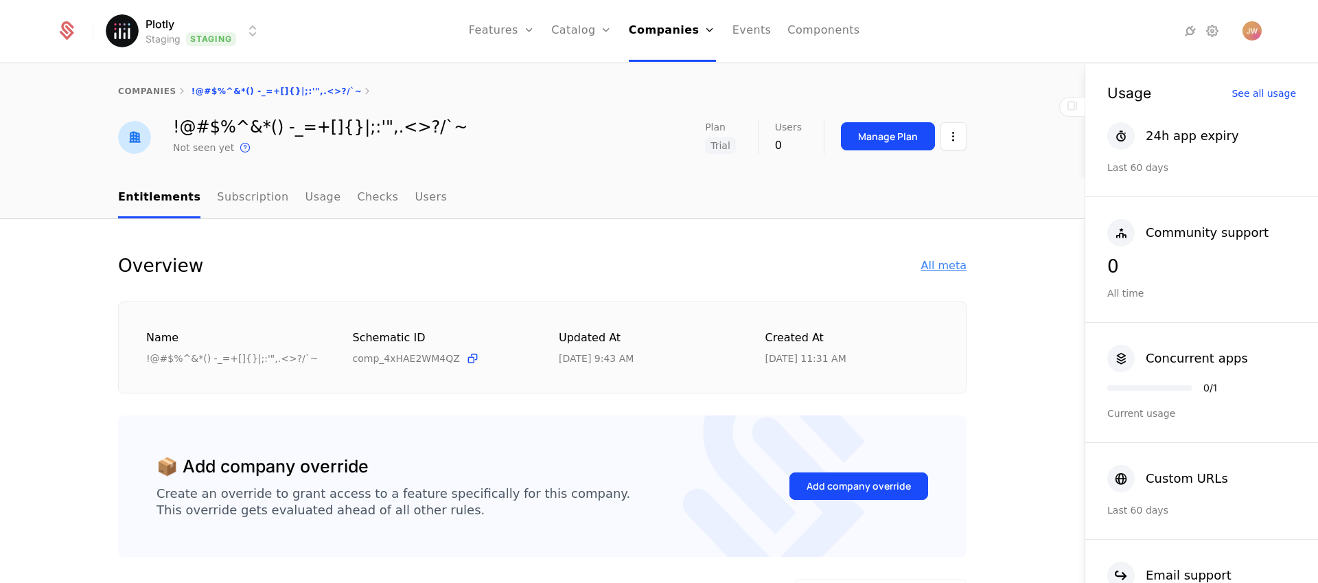
click at [946, 258] on div "All meta" at bounding box center [943, 265] width 45 height 16
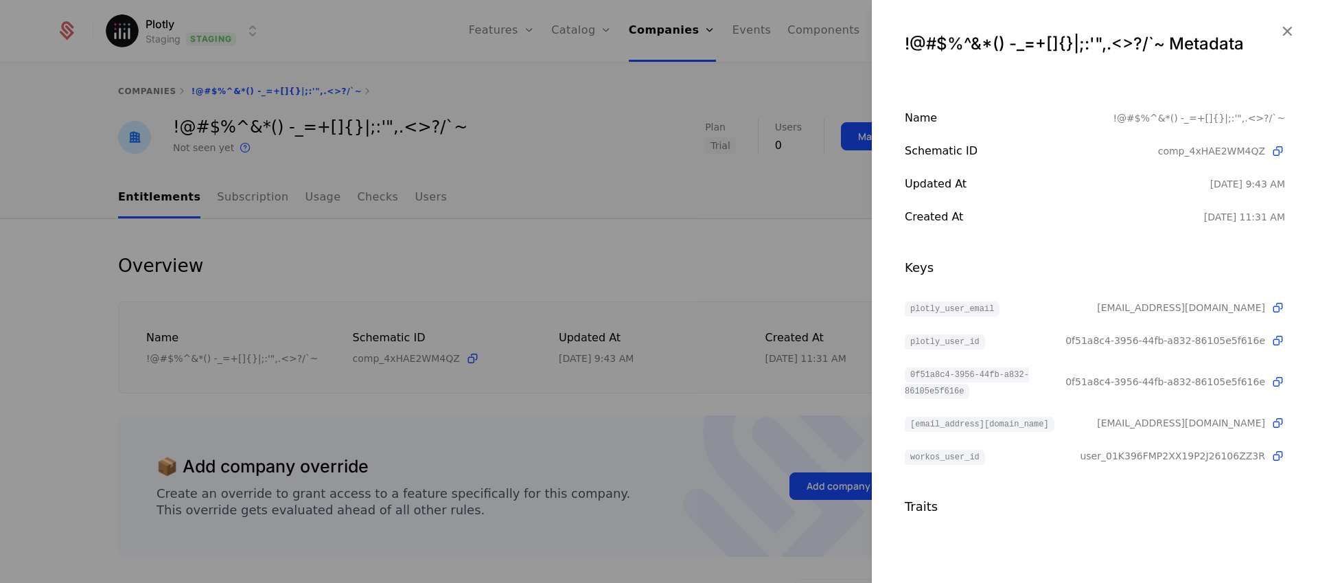
click at [733, 284] on div at bounding box center [659, 291] width 1318 height 583
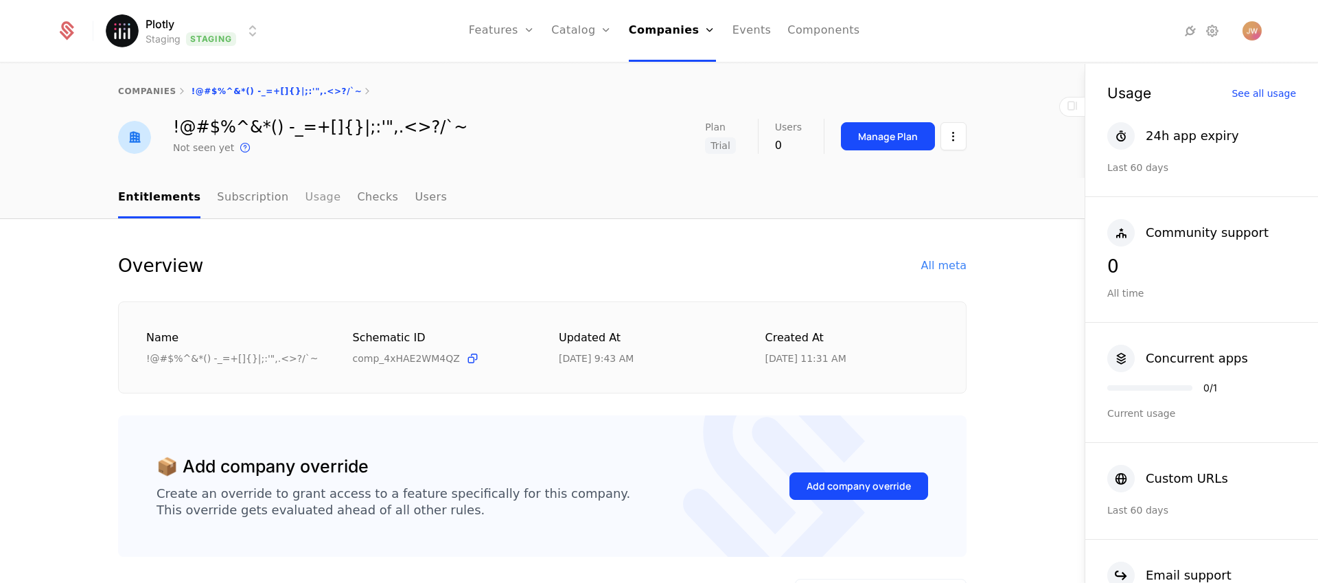
click at [306, 200] on link "Usage" at bounding box center [324, 198] width 36 height 41
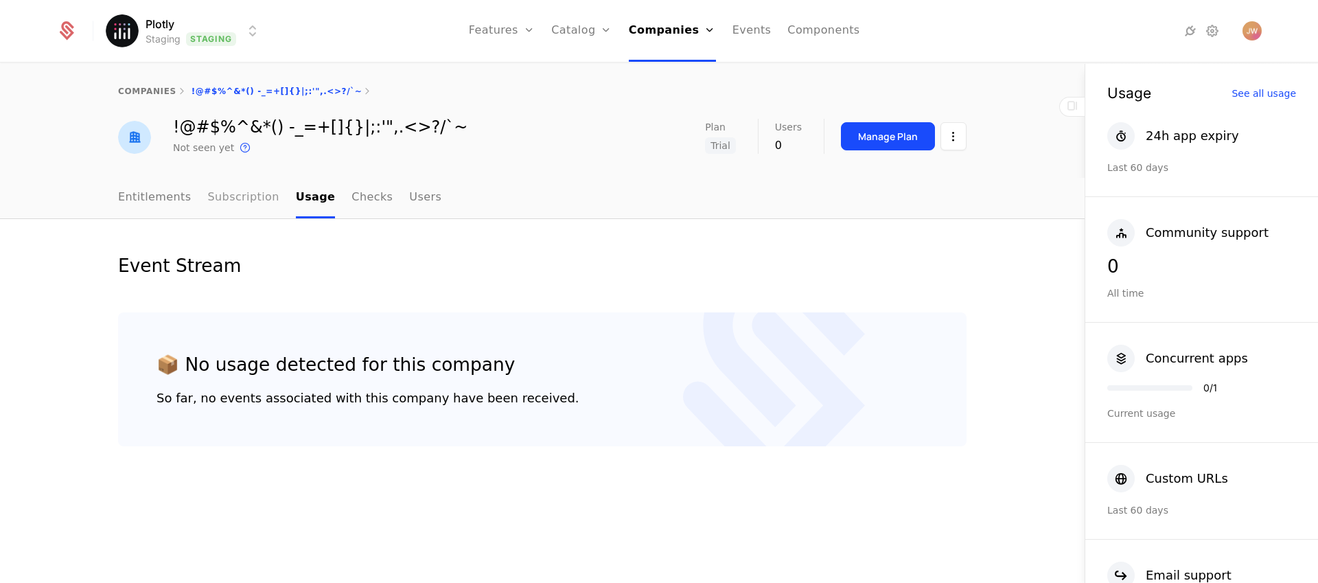
click at [250, 202] on link "Subscription" at bounding box center [243, 198] width 71 height 41
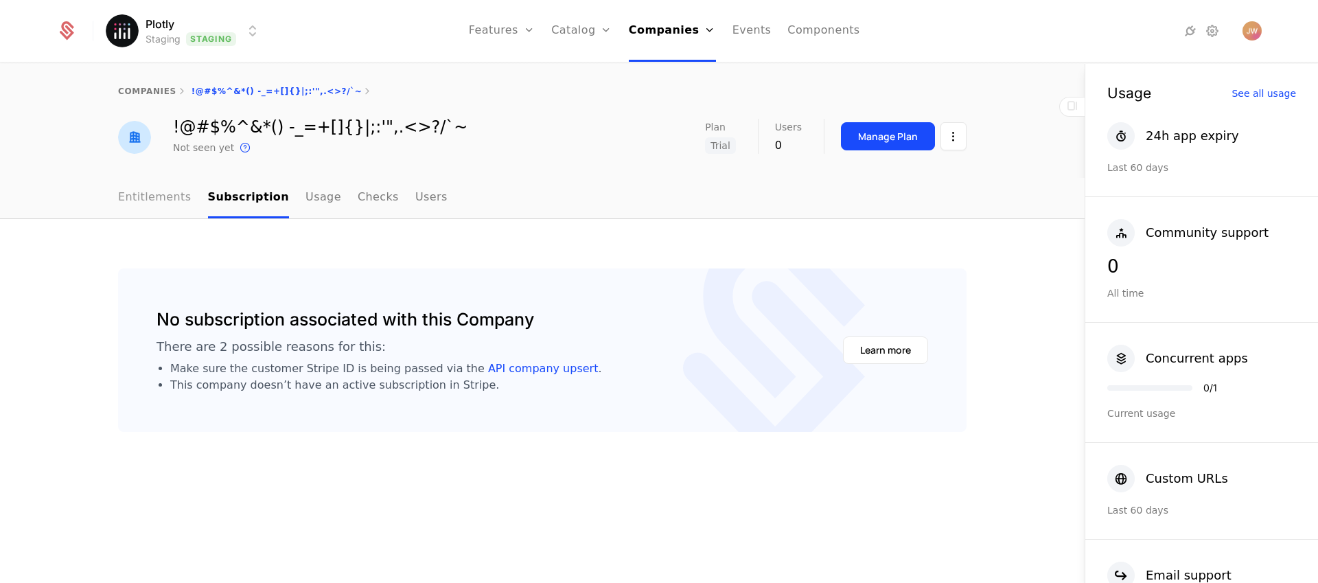
click at [138, 203] on link "Entitlements" at bounding box center [154, 198] width 73 height 41
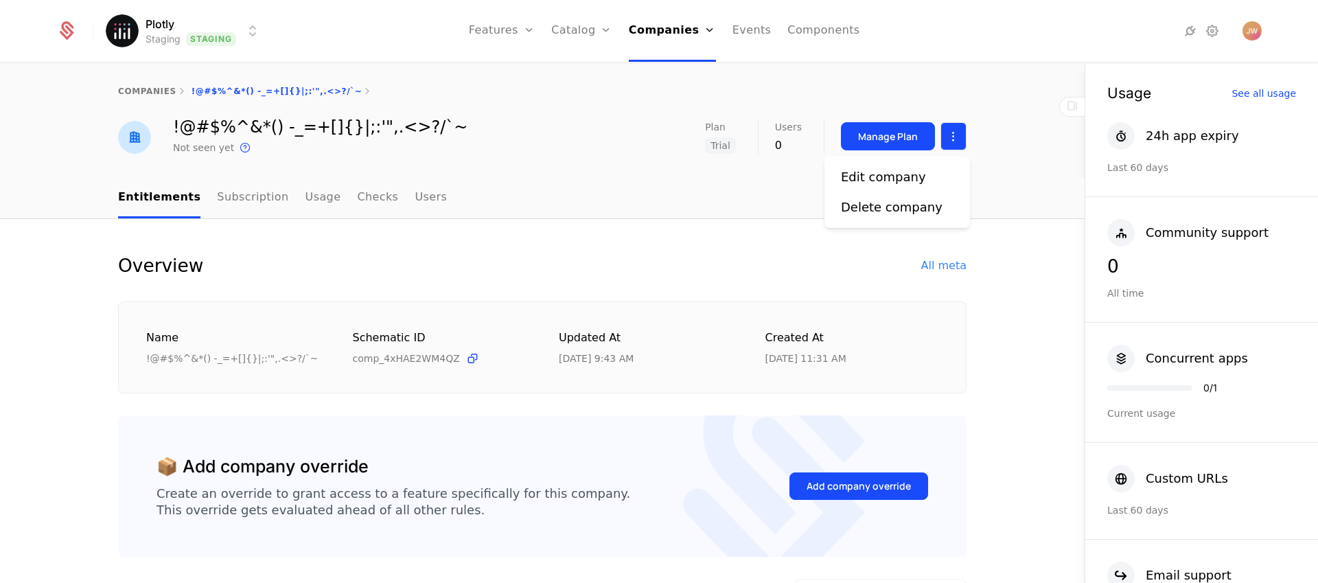
click at [955, 129] on html "Plotly Staging Staging Features Features Flags Catalog Plans Add Ons Credits Co…" at bounding box center [659, 291] width 1318 height 583
click at [909, 175] on div "Edit company" at bounding box center [883, 177] width 85 height 19
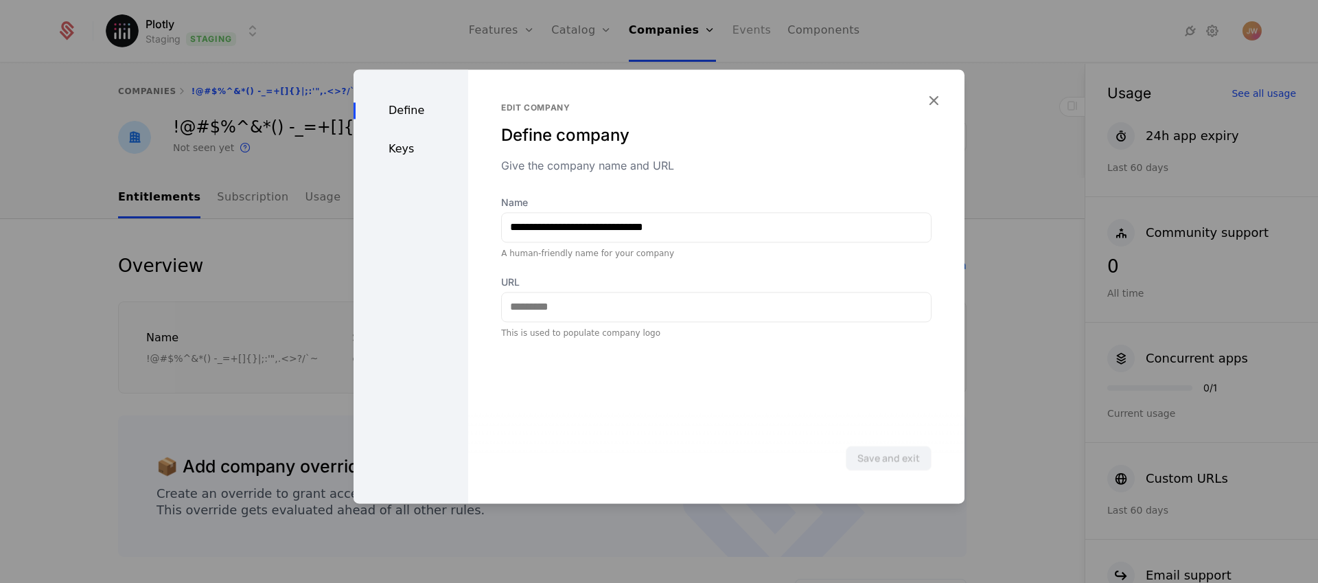
drag, startPoint x: 939, startPoint y: 99, endPoint x: 737, endPoint y: 55, distance: 206.6
click at [939, 99] on icon "button" at bounding box center [934, 100] width 18 height 18
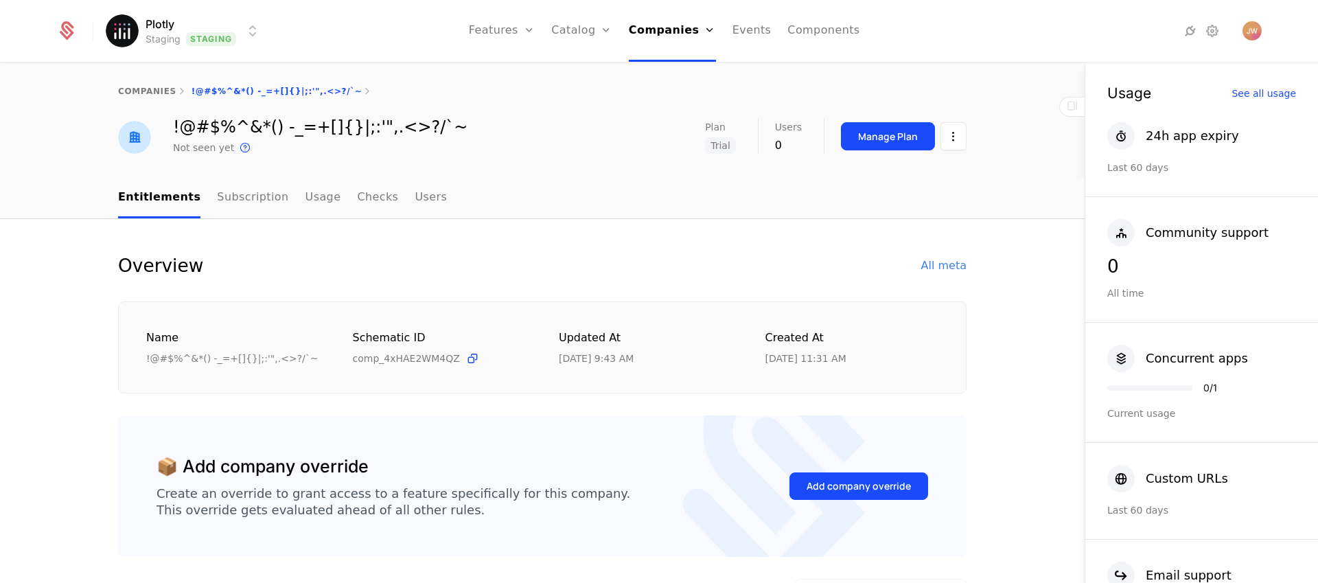
click at [218, 34] on html "Plotly Staging Staging Features Features Flags Catalog Plans Add Ons Credits Co…" at bounding box center [659, 291] width 1318 height 583
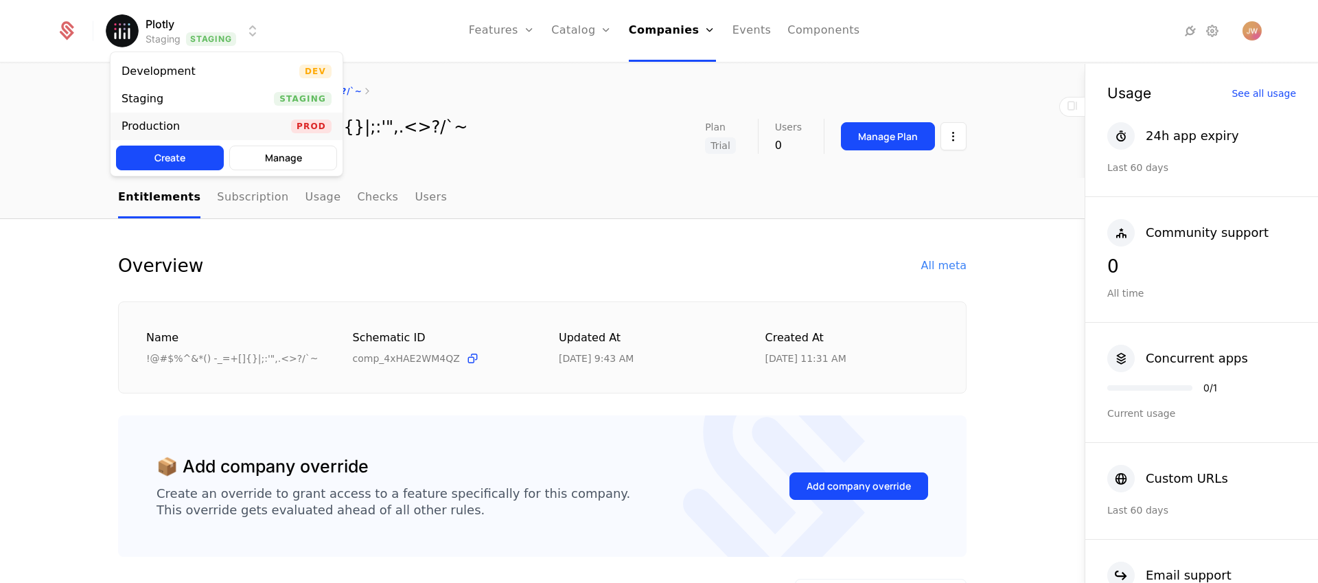
click at [182, 127] on div "Production" at bounding box center [156, 126] width 69 height 14
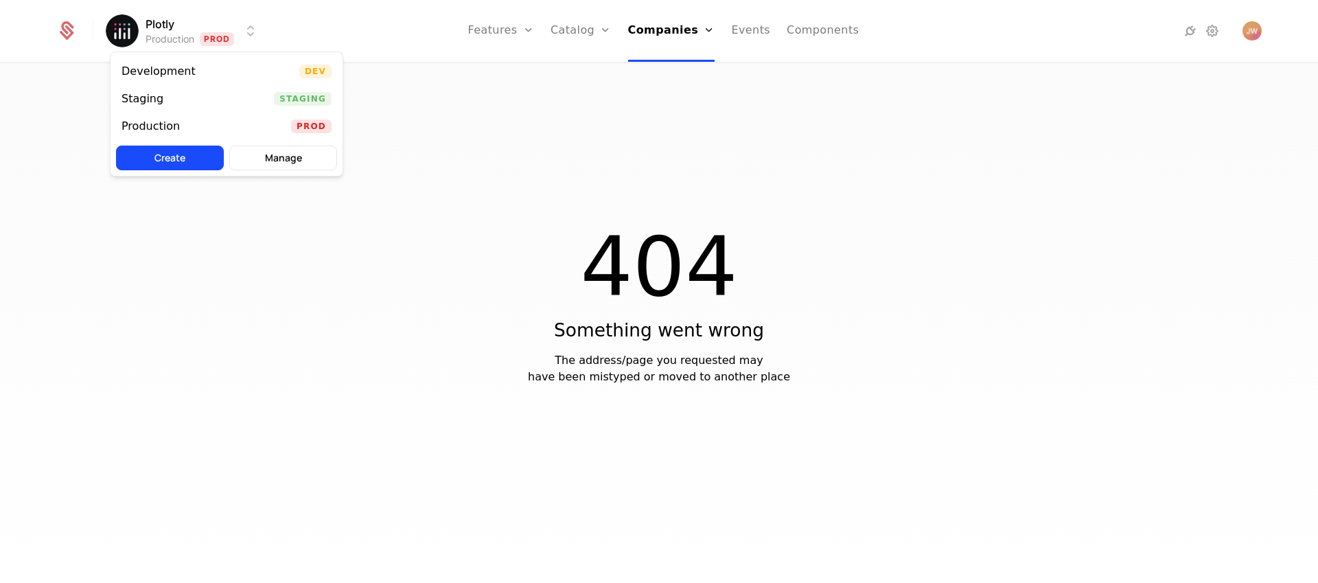
click at [194, 35] on html "Plotly Production Prod Features Features Flags Catalog Plans Add Ons Credits Co…" at bounding box center [659, 291] width 1318 height 583
click at [169, 95] on div "Staging" at bounding box center [148, 99] width 53 height 14
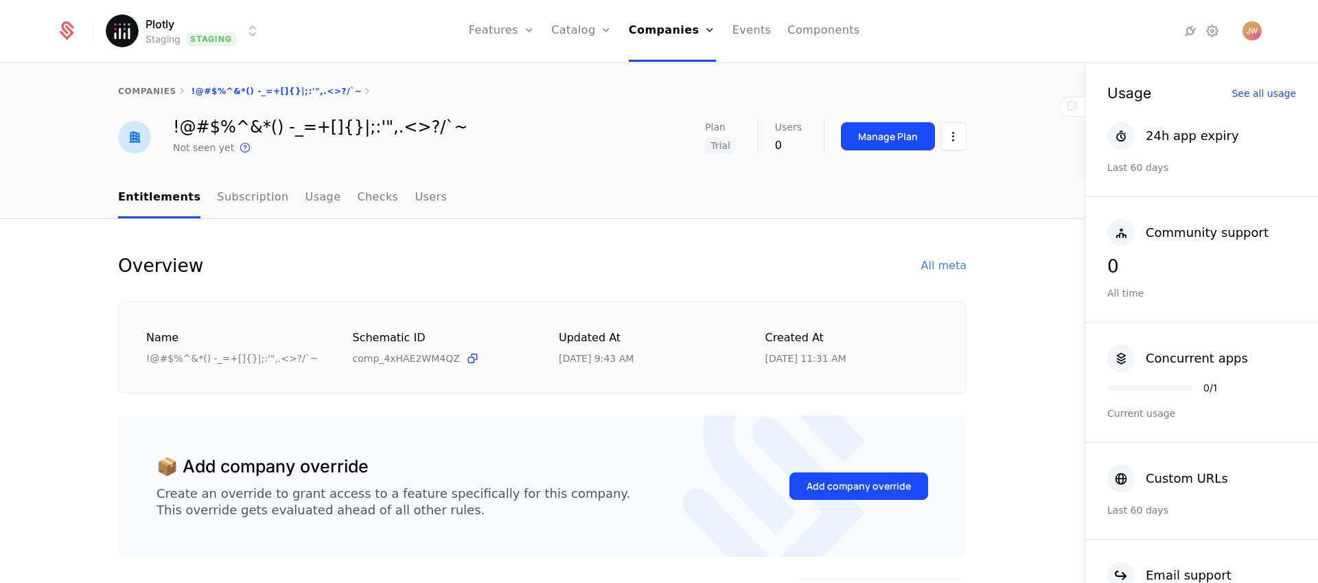
click at [332, 29] on nav "Features Features Flags Catalog Plans Add Ons Credits Configuration Companies C…" at bounding box center [664, 31] width 785 height 62
click at [330, 46] on nav "Features Features Flags Catalog Plans Add Ons Credits Configuration Companies C…" at bounding box center [664, 31] width 785 height 62
click at [214, 29] on html "Plotly Staging Staging Features Features Flags Catalog Plans Add Ons Credits Co…" at bounding box center [659, 291] width 1318 height 583
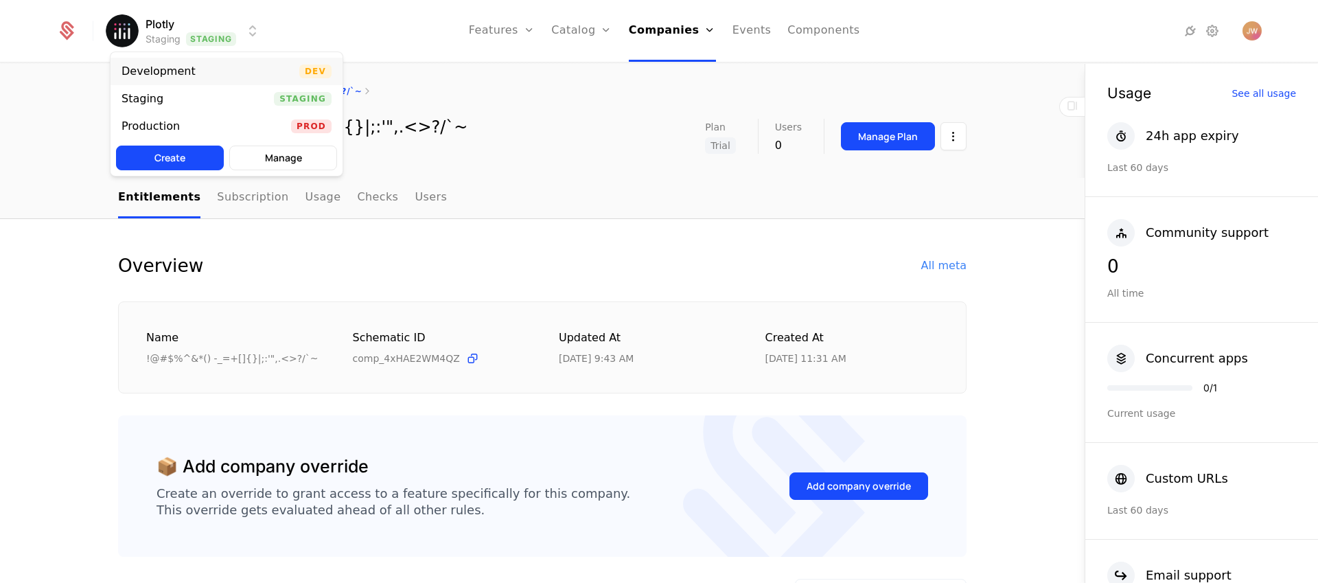
click at [198, 73] on div "Development" at bounding box center [164, 72] width 85 height 14
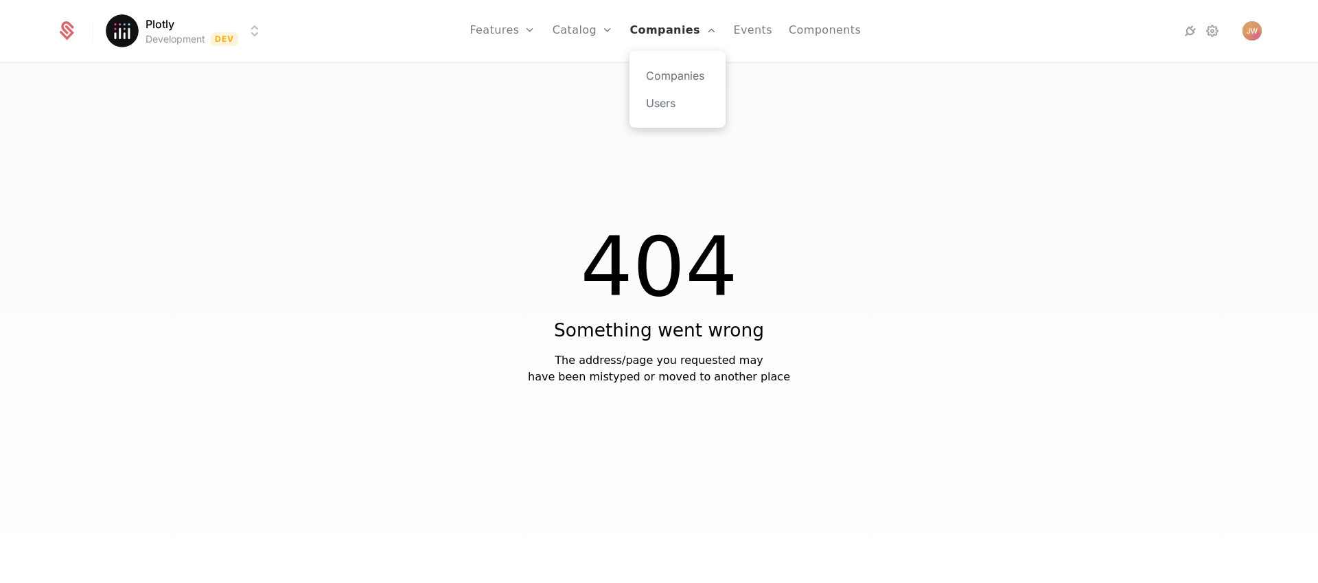
click at [660, 34] on link "Companies" at bounding box center [673, 31] width 87 height 62
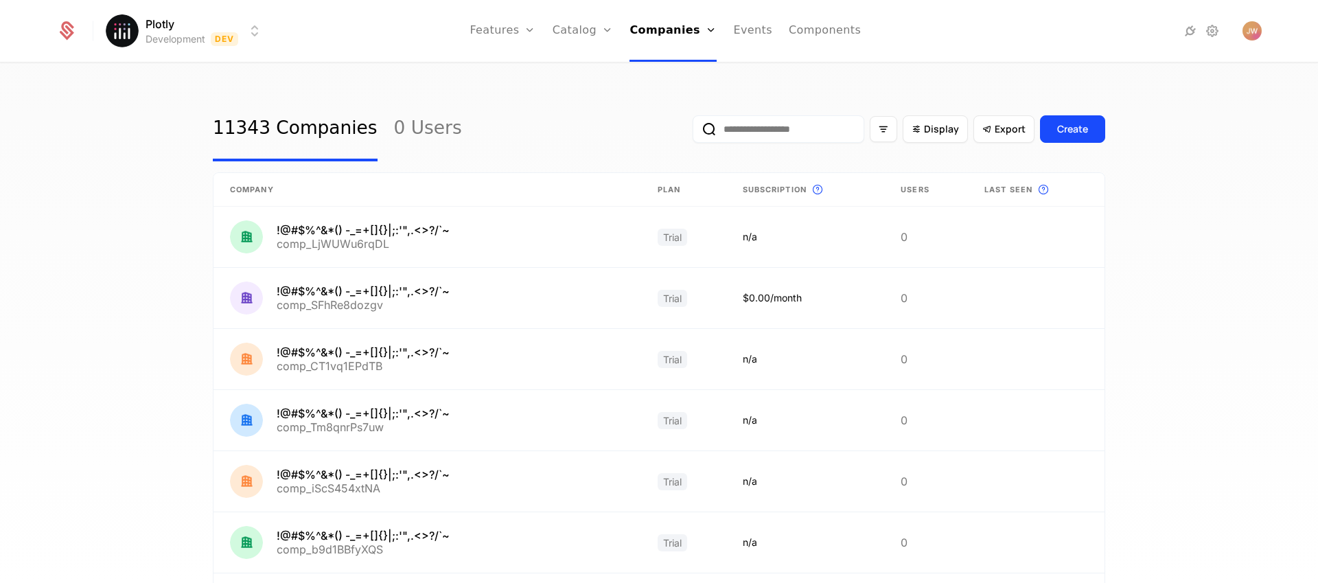
click at [214, 34] on html "Plotly Development Dev Features Features Flags Catalog Plans Add Ons Credits Co…" at bounding box center [659, 291] width 1318 height 583
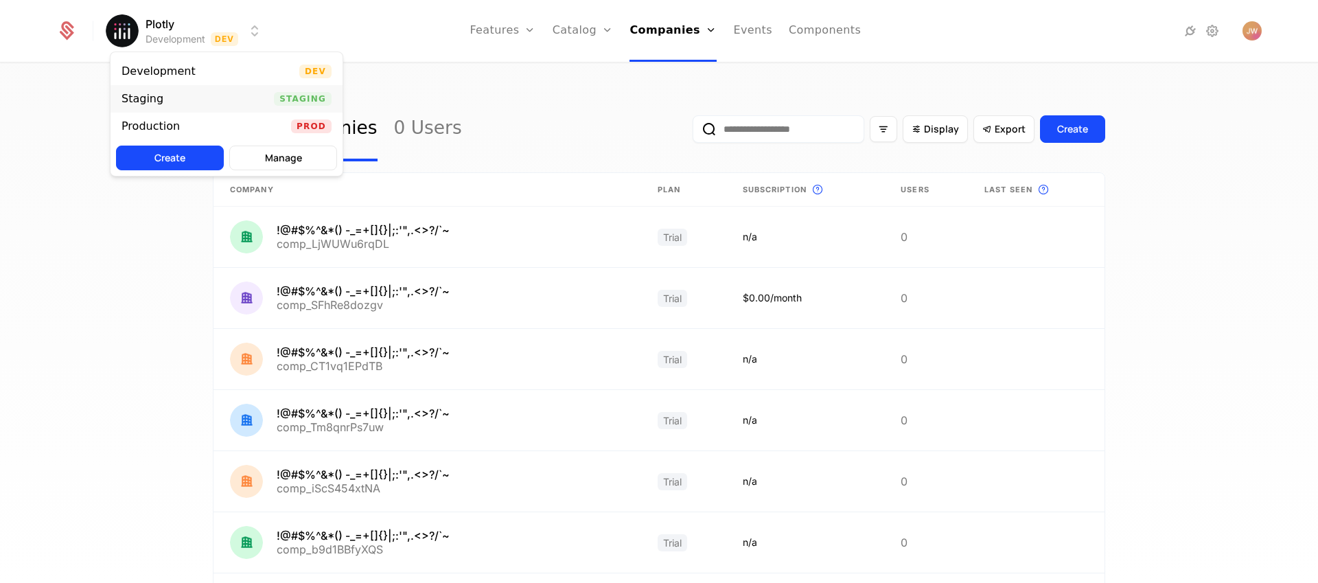
click at [167, 103] on div "Staging" at bounding box center [148, 99] width 53 height 14
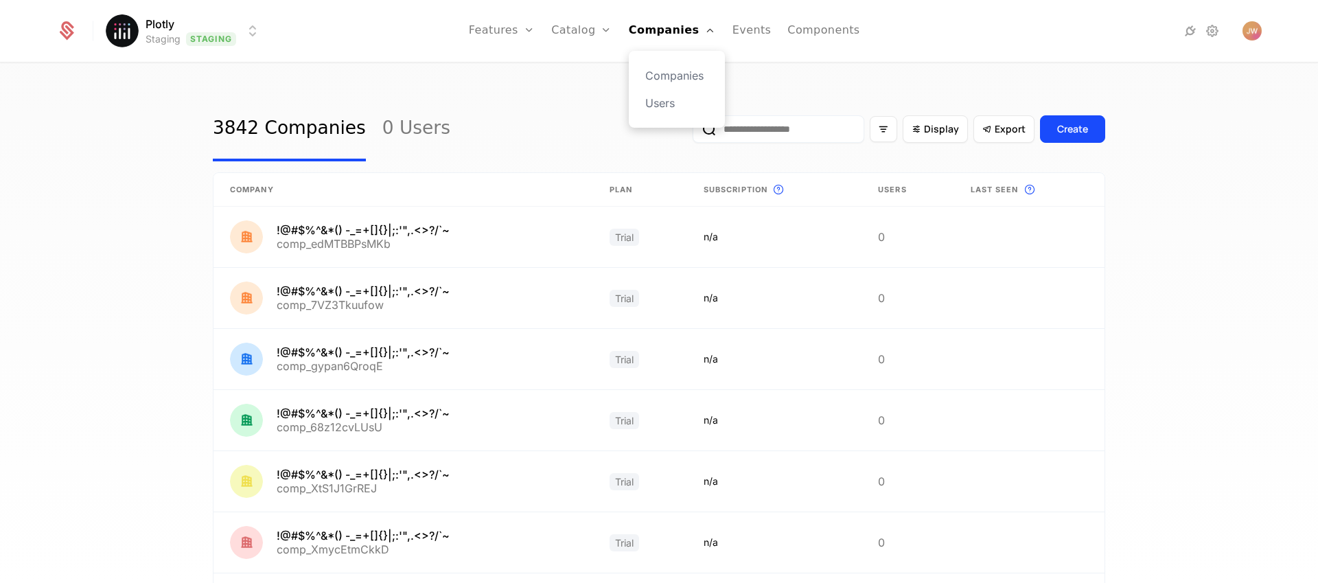
click at [669, 85] on div "Companies Users" at bounding box center [677, 89] width 96 height 77
click at [672, 78] on link "Companies" at bounding box center [676, 75] width 63 height 16
click at [663, 75] on link "Companies" at bounding box center [676, 75] width 63 height 16
click at [351, 54] on nav "Features Features Flags Catalog Plans Add Ons Credits Configuration Companies C…" at bounding box center [664, 31] width 785 height 62
